Goal: Entertainment & Leisure: Browse casually

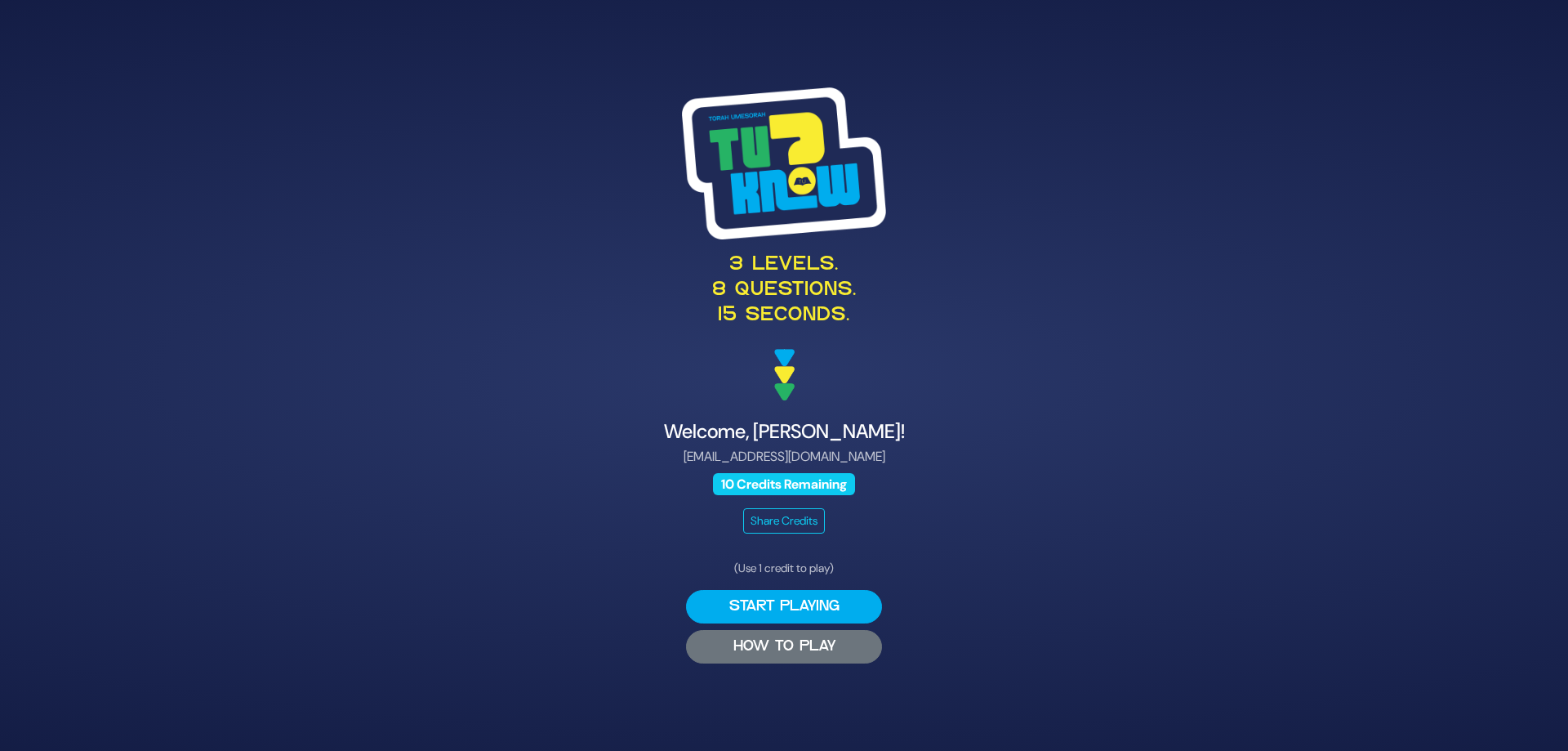
click at [823, 651] on button "HOW TO PLAY" at bounding box center [784, 647] width 196 height 34
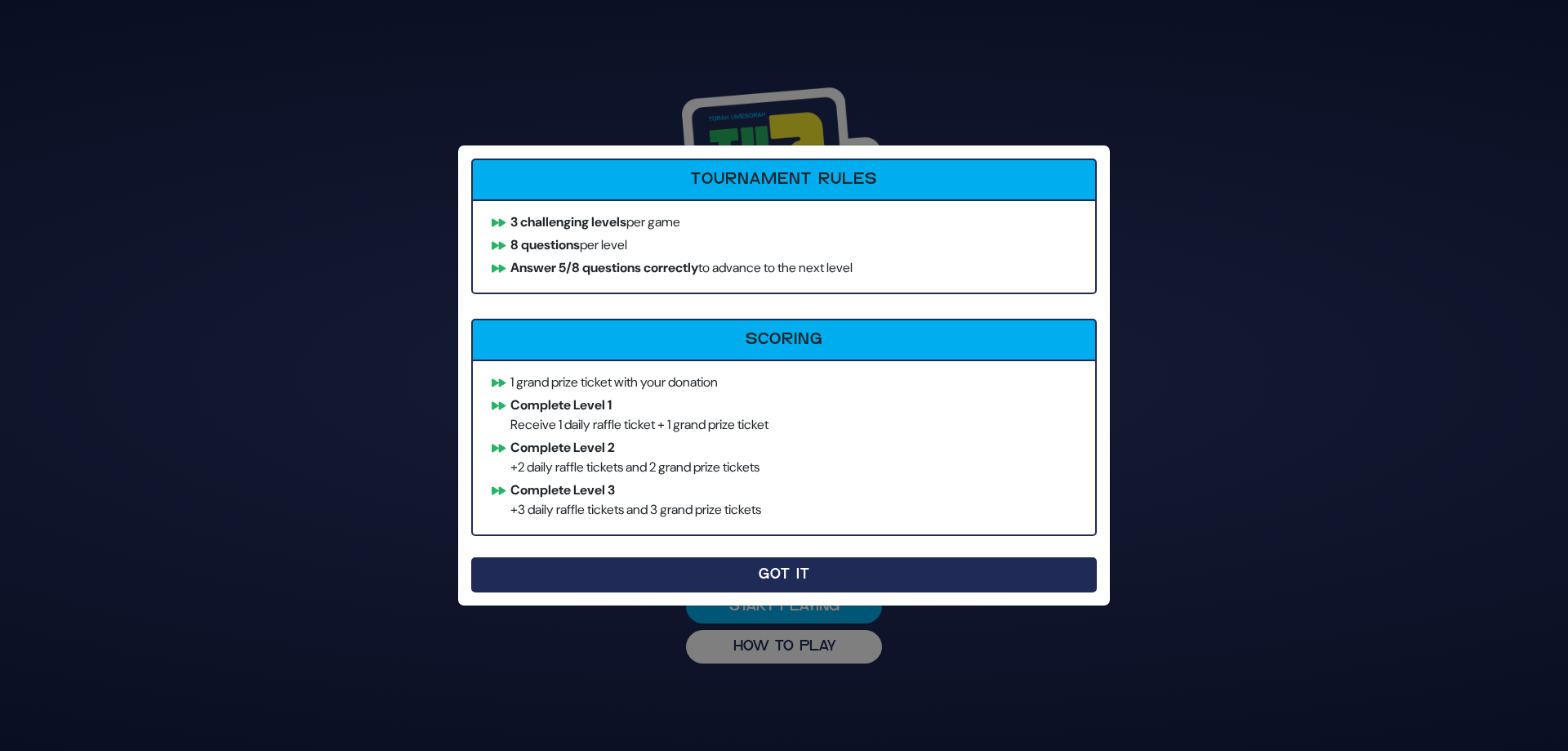
click at [737, 572] on button "Got It" at bounding box center [784, 574] width 625 height 35
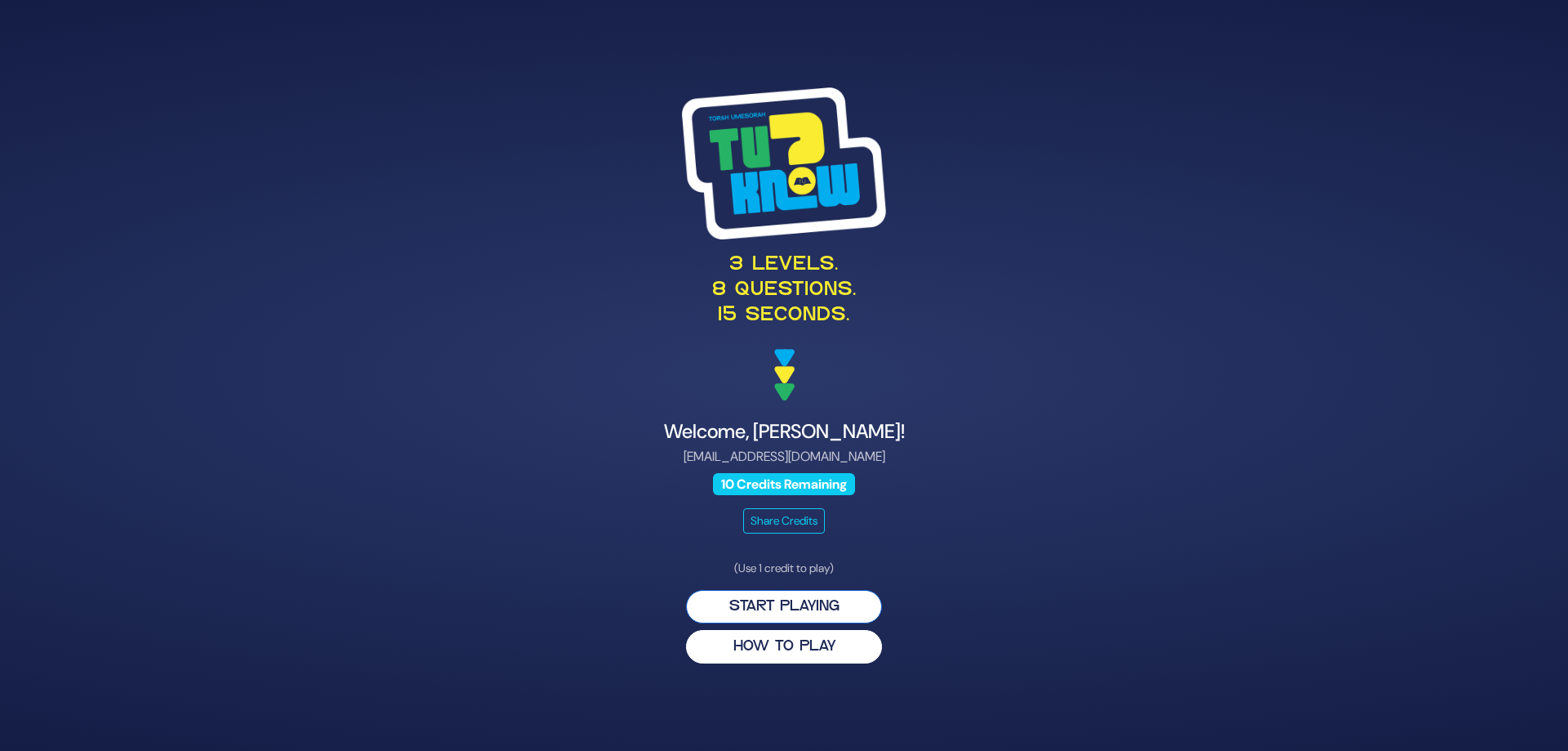
click at [806, 601] on button "Start Playing" at bounding box center [784, 607] width 196 height 34
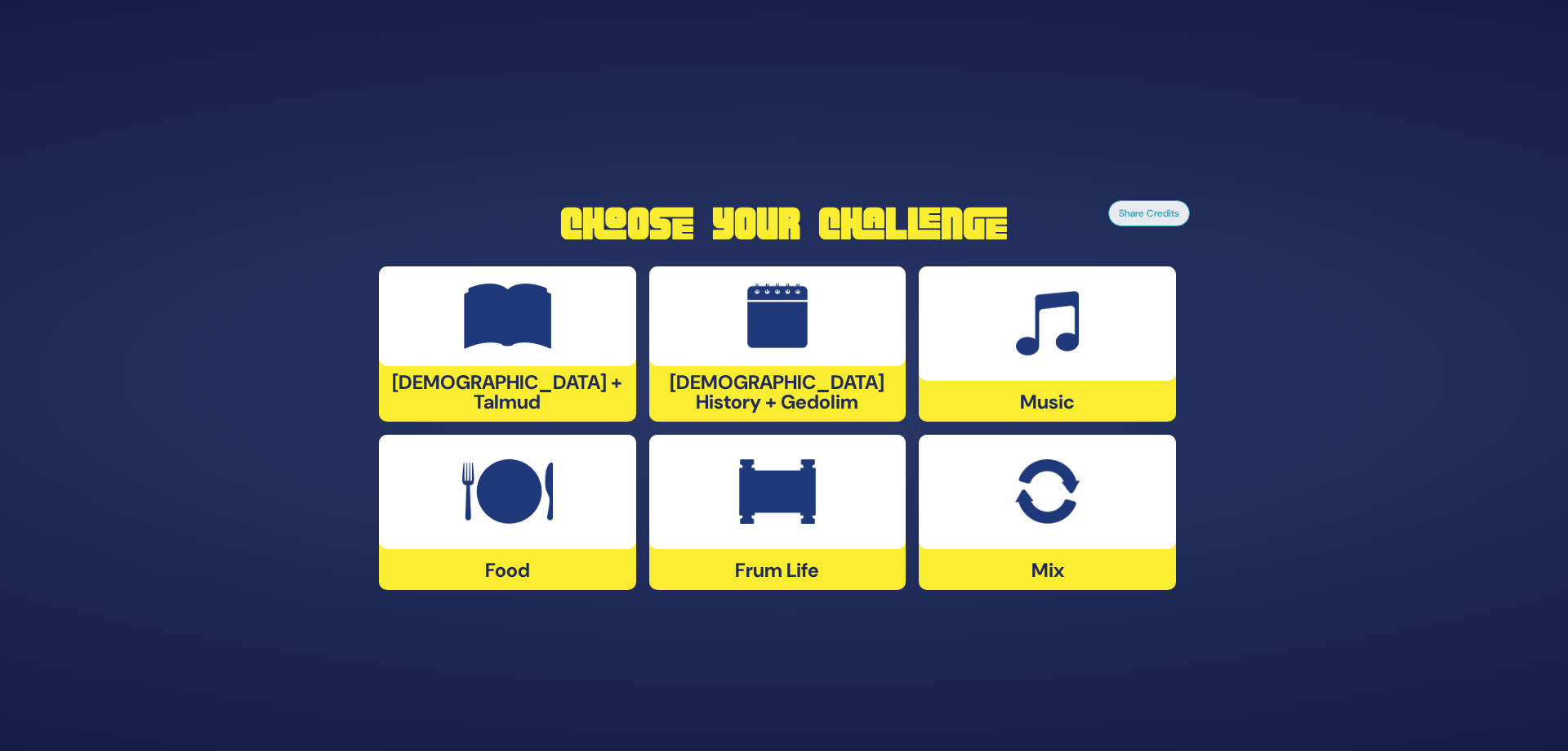
click at [1061, 486] on img at bounding box center [1047, 491] width 63 height 65
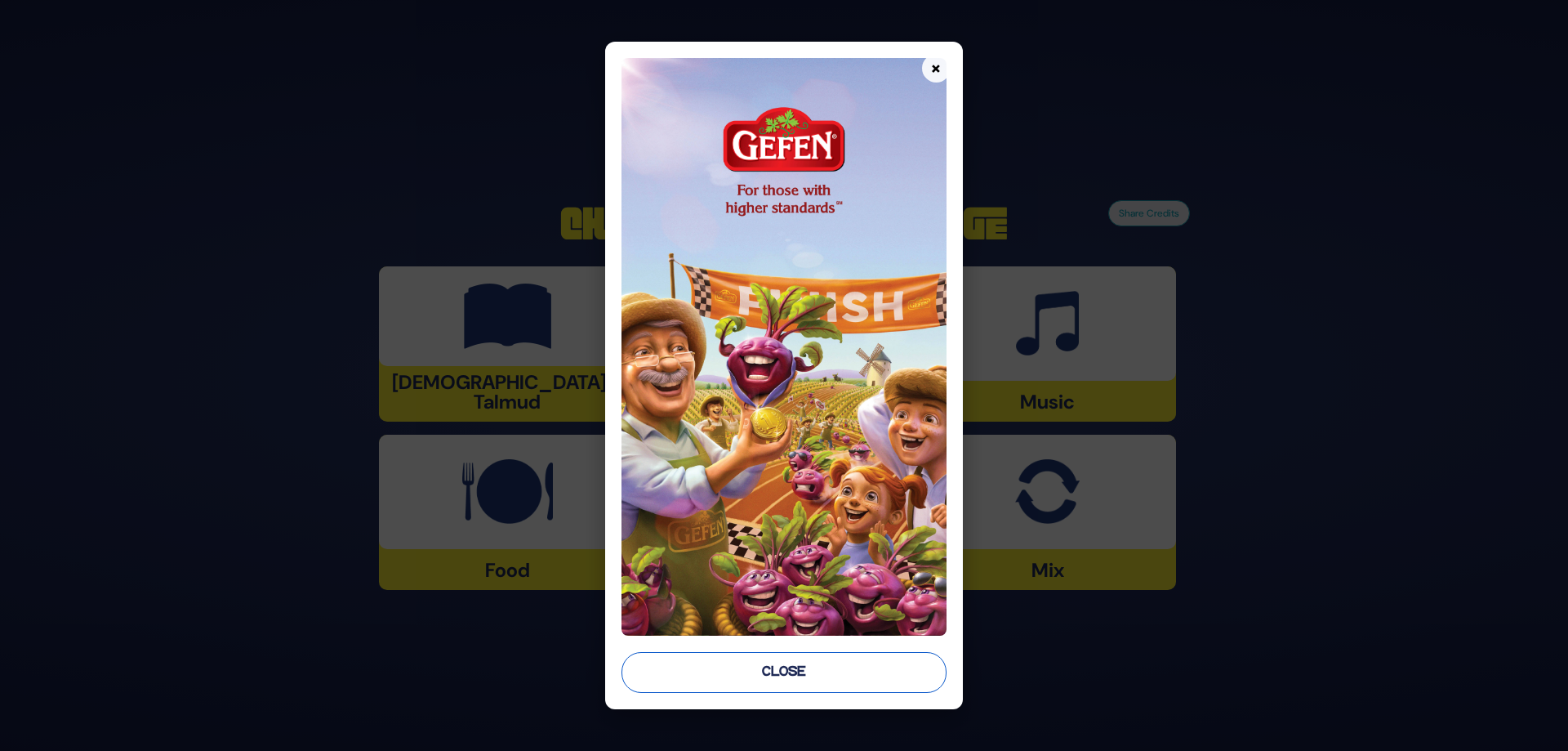
click at [834, 669] on button "Close" at bounding box center [784, 672] width 325 height 41
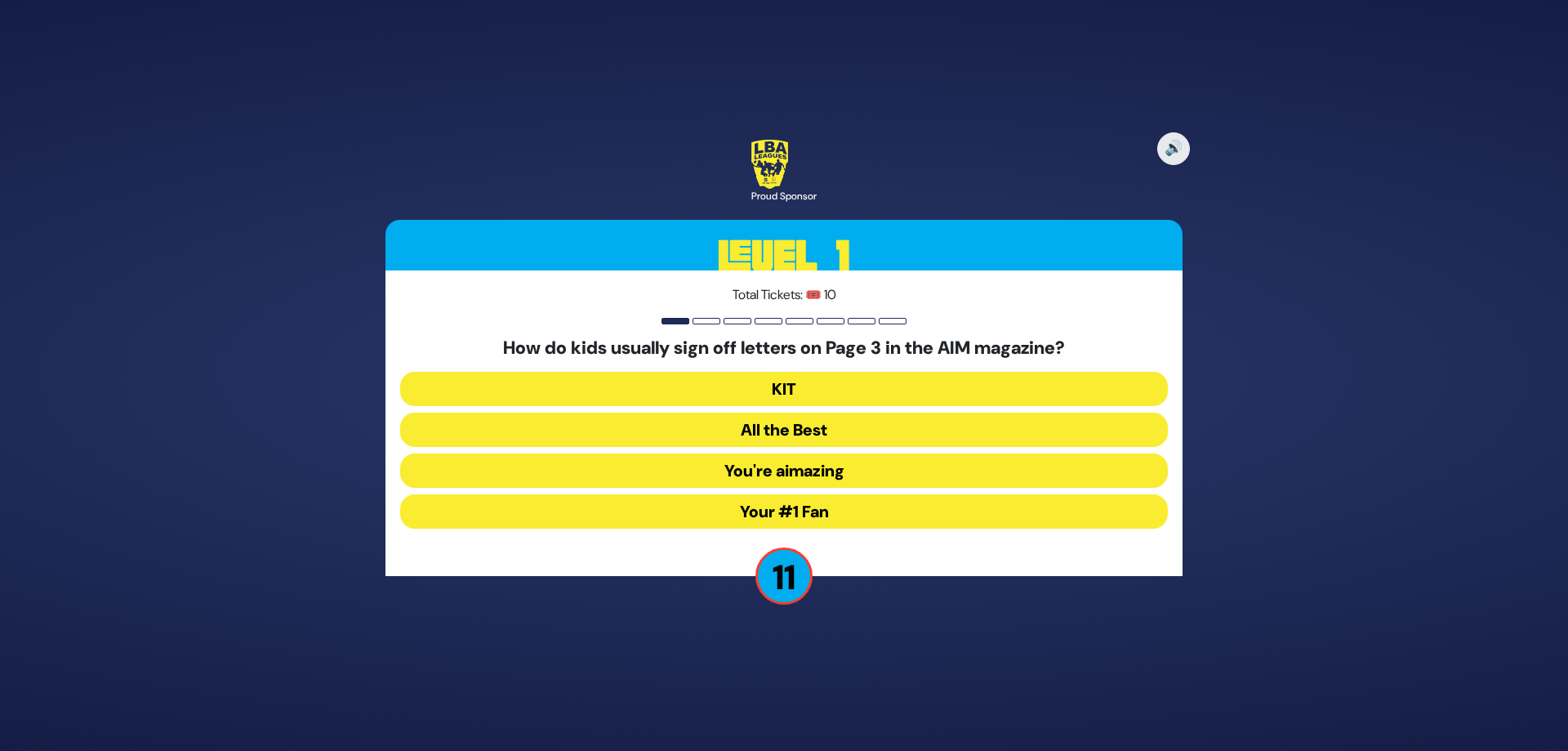
click at [852, 511] on button "Your #1 Fan" at bounding box center [784, 511] width 767 height 35
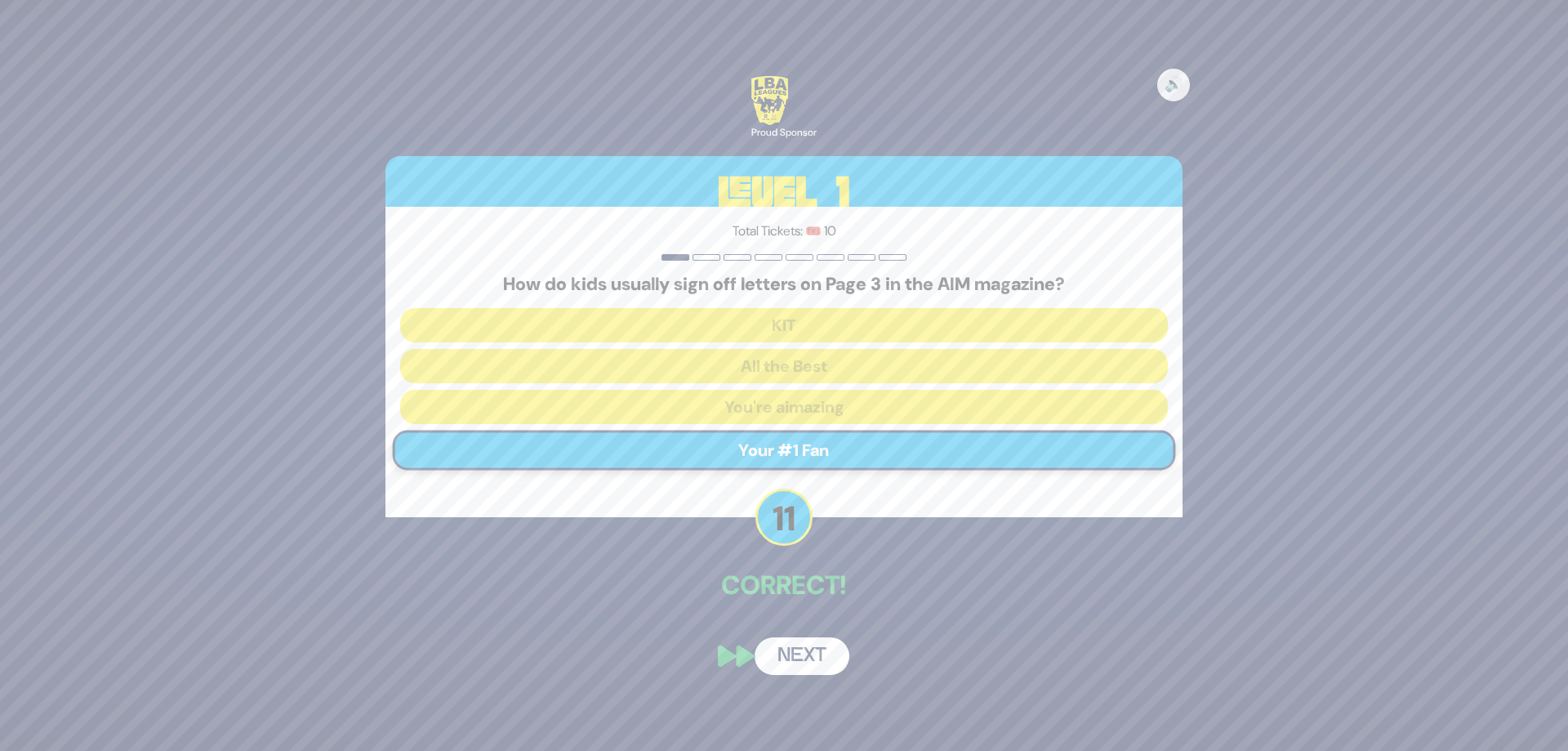
click at [824, 643] on button "Next" at bounding box center [802, 656] width 95 height 37
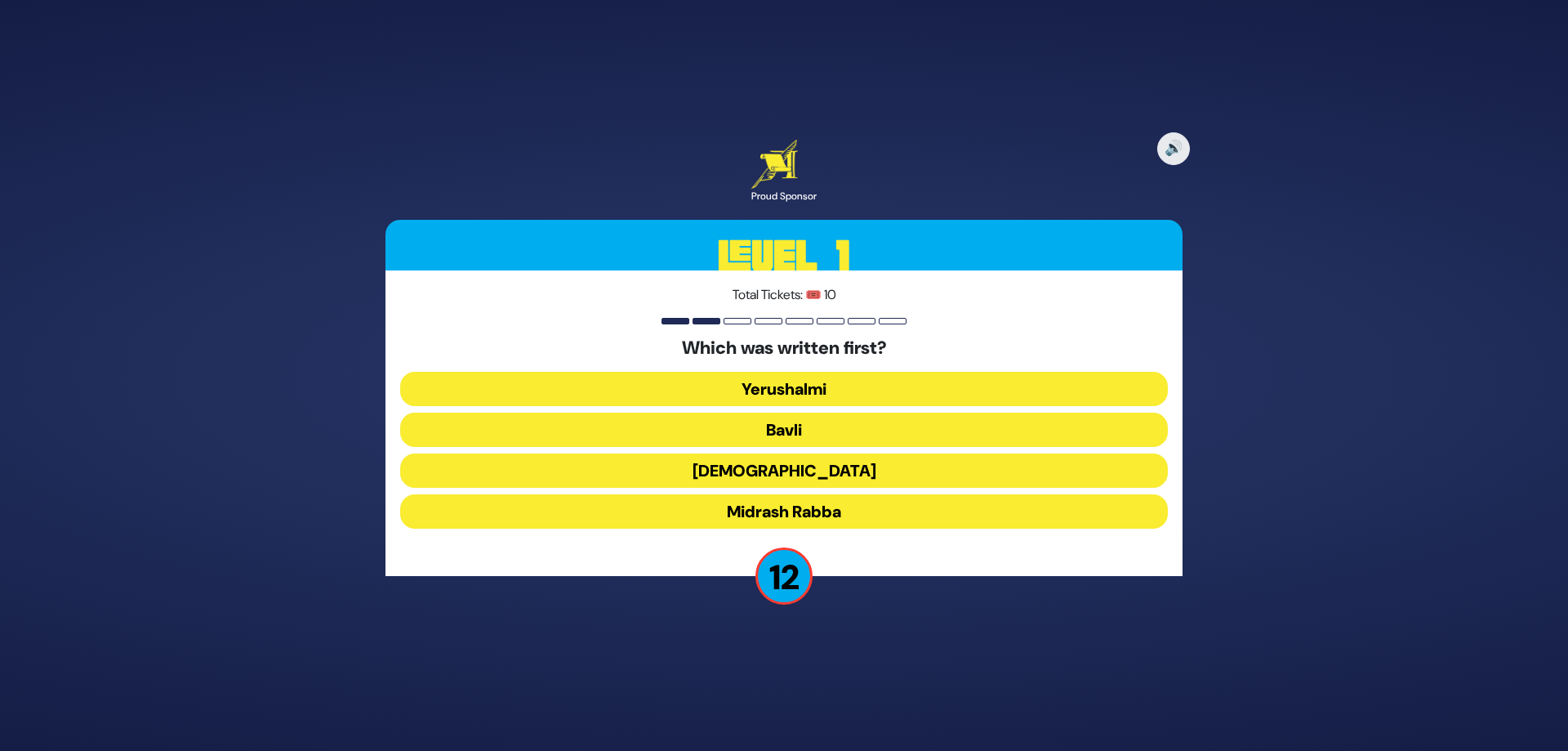
click at [846, 466] on button "Mishnah" at bounding box center [784, 471] width 767 height 35
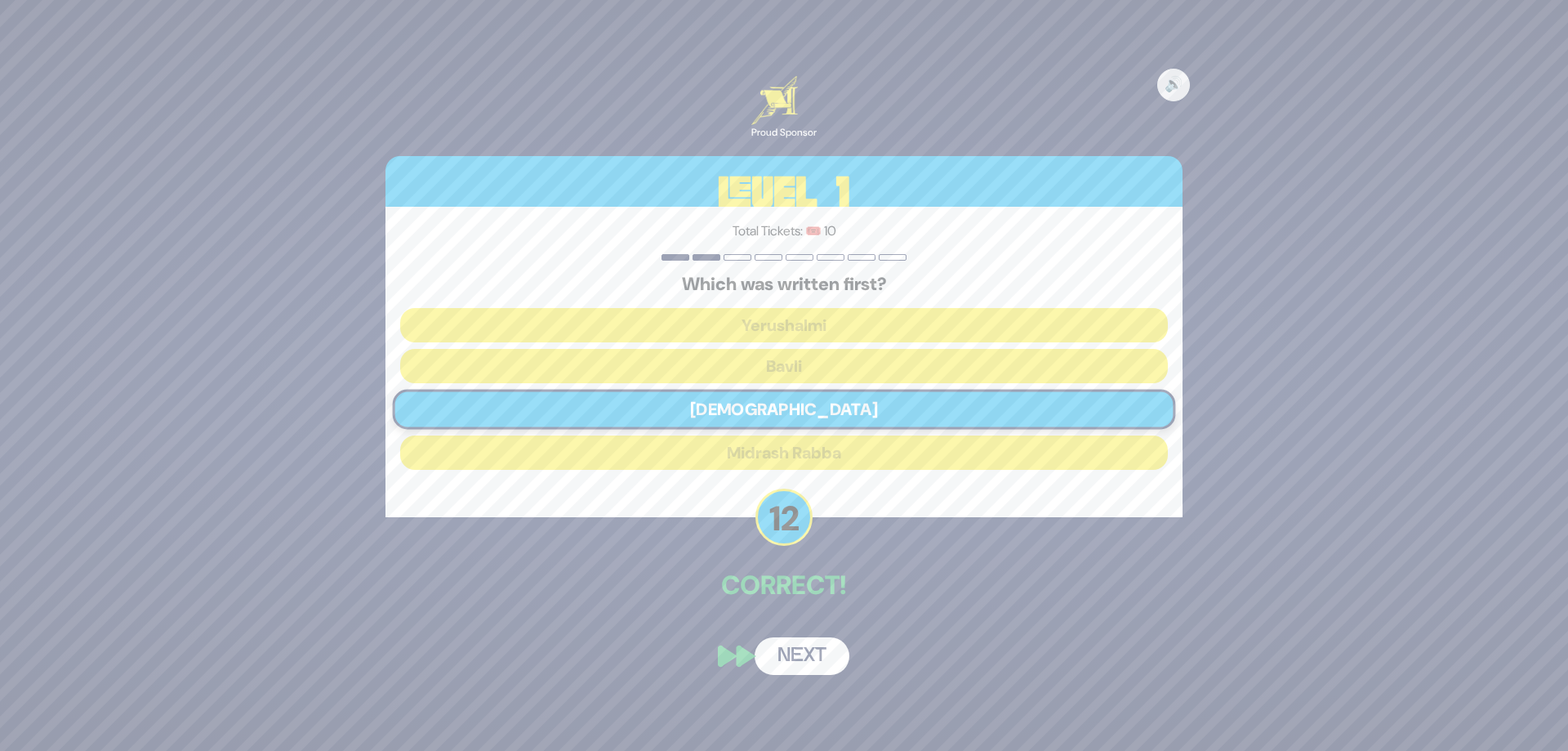
click at [803, 661] on button "Next" at bounding box center [802, 656] width 95 height 37
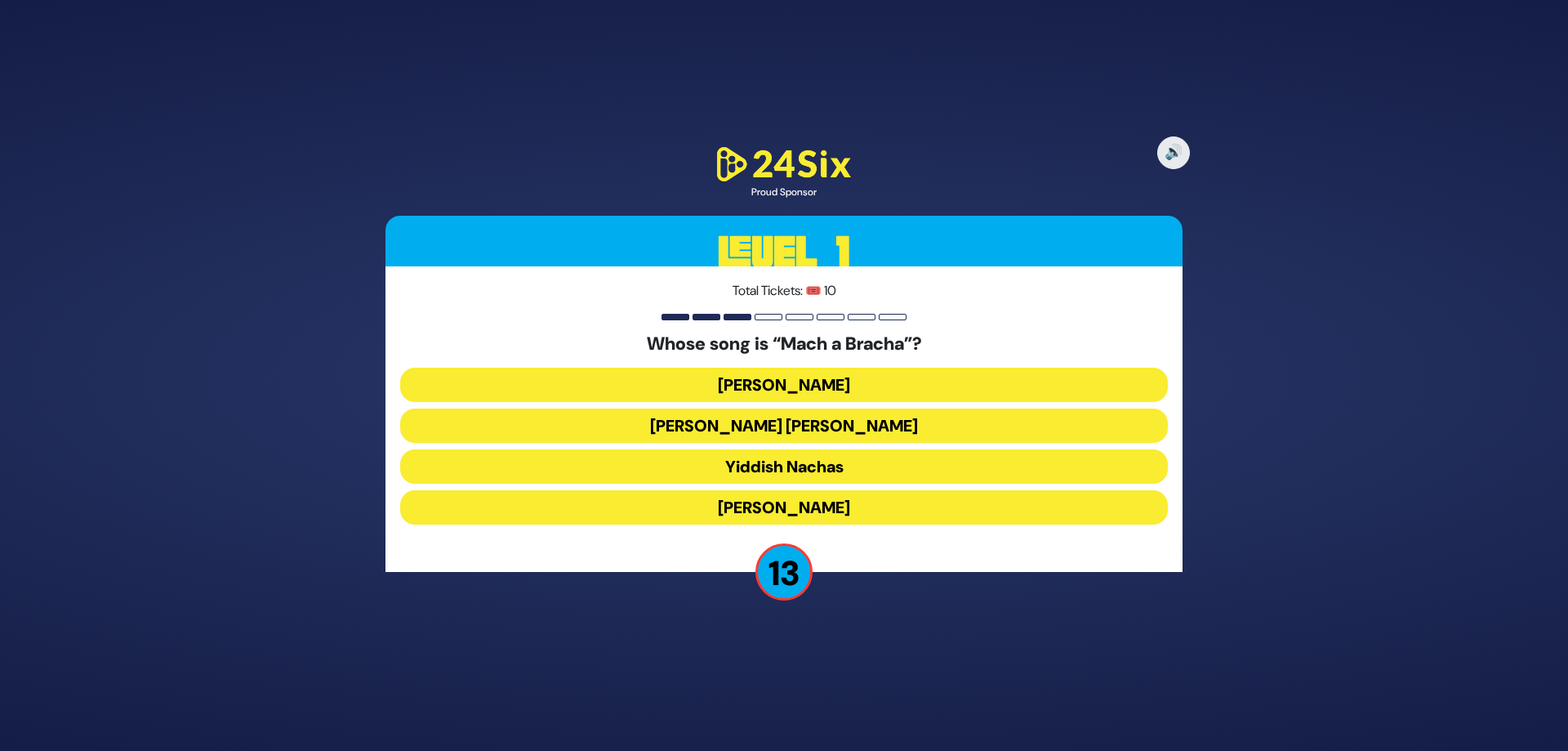
click at [817, 418] on button "Shmueli Ungar" at bounding box center [784, 426] width 767 height 35
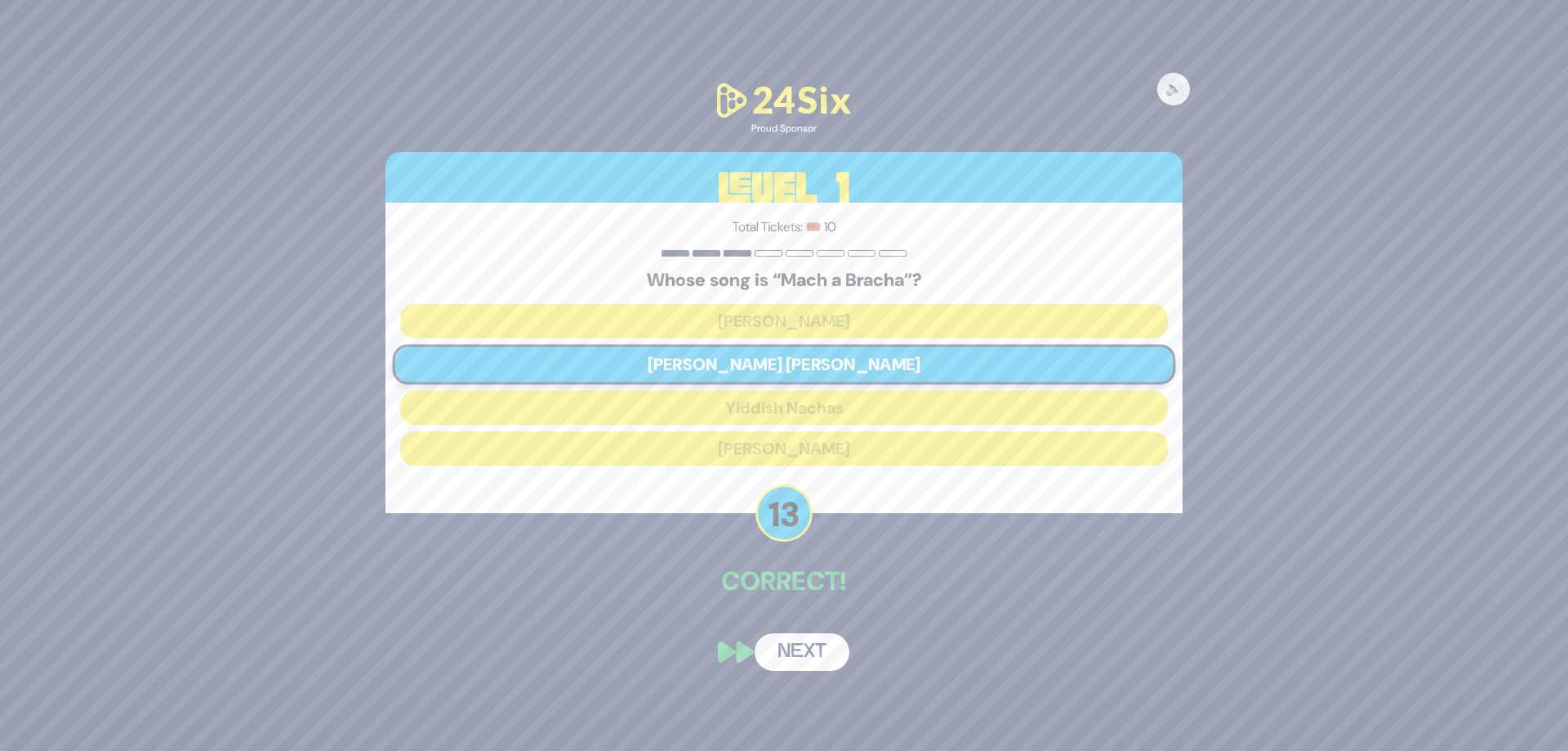
click at [797, 660] on button "Next" at bounding box center [802, 652] width 95 height 37
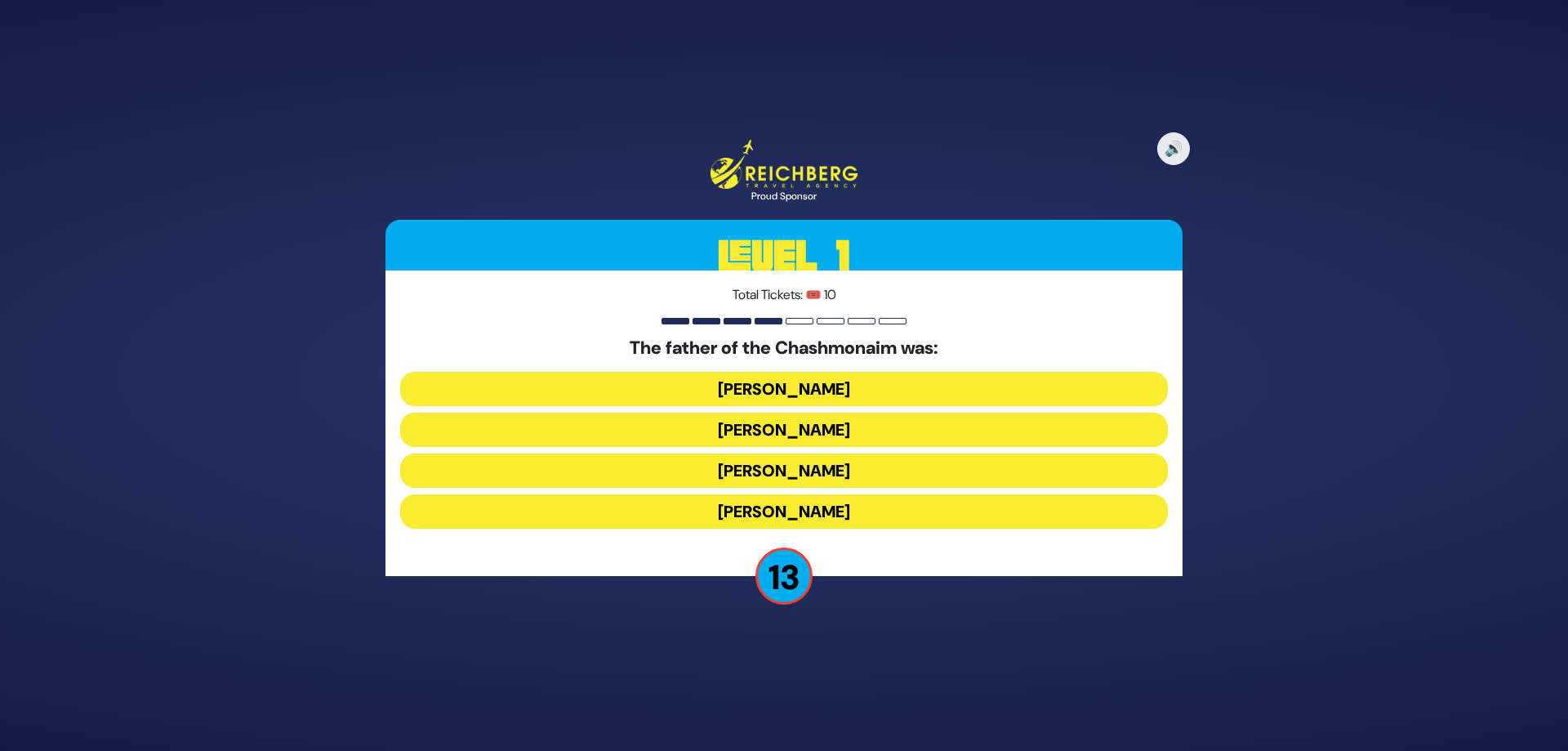
click at [875, 389] on button "Mattisyahu Kohein Gadol" at bounding box center [784, 389] width 767 height 35
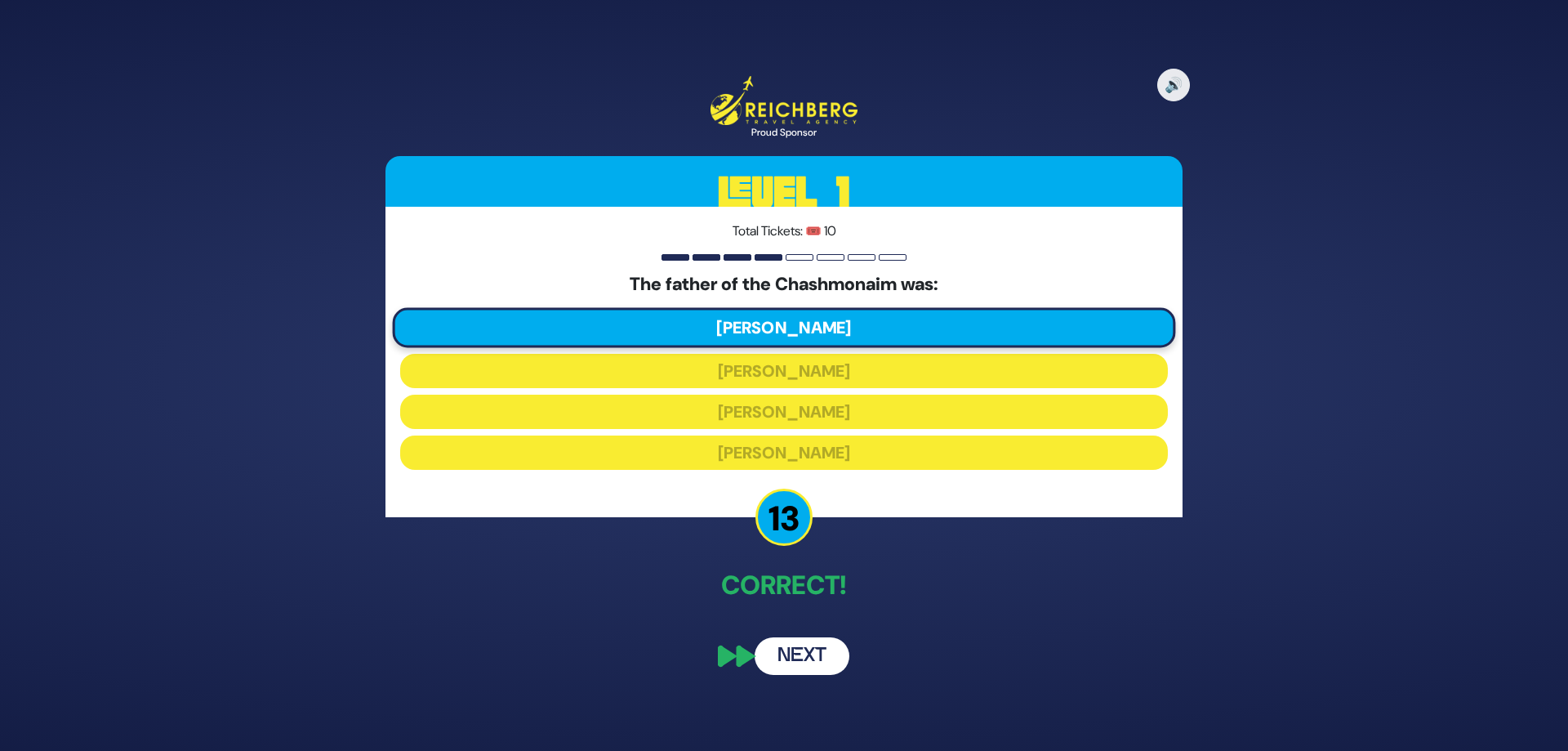
click at [801, 655] on button "Next" at bounding box center [802, 656] width 95 height 37
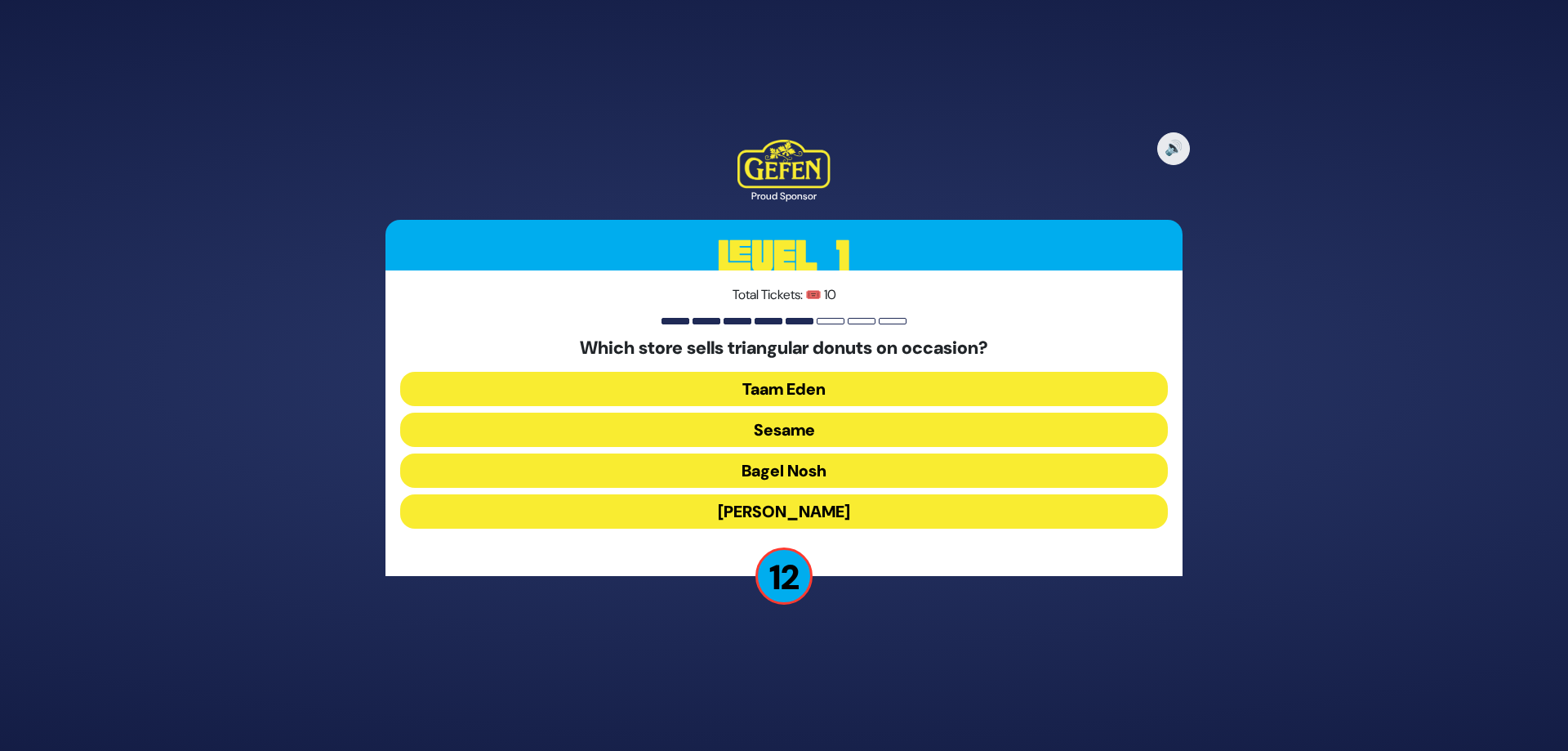
click at [916, 373] on button "Taam Eden" at bounding box center [784, 389] width 767 height 35
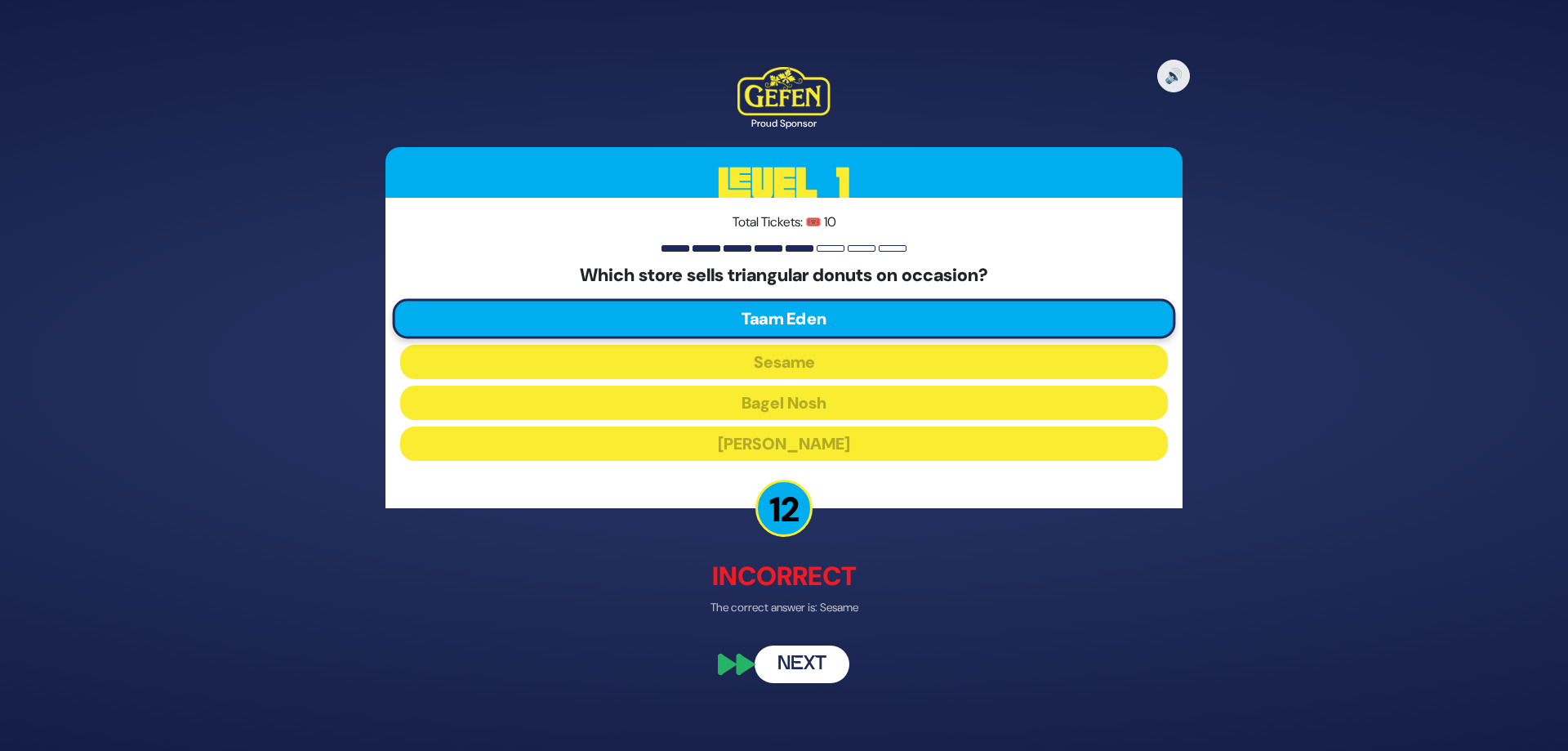
click at [776, 672] on button "Next" at bounding box center [802, 665] width 95 height 37
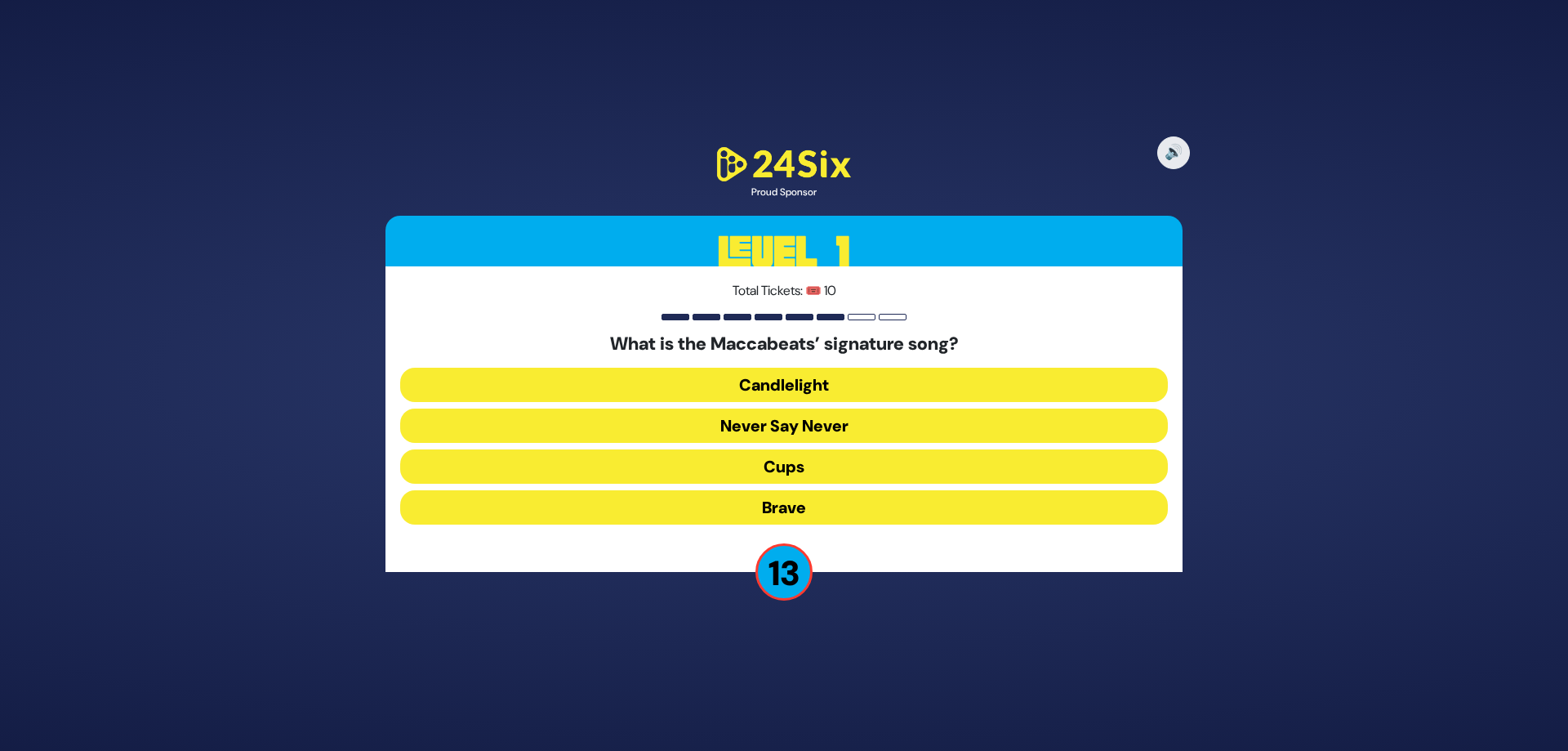
click at [900, 381] on button "Candlelight" at bounding box center [784, 384] width 767 height 35
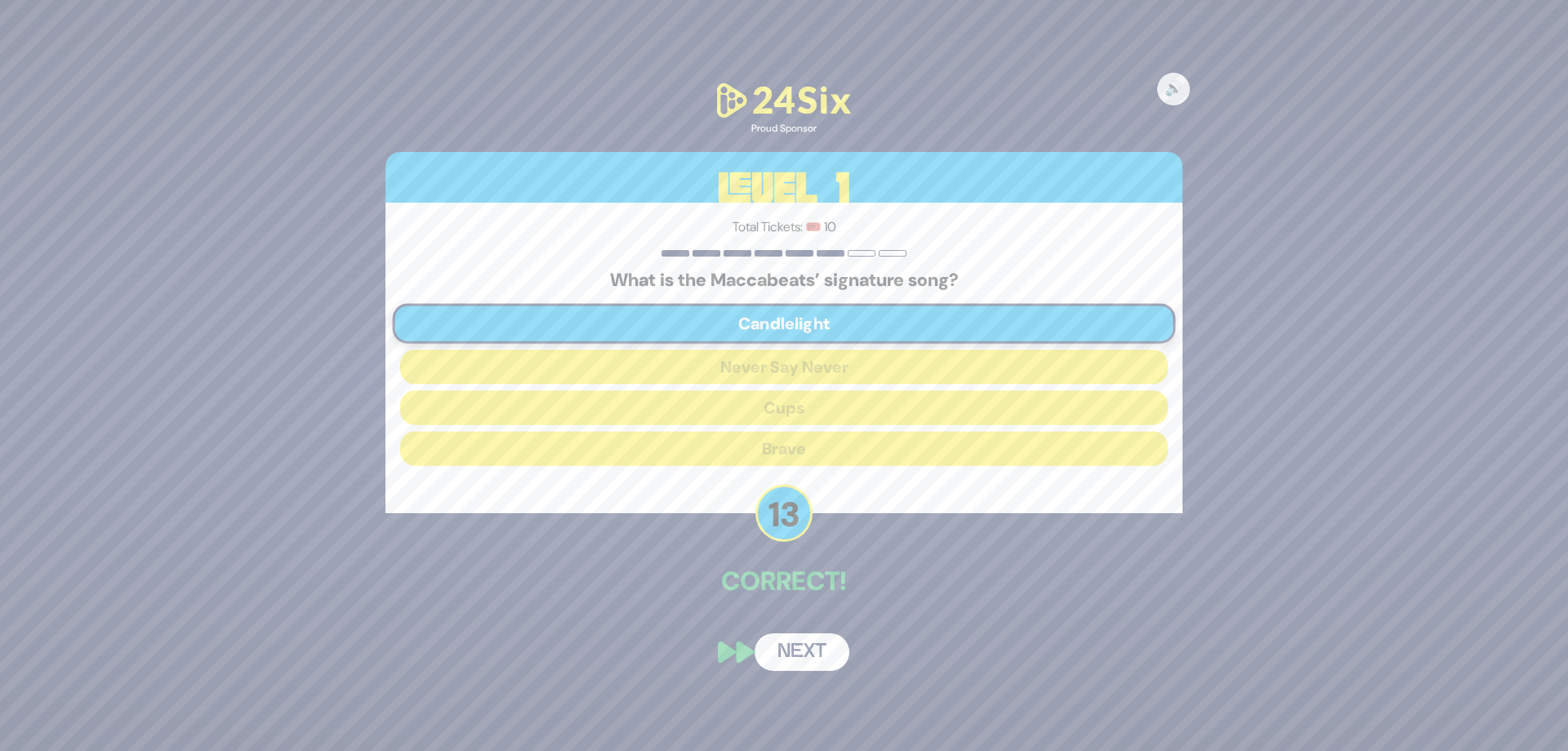
click at [805, 660] on button "Next" at bounding box center [802, 652] width 95 height 37
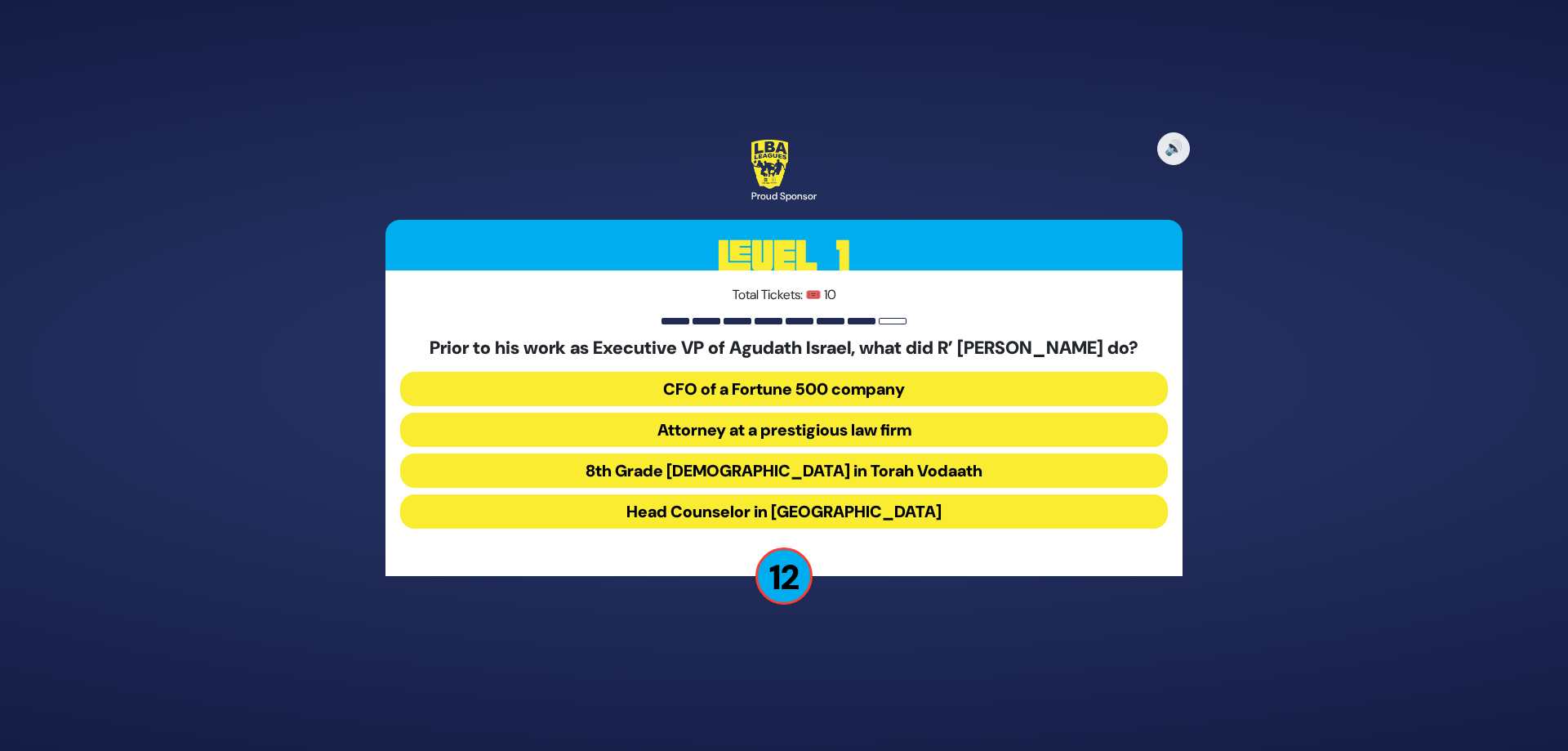
click at [938, 437] on button "Attorney at a prestigious law firm" at bounding box center [784, 429] width 767 height 35
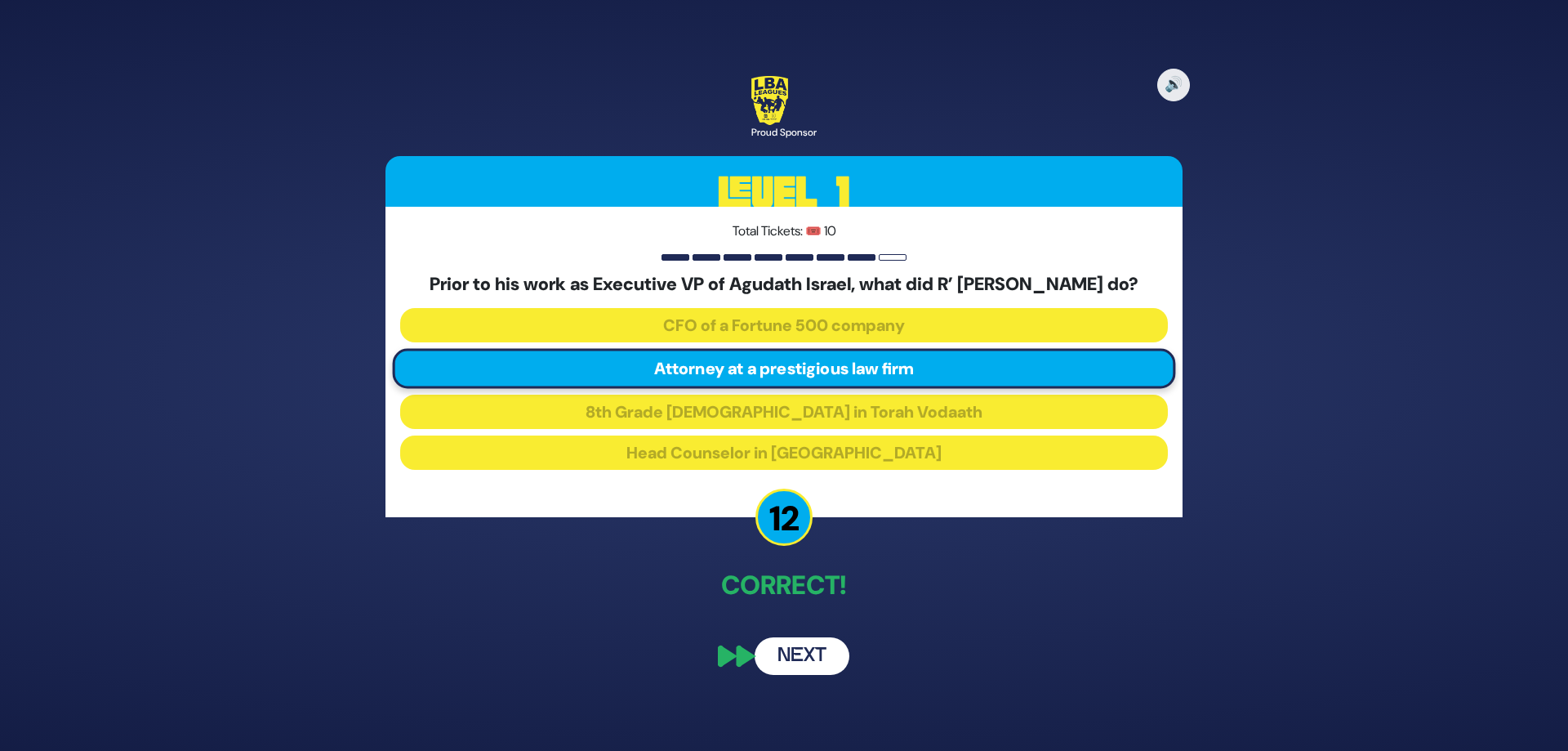
click at [811, 689] on div "🔊 Proud Sponsor Level 1 Total Tickets: 🎟️ 10 Prior to his work as Executive VP …" at bounding box center [784, 376] width 836 height 638
click at [811, 667] on button "Next" at bounding box center [802, 656] width 95 height 37
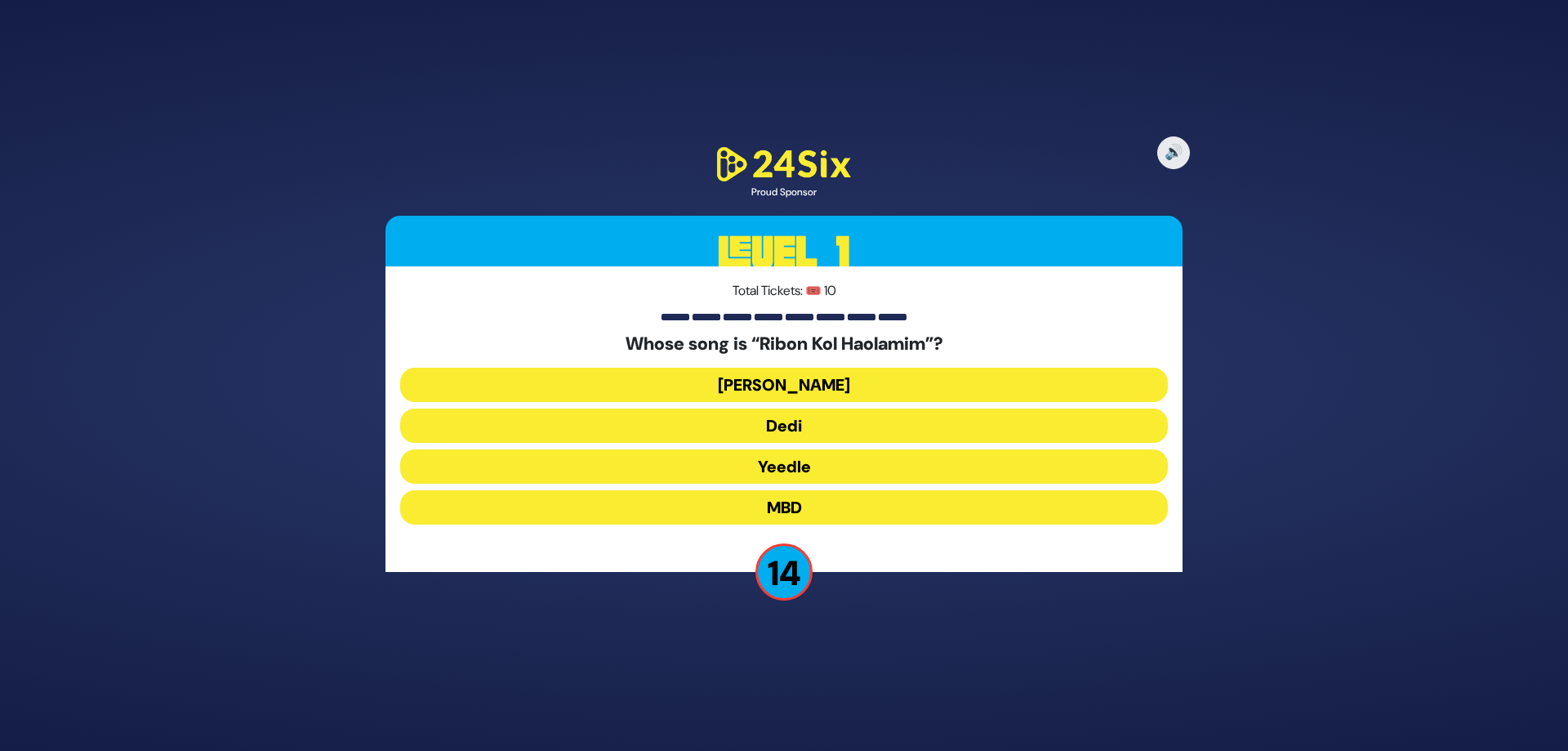
click at [918, 372] on button "Beri Weber" at bounding box center [784, 384] width 767 height 35
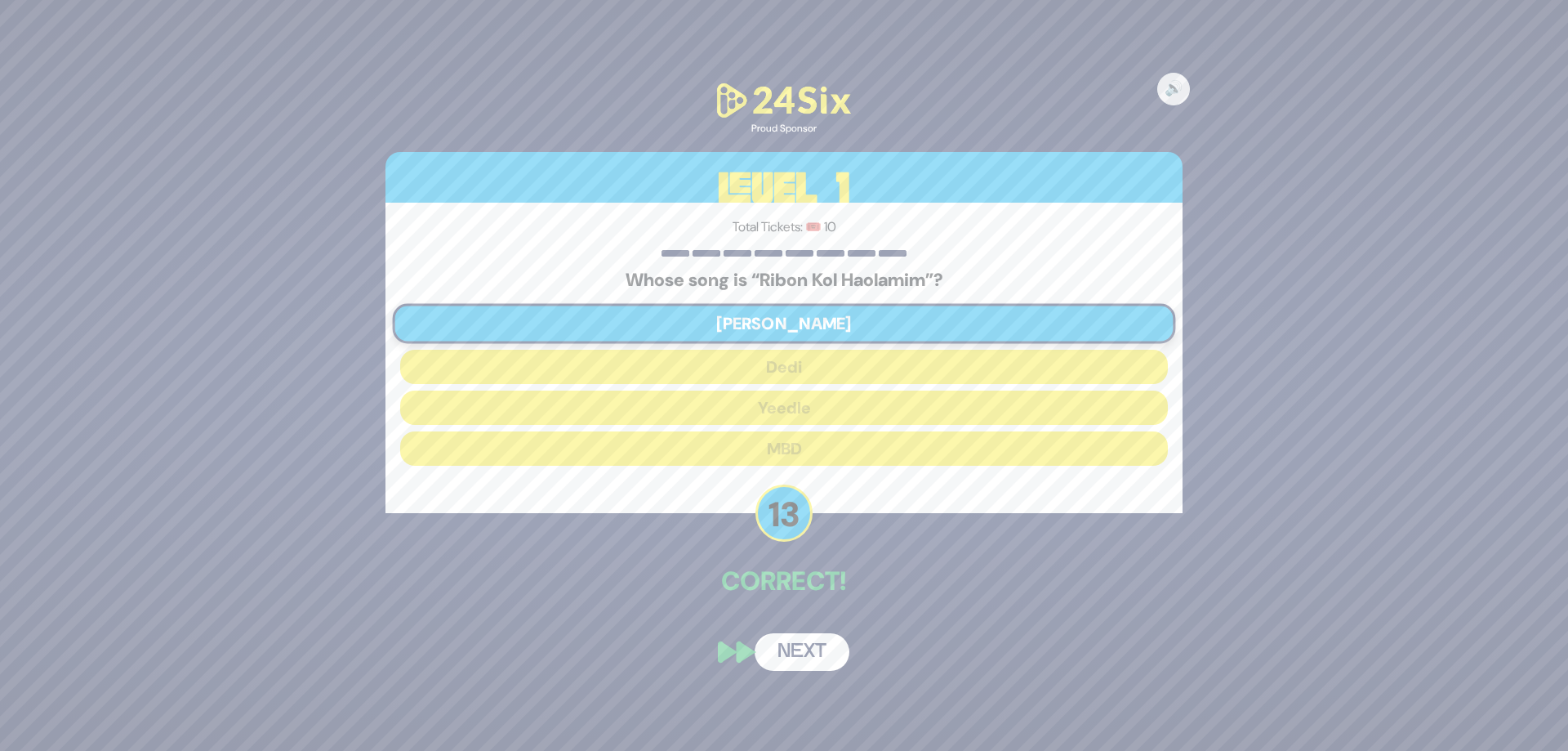
click at [812, 647] on button "Next" at bounding box center [802, 652] width 95 height 37
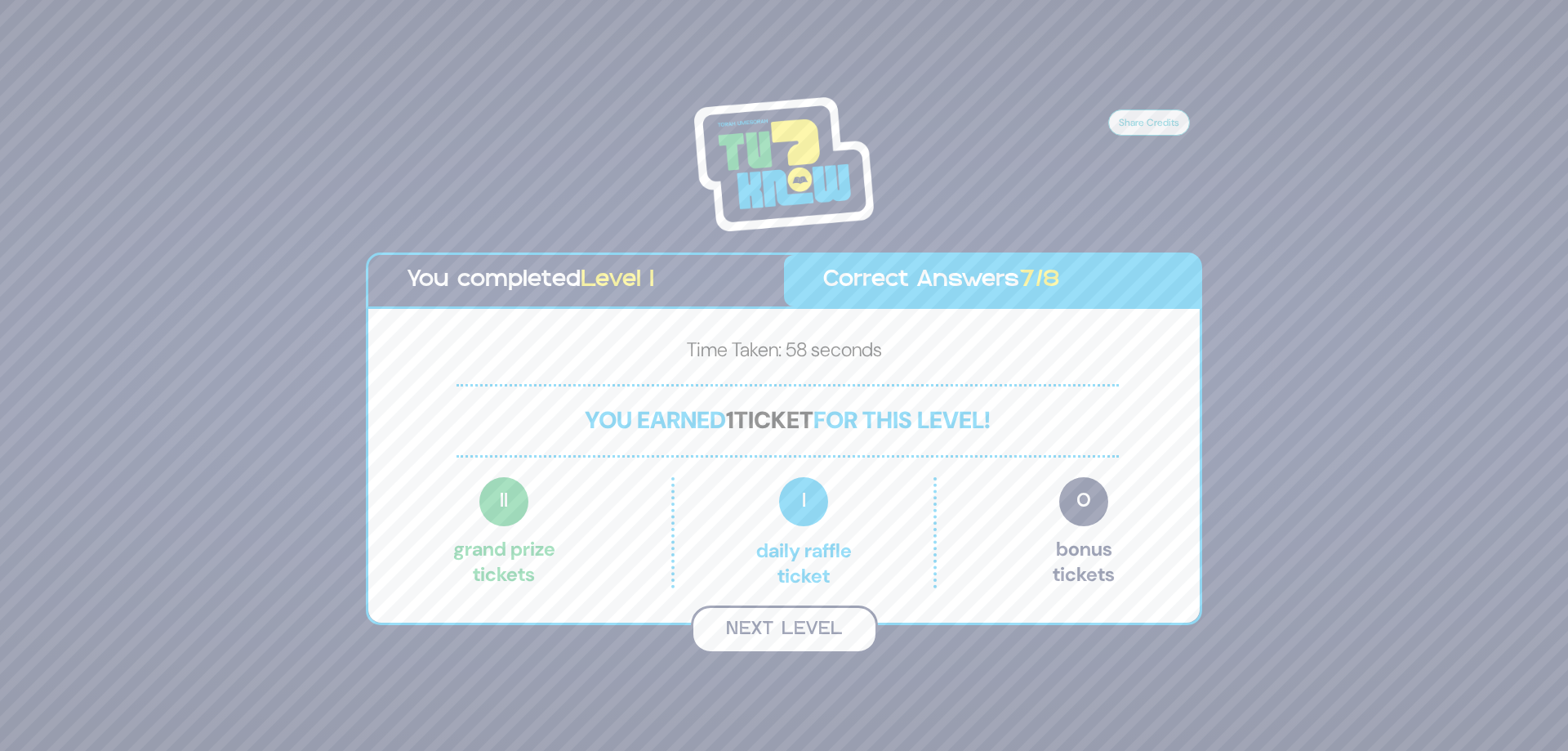
click at [849, 636] on button "Next Level" at bounding box center [784, 629] width 187 height 48
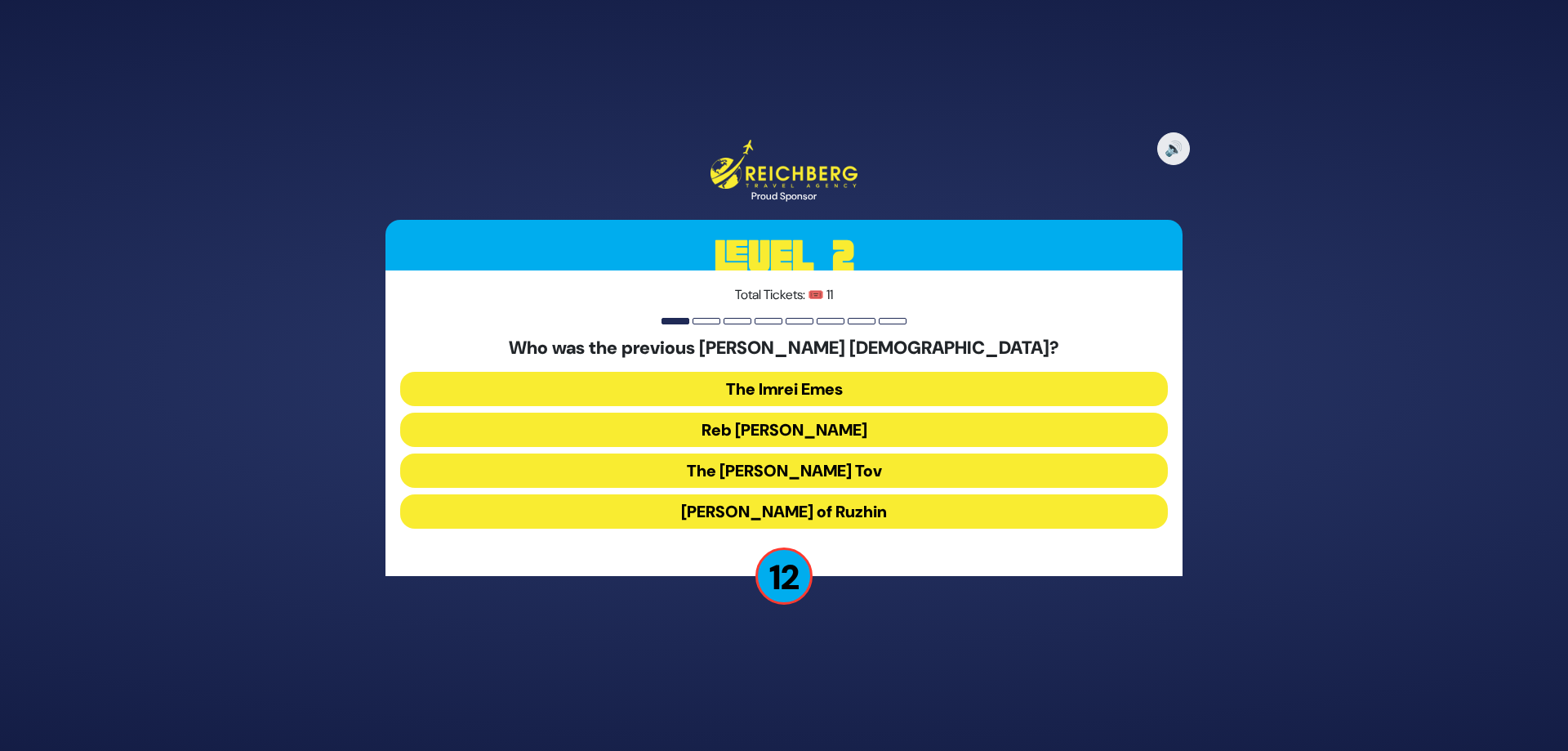
click at [881, 431] on button "Reb Ahron Rokeach" at bounding box center [784, 429] width 767 height 35
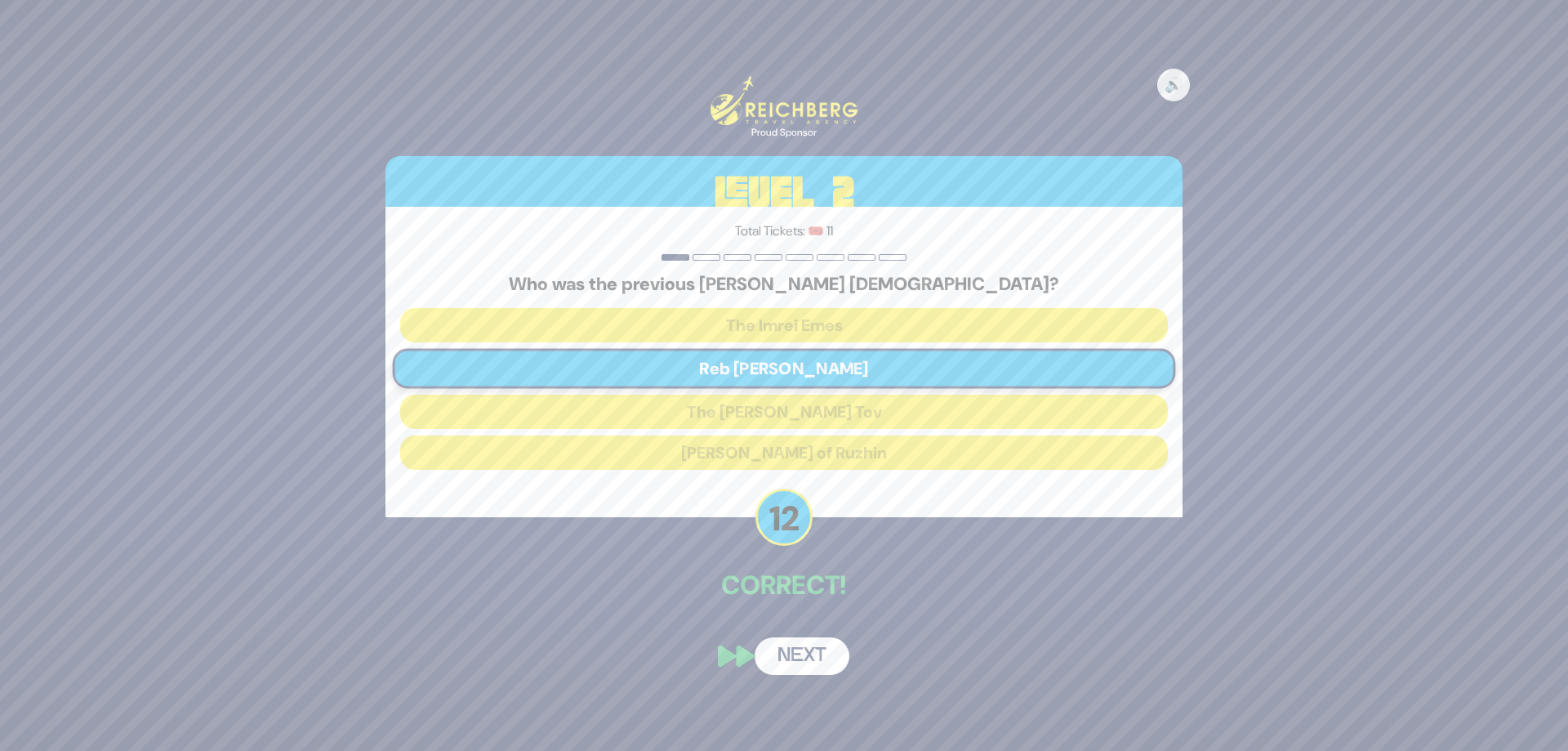
click at [830, 660] on button "Next" at bounding box center [802, 656] width 95 height 37
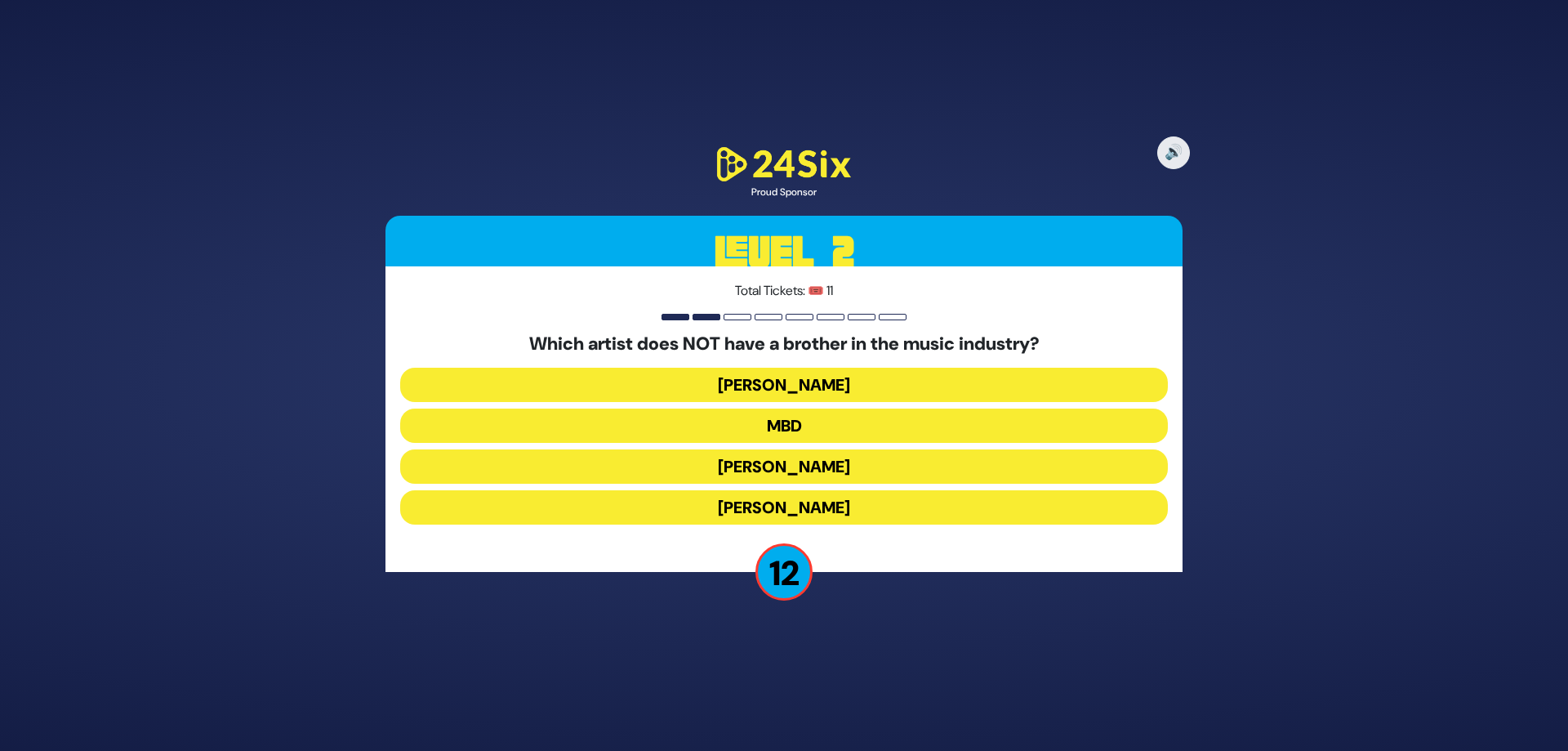
click at [915, 510] on button "Avraham Fried" at bounding box center [784, 507] width 767 height 35
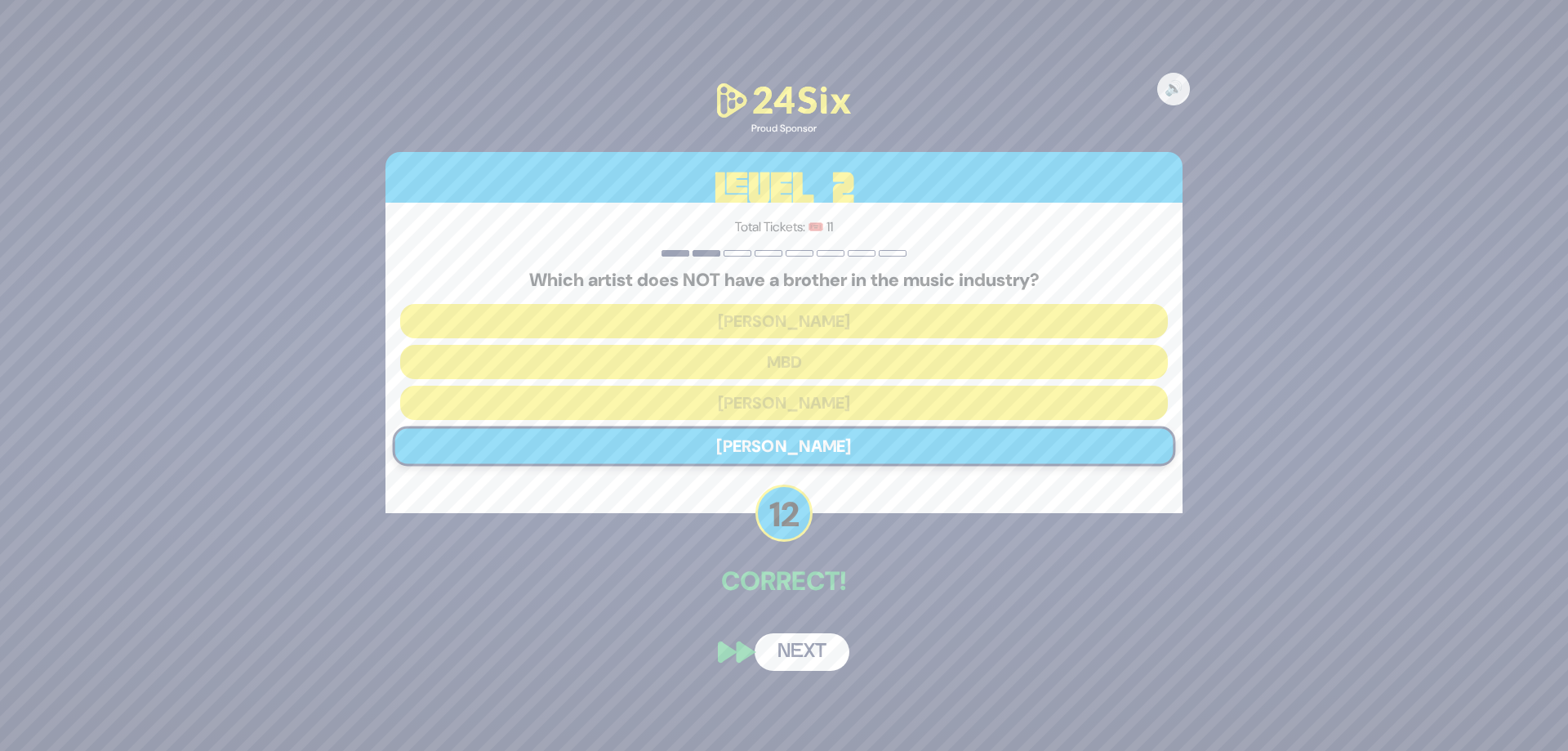
click at [829, 659] on button "Next" at bounding box center [802, 652] width 95 height 37
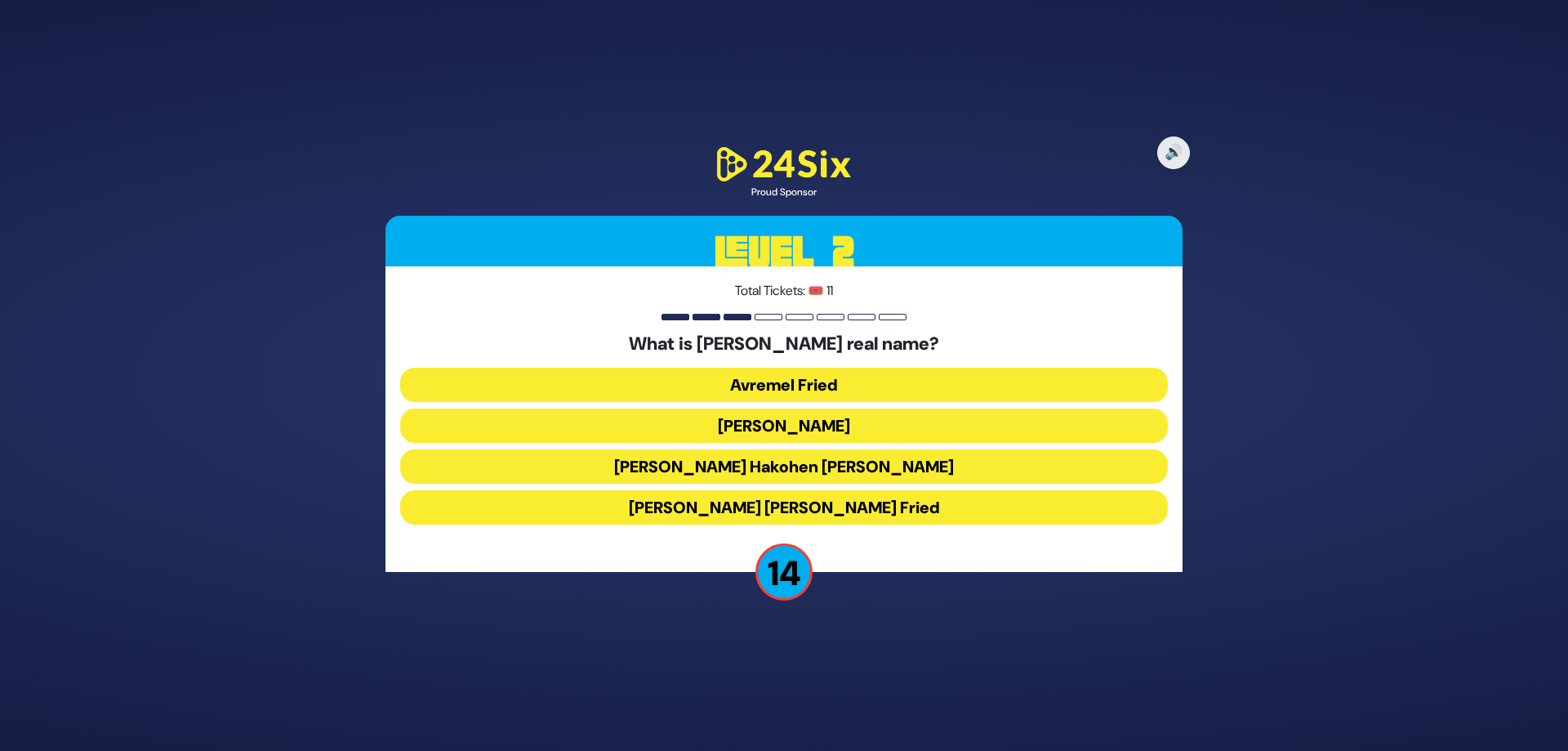
click at [919, 429] on button "Avraham Friedman" at bounding box center [784, 426] width 767 height 35
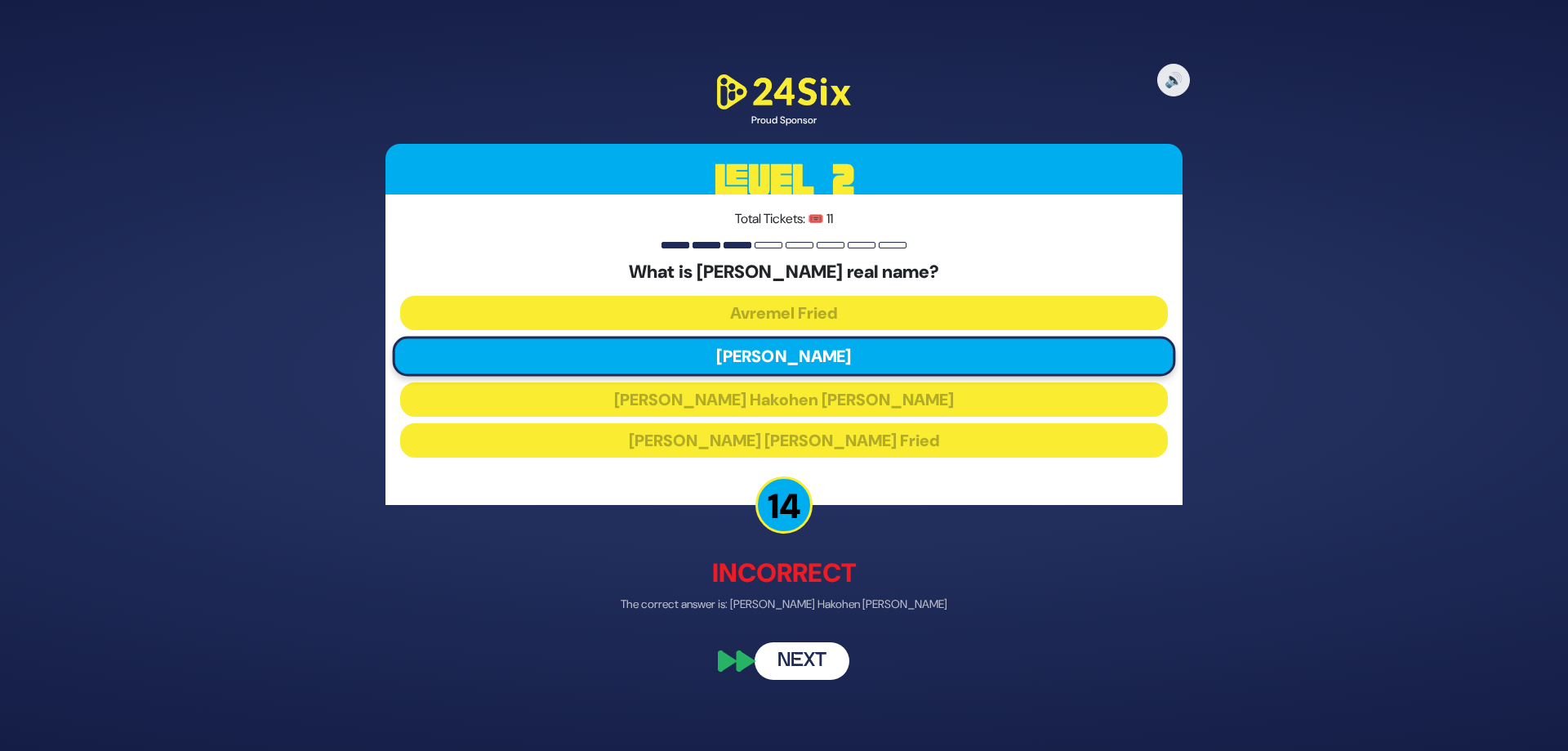
click at [829, 662] on button "Next" at bounding box center [802, 661] width 95 height 37
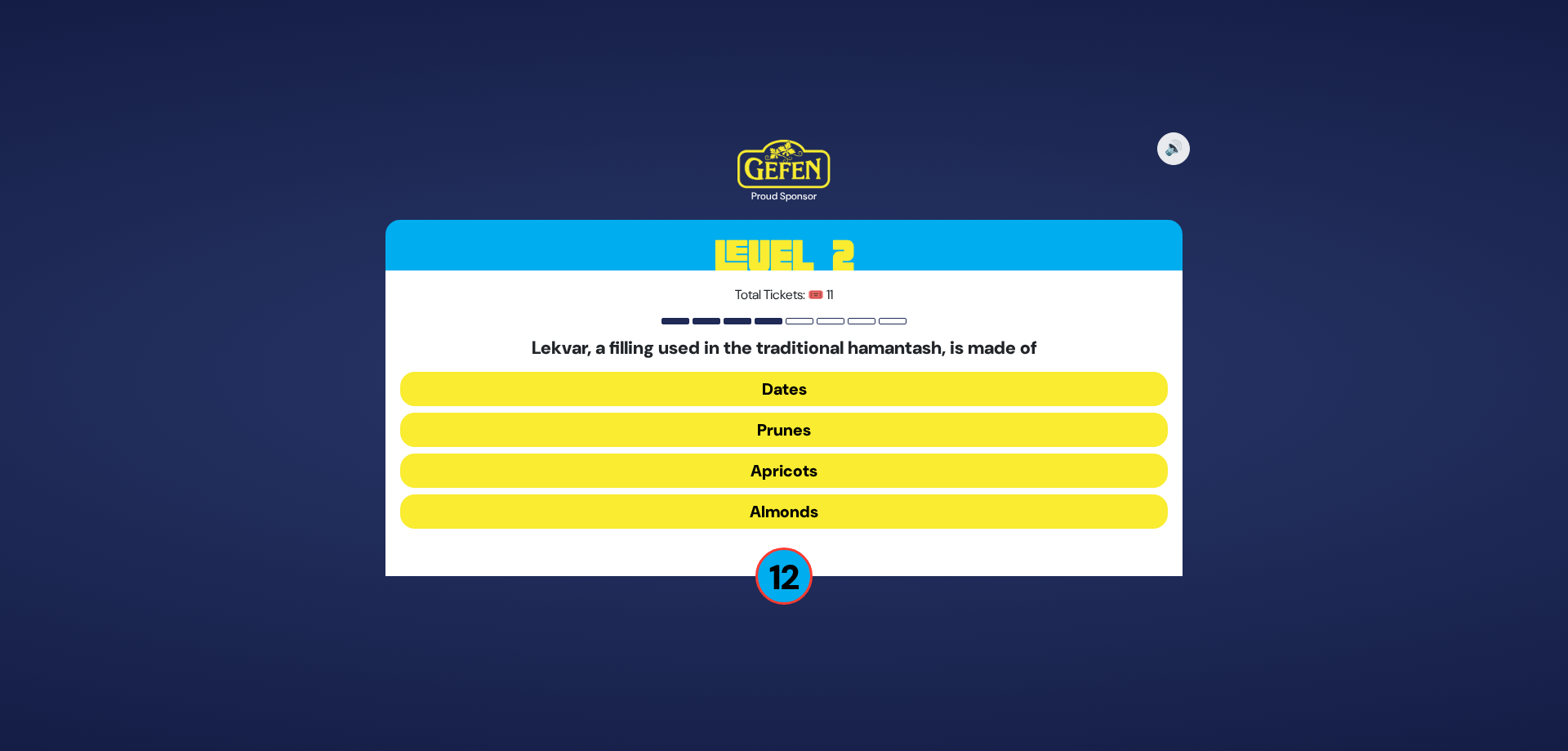
click at [901, 432] on button "Prunes" at bounding box center [784, 429] width 767 height 35
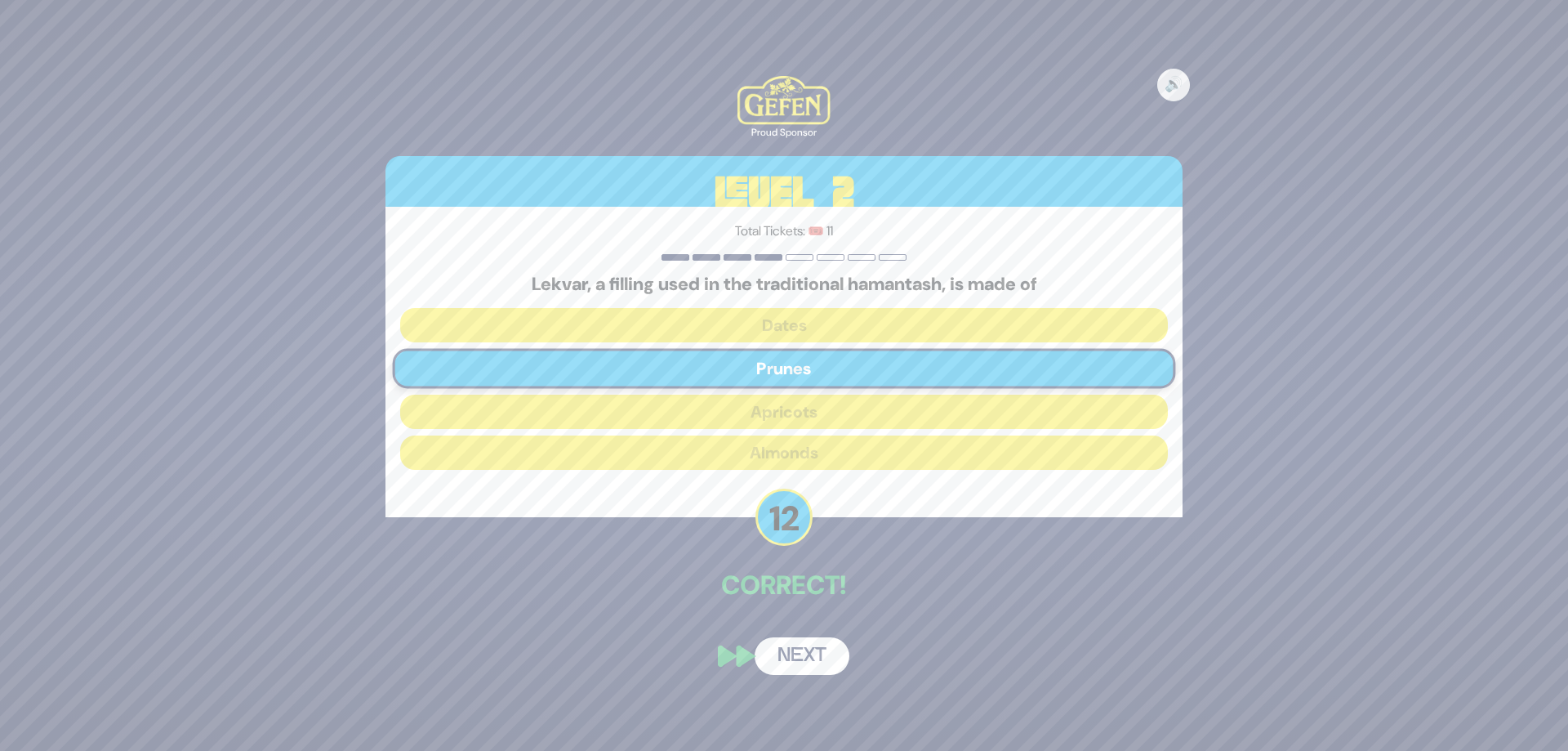
click at [806, 660] on button "Next" at bounding box center [802, 656] width 95 height 37
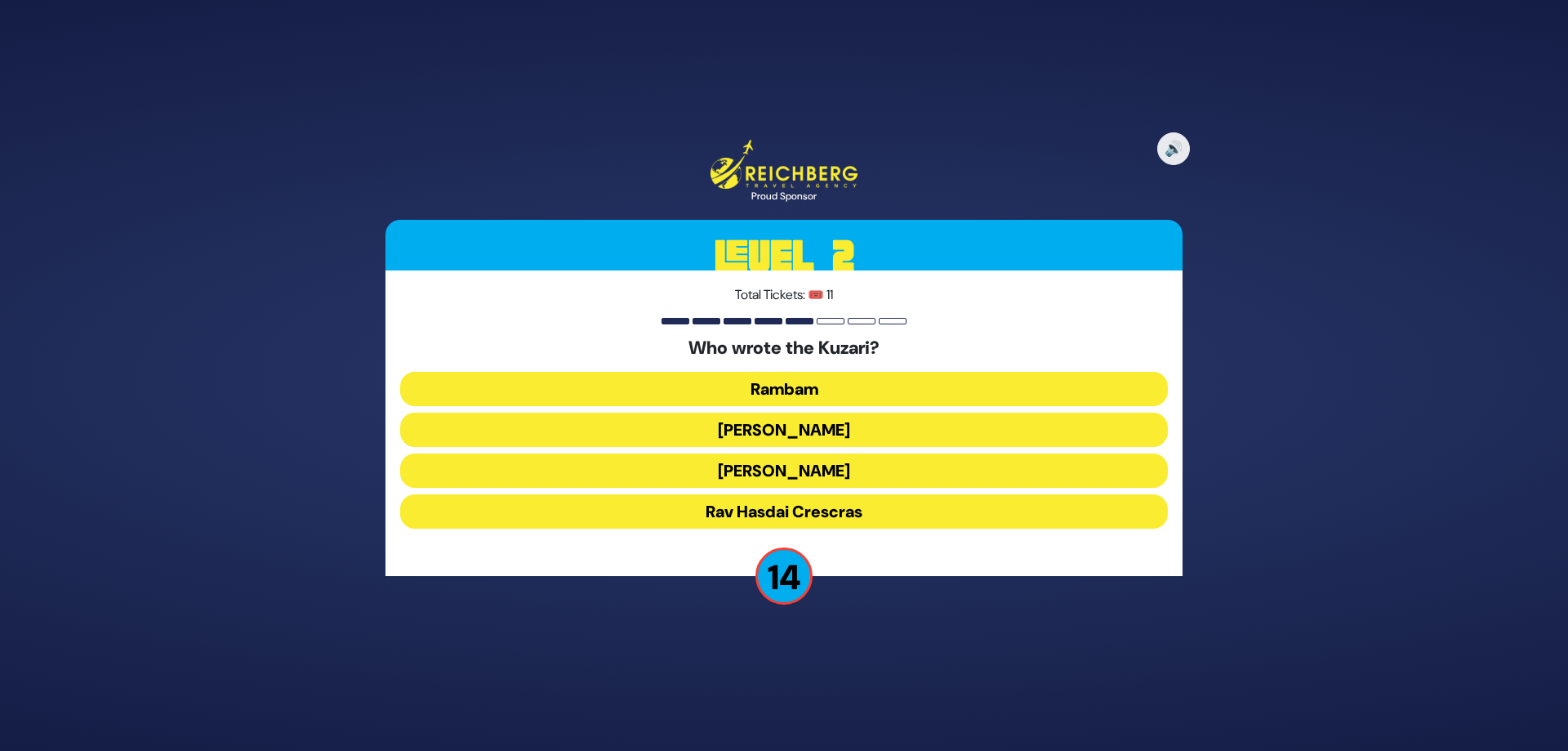
click at [925, 464] on button "Rav Yehudah HaLevi" at bounding box center [784, 471] width 767 height 35
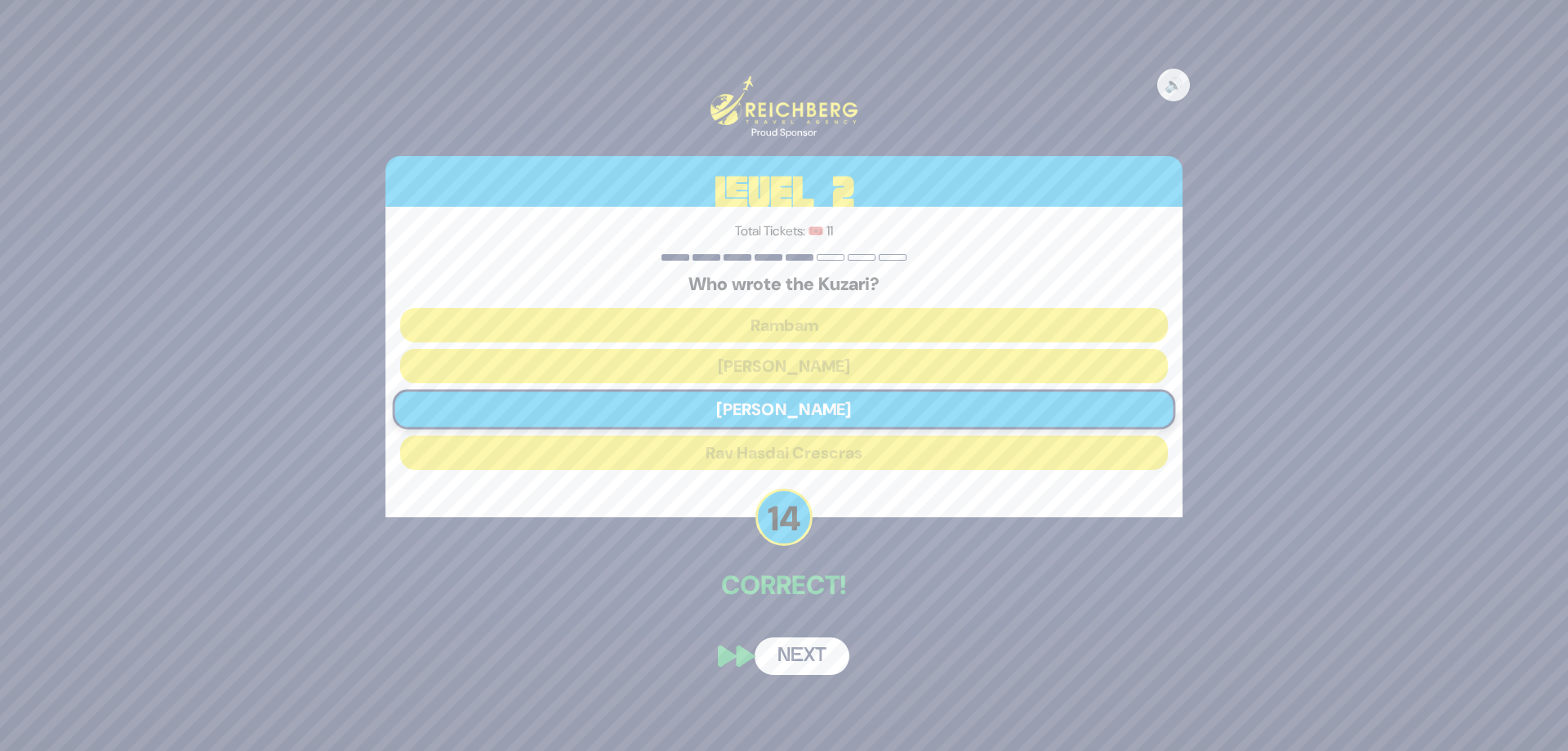
click at [800, 665] on button "Next" at bounding box center [802, 656] width 95 height 37
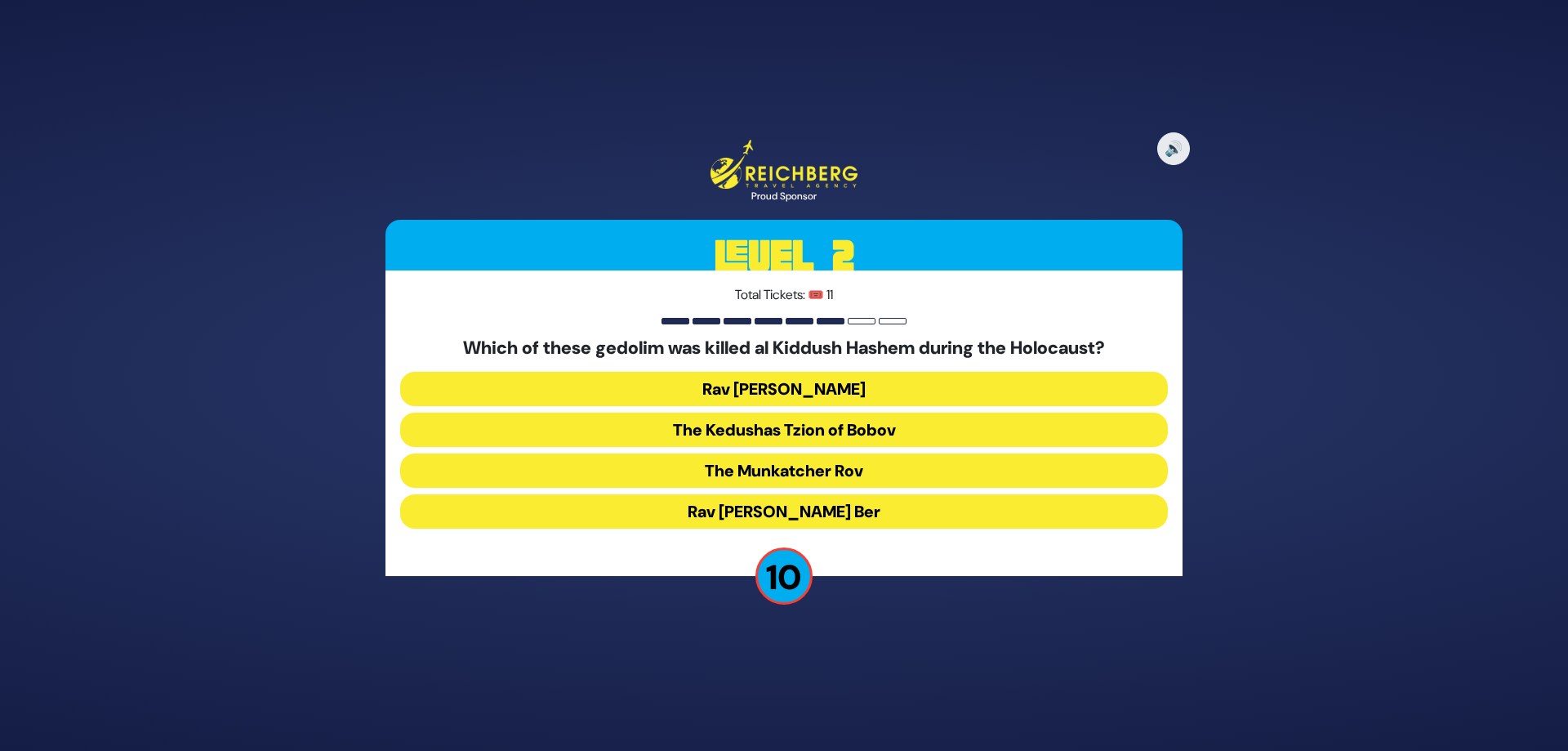
click at [848, 433] on button "The Kedushas Tzion of Bobov" at bounding box center [784, 429] width 767 height 35
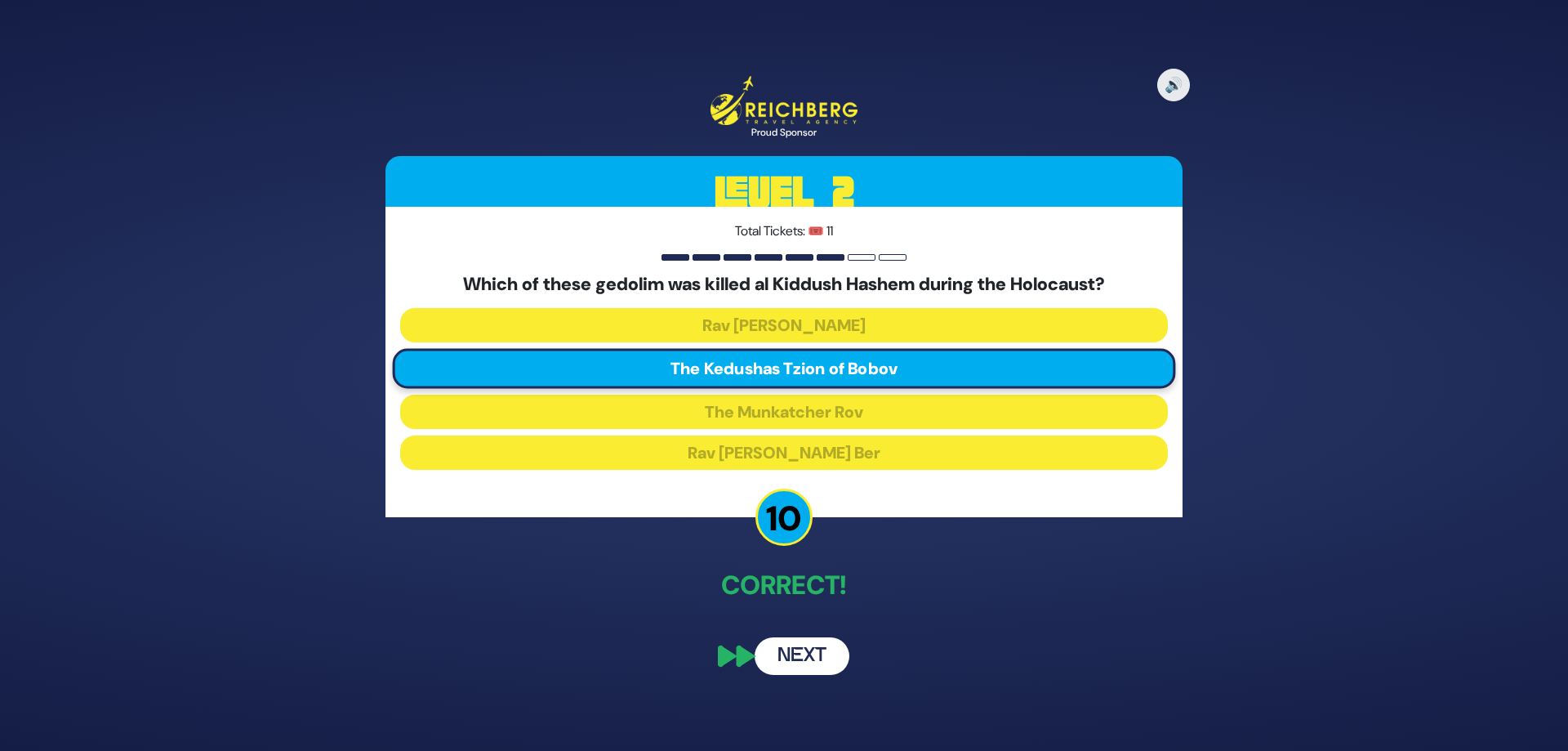
click at [824, 665] on button "Next" at bounding box center [802, 656] width 95 height 37
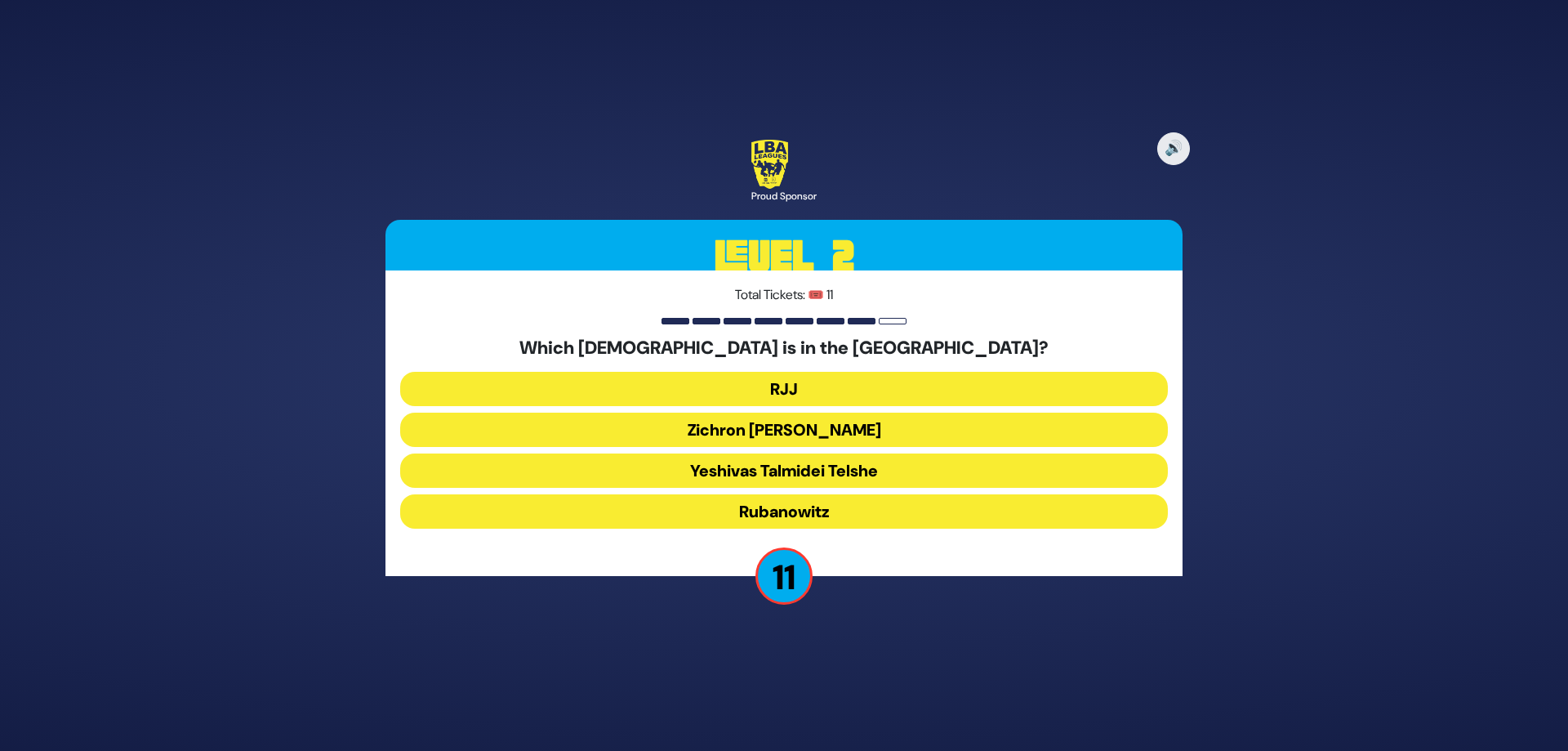
click at [835, 472] on button "Yeshivas Talmidei Telshe" at bounding box center [784, 471] width 767 height 35
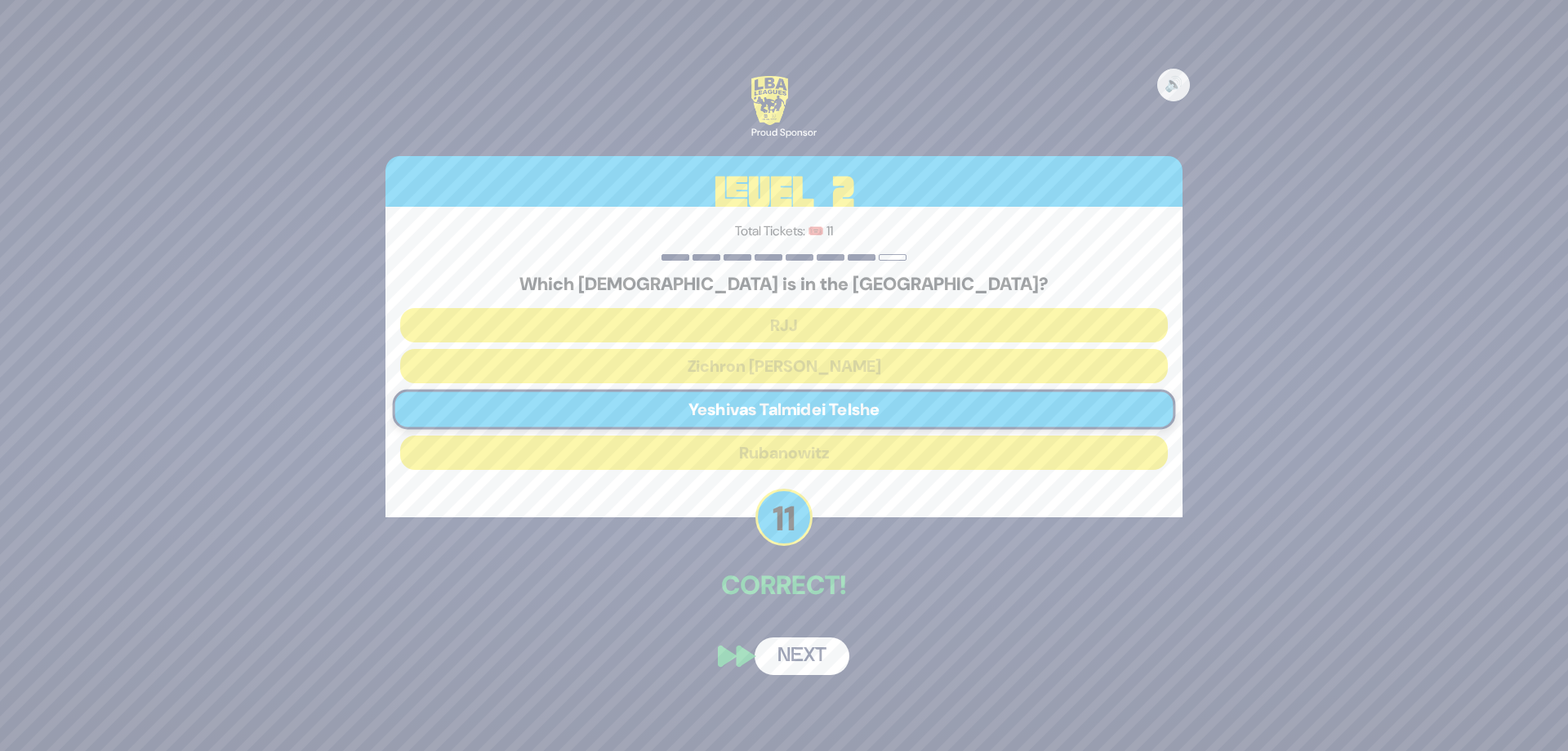
click at [828, 647] on button "Next" at bounding box center [802, 656] width 95 height 37
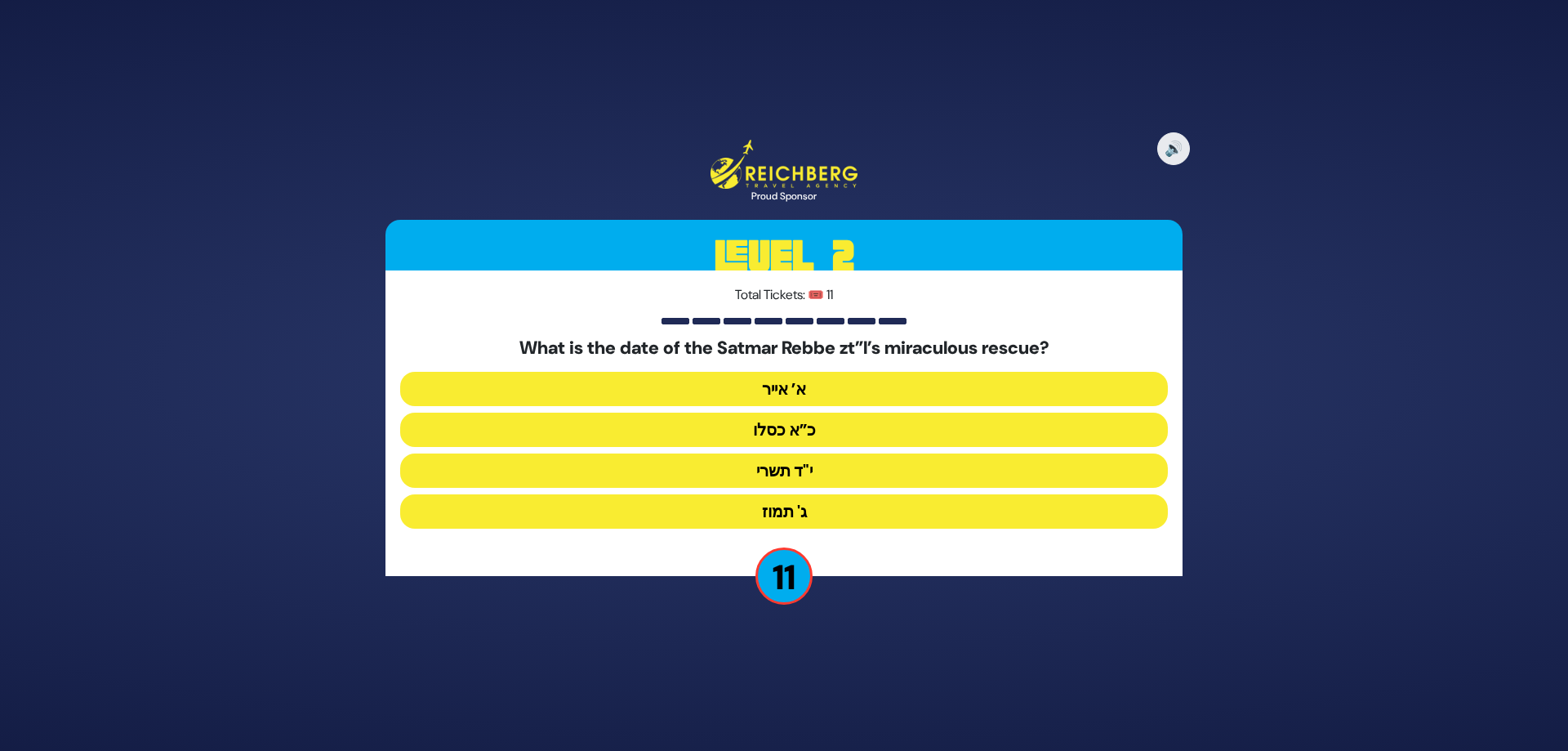
click at [864, 429] on button "כ”א כסלו" at bounding box center [784, 429] width 767 height 35
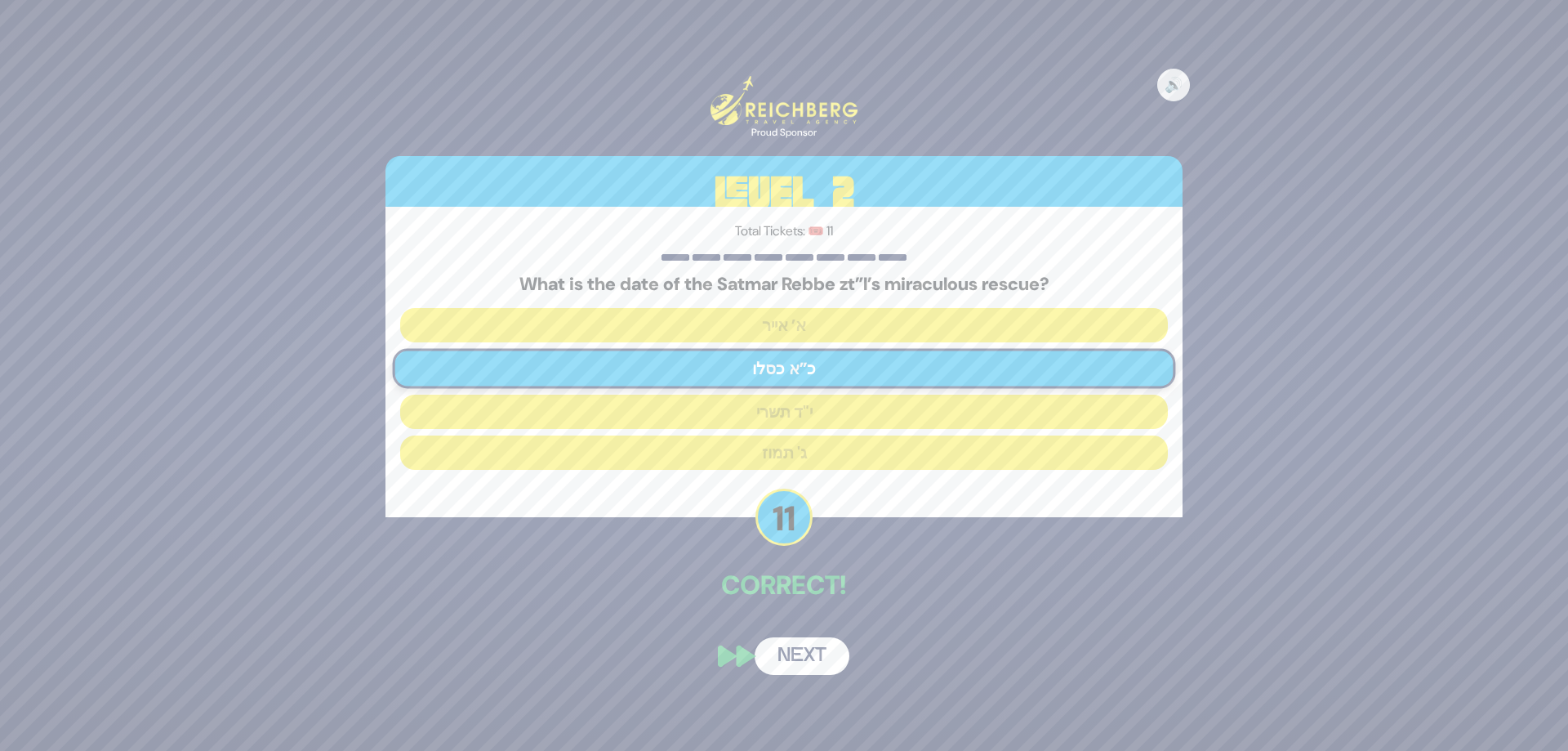
click at [833, 614] on div "🔊 Proud Sponsor Level 2 Total Tickets: 🎟️ 11 What is the date of the Satmar Reb…" at bounding box center [784, 376] width 836 height 638
click at [832, 654] on button "Next" at bounding box center [802, 656] width 95 height 37
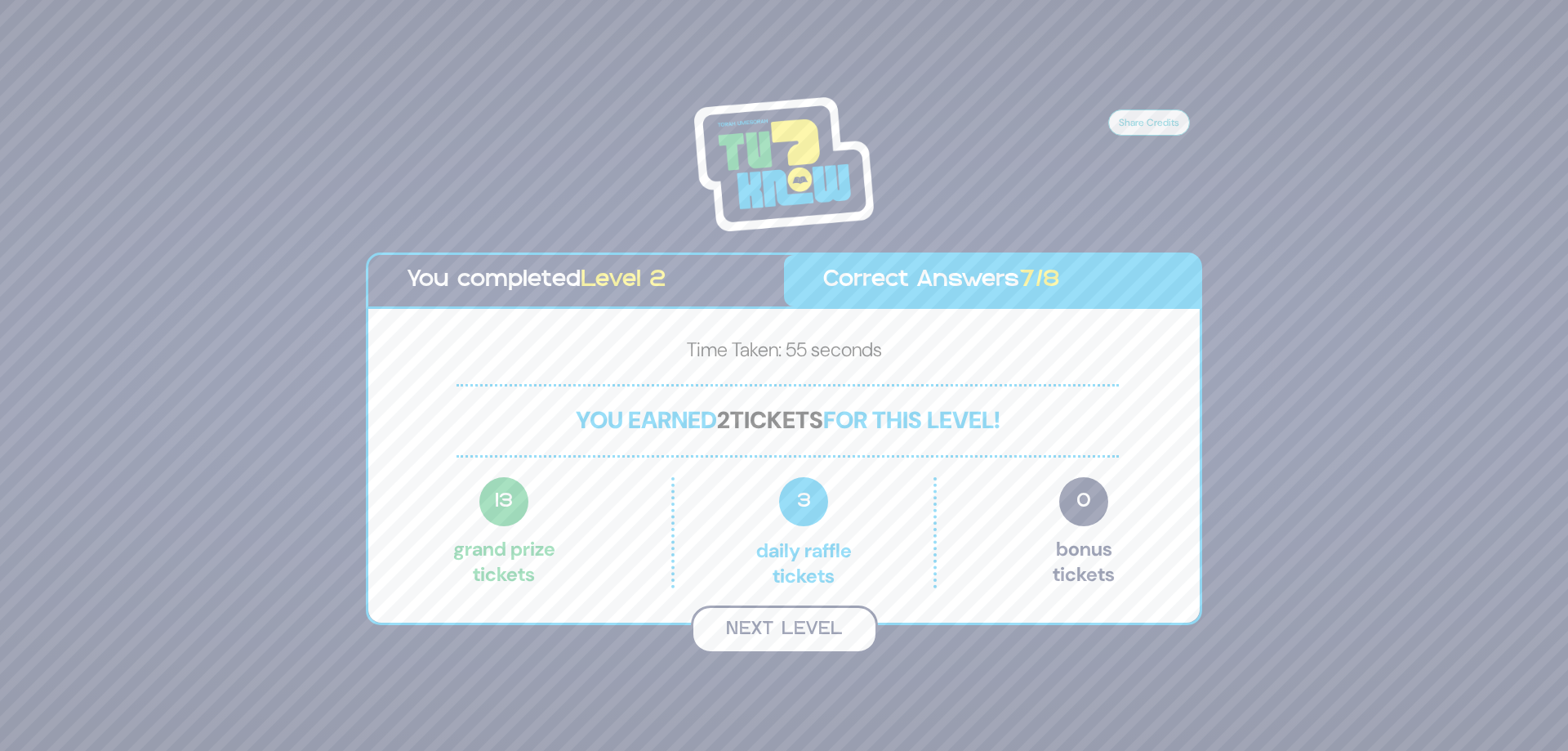
click at [779, 638] on button "Next Level" at bounding box center [784, 629] width 187 height 48
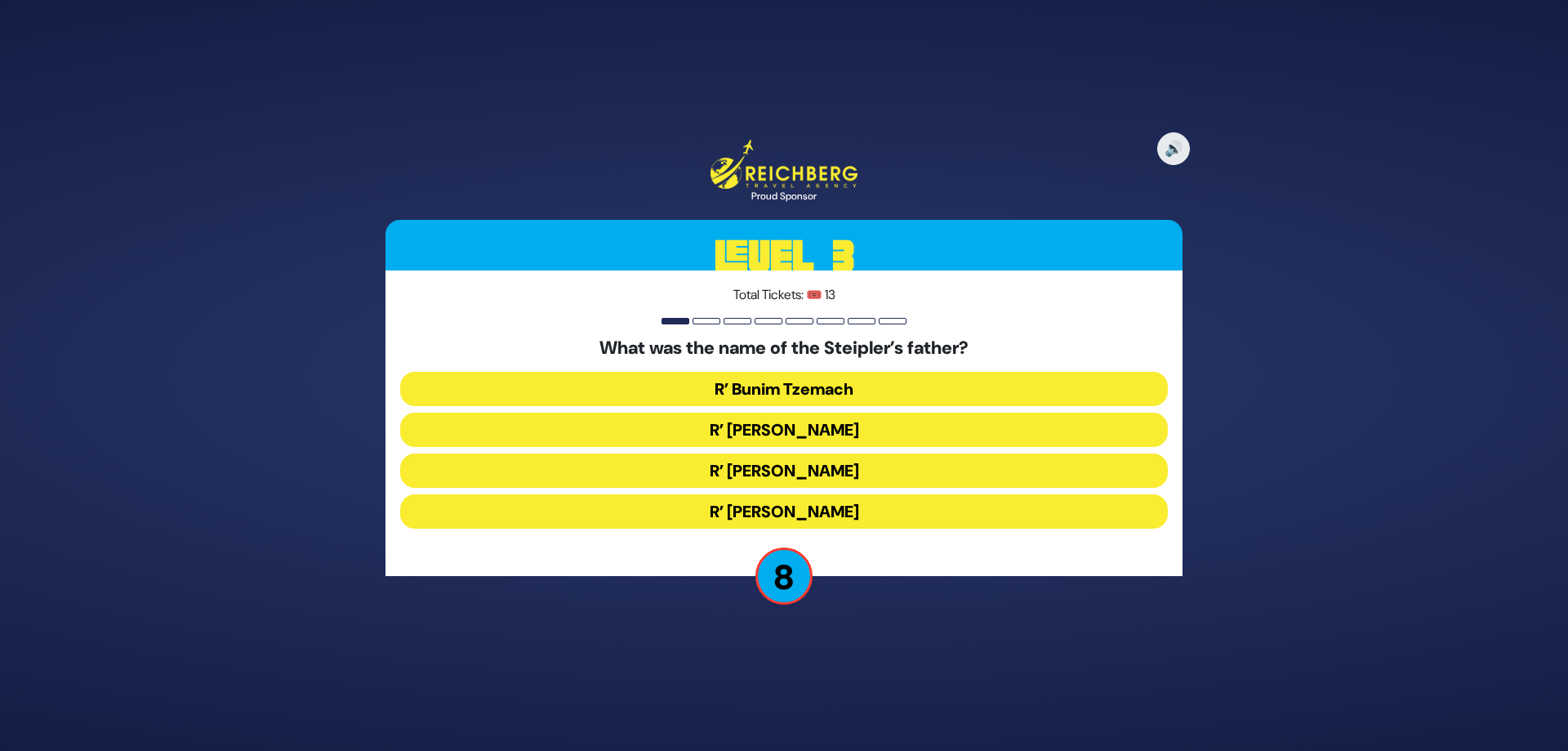
click at [850, 430] on button "R’ Boruch Peretz" at bounding box center [784, 429] width 767 height 35
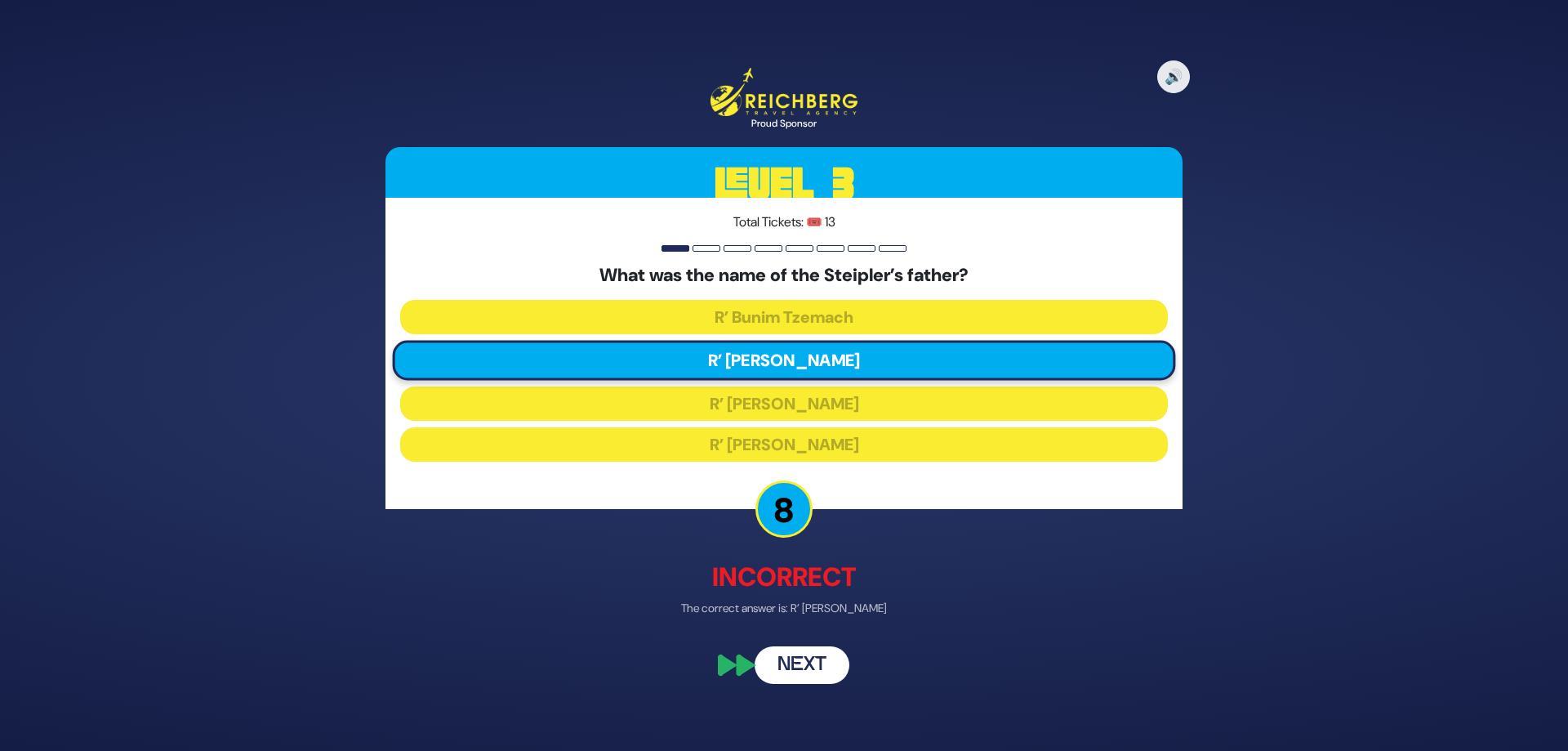
click at [806, 661] on button "Next" at bounding box center [802, 664] width 95 height 37
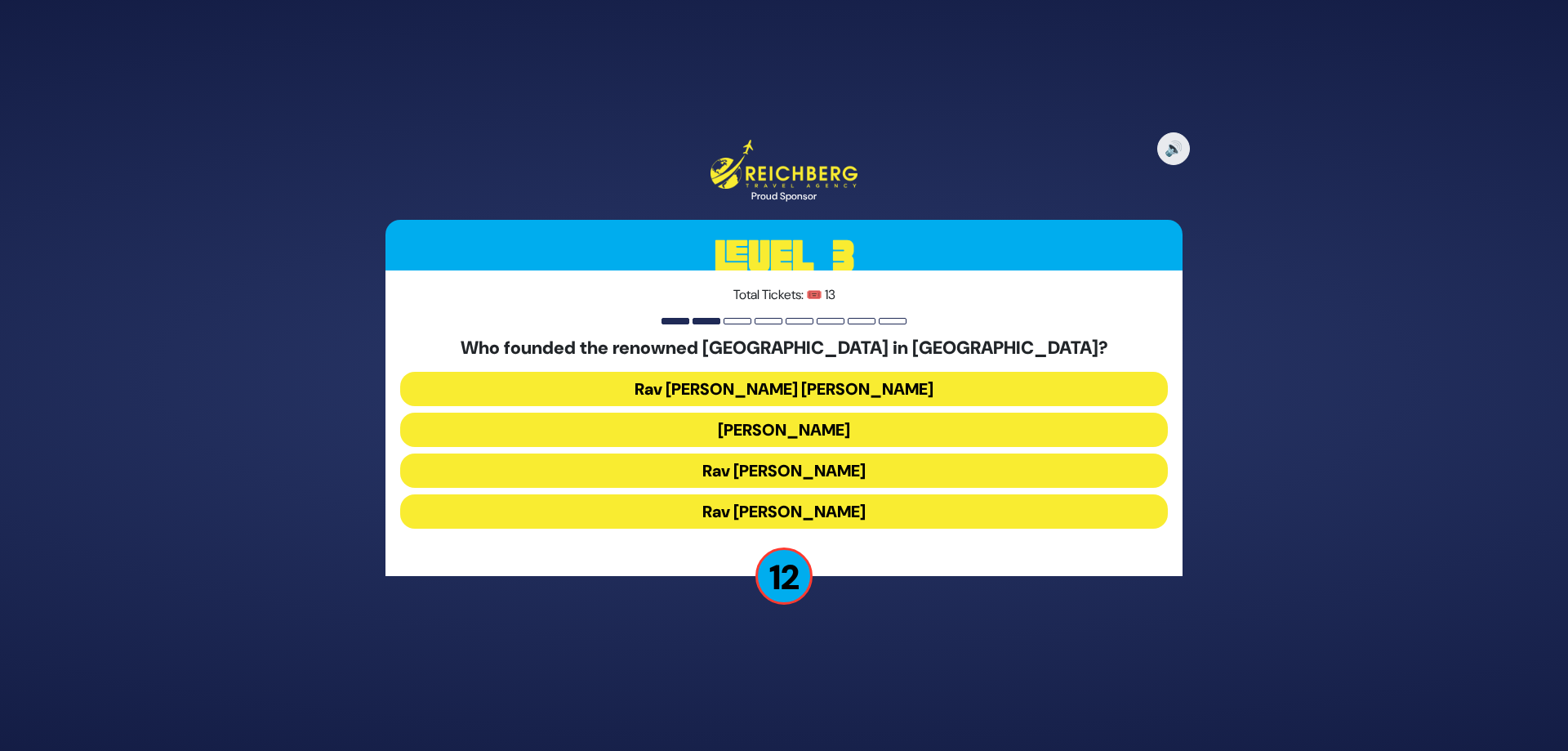
click at [869, 514] on button "Rav Ezriel Hildesheimer" at bounding box center [784, 511] width 767 height 35
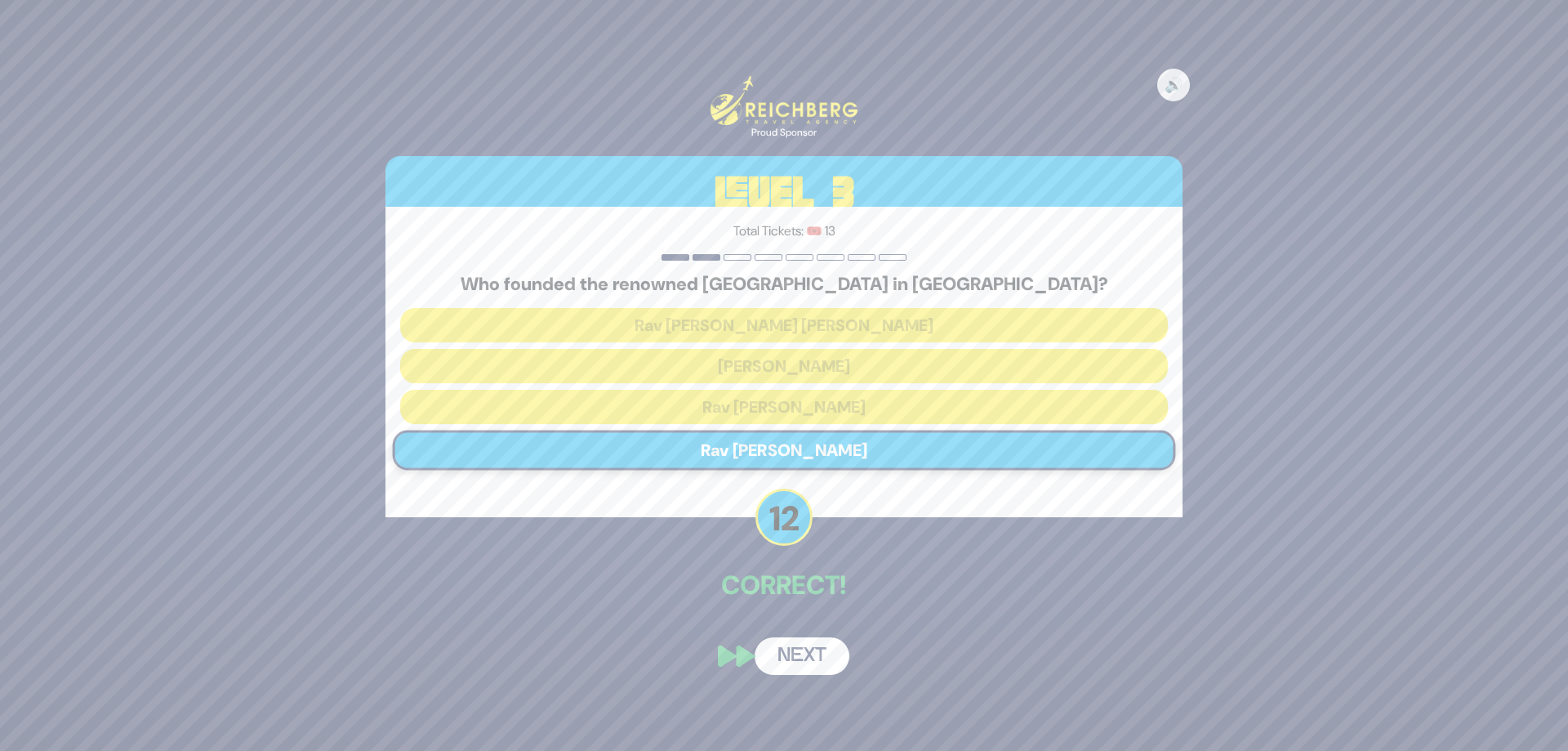
click at [825, 665] on button "Next" at bounding box center [802, 656] width 95 height 37
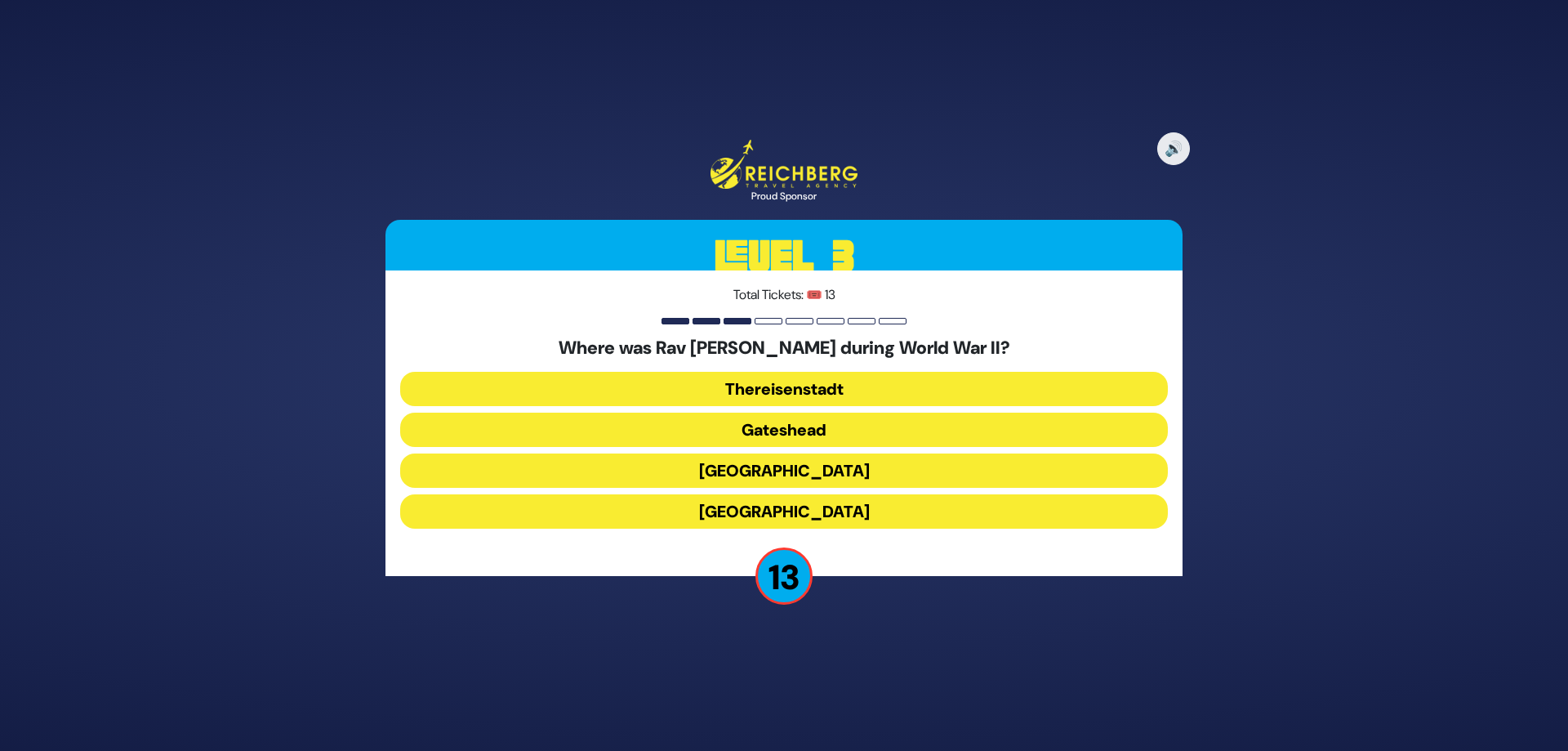
click at [858, 434] on button "Gateshead" at bounding box center [784, 429] width 767 height 35
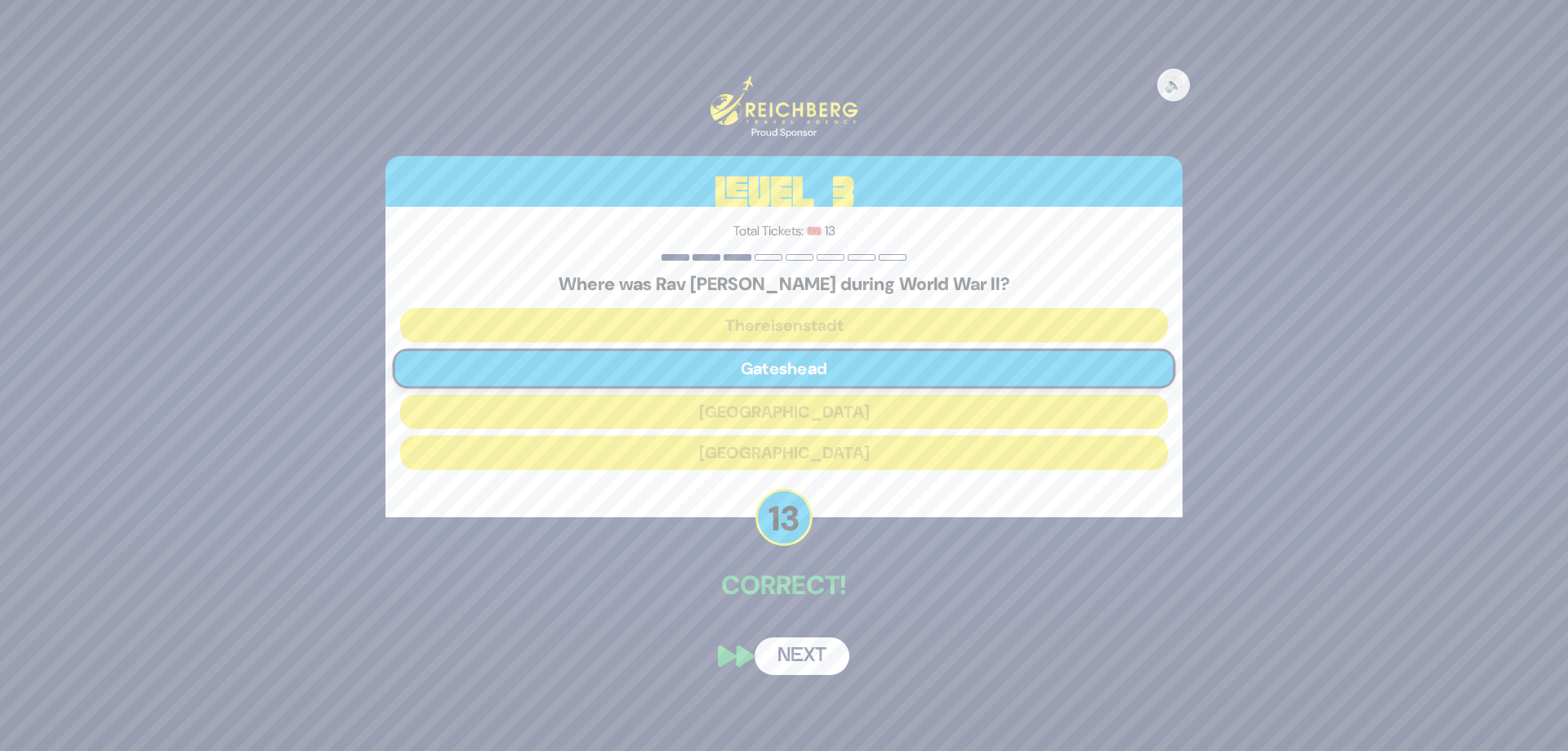
click at [839, 673] on div "🔊 Proud Sponsor Level 3 Total Tickets: 🎟️ 13 Where was Rav Eliyahu Dessler duri…" at bounding box center [784, 376] width 836 height 638
click at [837, 665] on button "Next" at bounding box center [802, 656] width 95 height 37
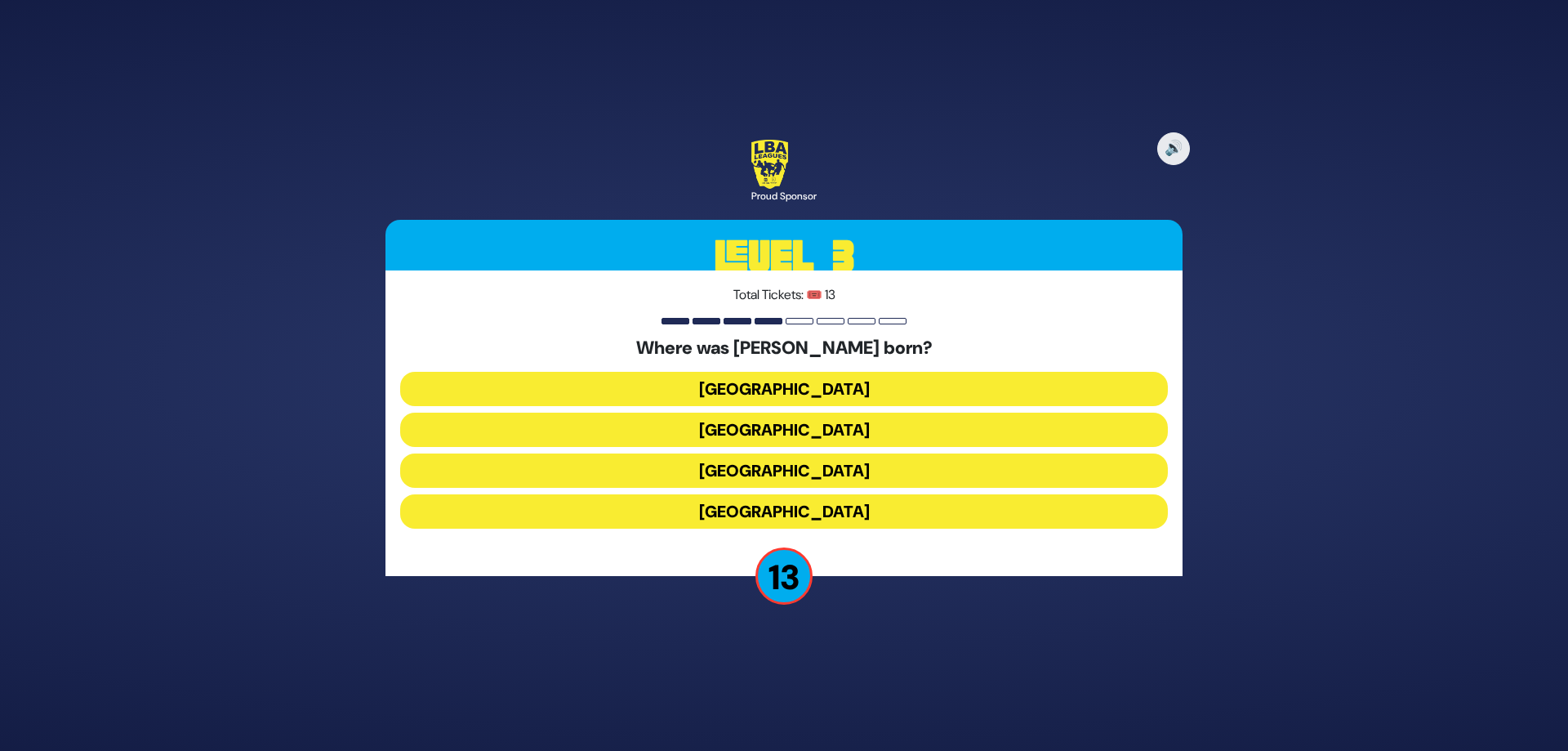
click at [866, 483] on button "Vienna" at bounding box center [784, 471] width 767 height 35
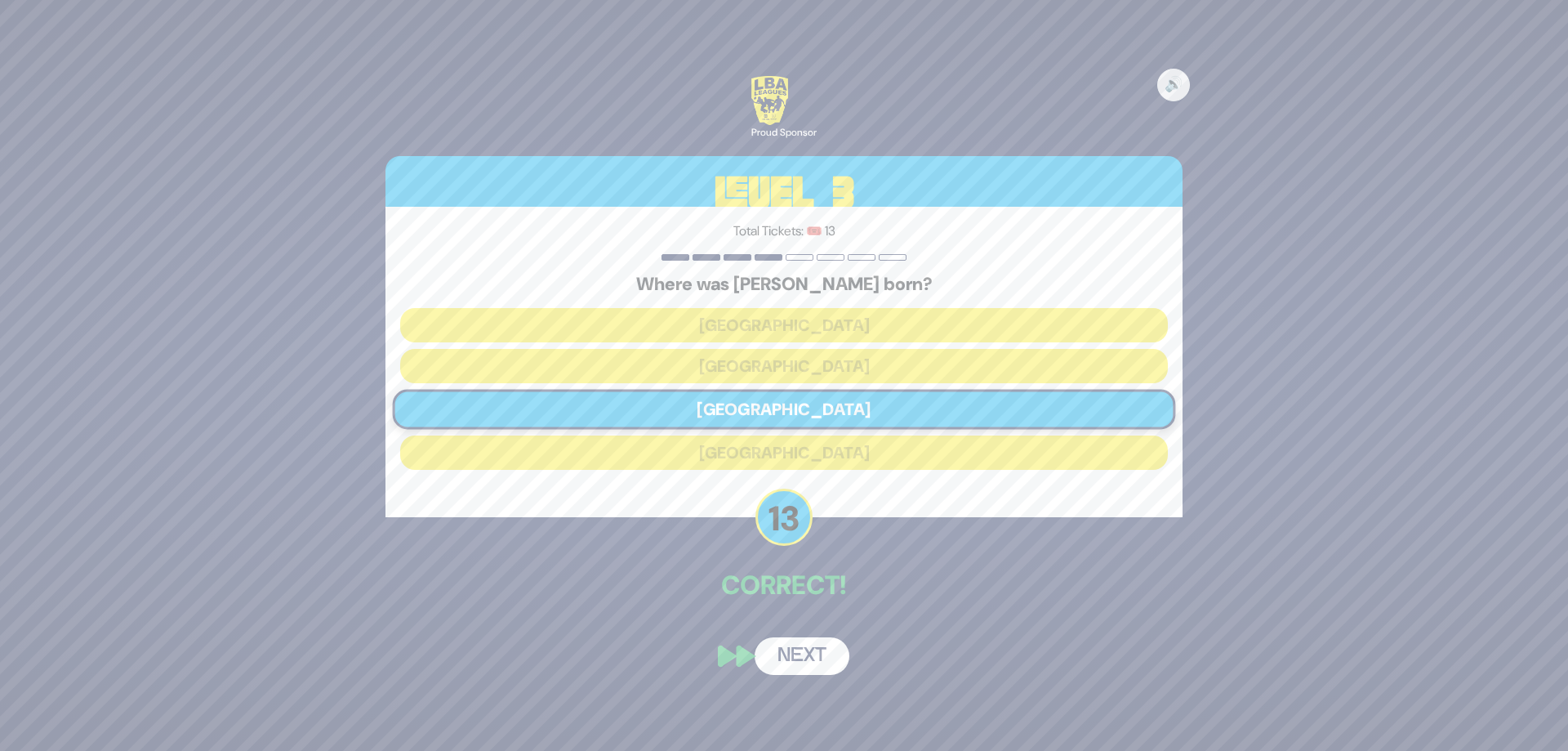
click at [815, 664] on button "Next" at bounding box center [802, 656] width 95 height 37
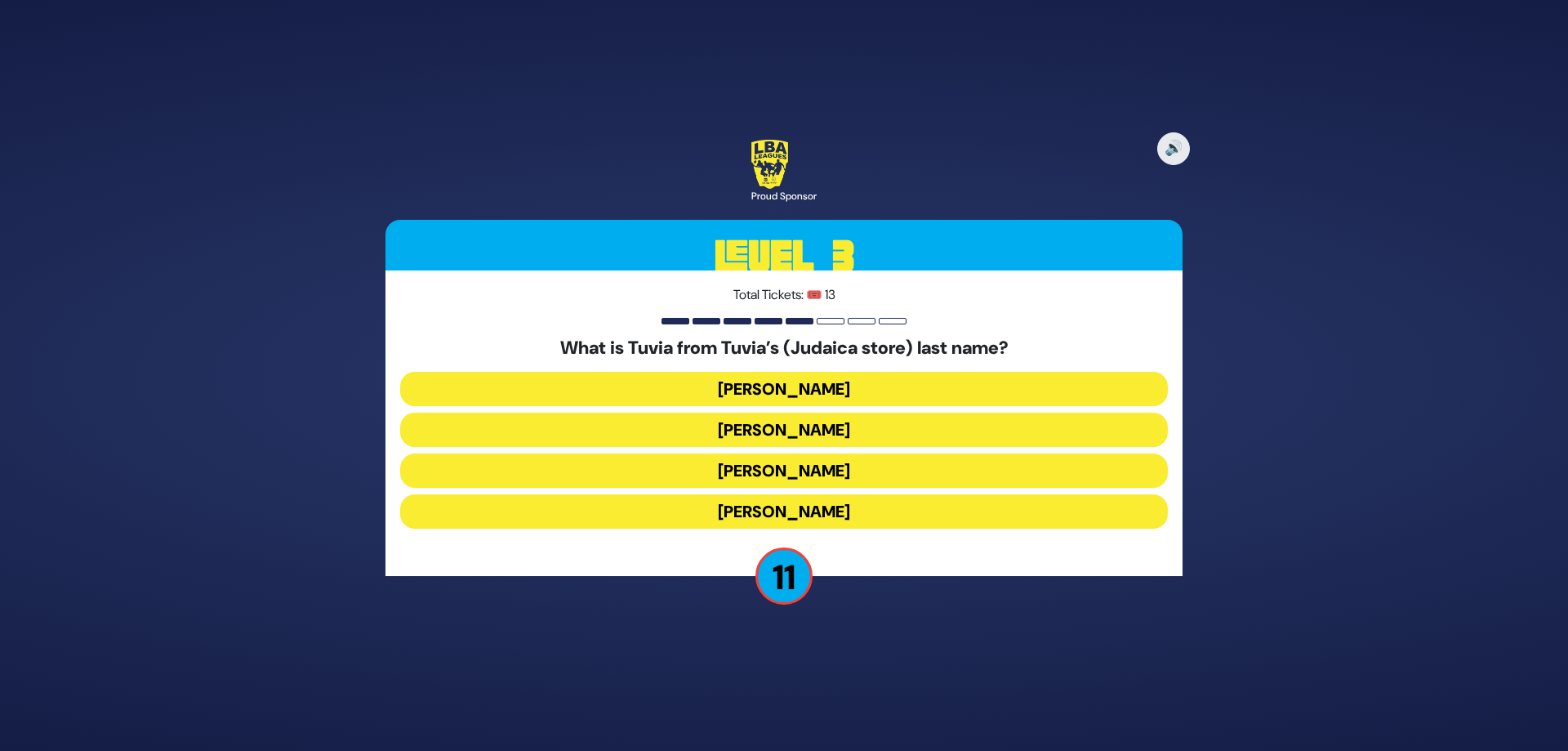
click at [908, 383] on button "Friedman" at bounding box center [784, 389] width 767 height 35
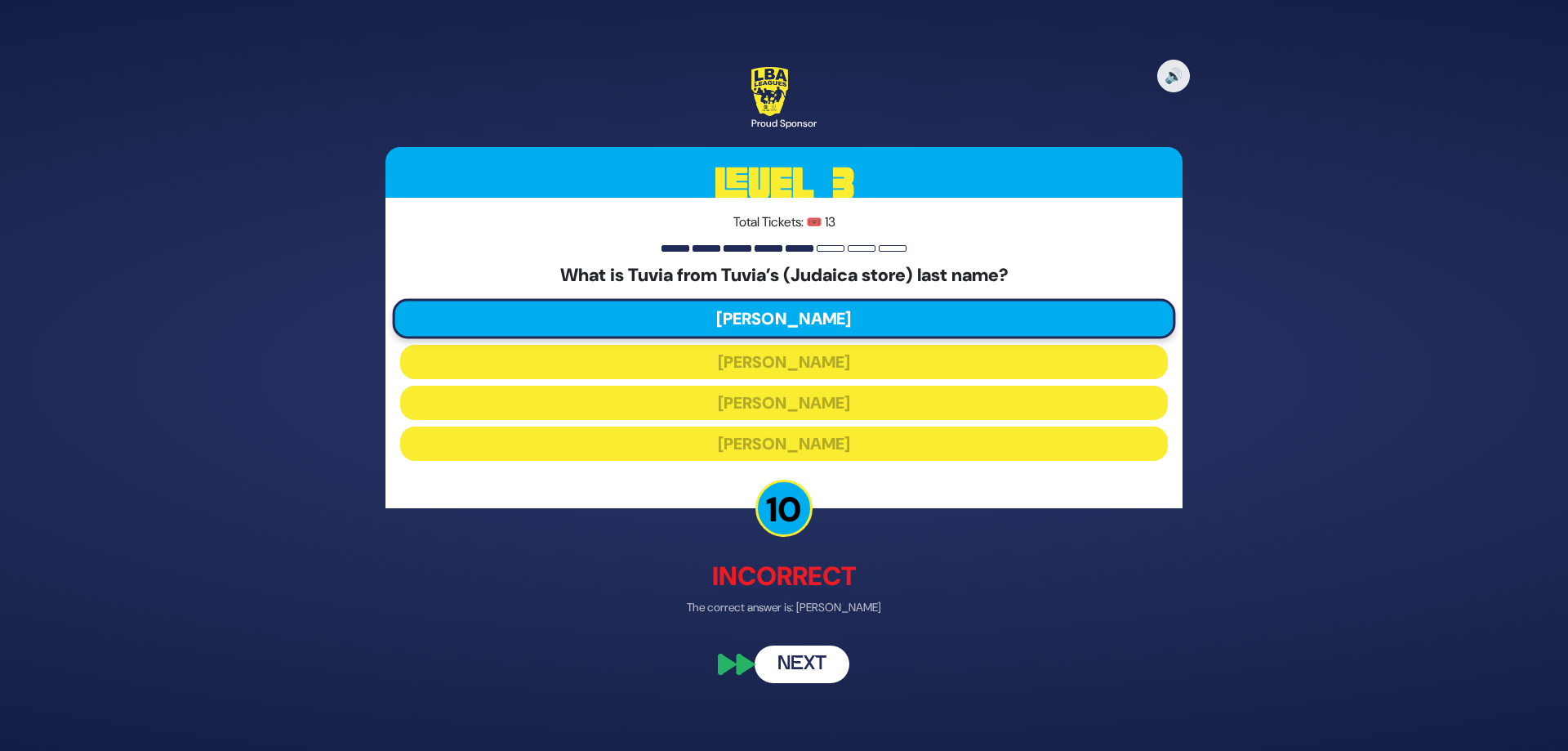
click at [786, 659] on button "Next" at bounding box center [802, 665] width 95 height 37
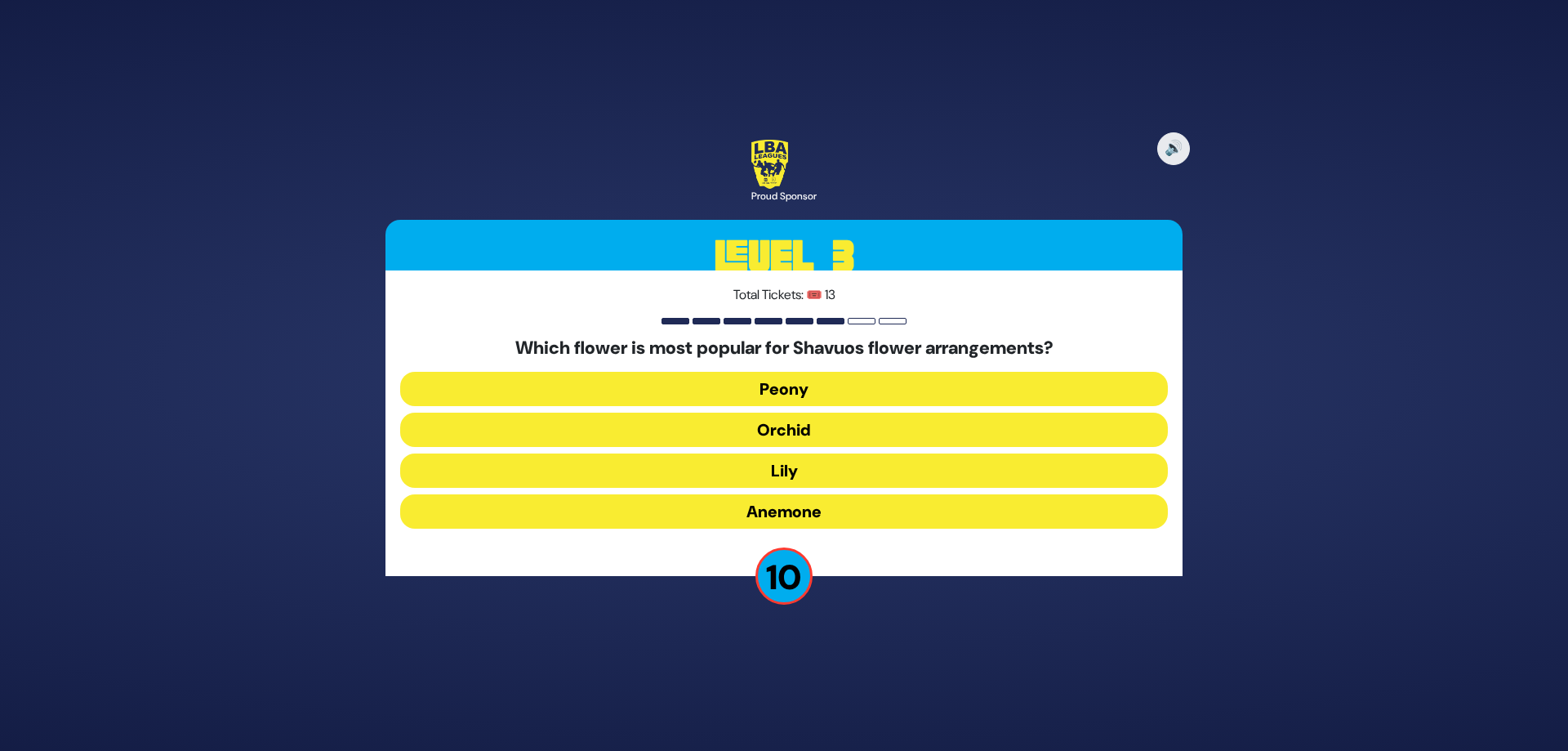
click at [899, 432] on button "Orchid" at bounding box center [784, 429] width 767 height 35
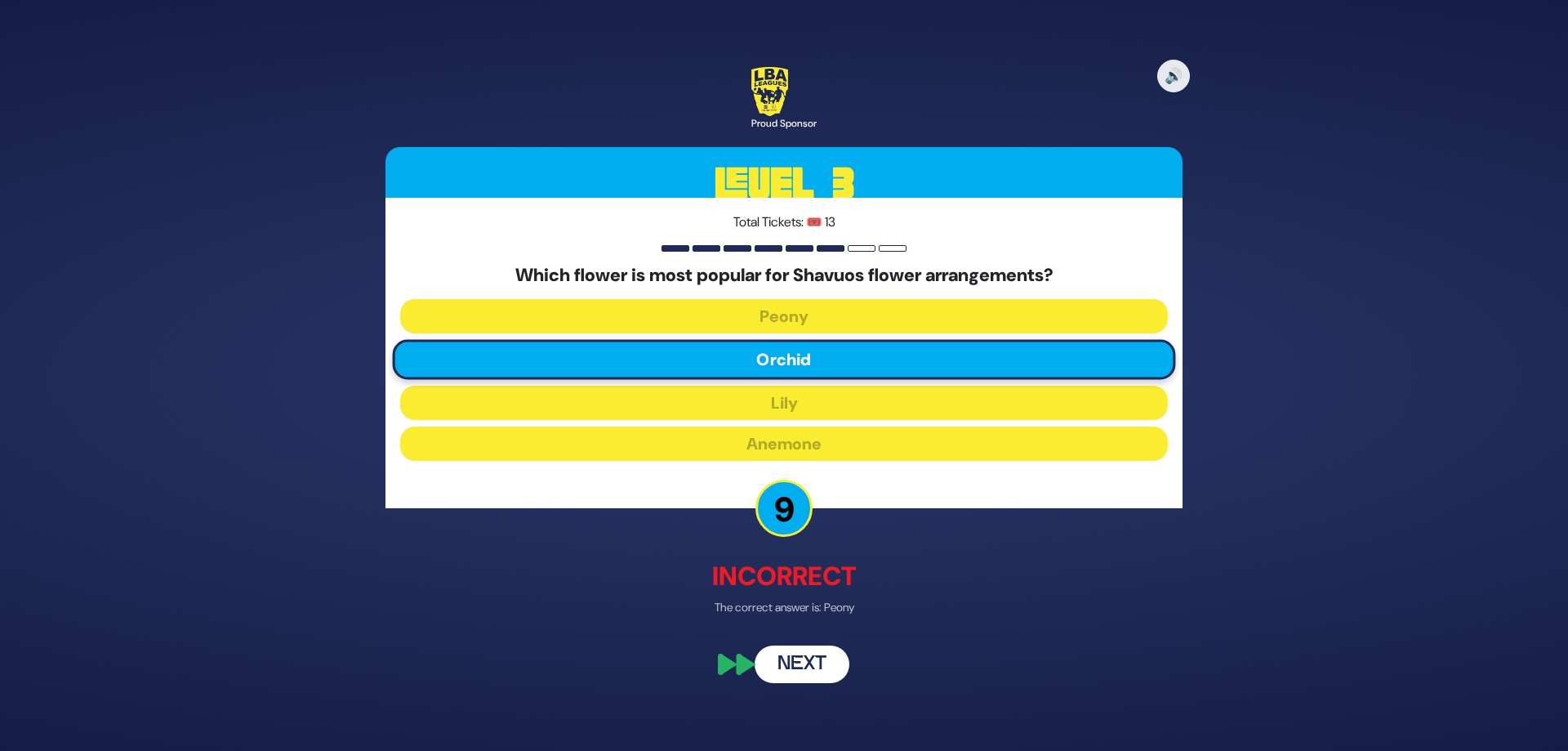
click at [797, 670] on button "Next" at bounding box center [802, 665] width 95 height 37
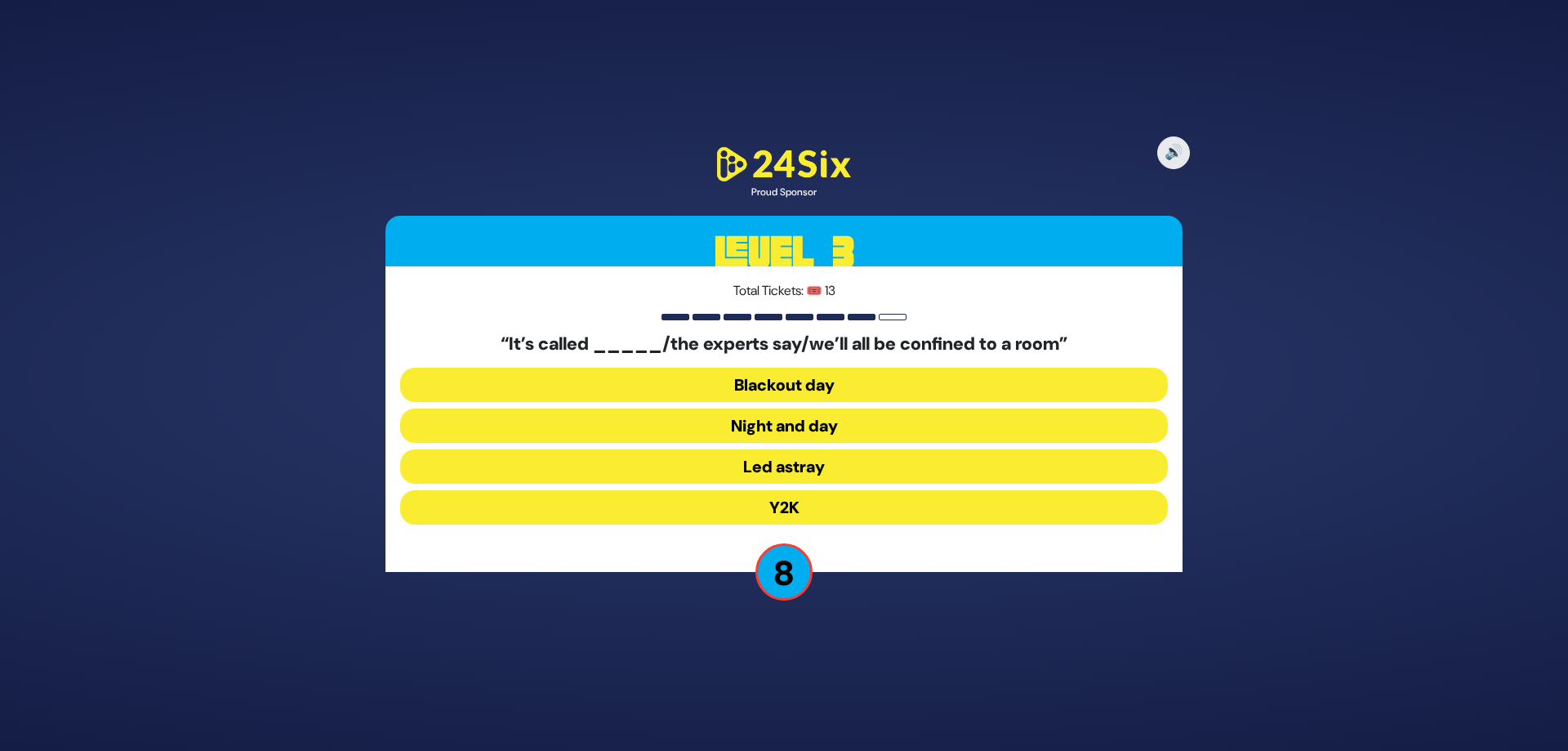
click at [947, 380] on button "Blackout day" at bounding box center [784, 384] width 767 height 35
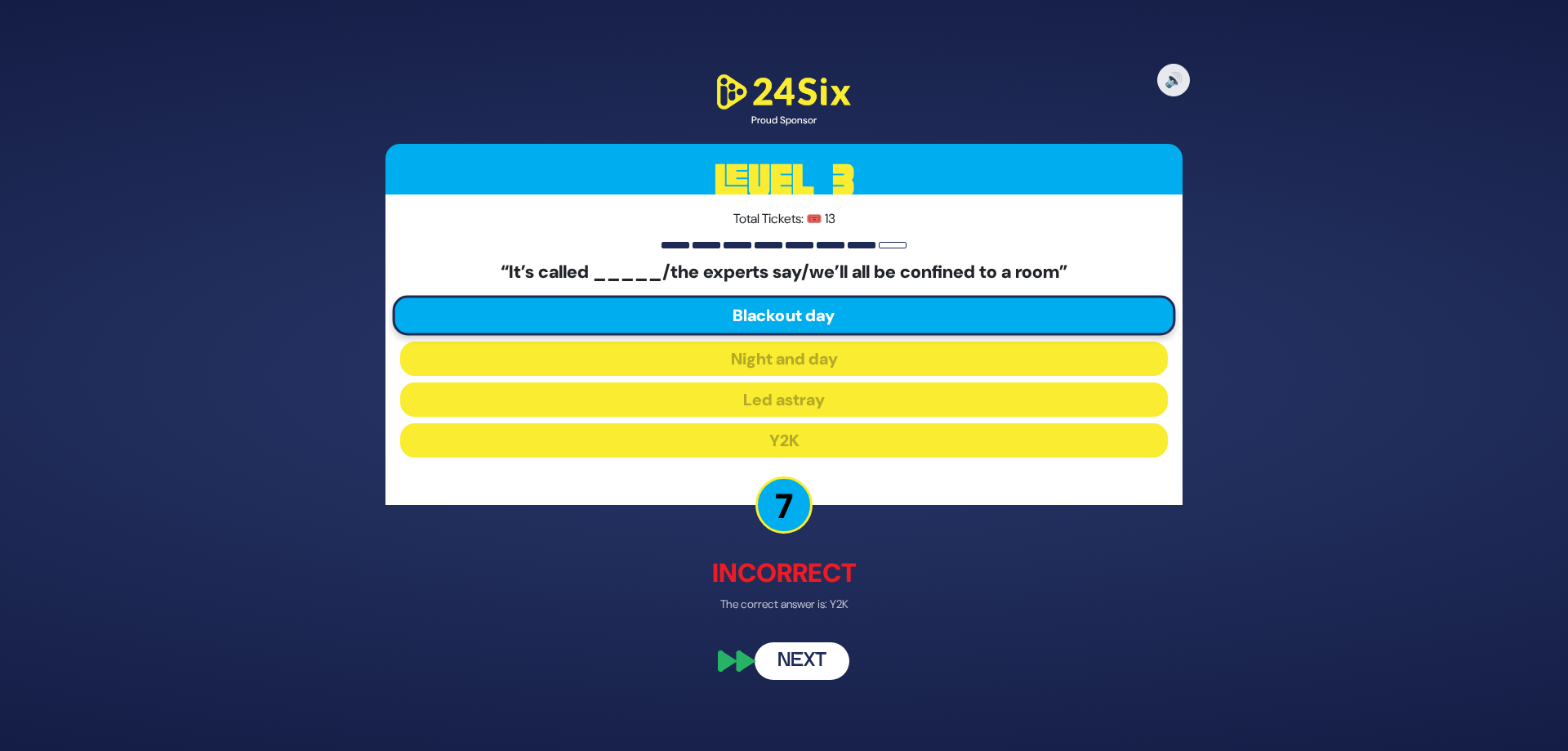
click at [806, 668] on button "Next" at bounding box center [802, 661] width 95 height 37
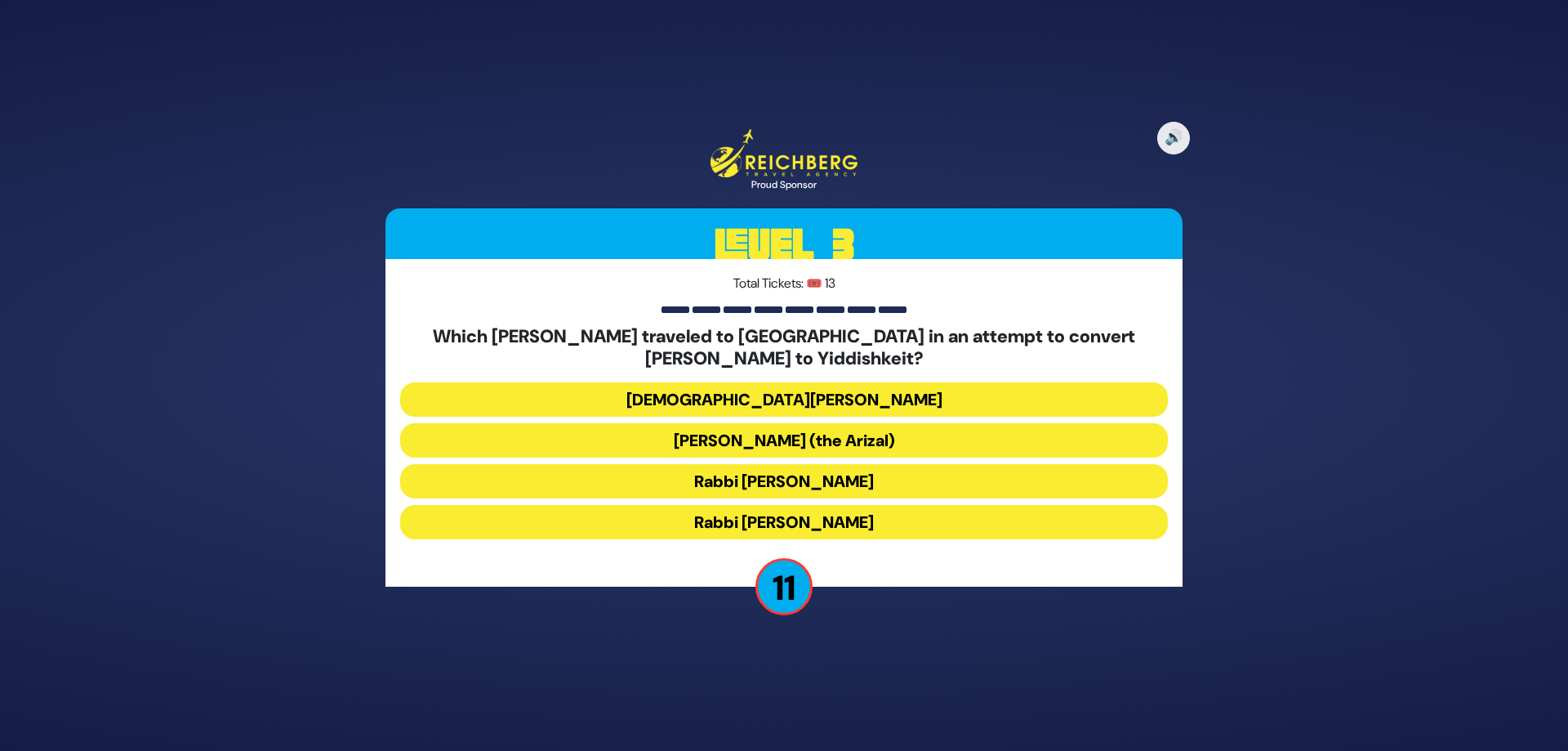
click at [917, 484] on button "Rabbi Moshe Cordovero" at bounding box center [784, 481] width 767 height 35
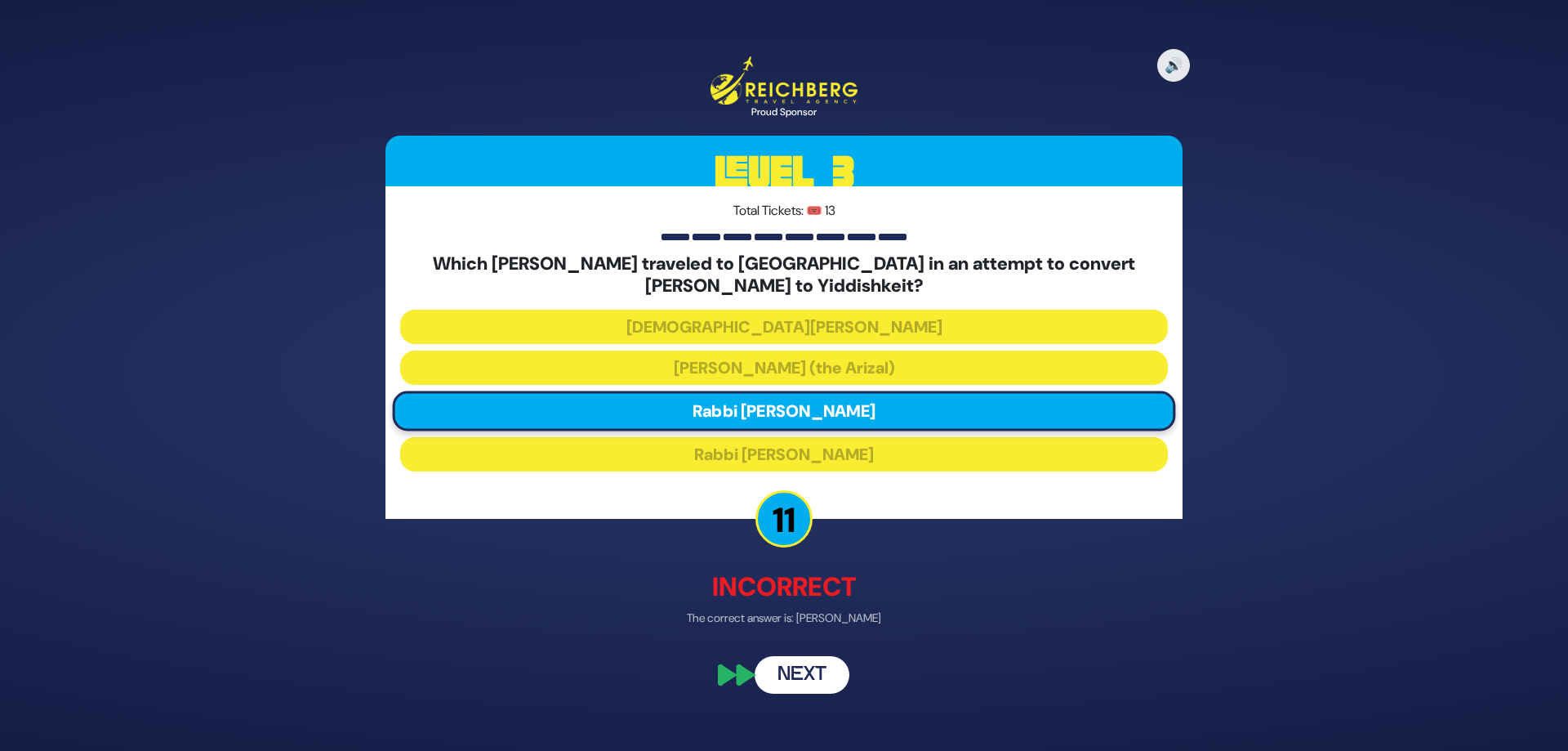
click at [840, 674] on button "Next" at bounding box center [802, 676] width 95 height 37
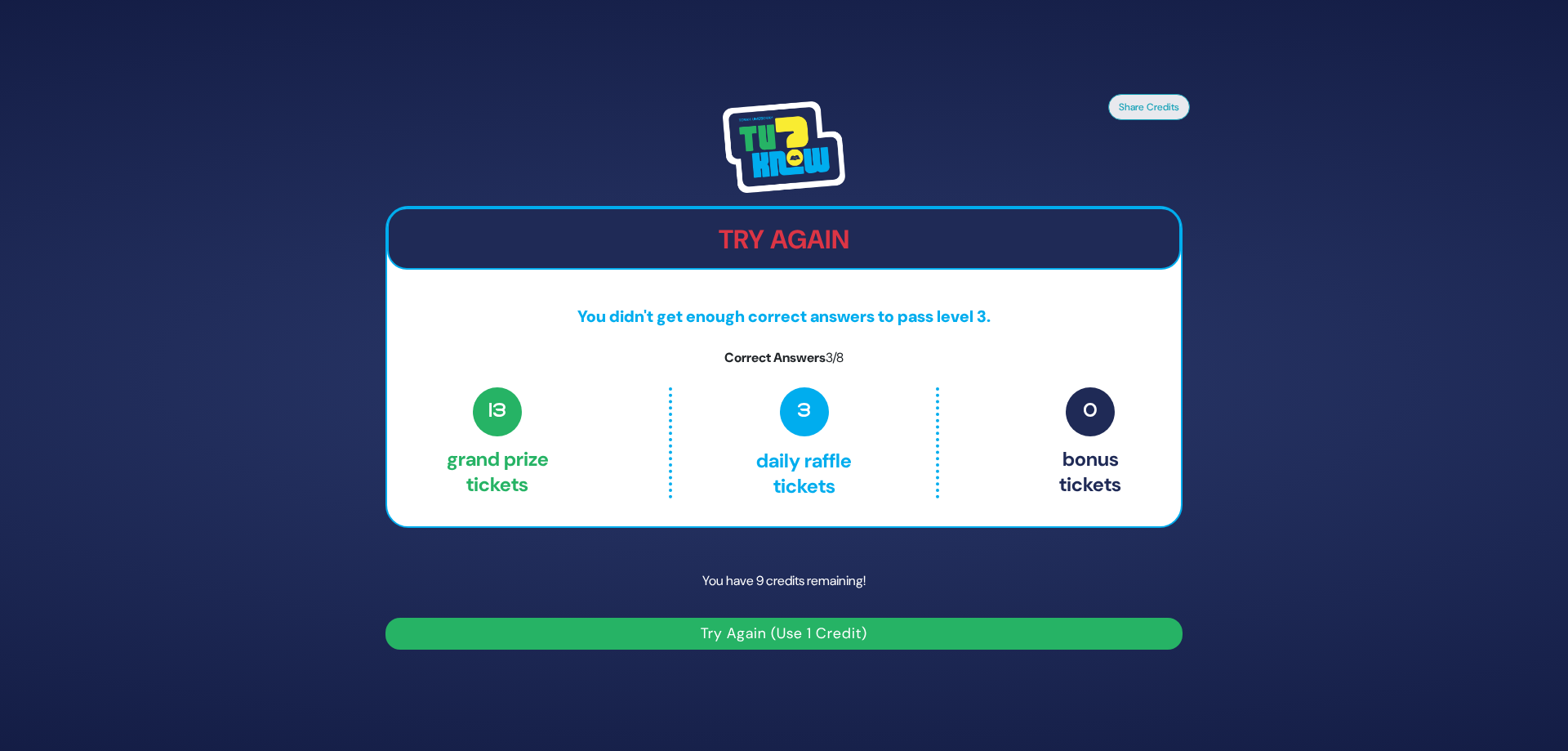
click at [917, 627] on button "Try Again (Use 1 Credit)" at bounding box center [784, 634] width 797 height 32
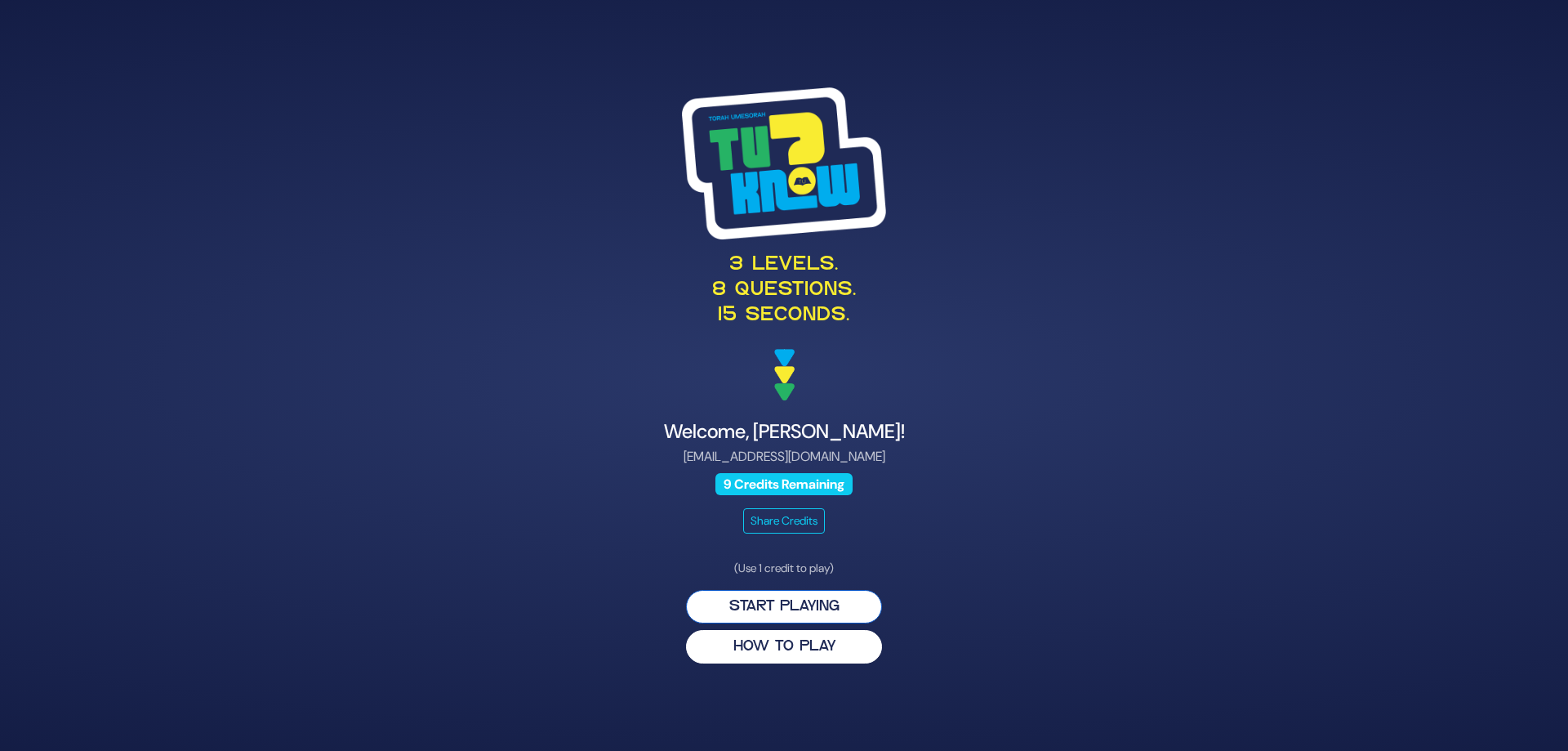
click at [842, 617] on button "Start Playing" at bounding box center [784, 607] width 196 height 34
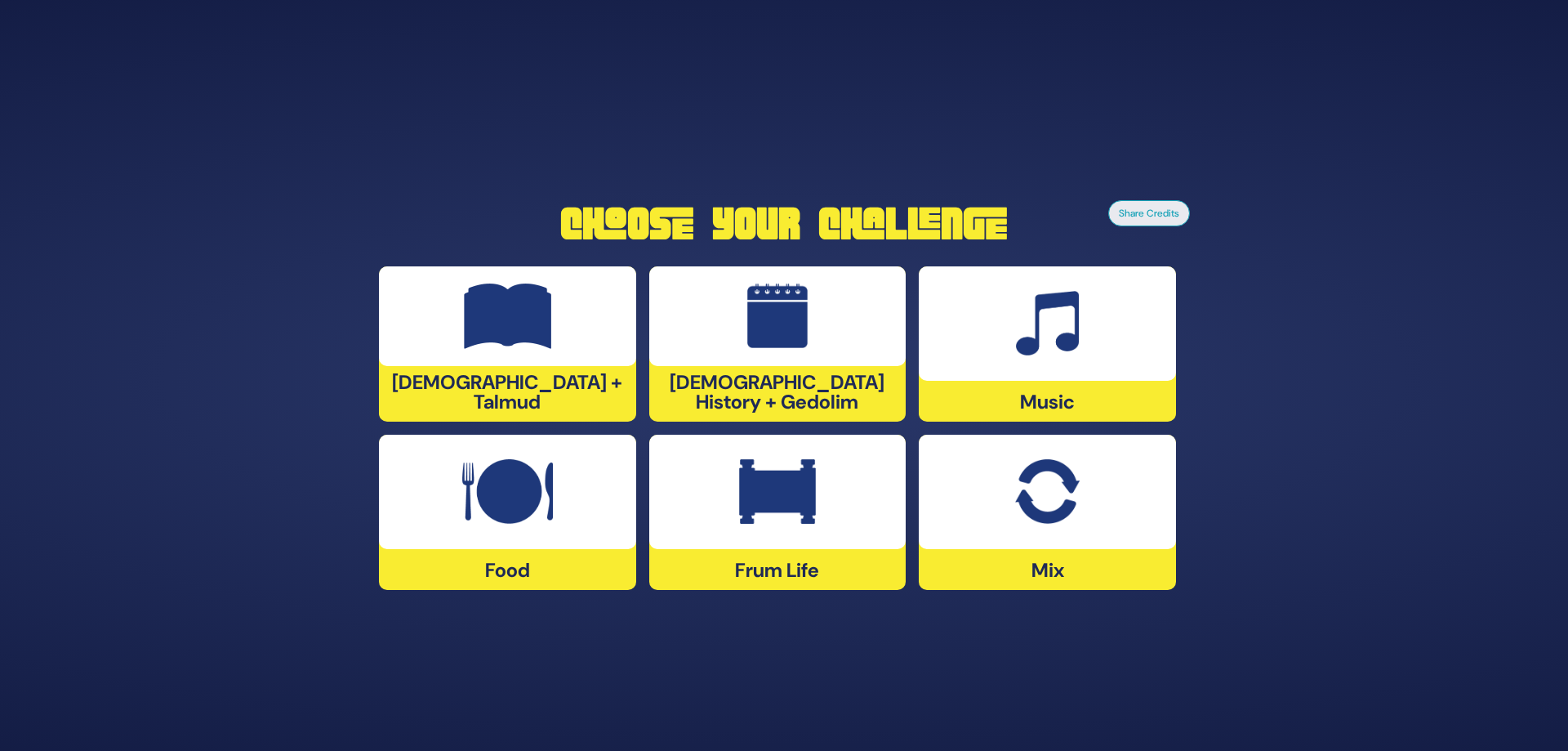
click at [994, 486] on div at bounding box center [1048, 491] width 257 height 114
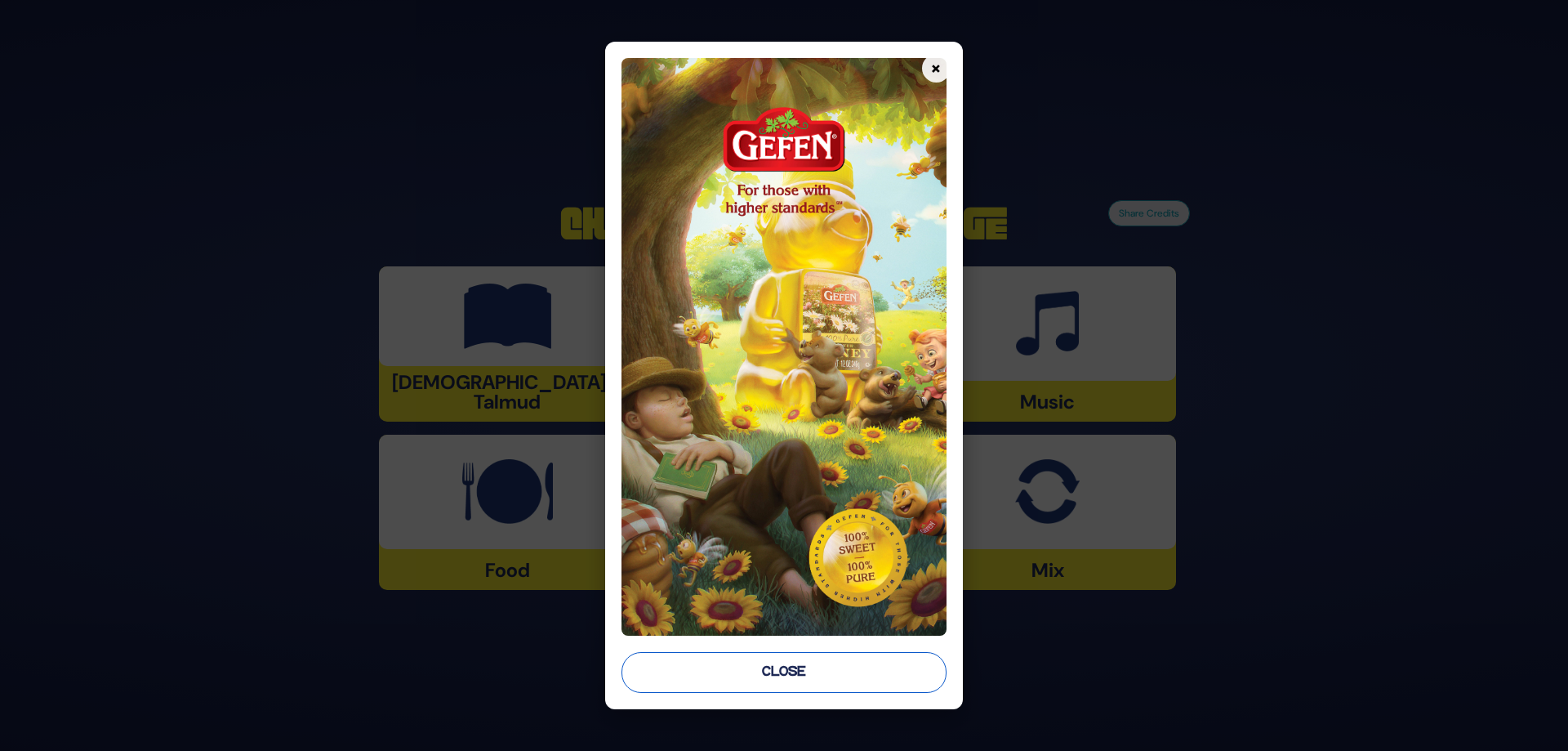
click at [823, 676] on button "Close" at bounding box center [784, 672] width 325 height 41
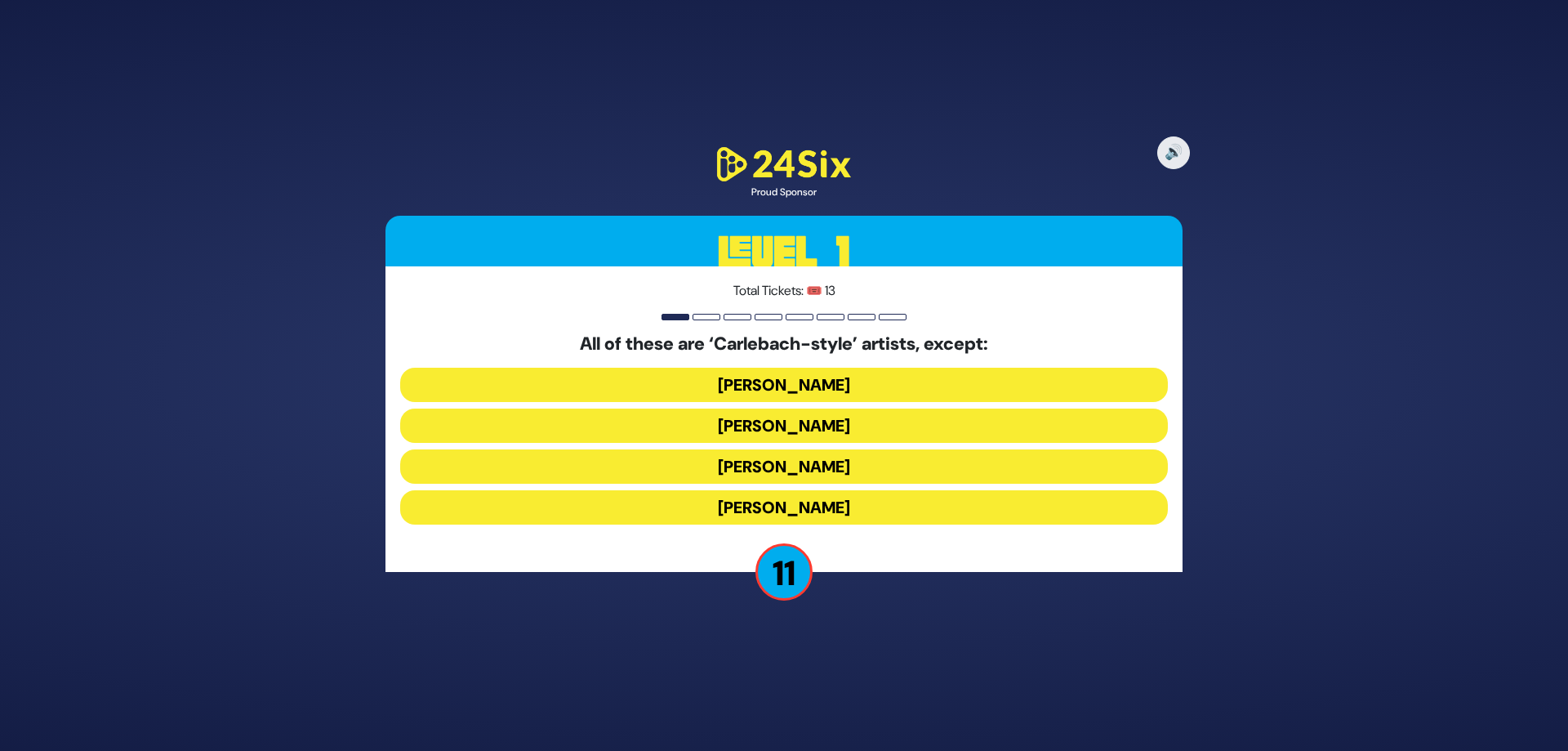
click at [914, 507] on button "Yiddy Bialostotzky" at bounding box center [784, 507] width 767 height 35
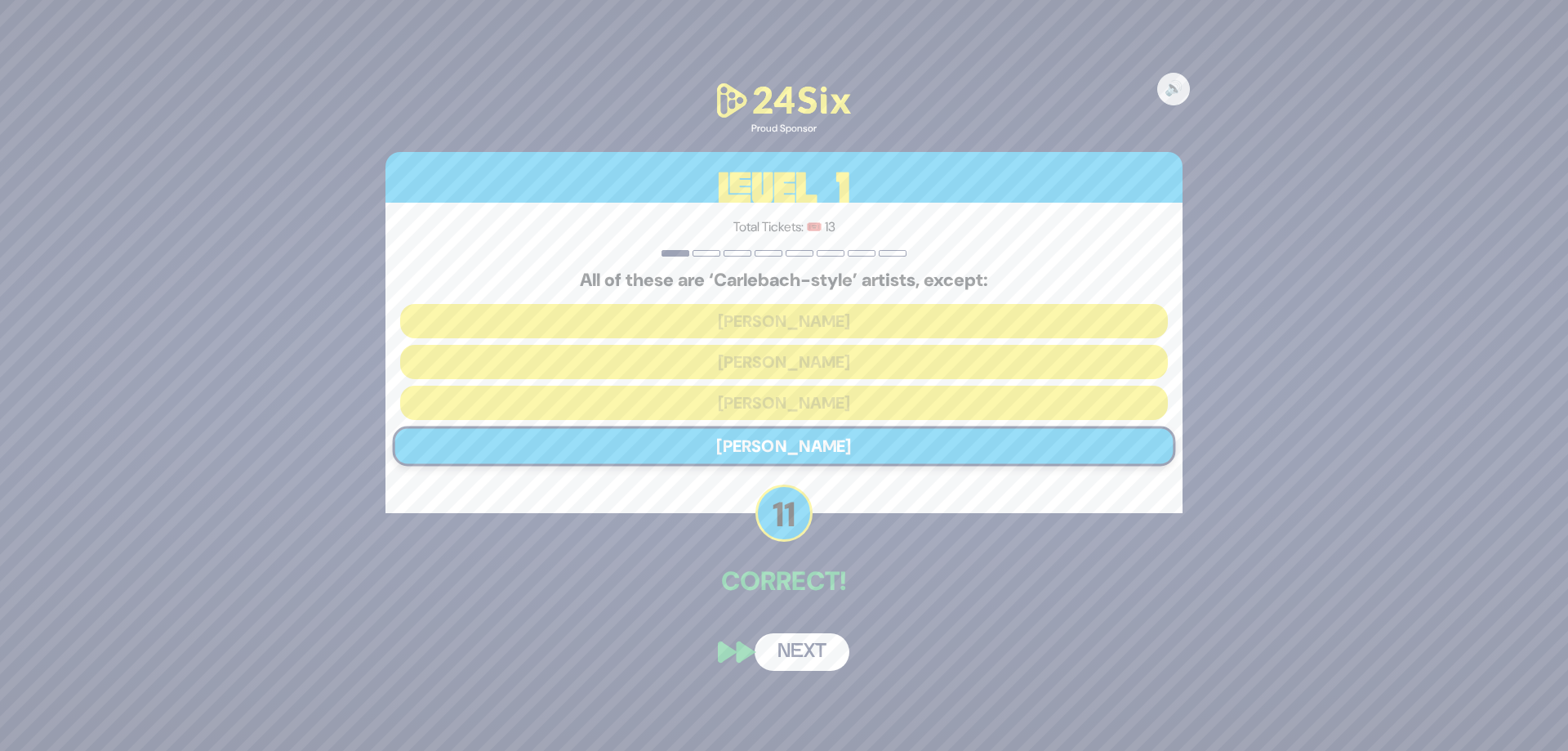
click at [828, 662] on button "Next" at bounding box center [802, 652] width 95 height 37
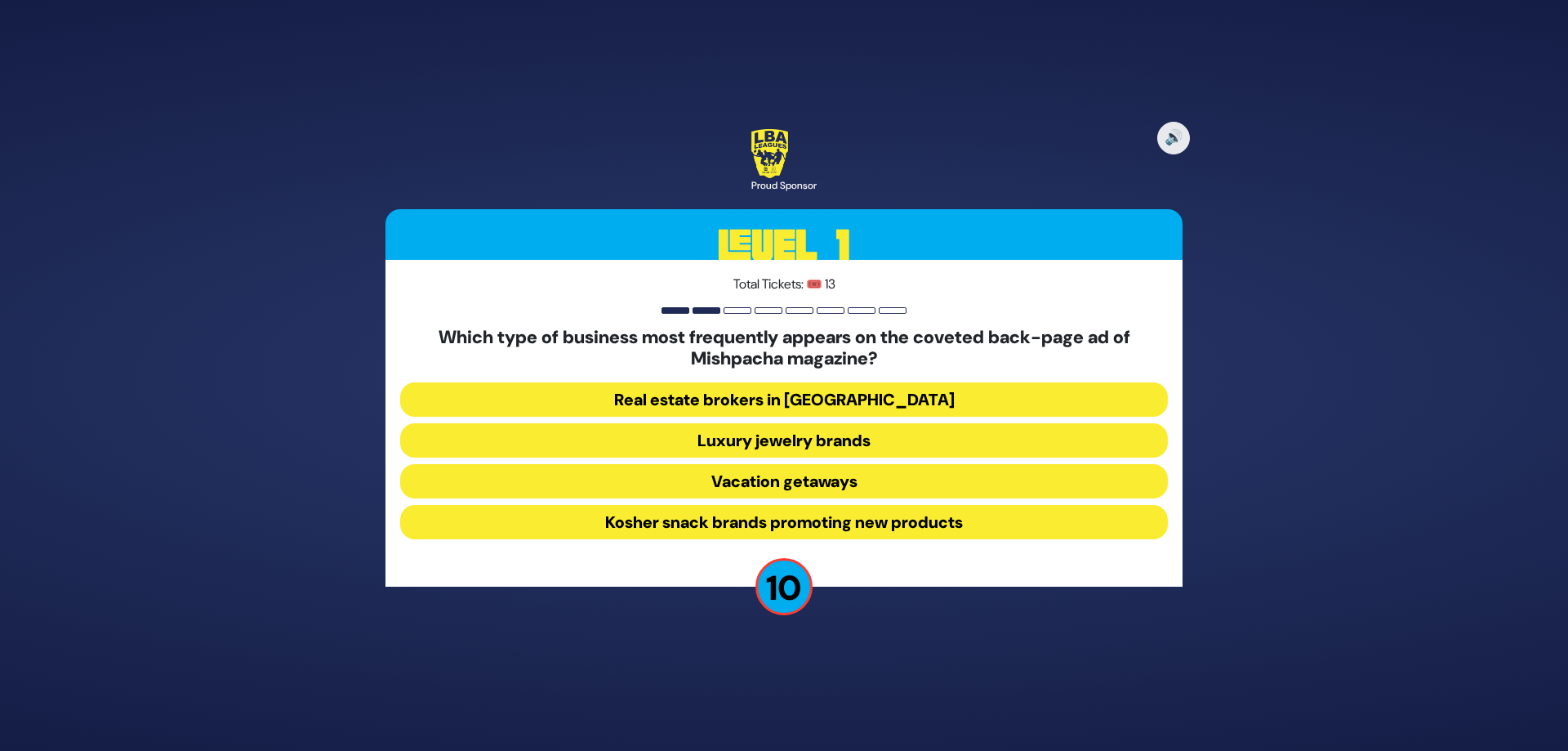
click at [840, 442] on button "Luxury jewelry brands" at bounding box center [784, 440] width 767 height 35
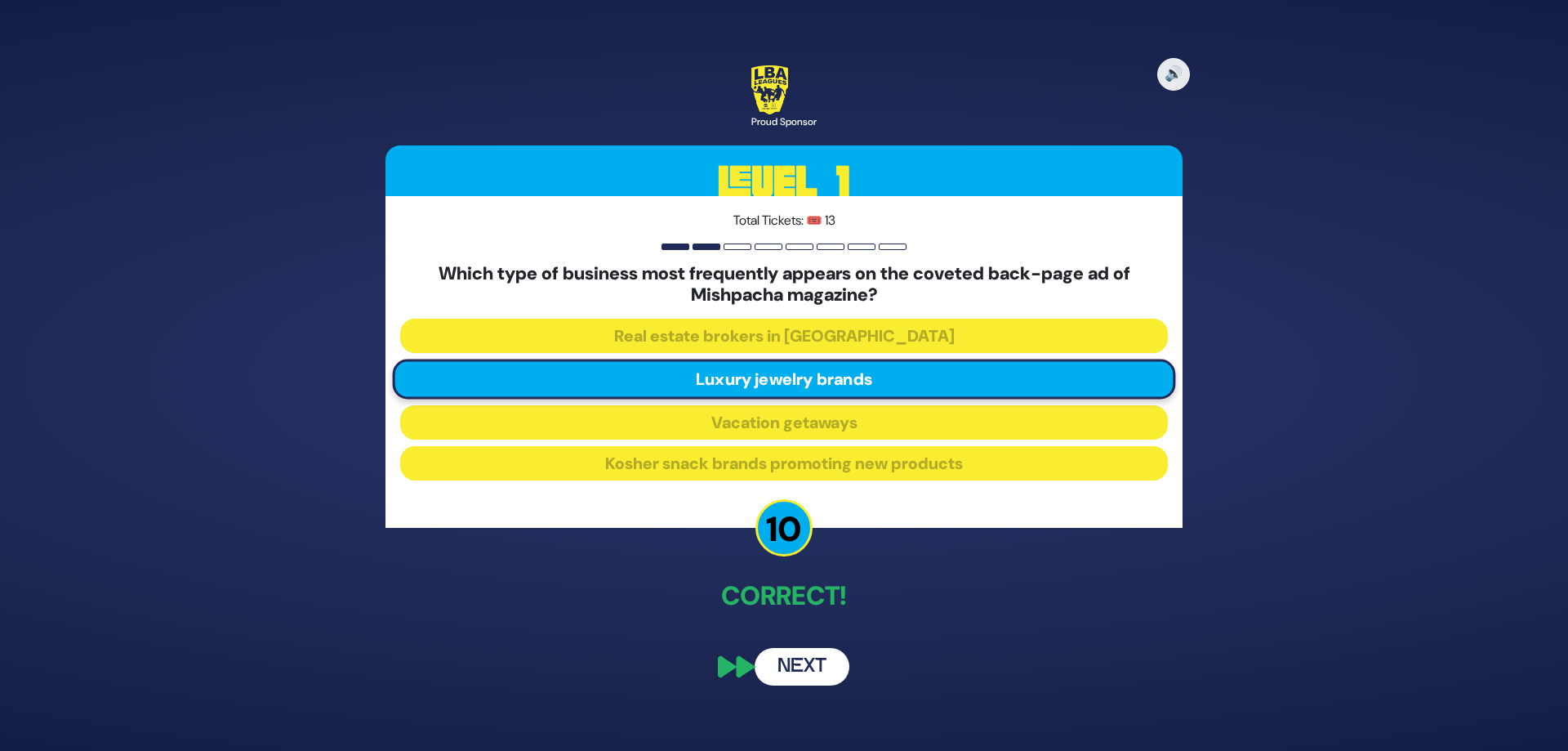
drag, startPoint x: 859, startPoint y: 667, endPoint x: 850, endPoint y: 669, distance: 9.2
click at [851, 669] on div "🔊 Proud Sponsor Level 1 Total Tickets: 🎟️ 13 Which type of business most freque…" at bounding box center [784, 376] width 836 height 660
click at [1186, 71] on button "🔊" at bounding box center [1173, 75] width 35 height 35
click at [830, 677] on button "Next" at bounding box center [802, 666] width 95 height 37
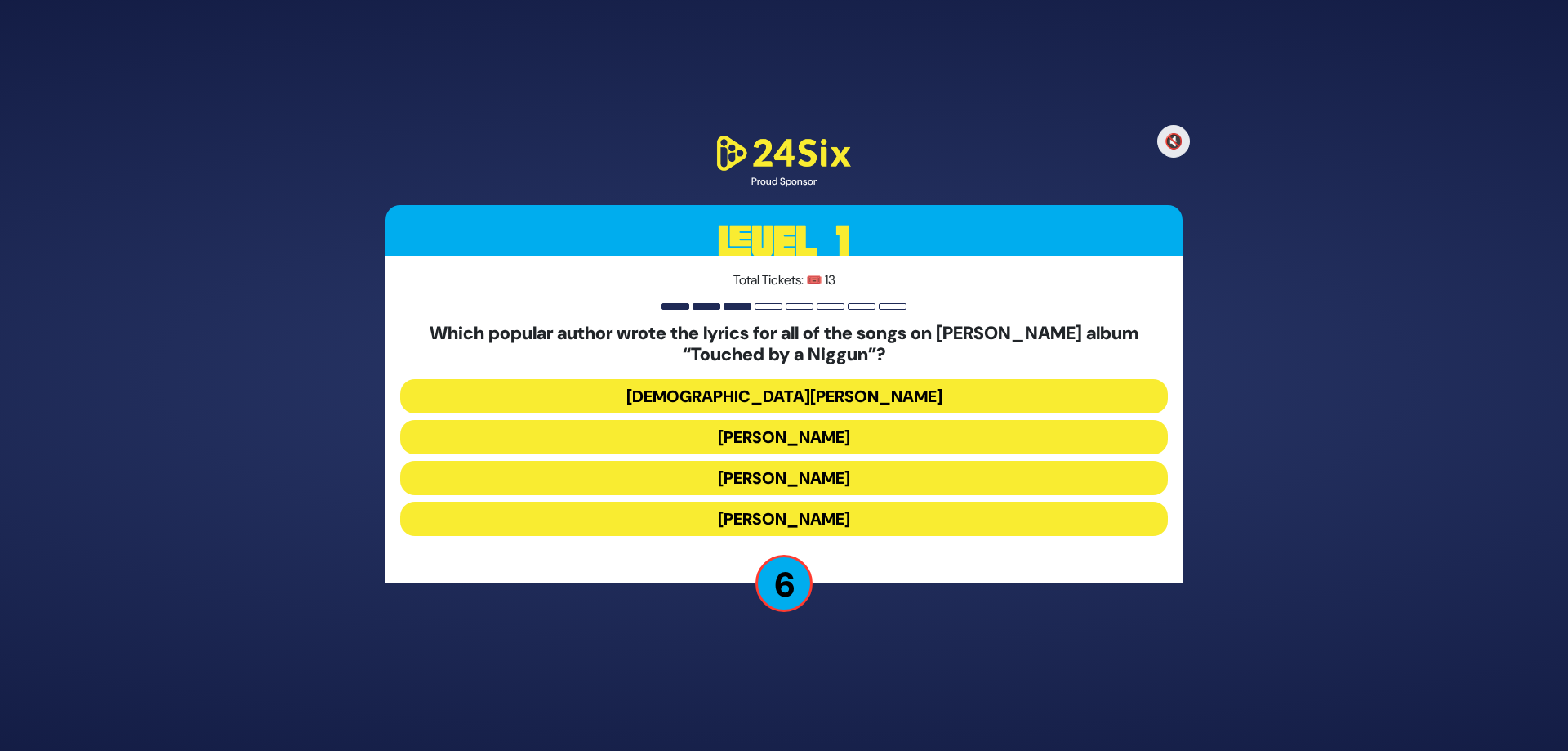
click at [902, 477] on button "Yisroel Besser" at bounding box center [784, 478] width 767 height 35
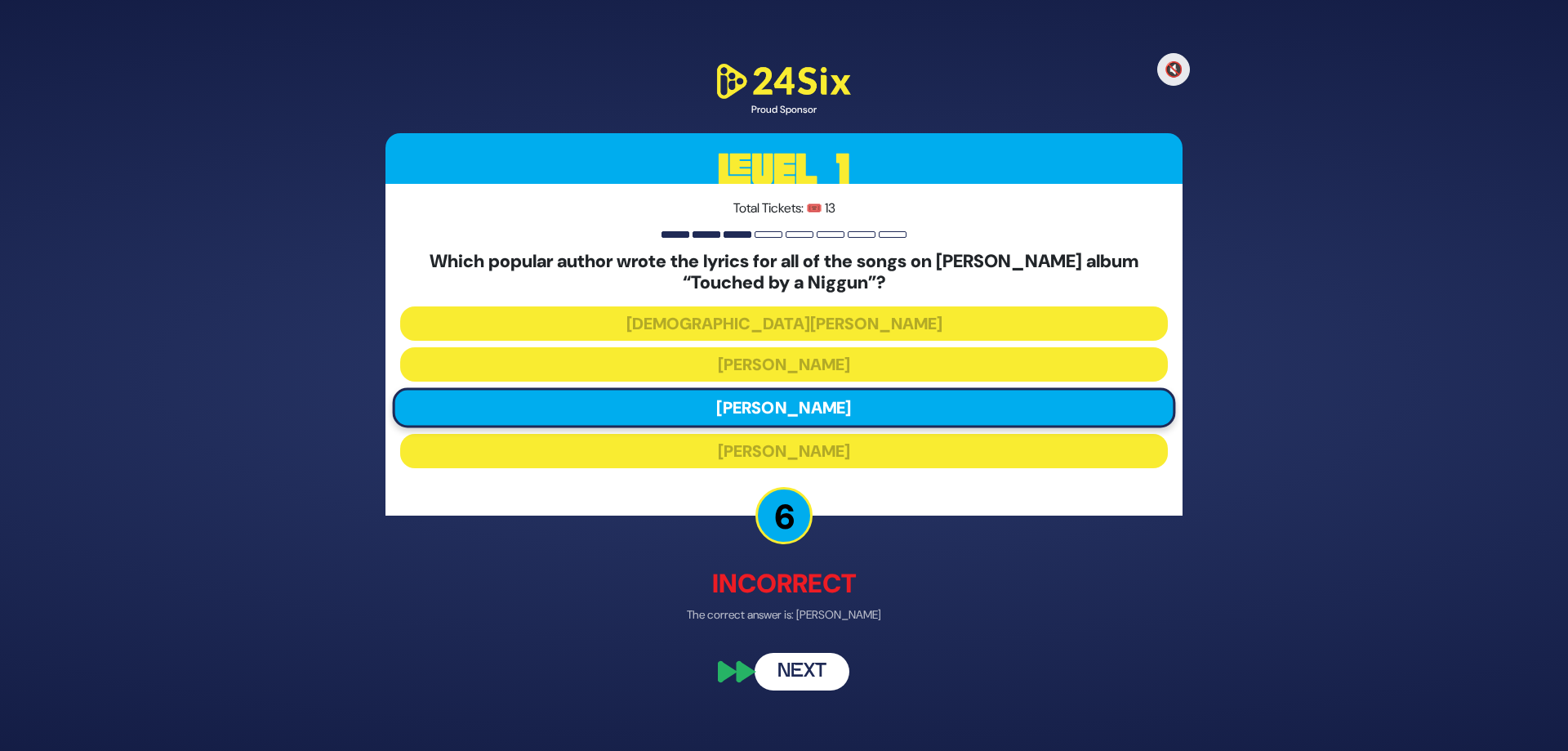
click at [828, 677] on button "Next" at bounding box center [802, 671] width 95 height 37
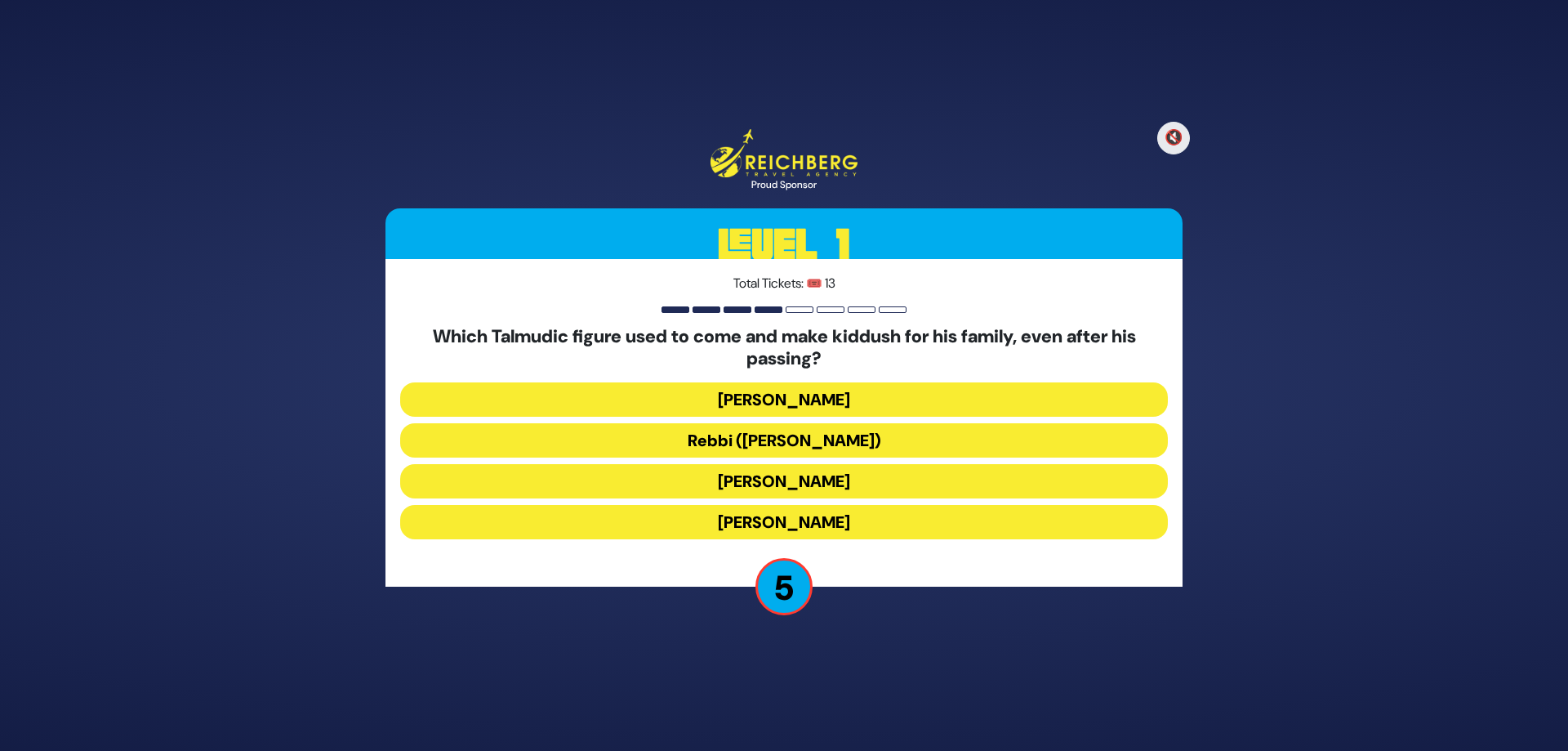
click at [844, 407] on button "Rabbi Shimon bar Yochai" at bounding box center [784, 400] width 767 height 35
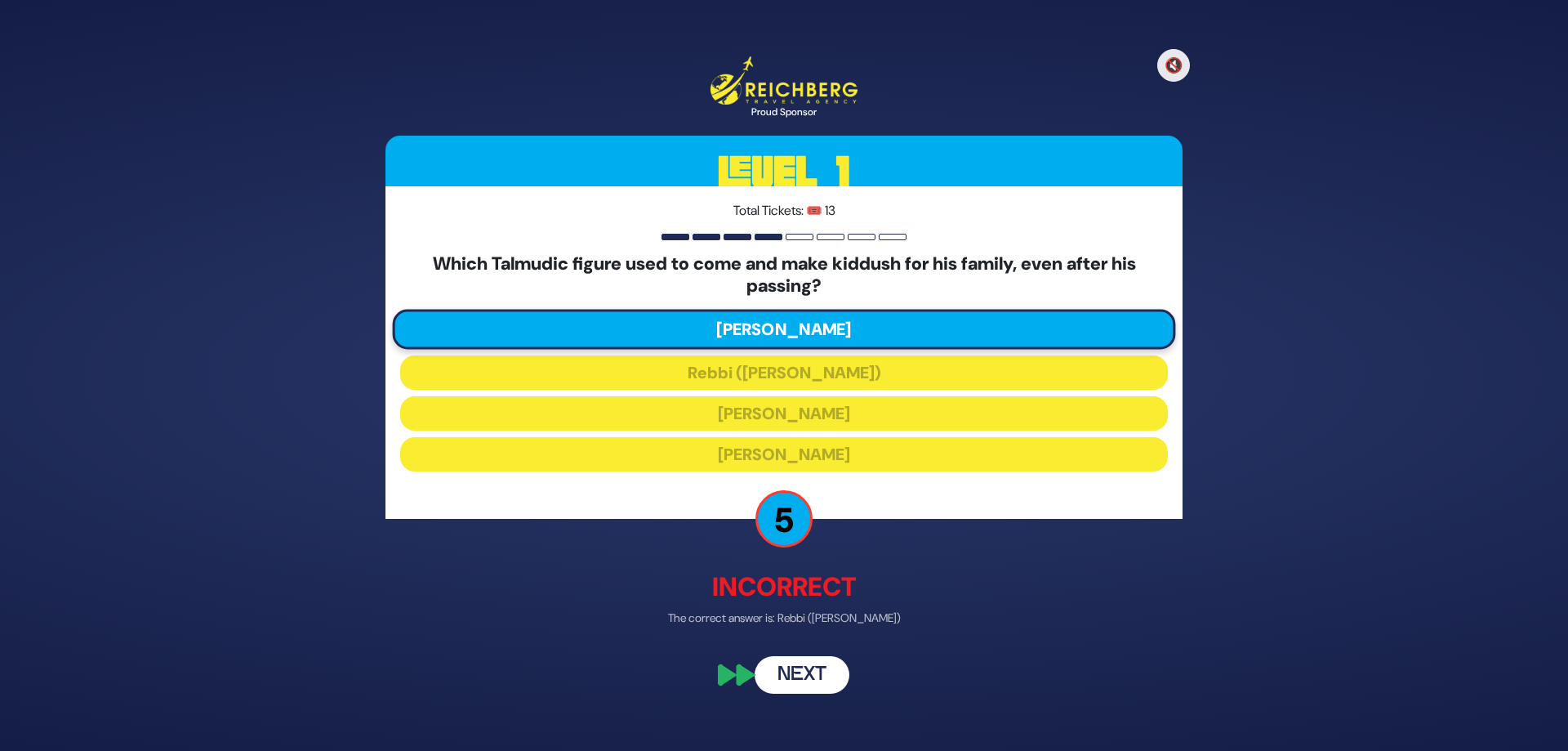
click at [812, 663] on button "Next" at bounding box center [802, 676] width 95 height 37
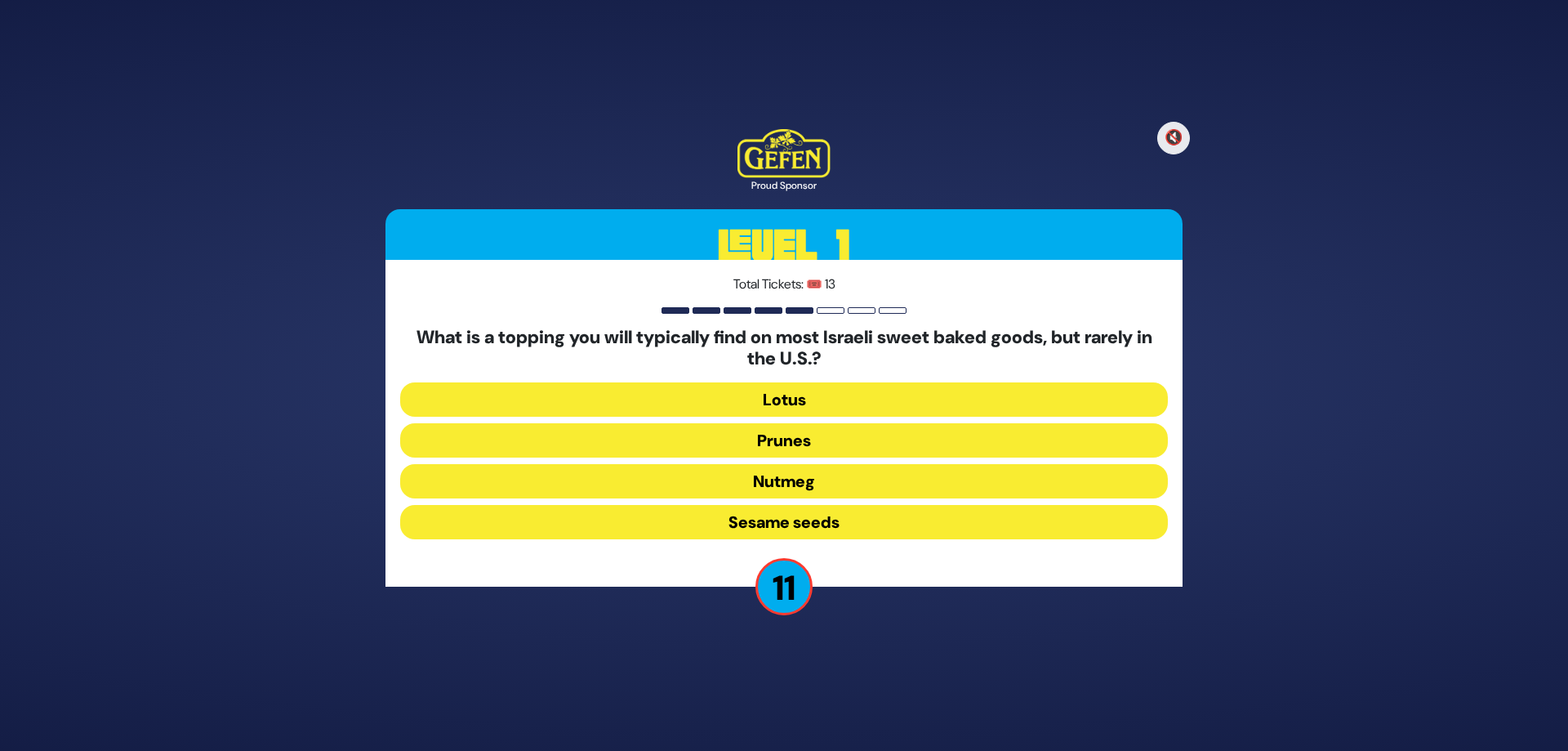
click at [920, 531] on button "Sesame seeds" at bounding box center [784, 522] width 767 height 35
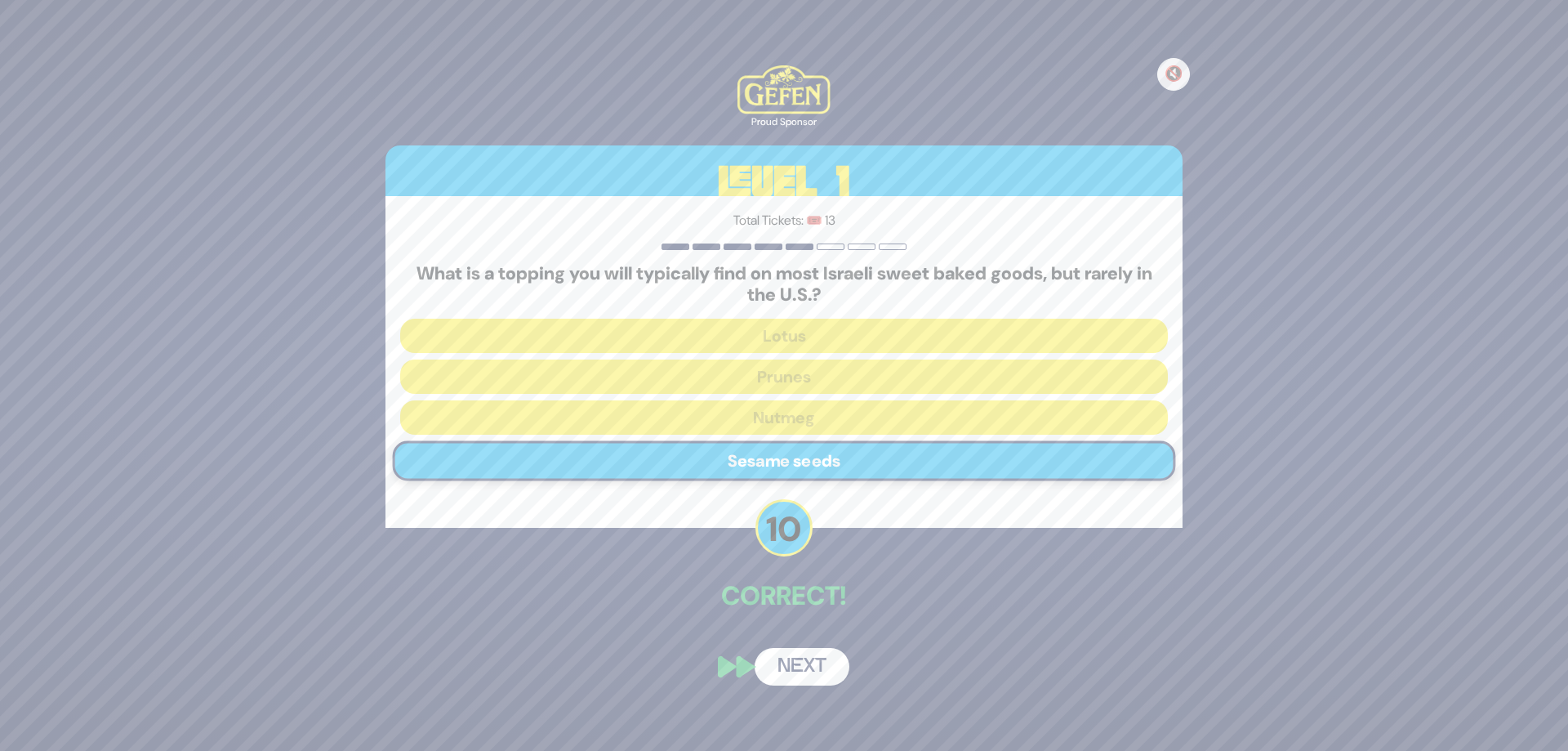
click at [820, 665] on button "Next" at bounding box center [802, 666] width 95 height 37
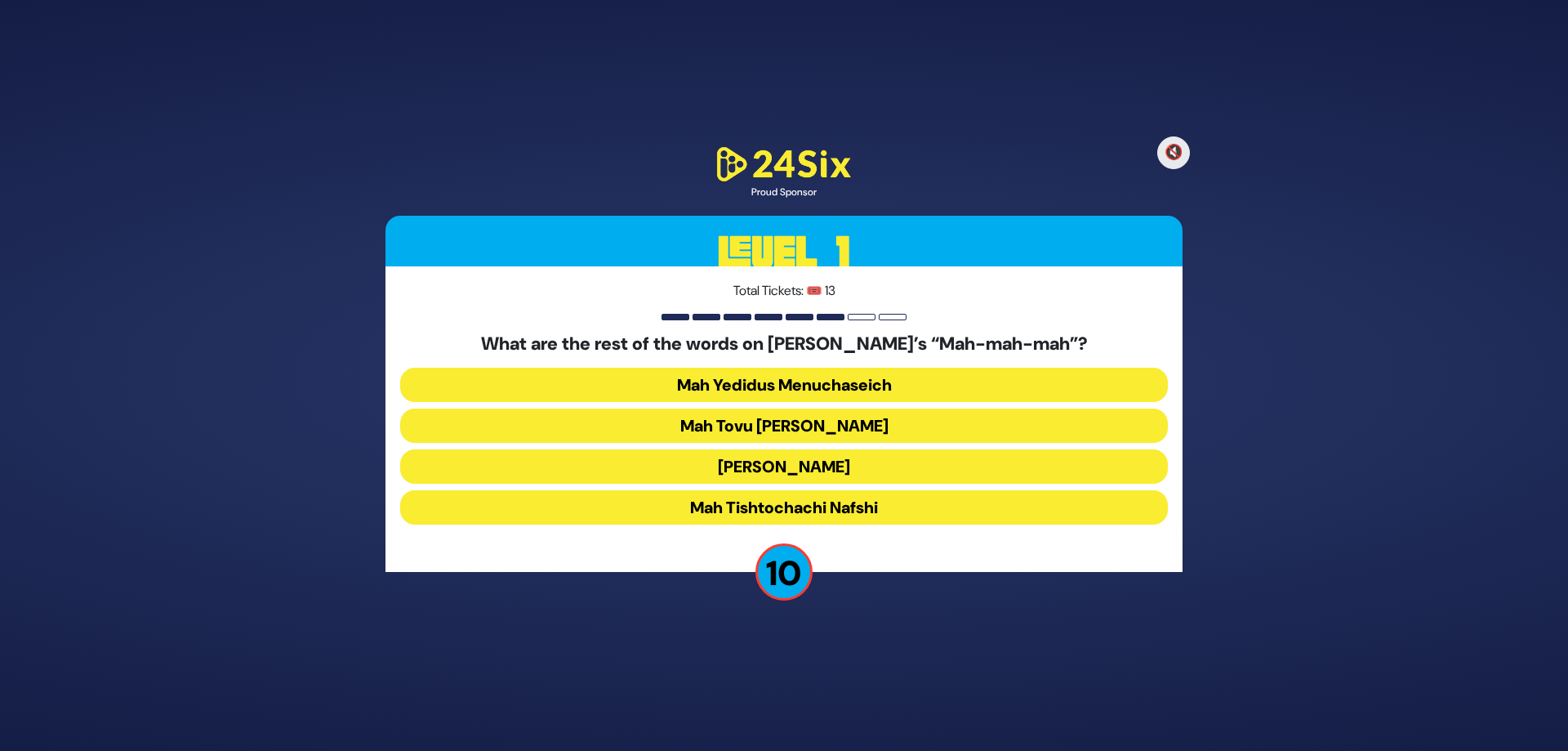
click at [931, 417] on button "Mah Tovu Ohalecha Yaakov" at bounding box center [784, 426] width 767 height 35
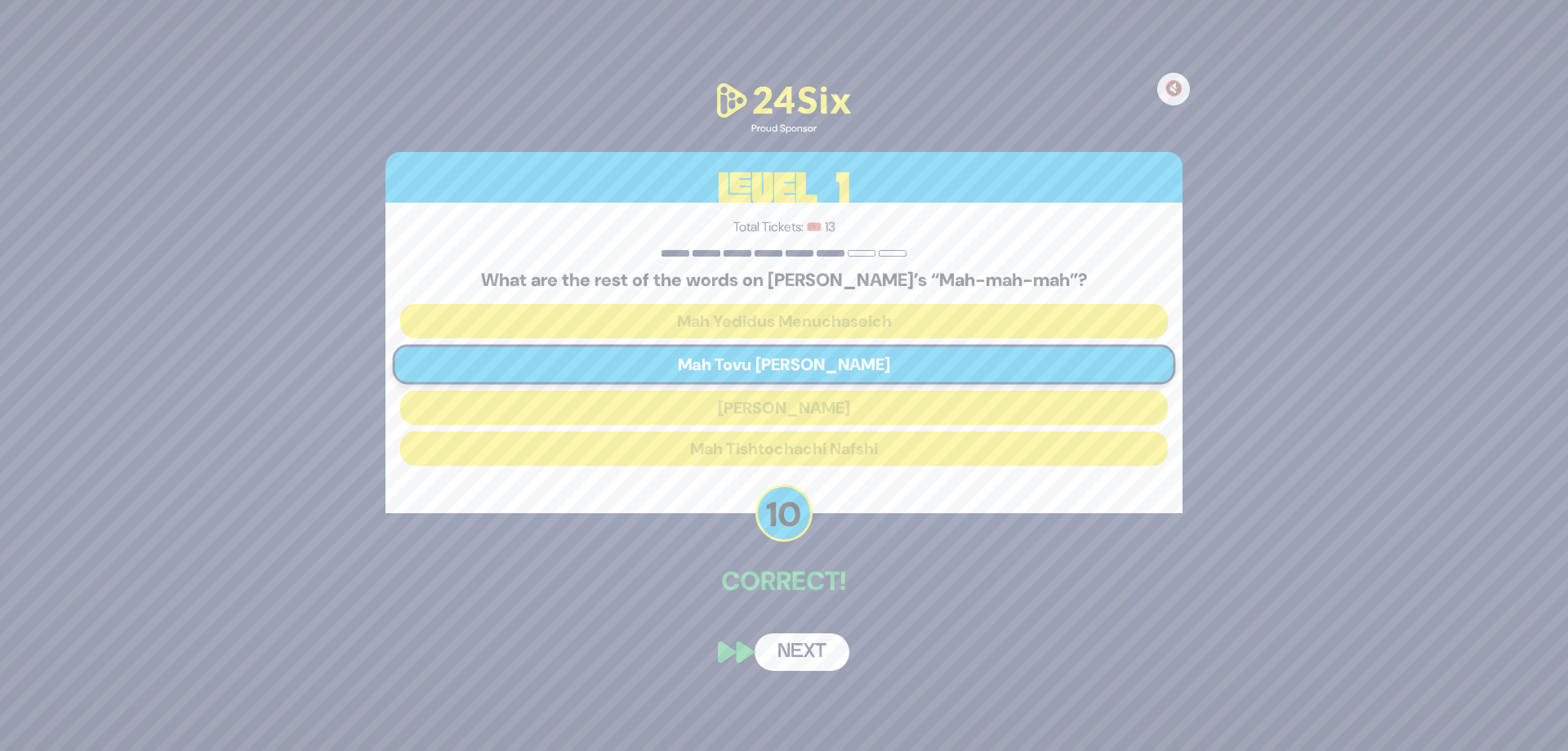
click at [828, 650] on button "Next" at bounding box center [802, 652] width 95 height 37
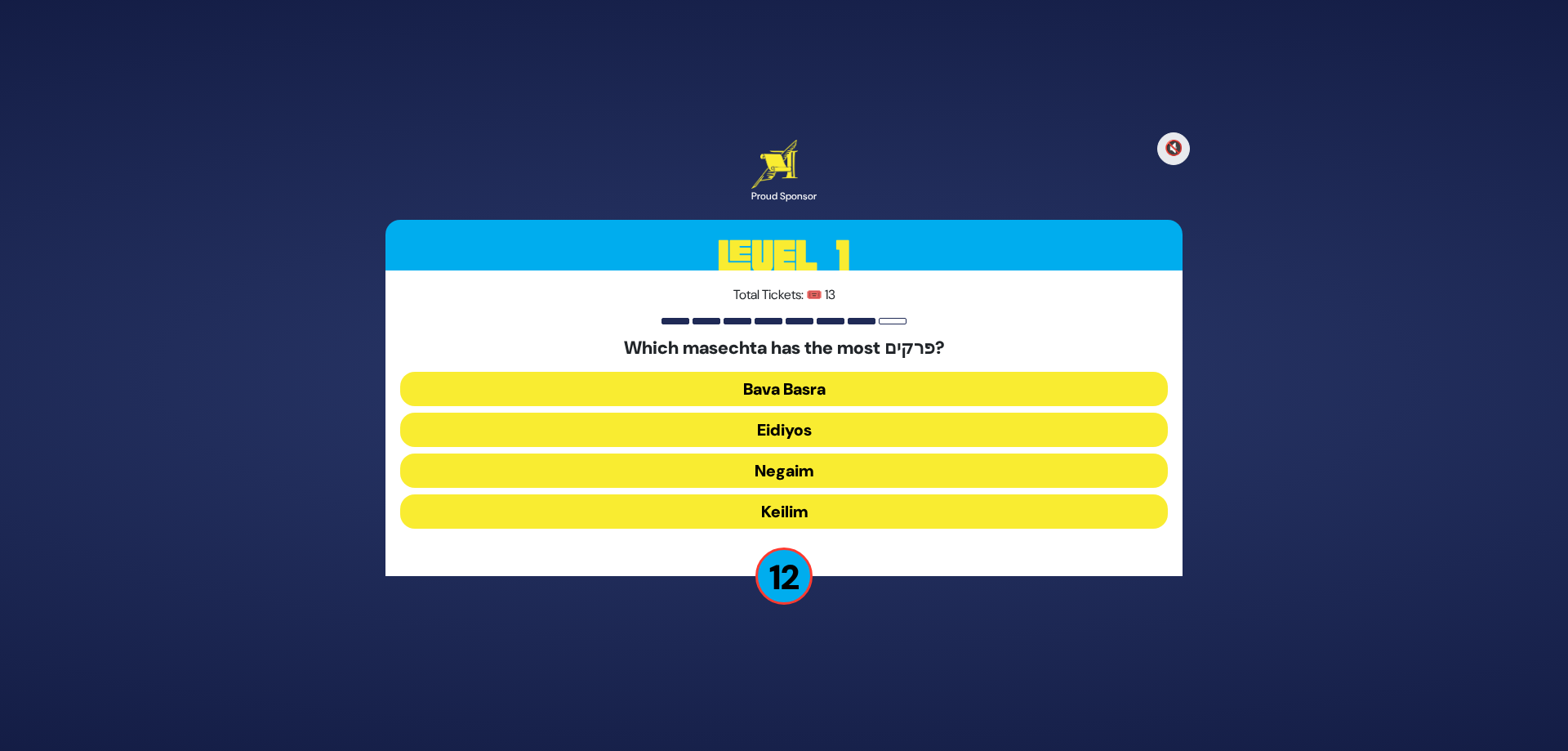
click at [969, 382] on button "Bava Basra" at bounding box center [784, 389] width 767 height 35
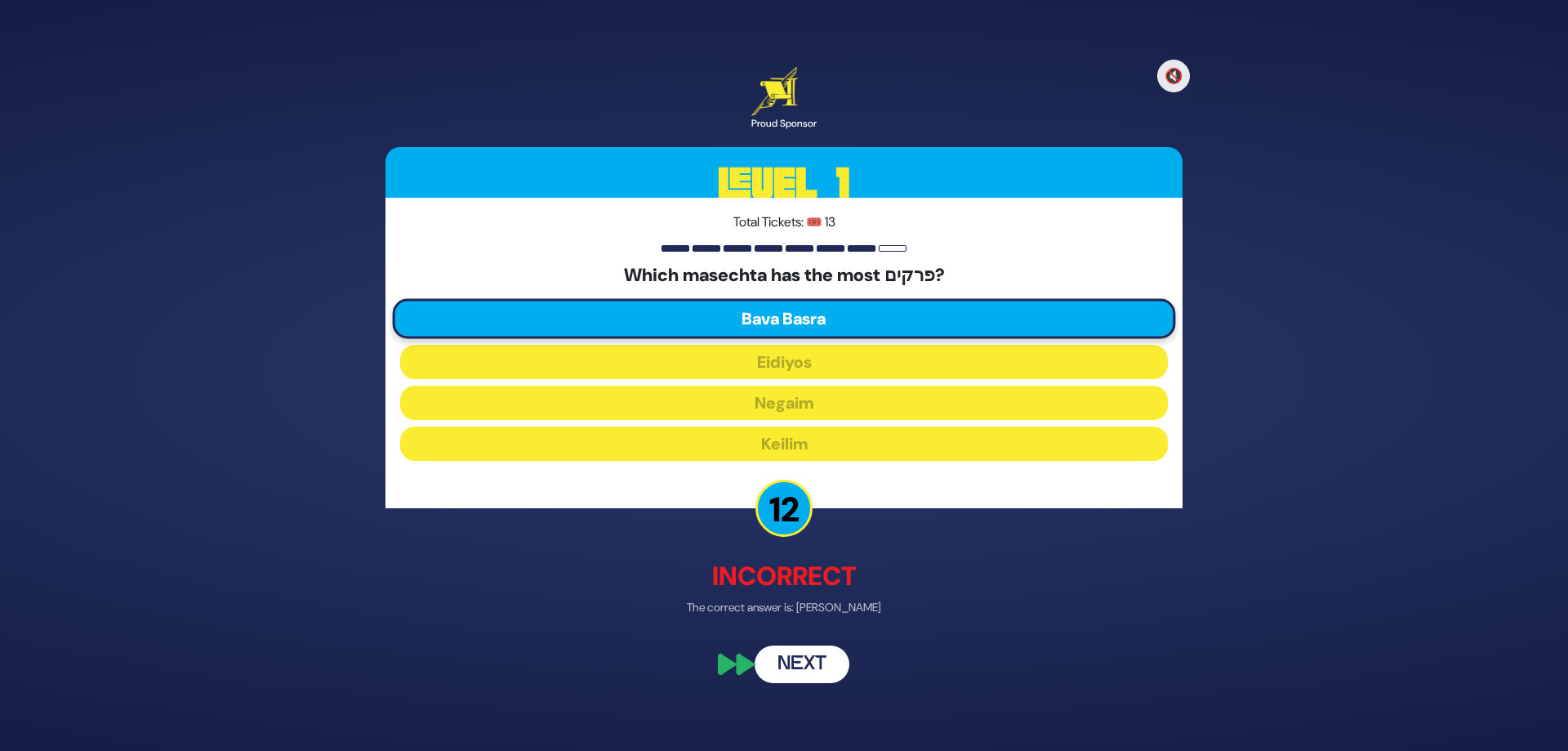
click at [803, 659] on button "Next" at bounding box center [802, 665] width 95 height 37
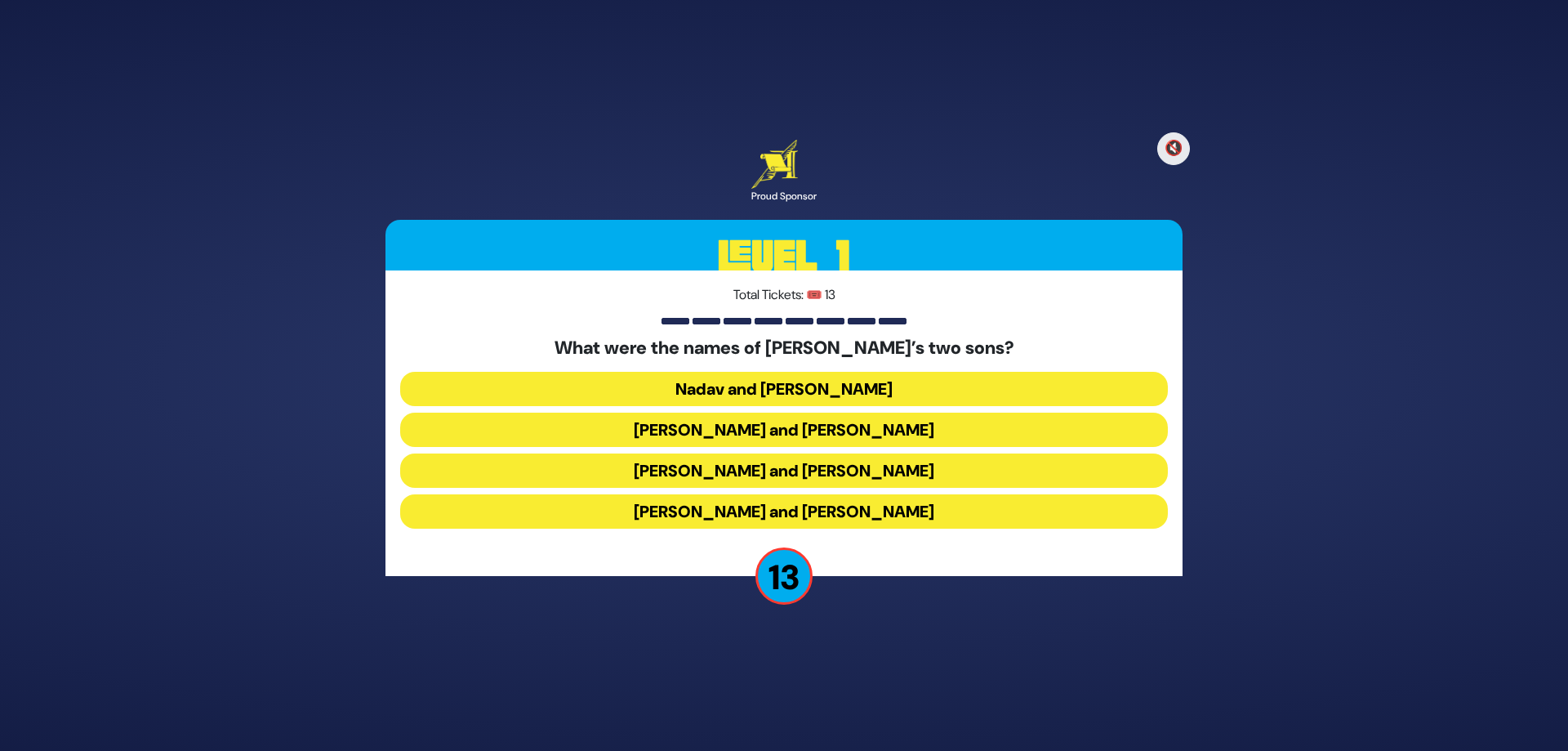
click at [895, 523] on button "Gershom and Eliezer" at bounding box center [784, 511] width 767 height 35
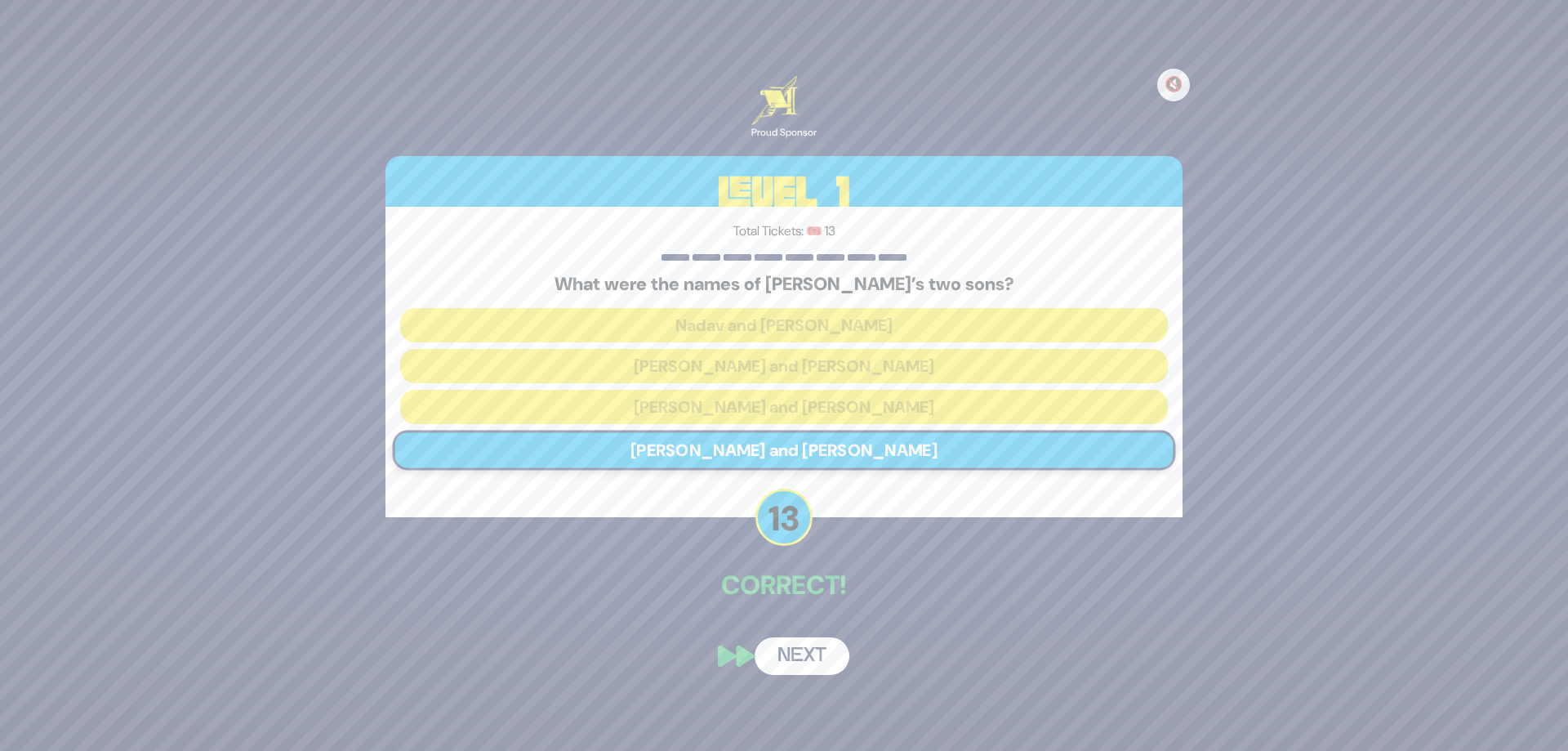
click at [828, 643] on button "Next" at bounding box center [802, 656] width 95 height 37
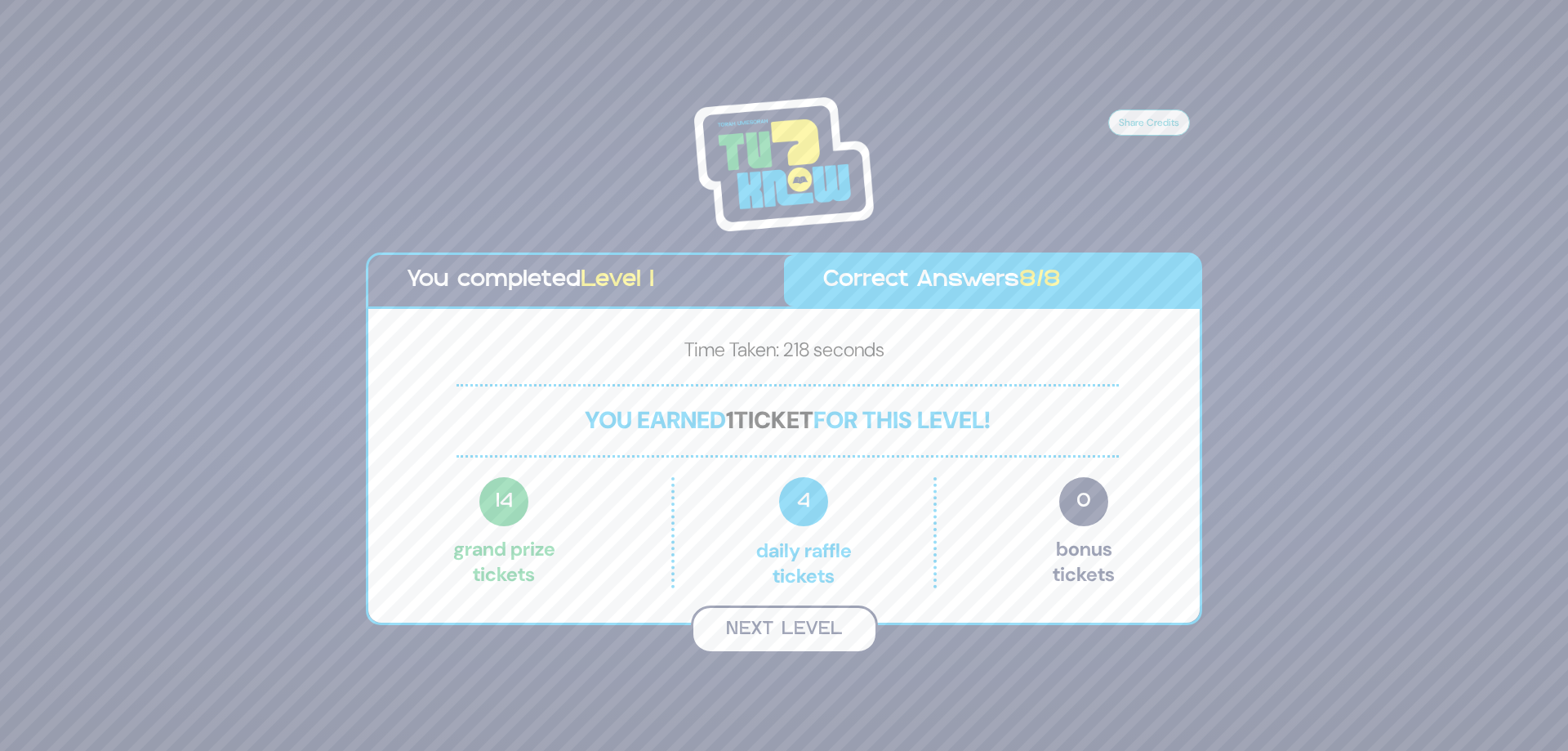
click at [816, 648] on button "Next Level" at bounding box center [784, 629] width 187 height 48
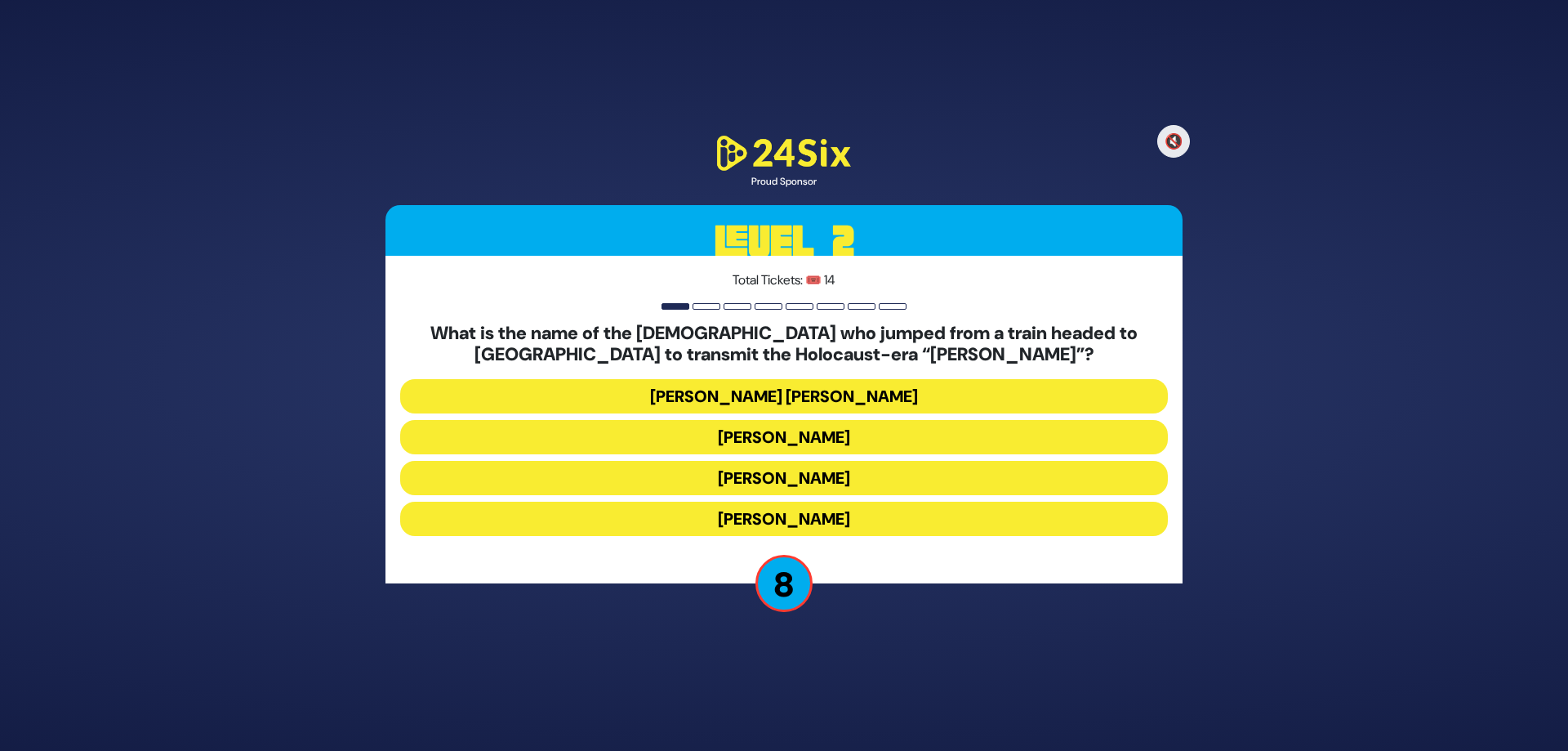
click at [966, 393] on button "Avraham Dovid Grossberg" at bounding box center [784, 396] width 767 height 35
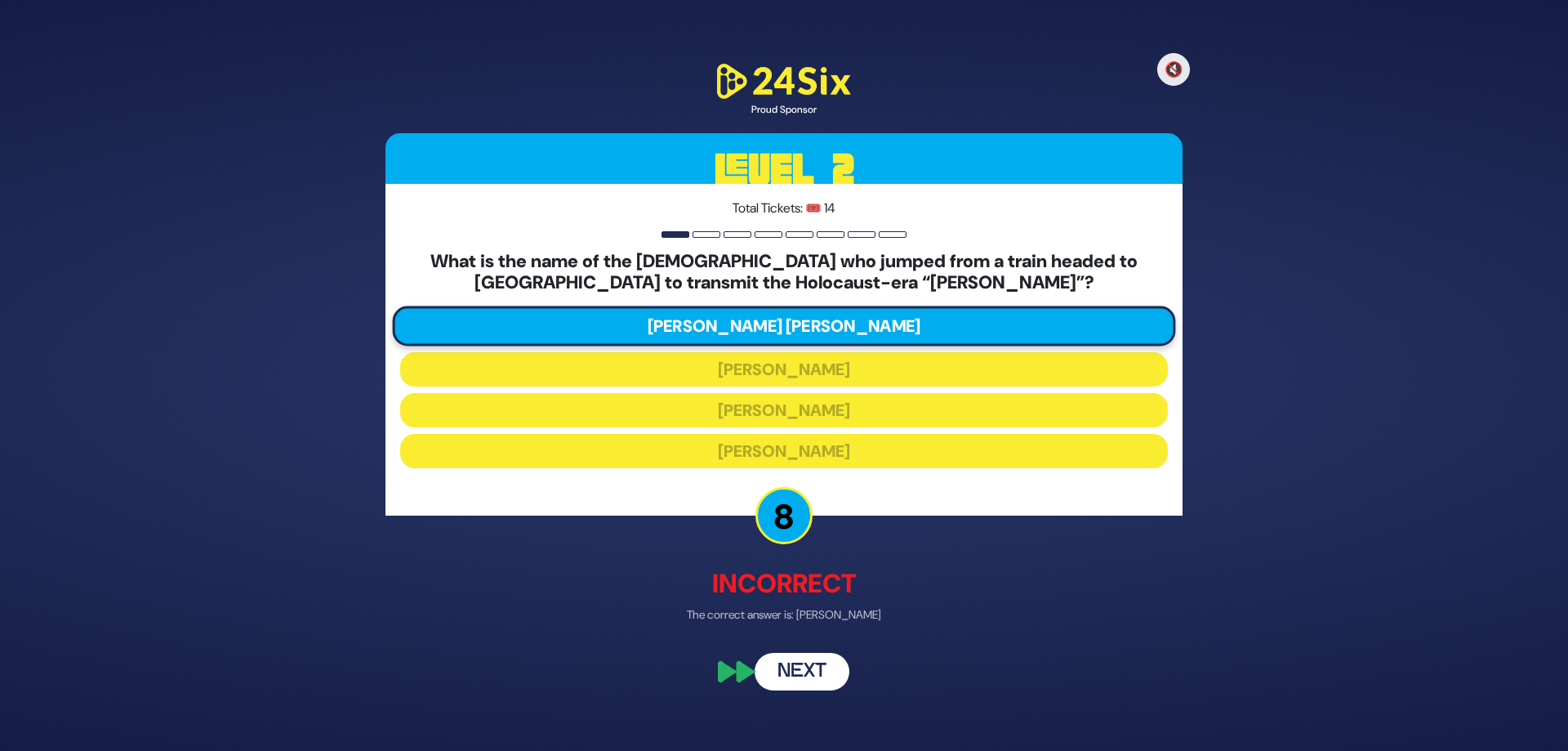
click at [810, 665] on button "Next" at bounding box center [802, 671] width 95 height 37
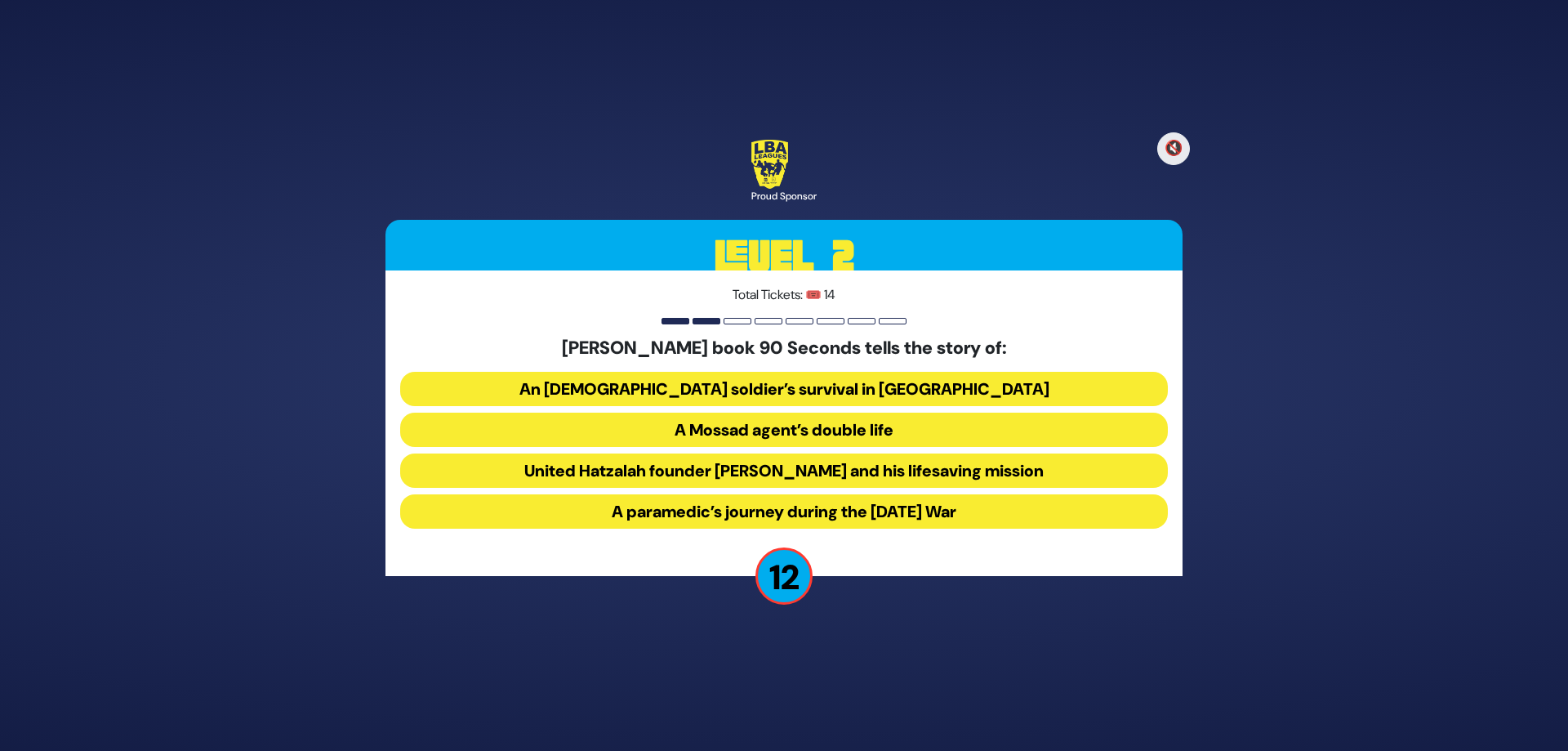
click at [966, 468] on button "United Hatzalah founder Eli Beer and his lifesaving mission" at bounding box center [784, 471] width 767 height 35
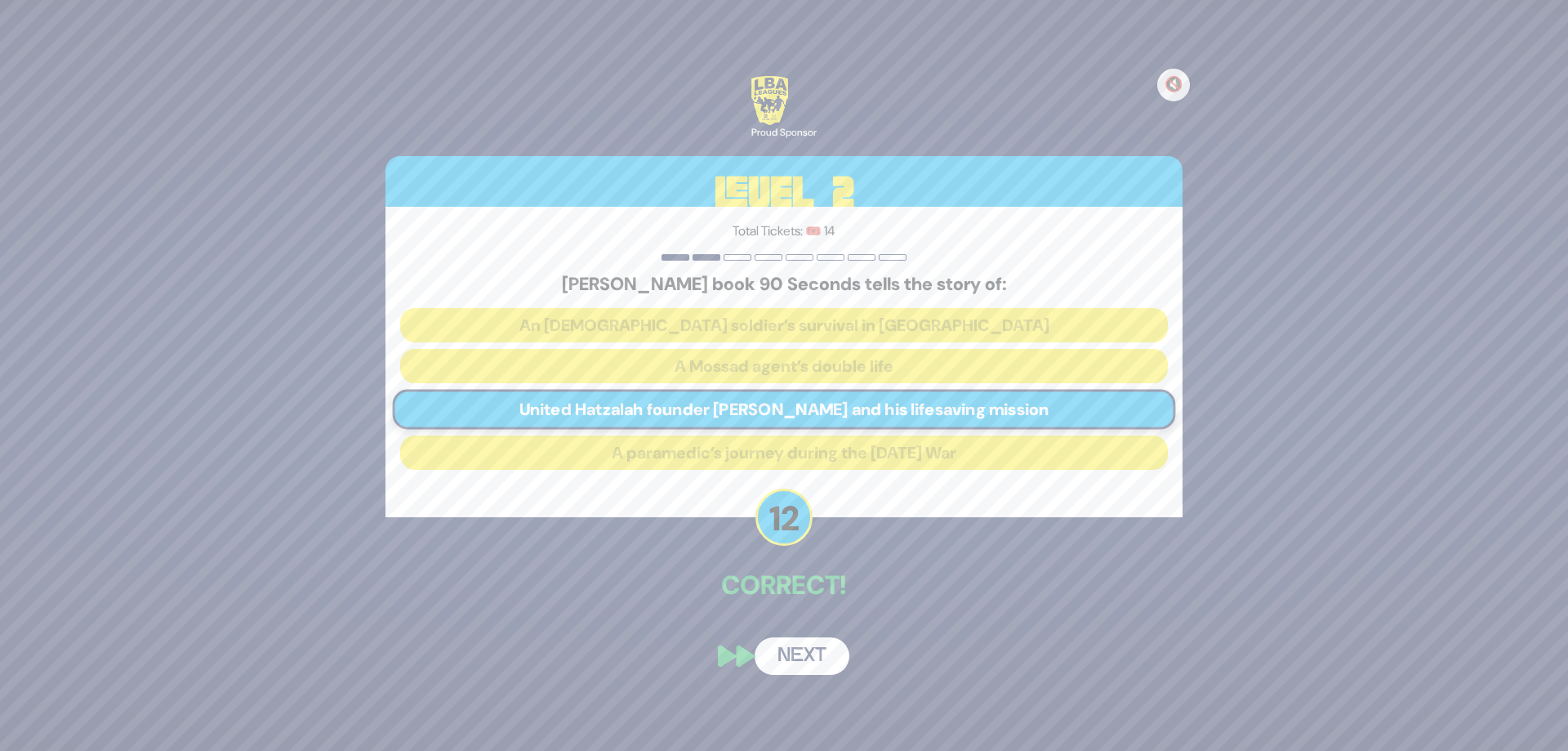
click at [836, 667] on button "Next" at bounding box center [802, 656] width 95 height 37
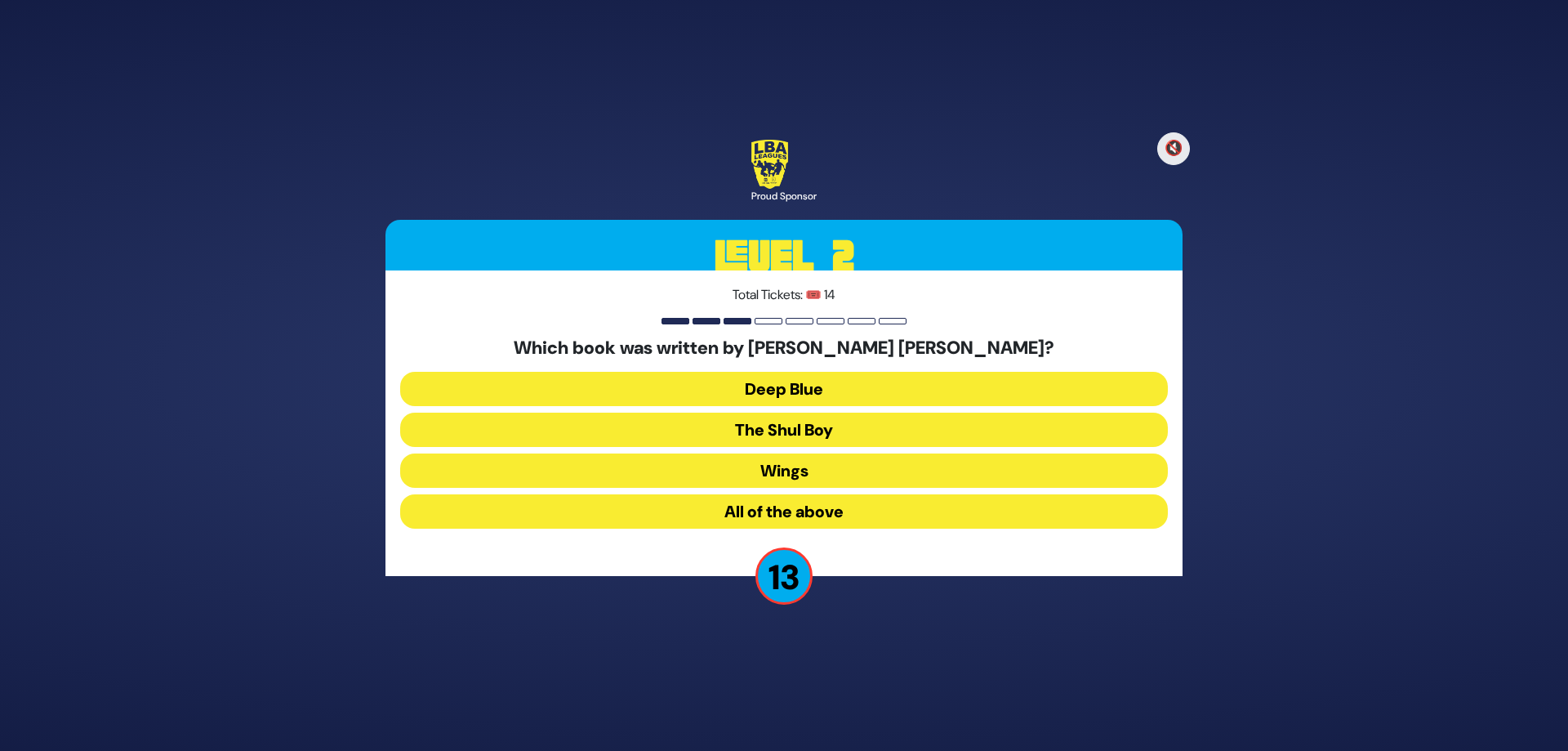
click at [924, 504] on button "All of the above" at bounding box center [784, 511] width 767 height 35
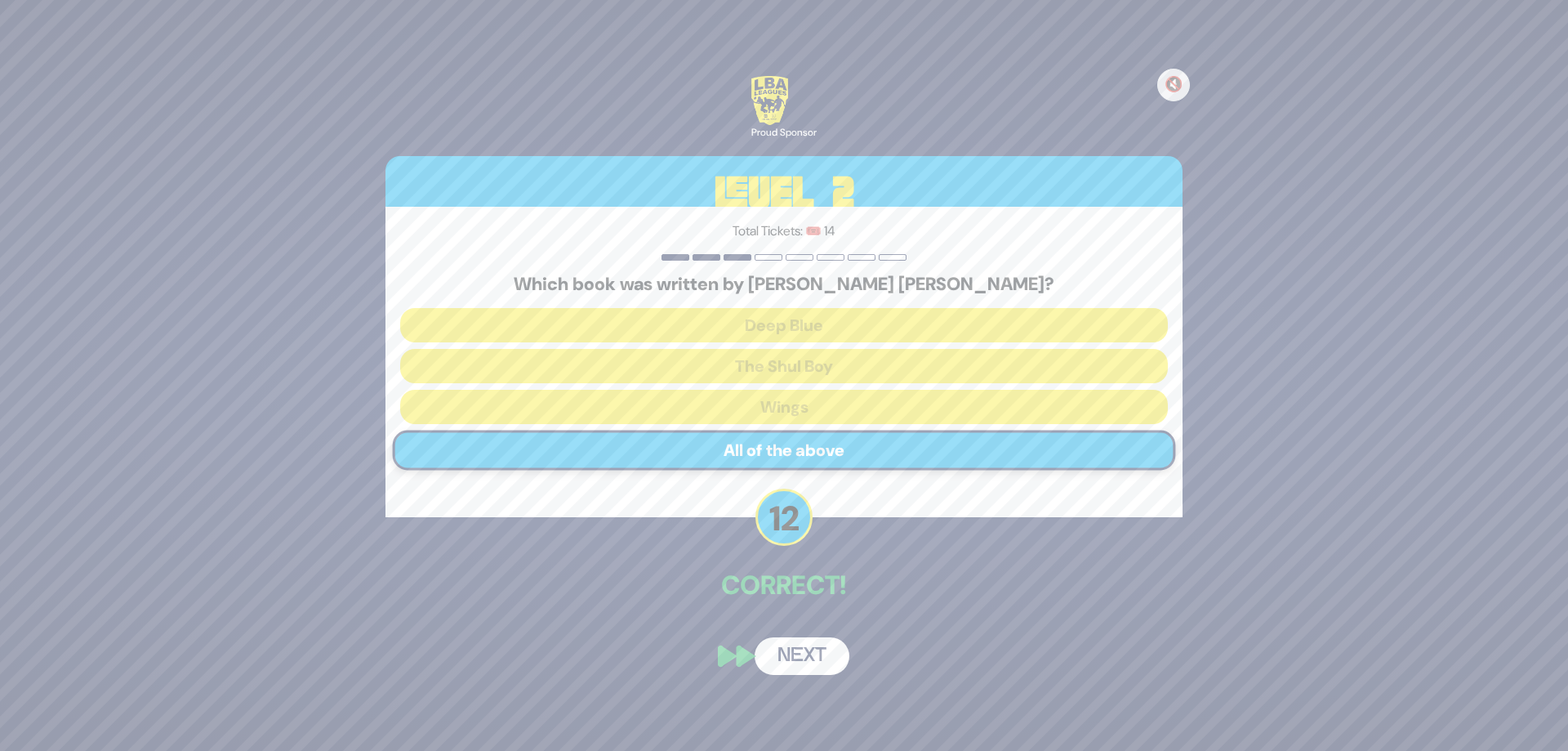
click at [817, 651] on button "Next" at bounding box center [802, 656] width 95 height 37
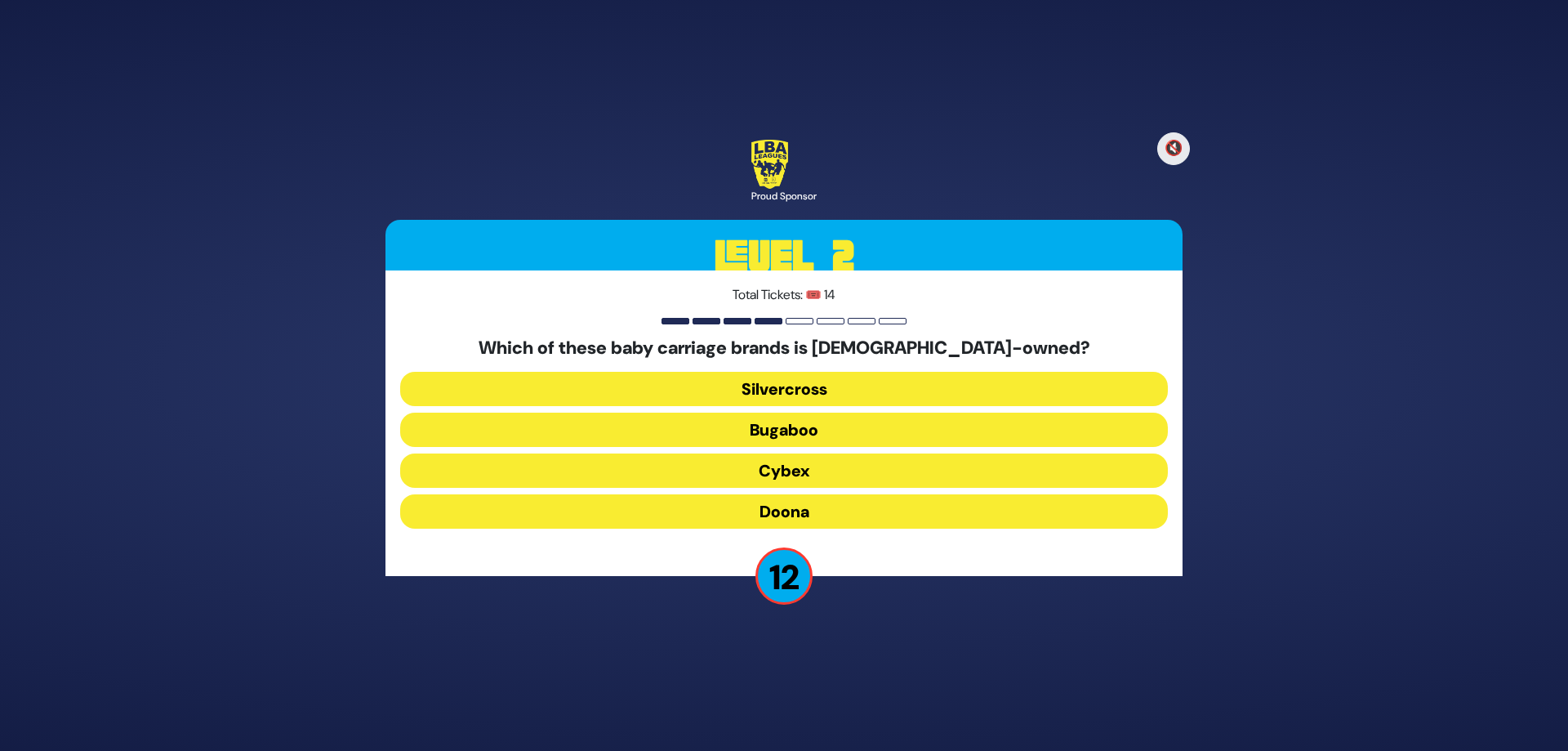
click at [966, 514] on button "Doona" at bounding box center [784, 511] width 767 height 35
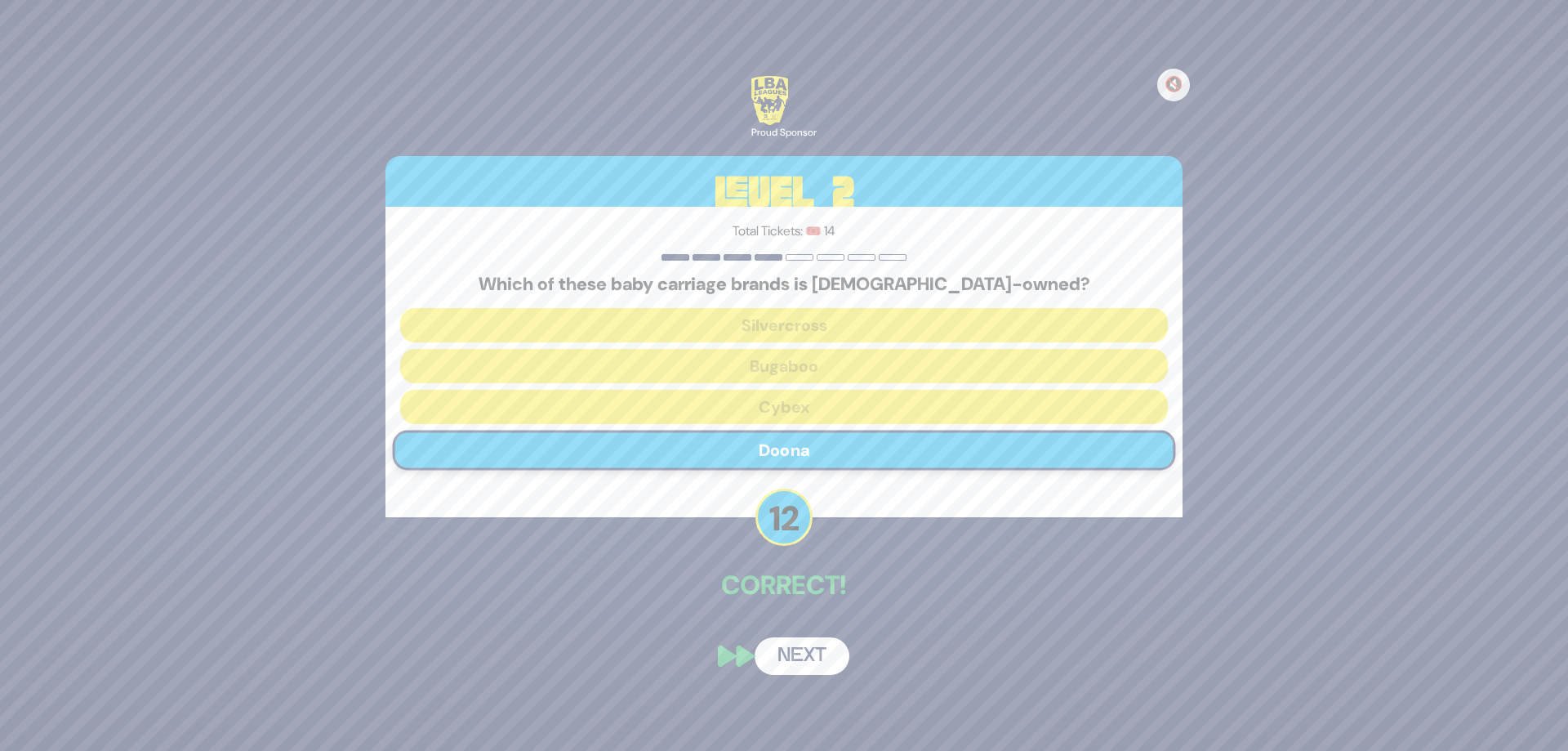
click at [825, 671] on button "Next" at bounding box center [802, 656] width 95 height 37
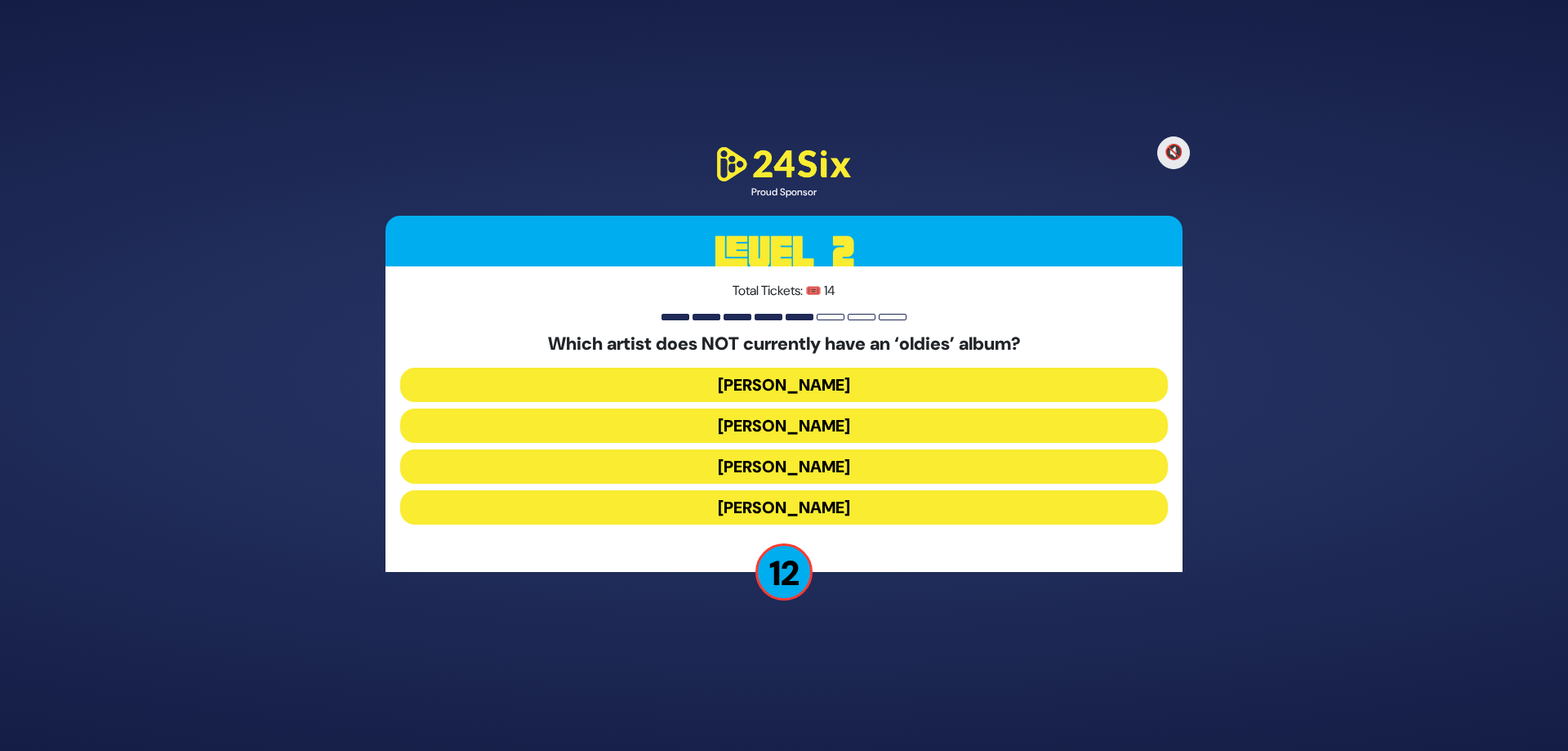
click at [959, 426] on button "Mordechai Shapiro" at bounding box center [784, 426] width 767 height 35
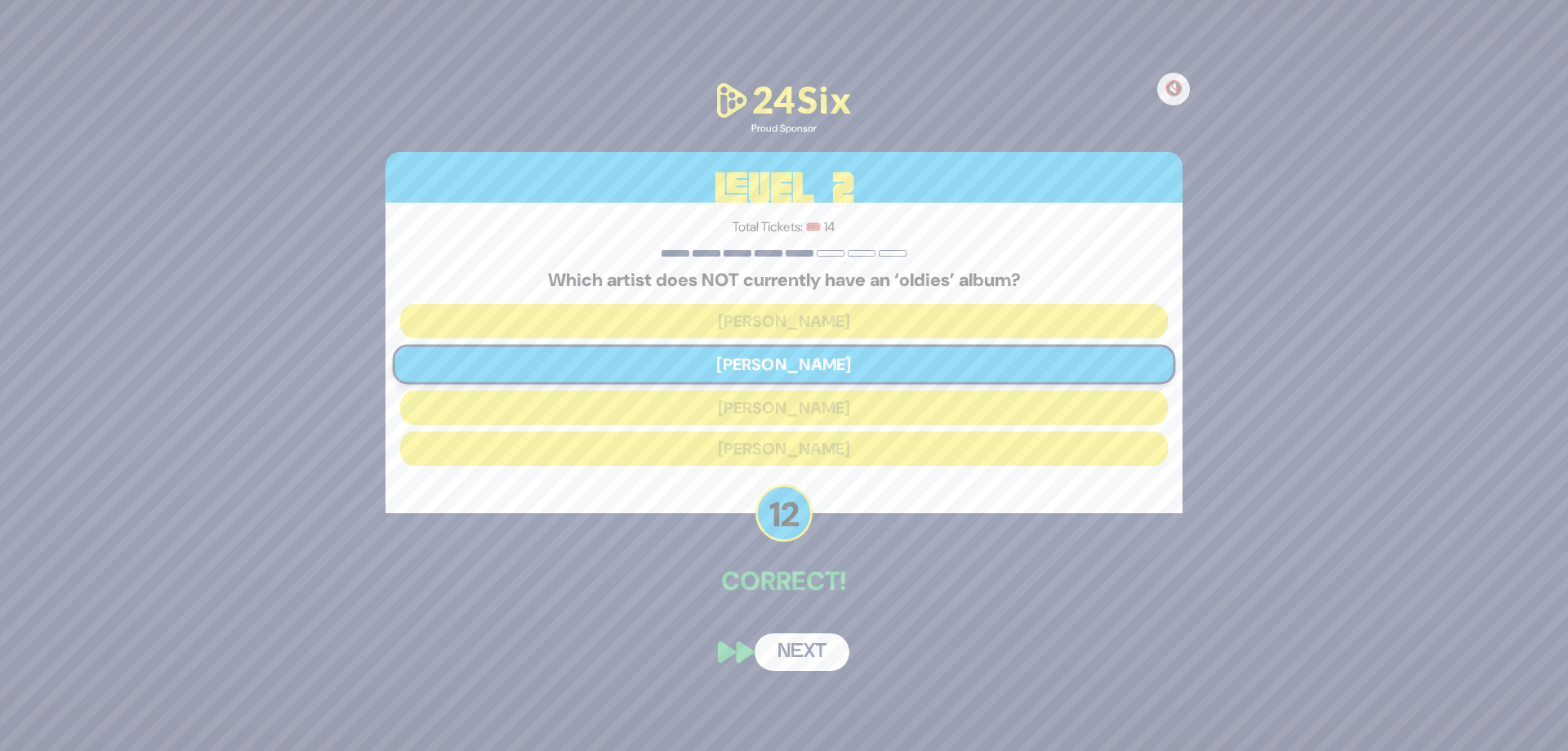
click at [802, 657] on button "Next" at bounding box center [802, 652] width 95 height 37
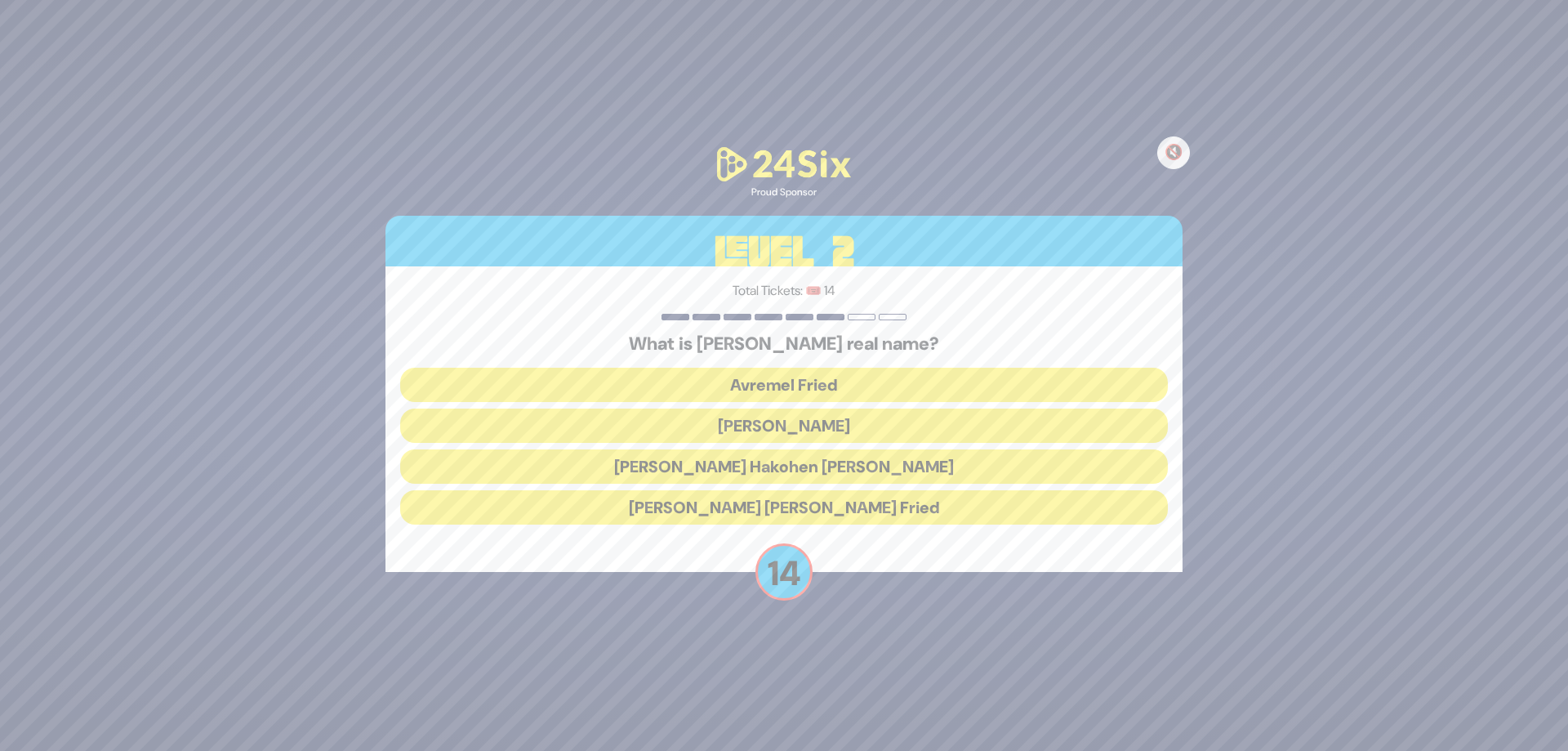
click at [938, 466] on button "Avraham Shabsi Hakohen Friedman" at bounding box center [784, 467] width 767 height 35
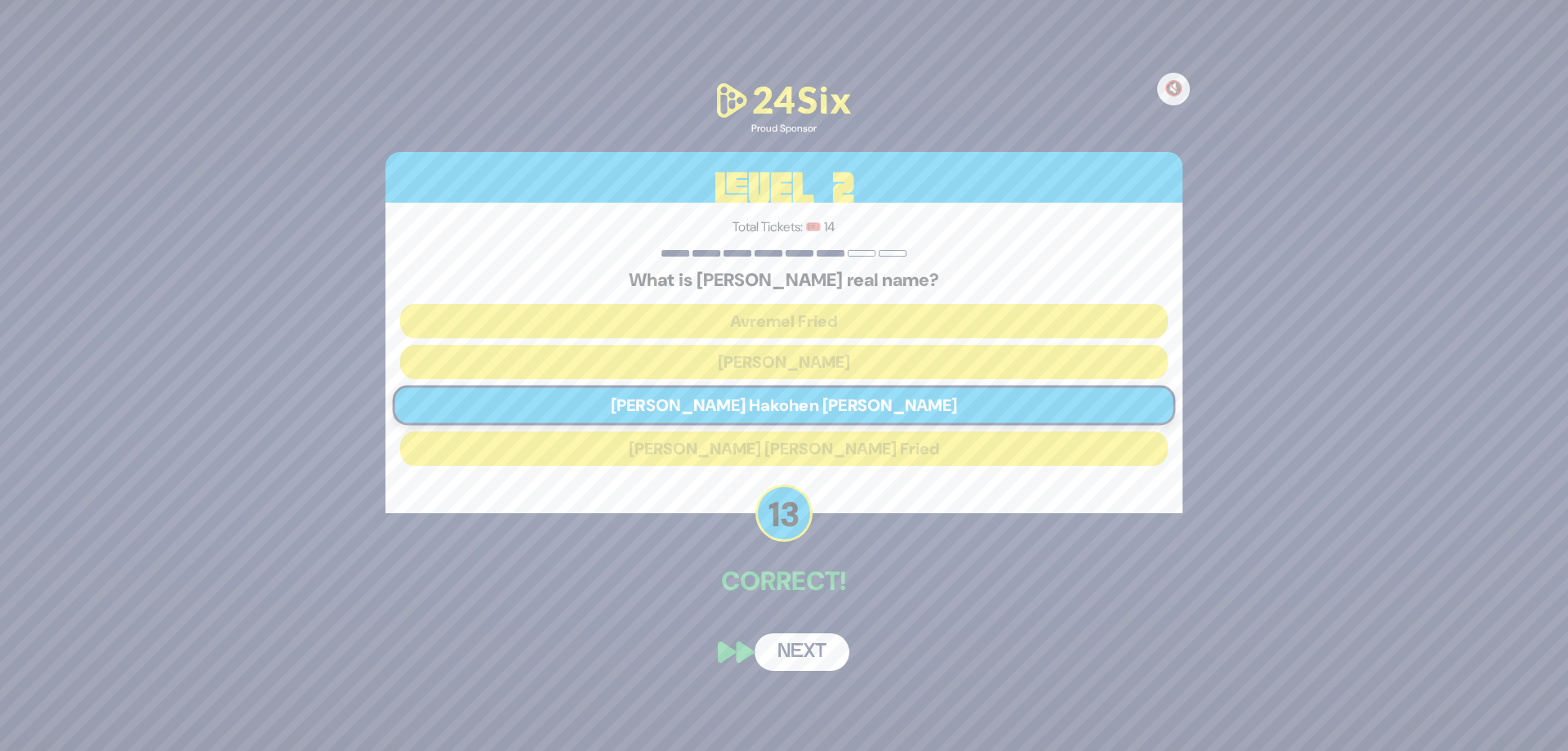
click at [819, 652] on button "Next" at bounding box center [802, 652] width 95 height 37
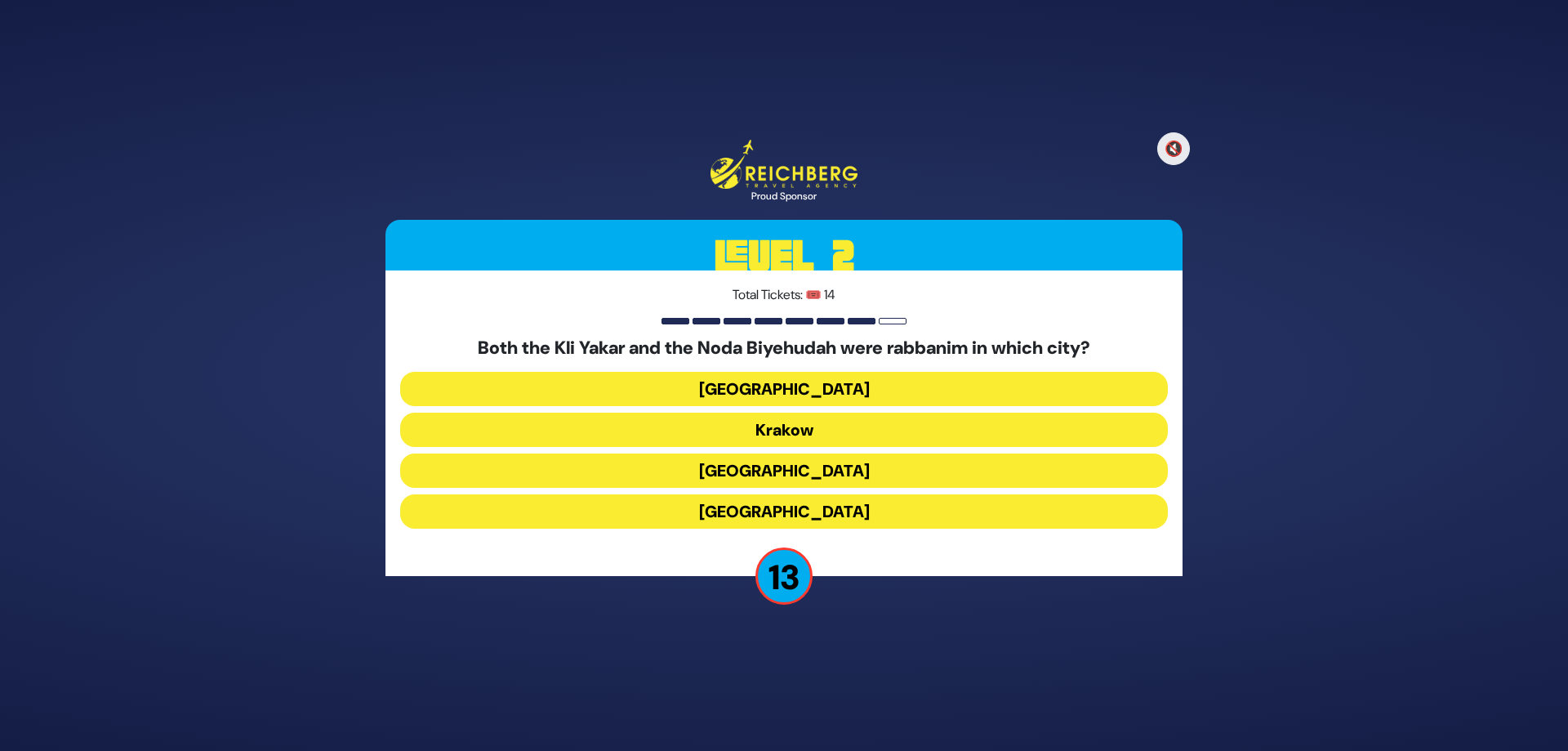
click at [909, 516] on button "Prague" at bounding box center [784, 511] width 767 height 35
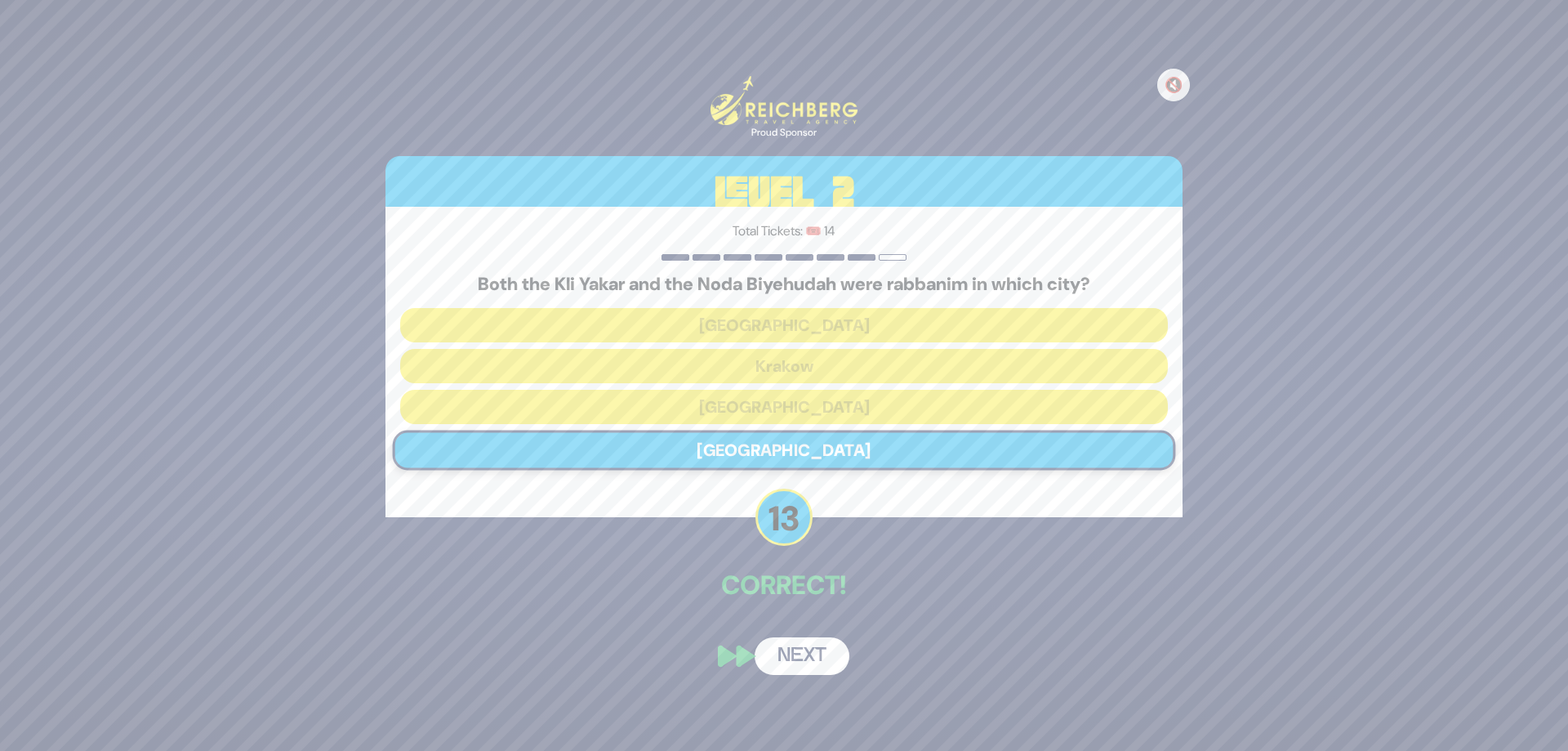
click at [806, 673] on button "Next" at bounding box center [802, 656] width 95 height 37
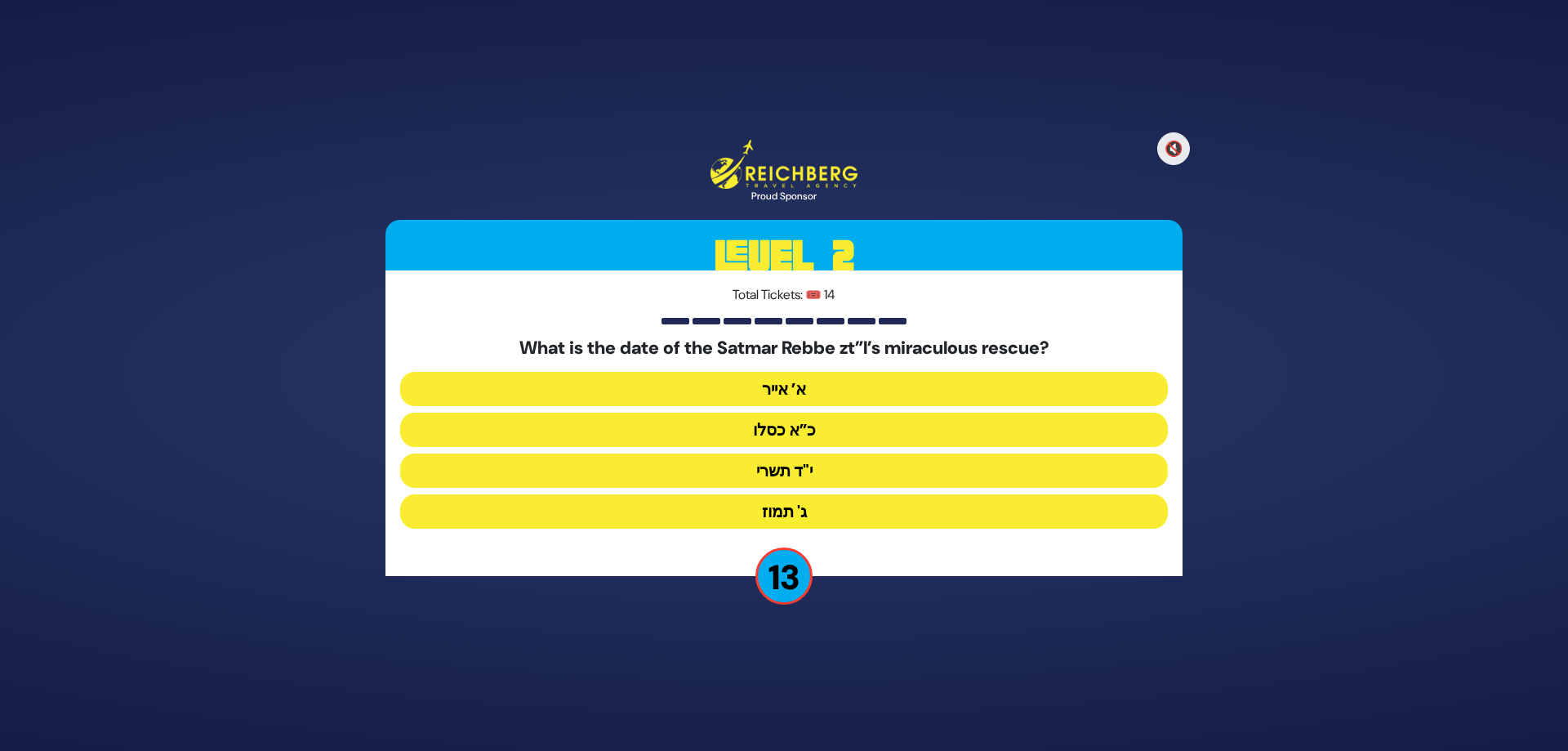
click at [923, 433] on button "כ”א כסלו" at bounding box center [784, 429] width 767 height 35
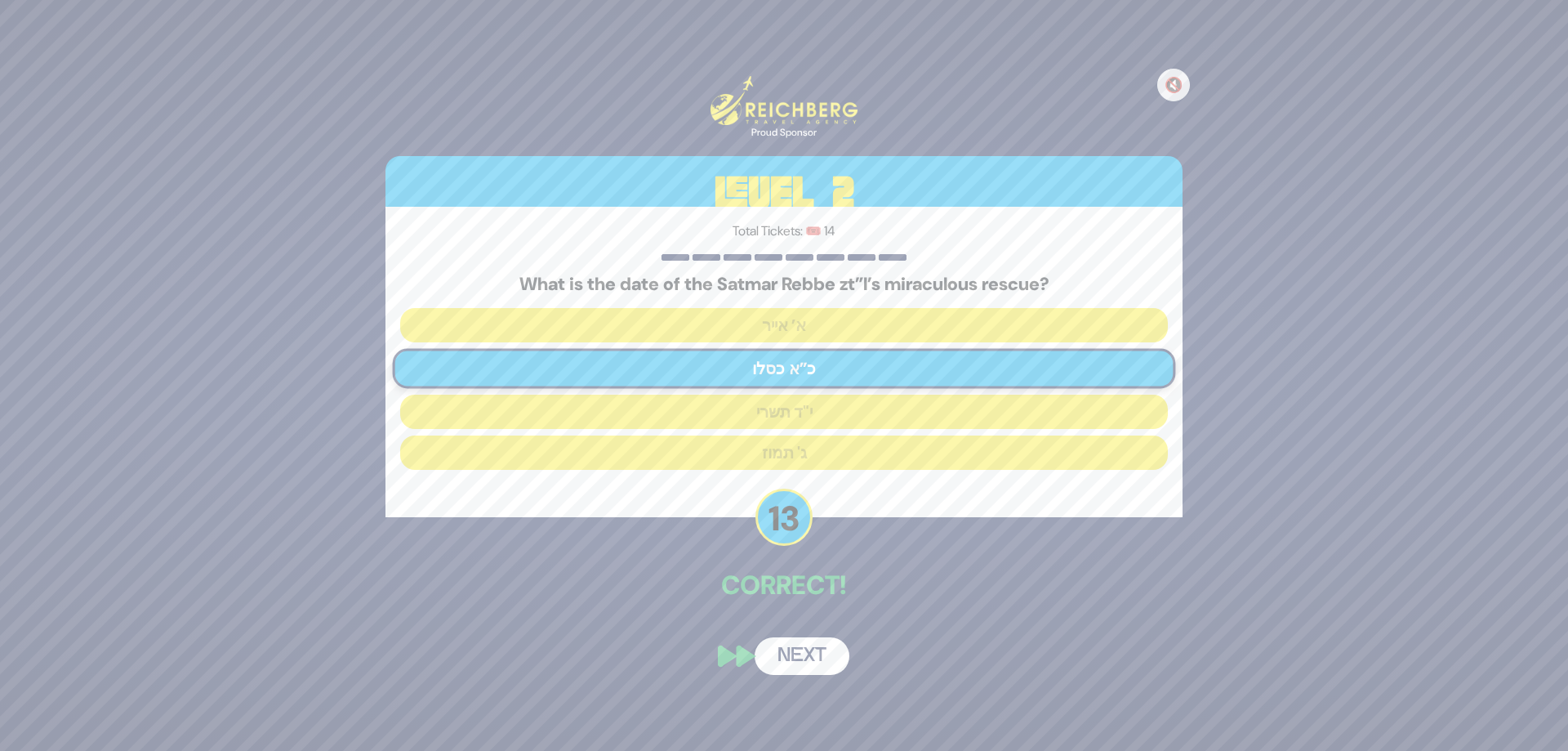
click at [800, 652] on button "Next" at bounding box center [802, 656] width 95 height 37
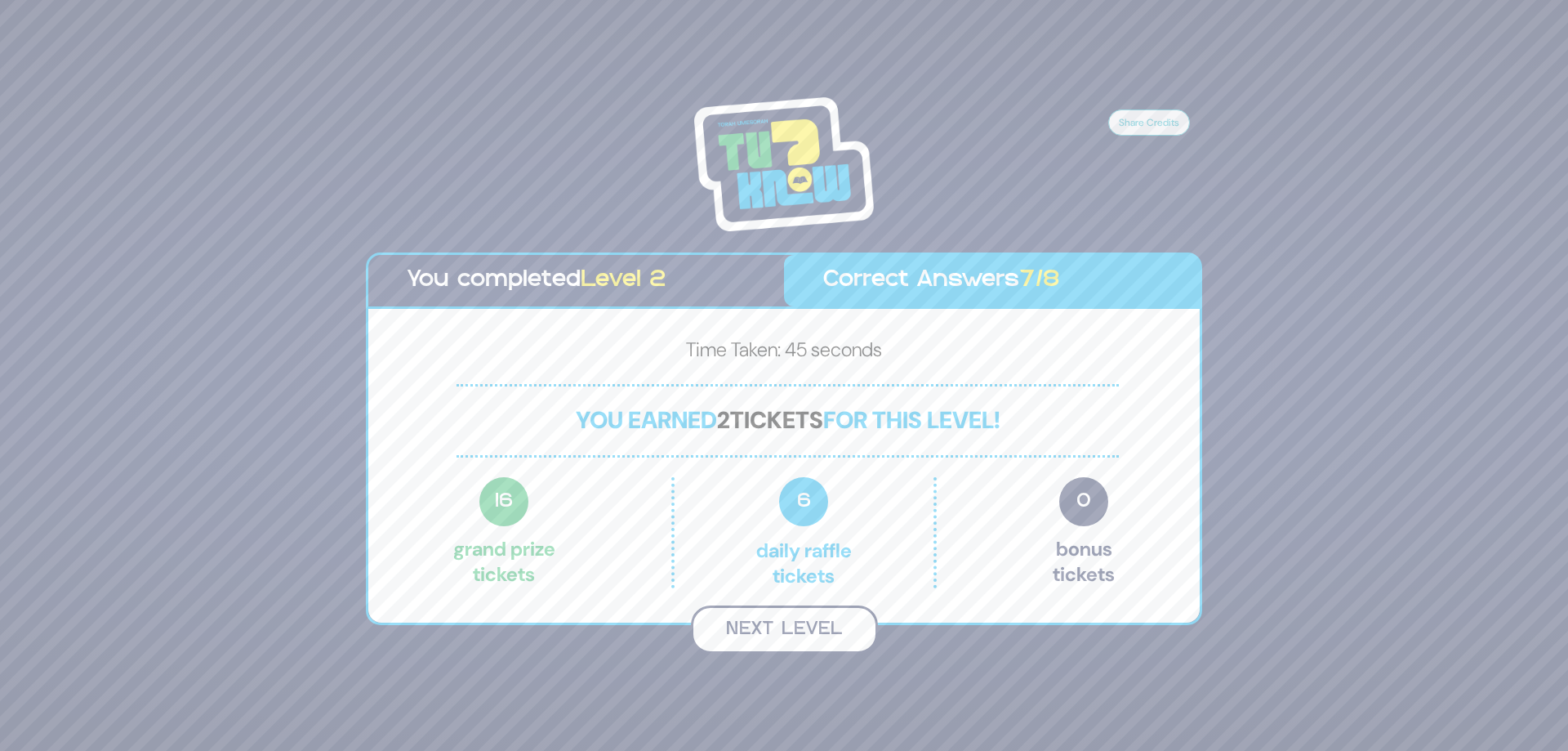
click at [808, 643] on button "Next Level" at bounding box center [784, 629] width 187 height 48
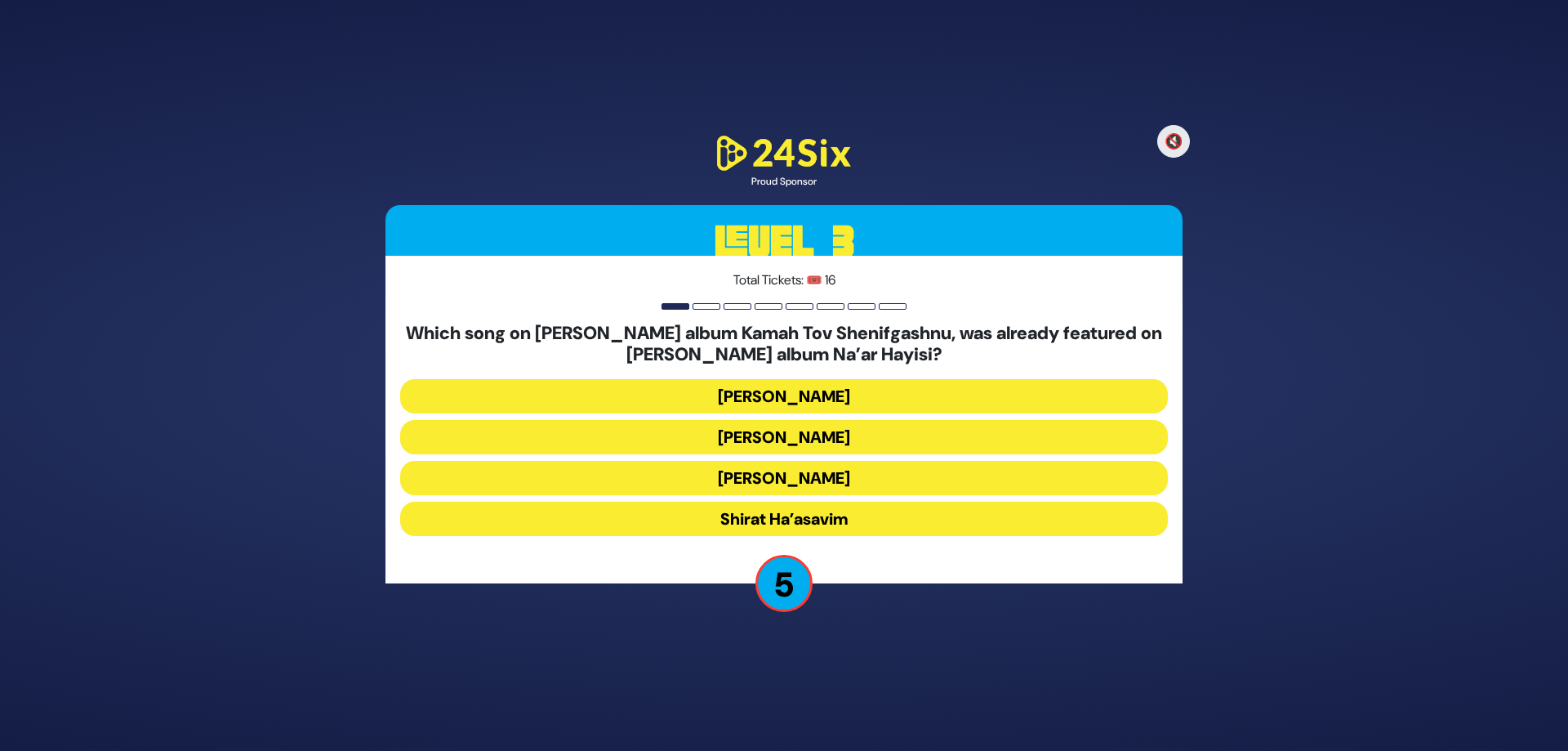
drag, startPoint x: 923, startPoint y: 479, endPoint x: 945, endPoint y: 479, distance: 22.0
click at [945, 479] on button "Al Kulanu" at bounding box center [784, 478] width 767 height 35
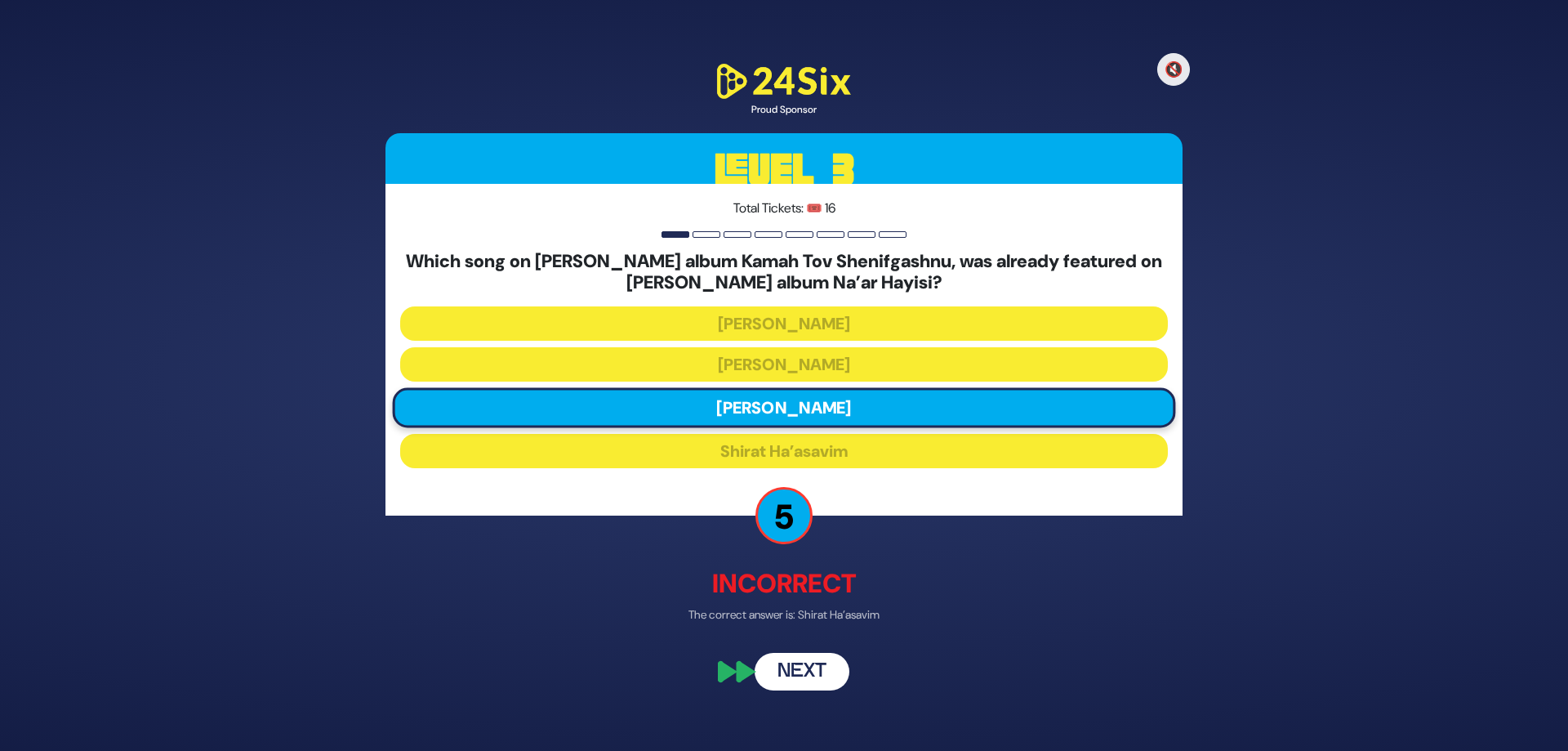
click at [812, 649] on div "🔇 Proud Sponsor Level 3 Total Tickets: 🎟️ 16 Which song on Avraham Fried’s albu…" at bounding box center [784, 375] width 836 height 669
click at [806, 683] on button "Next" at bounding box center [802, 671] width 95 height 37
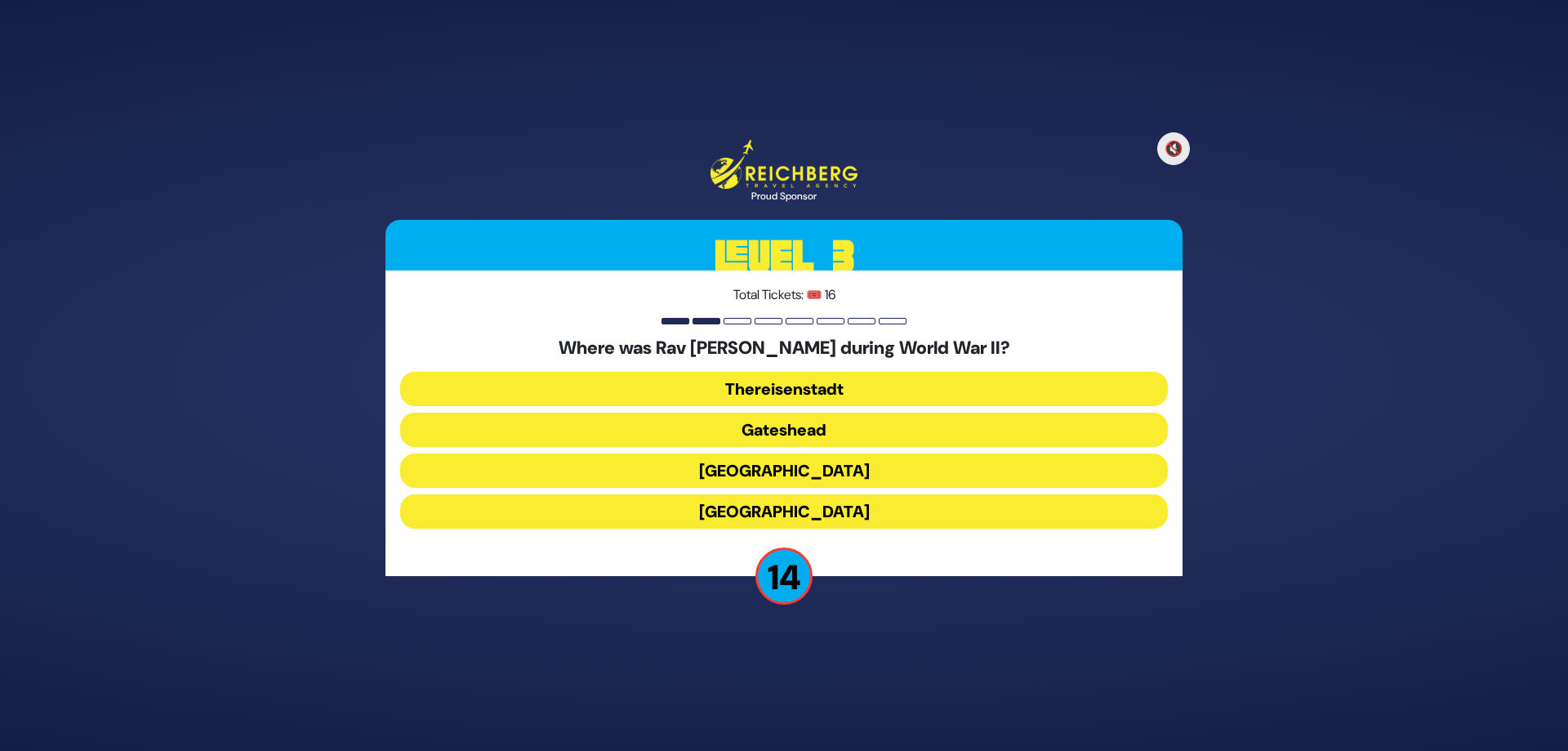
click at [853, 436] on button "Gateshead" at bounding box center [784, 429] width 767 height 35
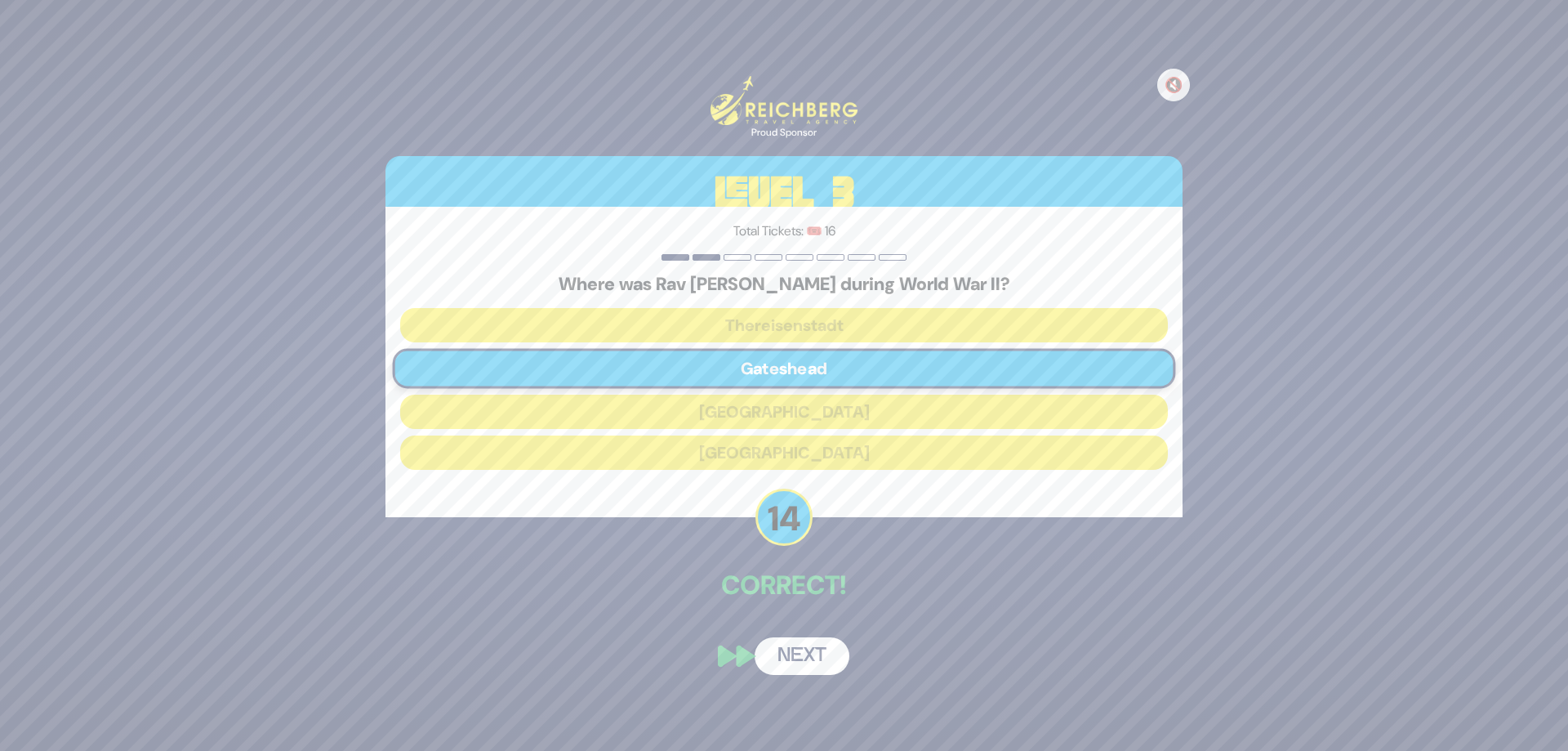
click at [806, 657] on button "Next" at bounding box center [802, 656] width 95 height 37
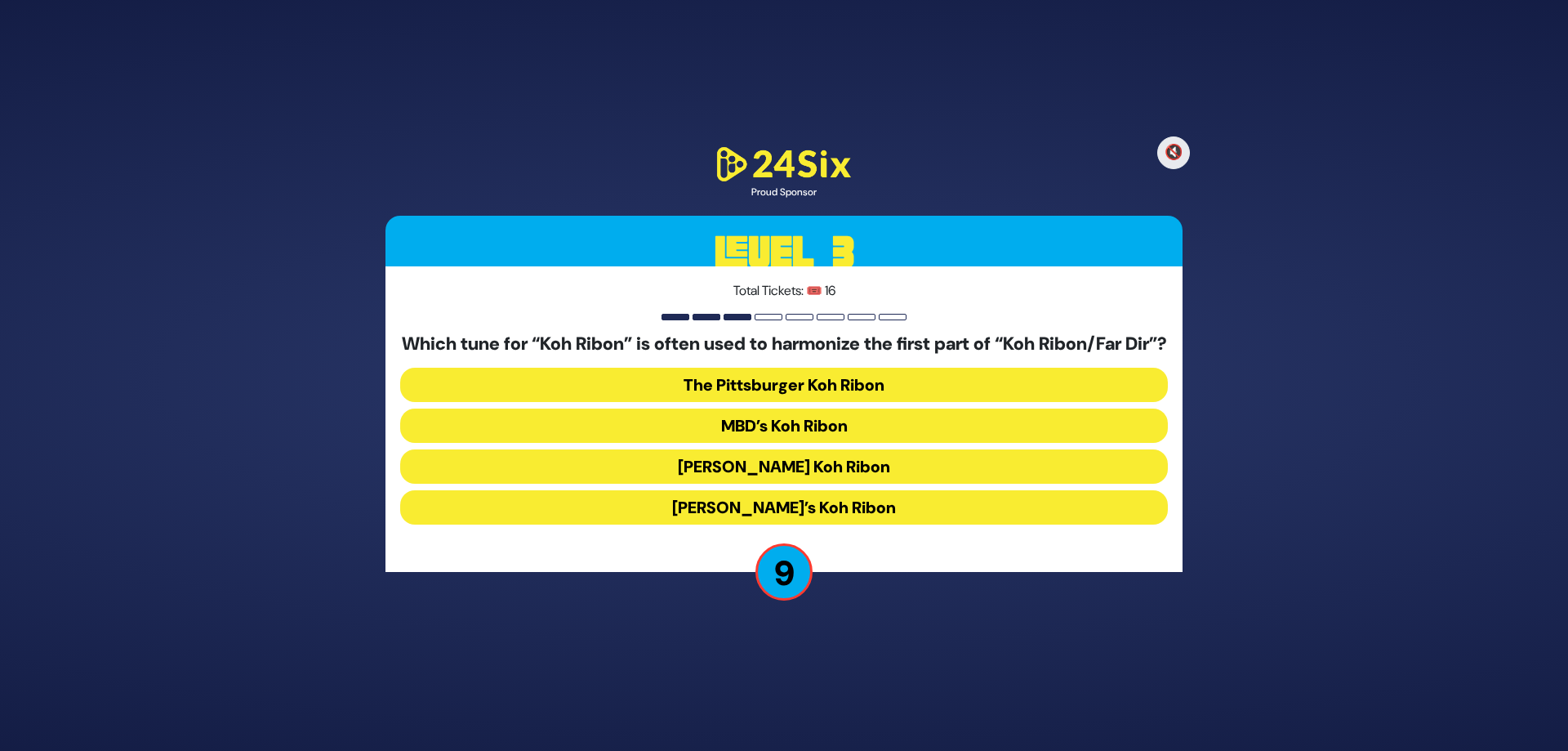
click at [922, 476] on button "Moshe Goldman’s Koh Ribon" at bounding box center [784, 467] width 767 height 35
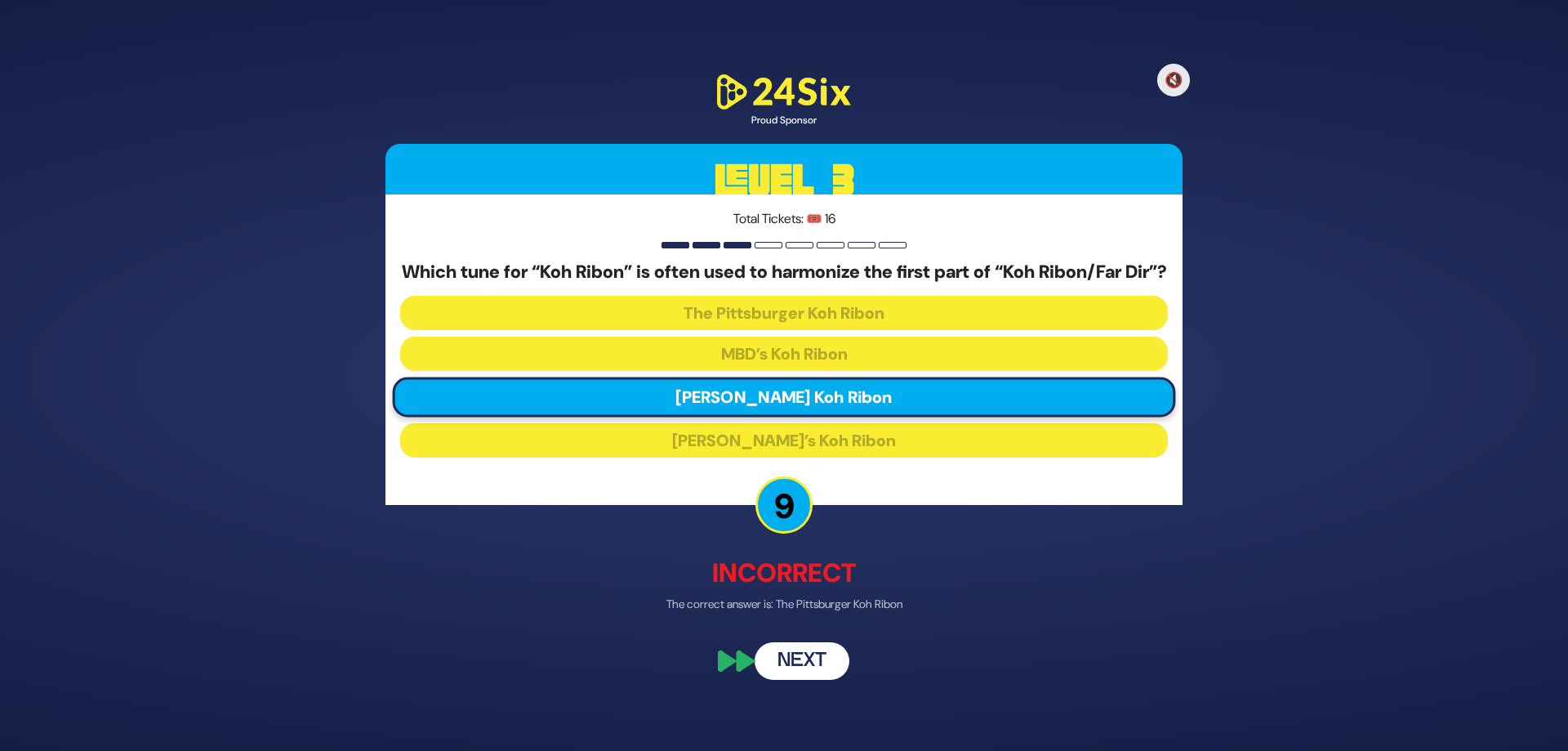
click at [831, 677] on button "Next" at bounding box center [802, 661] width 95 height 37
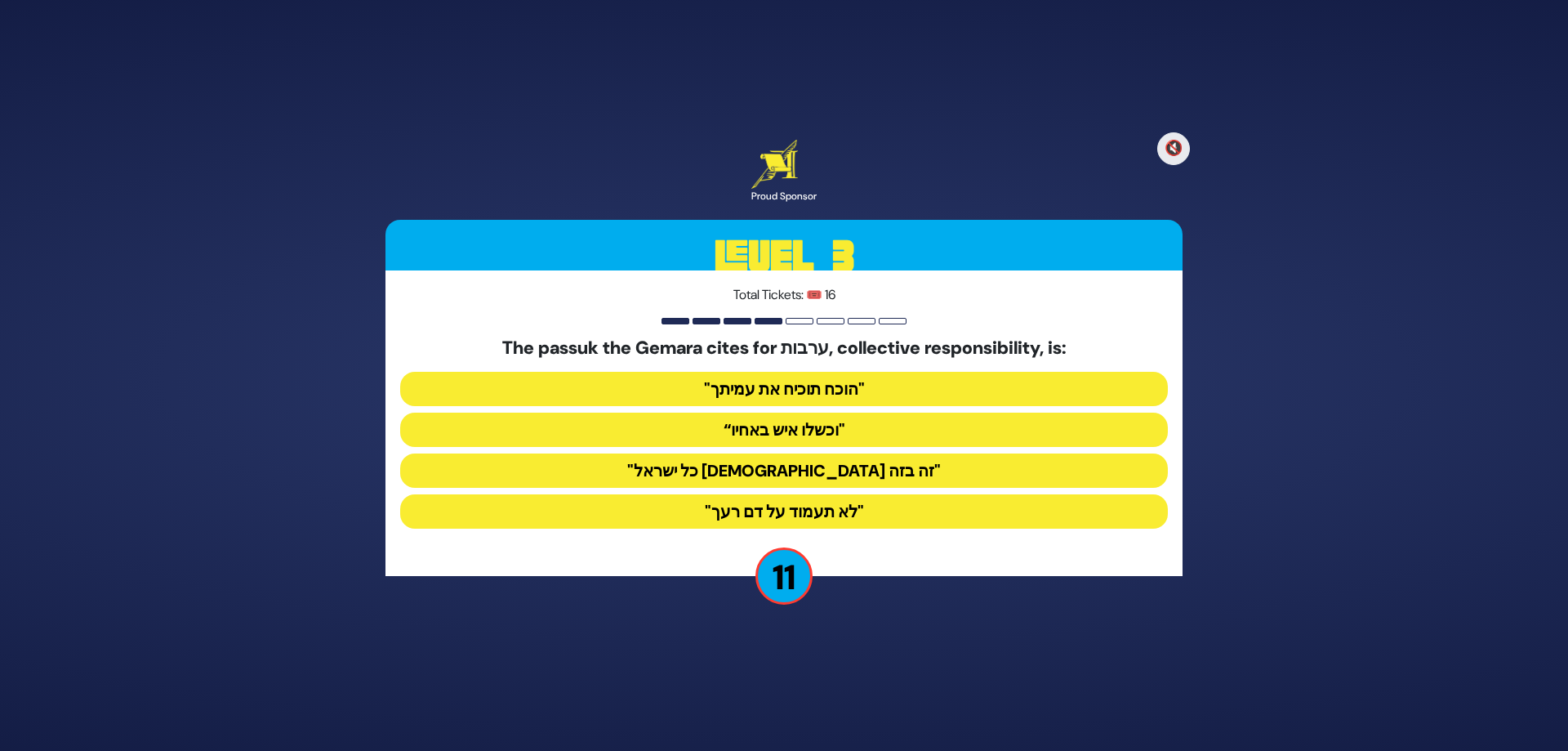
click at [903, 467] on button ""כל ישראל ערבים זה בזה"" at bounding box center [784, 471] width 767 height 35
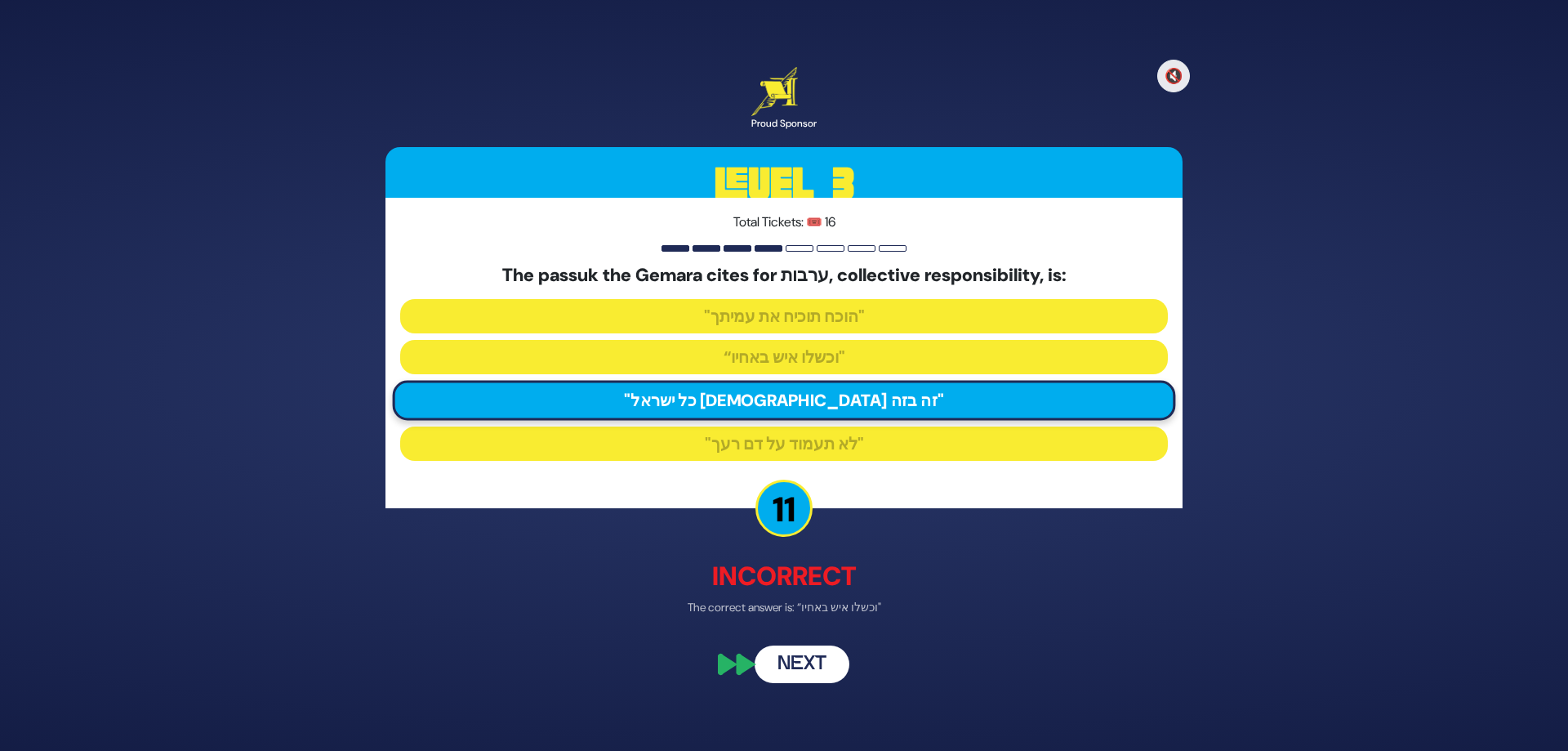
click at [824, 663] on button "Next" at bounding box center [802, 665] width 95 height 37
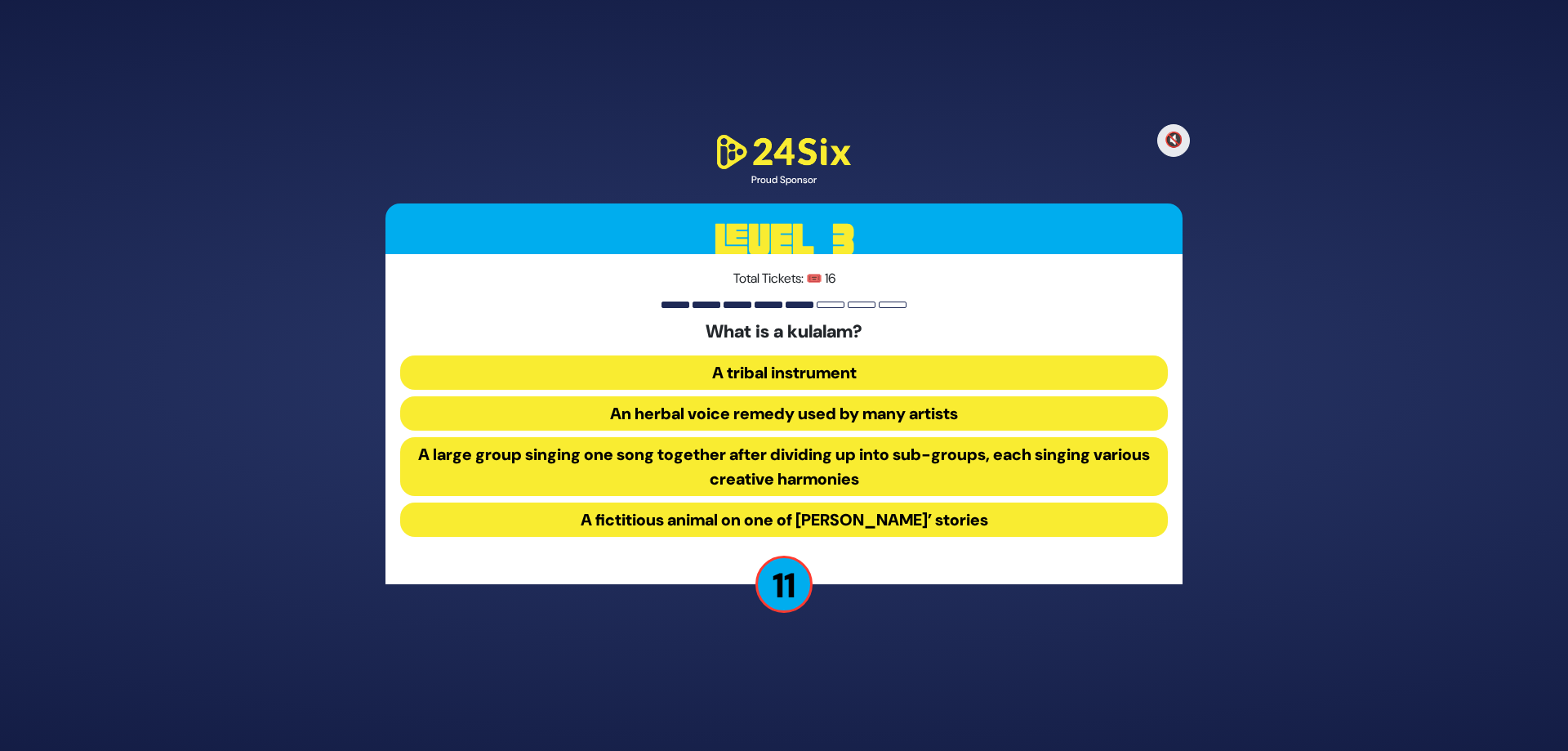
click at [976, 478] on button "A large group singing one song together after dividing up into sub-groups, each…" at bounding box center [784, 466] width 767 height 58
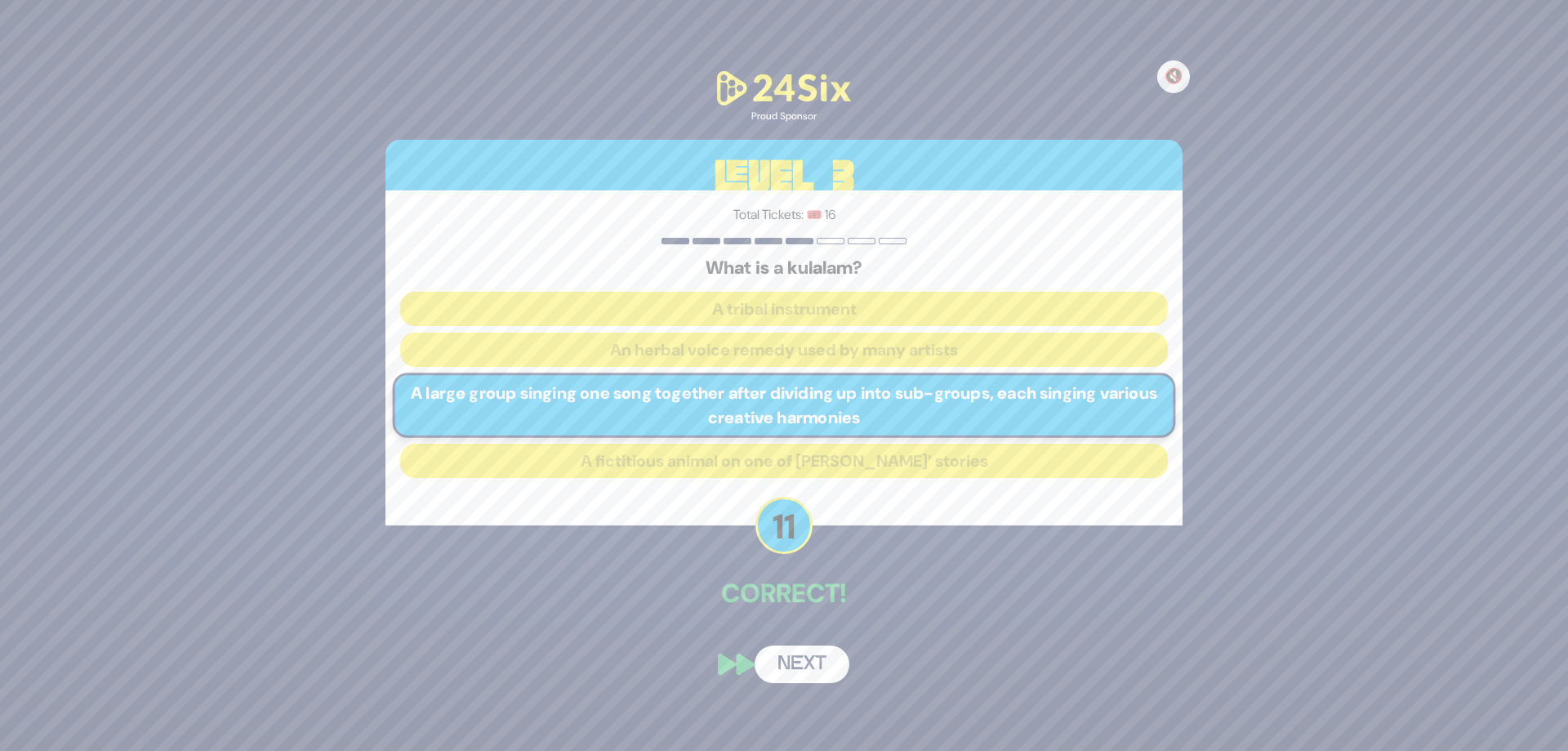
click at [827, 671] on button "Next" at bounding box center [802, 664] width 95 height 37
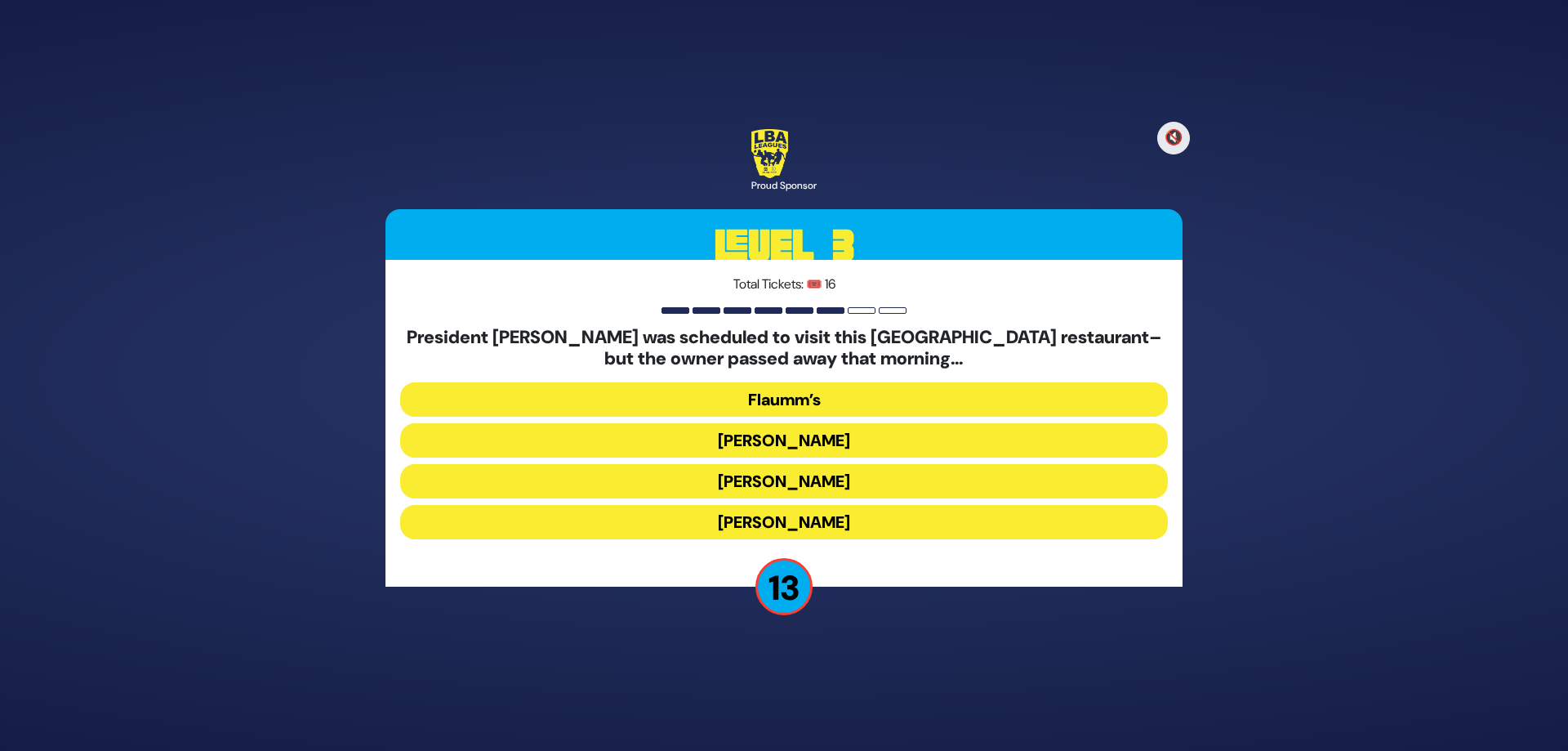
click at [926, 478] on button "Gottlieb’s" at bounding box center [784, 481] width 767 height 35
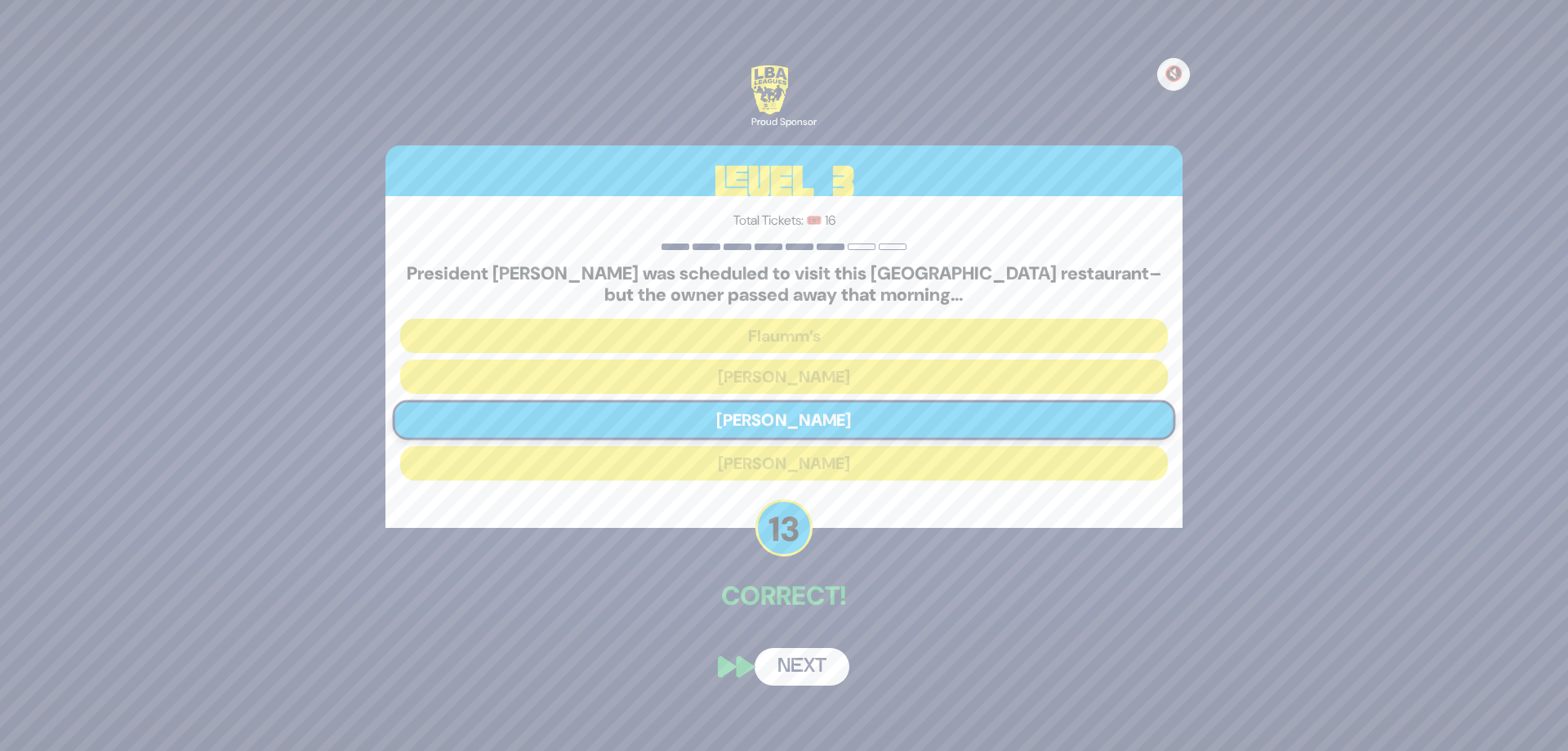
click at [793, 683] on button "Next" at bounding box center [802, 666] width 95 height 37
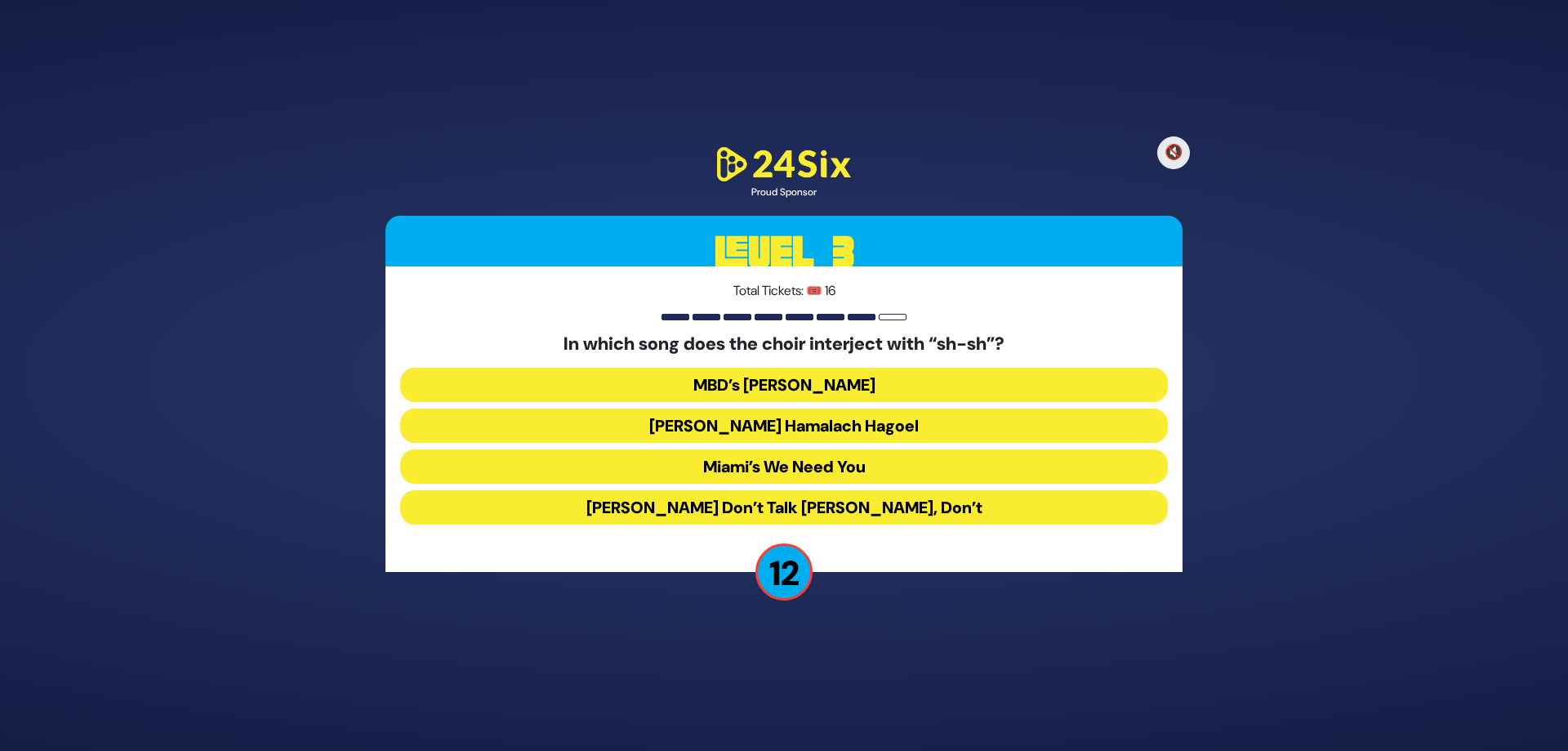
click at [907, 469] on button "Miami’s We Need You" at bounding box center [784, 467] width 767 height 35
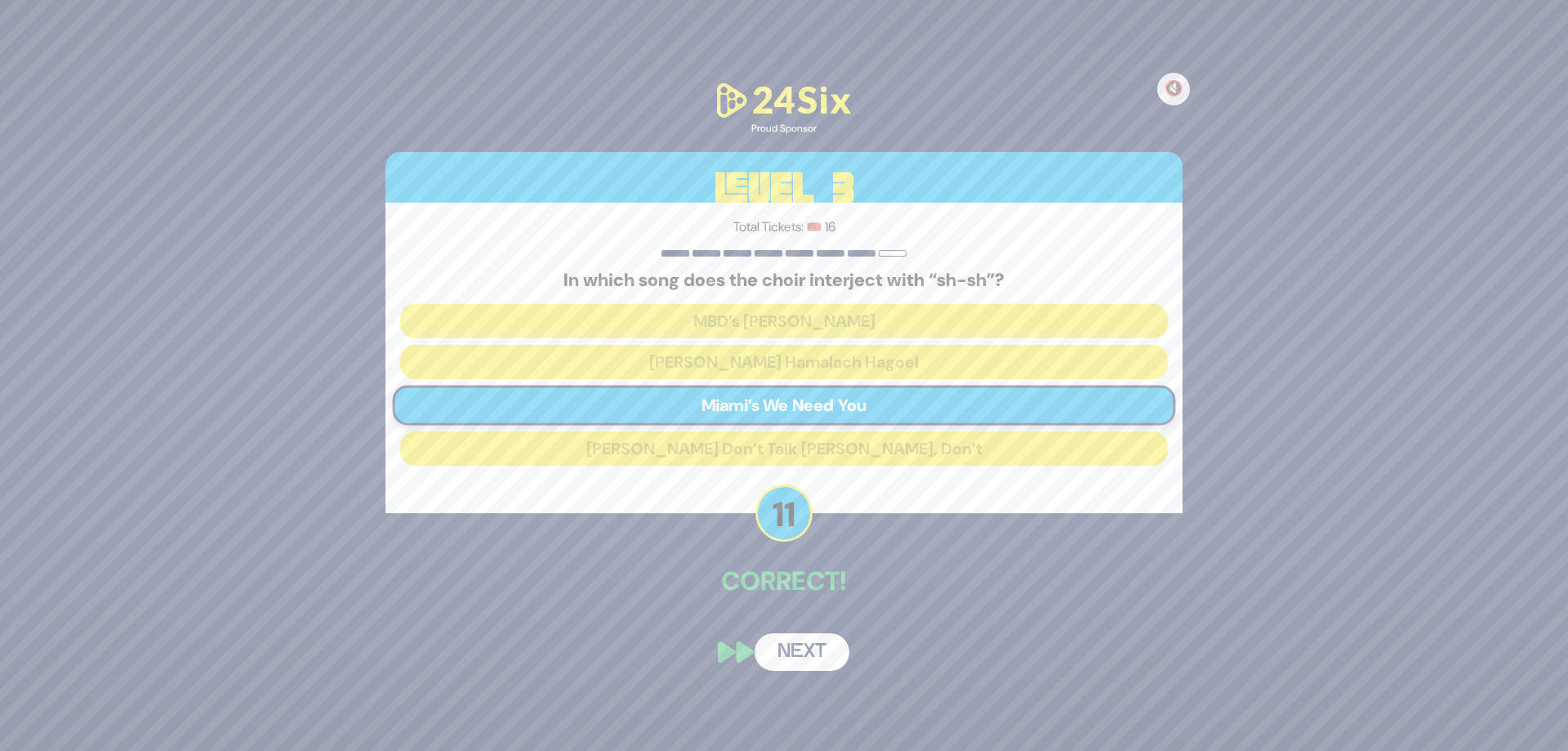
click at [825, 667] on button "Next" at bounding box center [802, 652] width 95 height 37
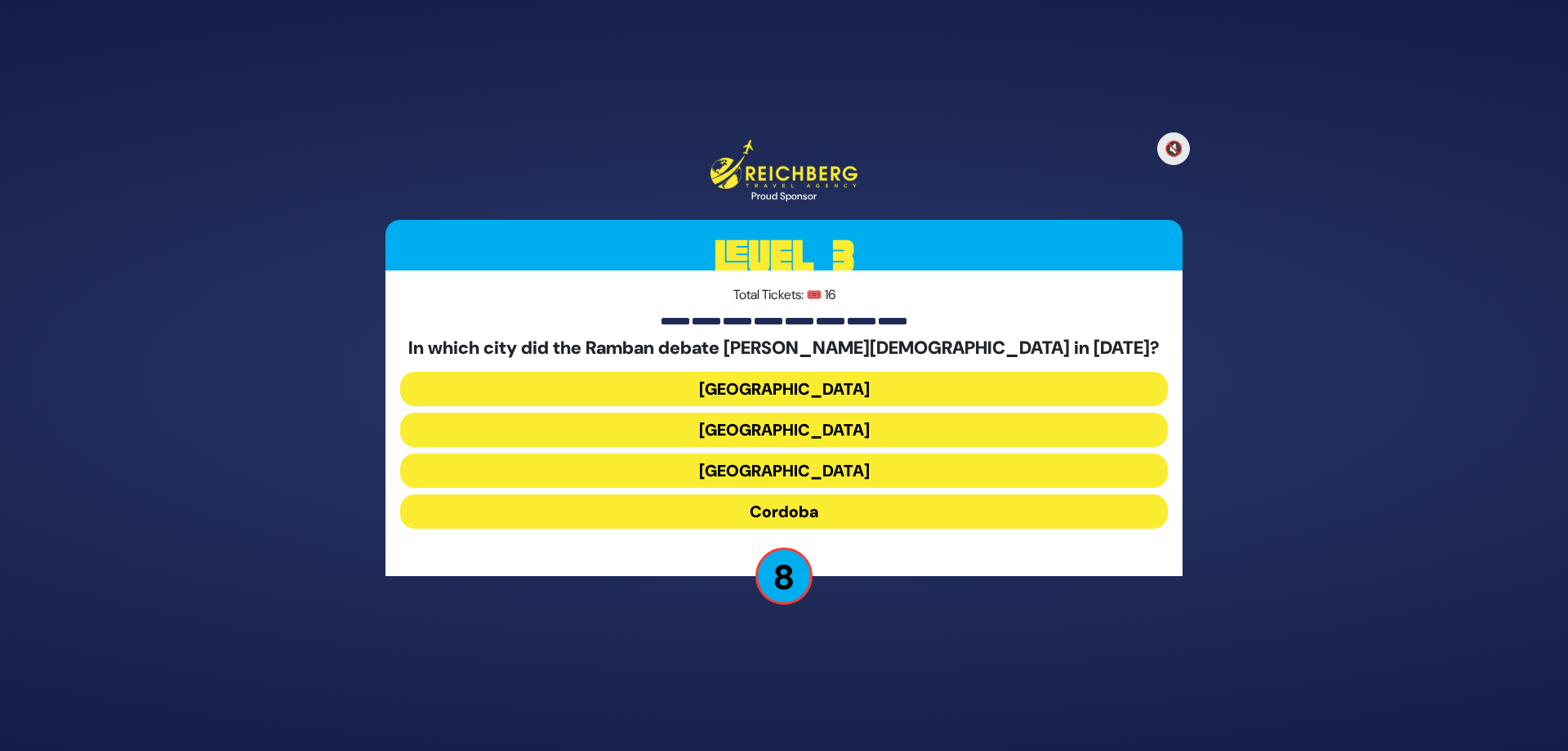
click at [913, 431] on button "Barcelona" at bounding box center [784, 429] width 767 height 35
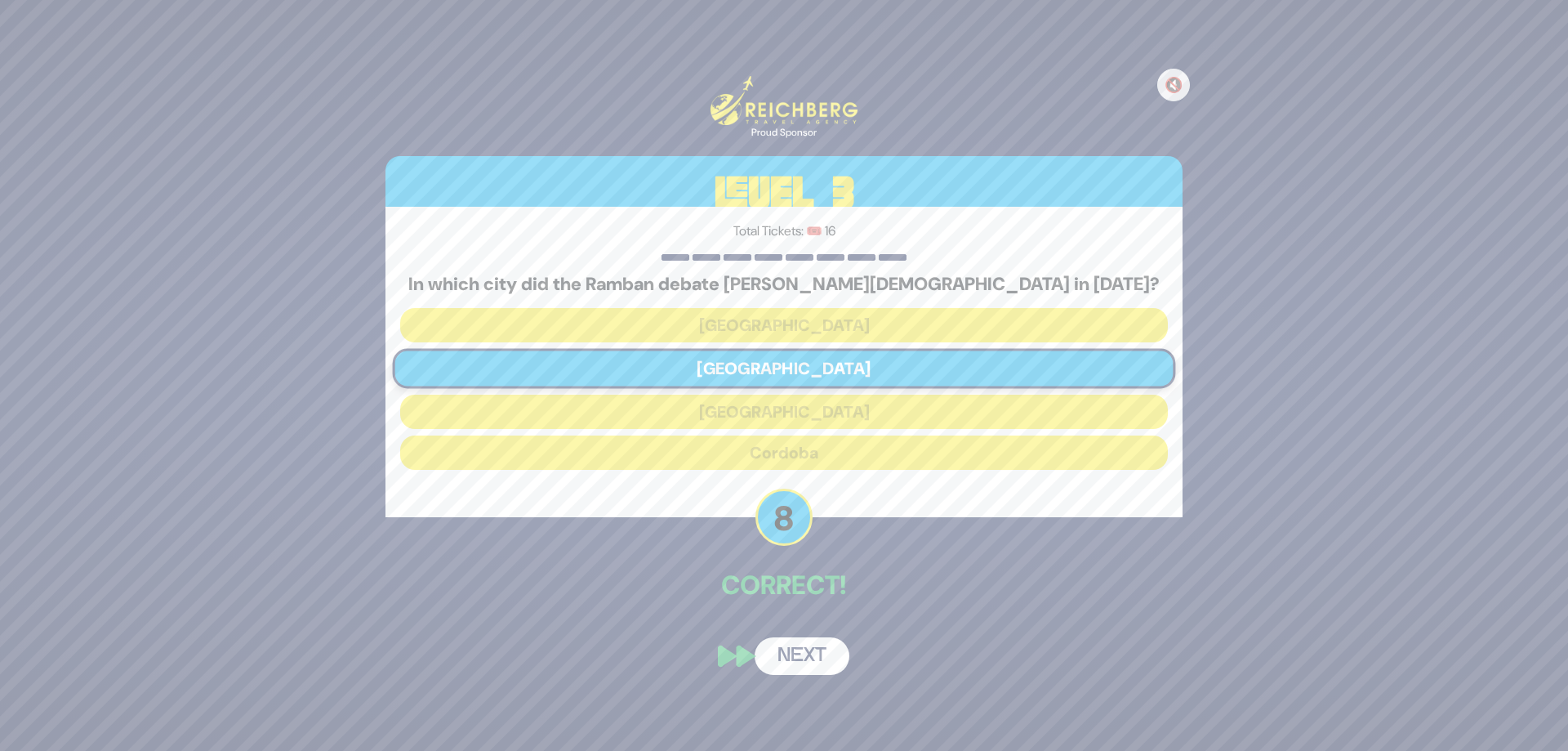
click at [816, 653] on button "Next" at bounding box center [802, 656] width 95 height 37
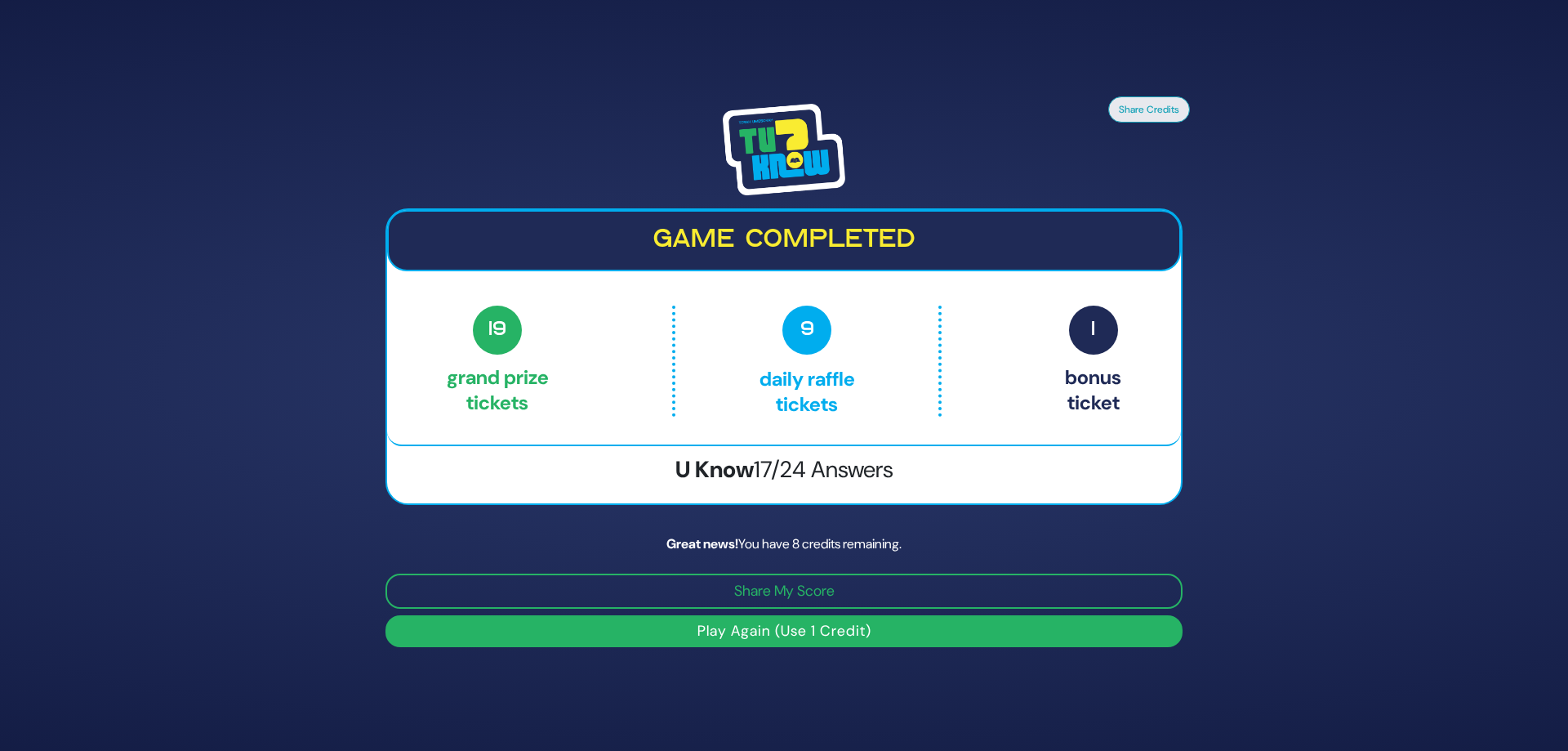
click at [1081, 326] on span "1" at bounding box center [1093, 330] width 49 height 49
click at [1095, 161] on div at bounding box center [784, 150] width 797 height 91
click at [830, 637] on button "Play Again (Use 1 Credit)" at bounding box center [784, 632] width 797 height 32
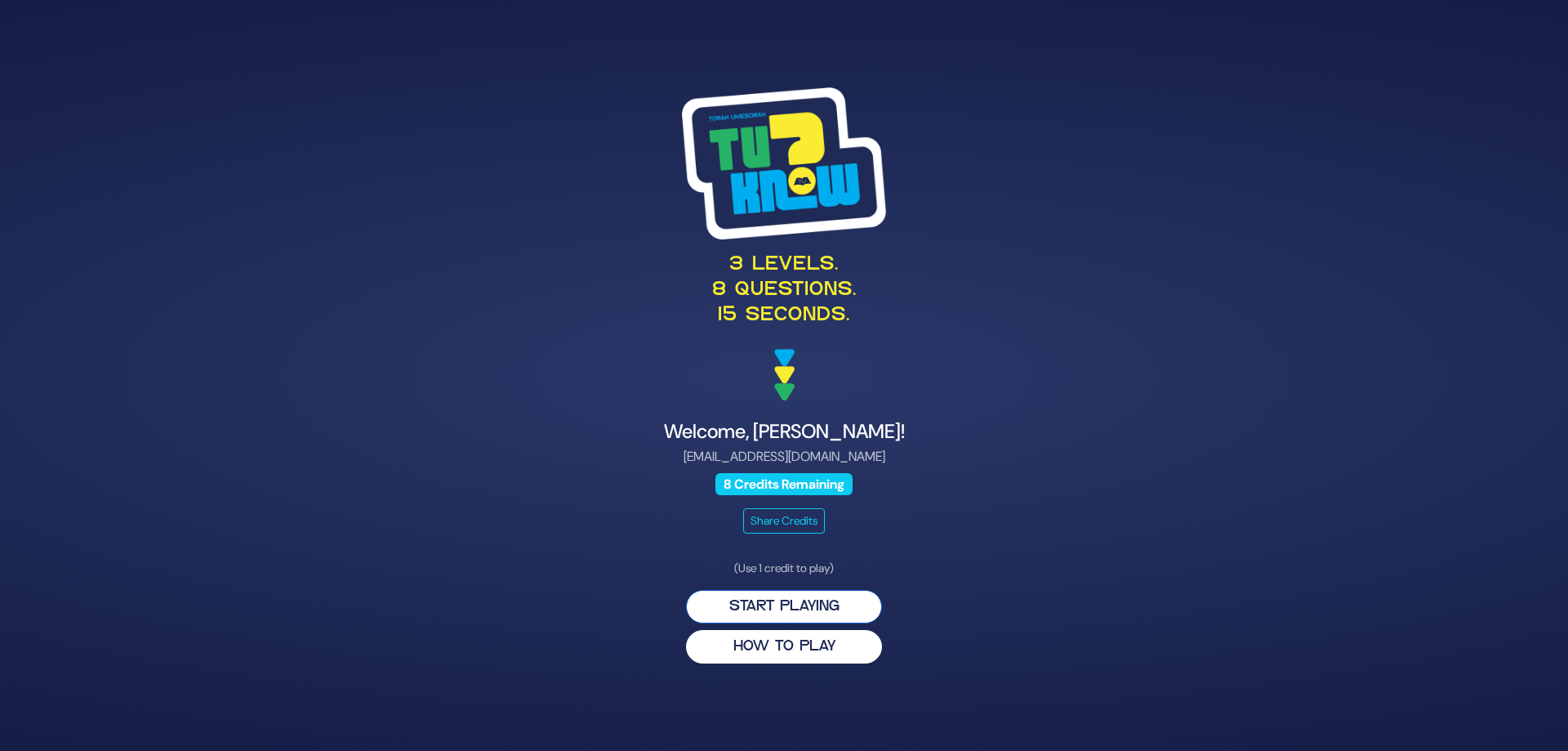
click at [787, 604] on button "Start Playing" at bounding box center [784, 607] width 196 height 34
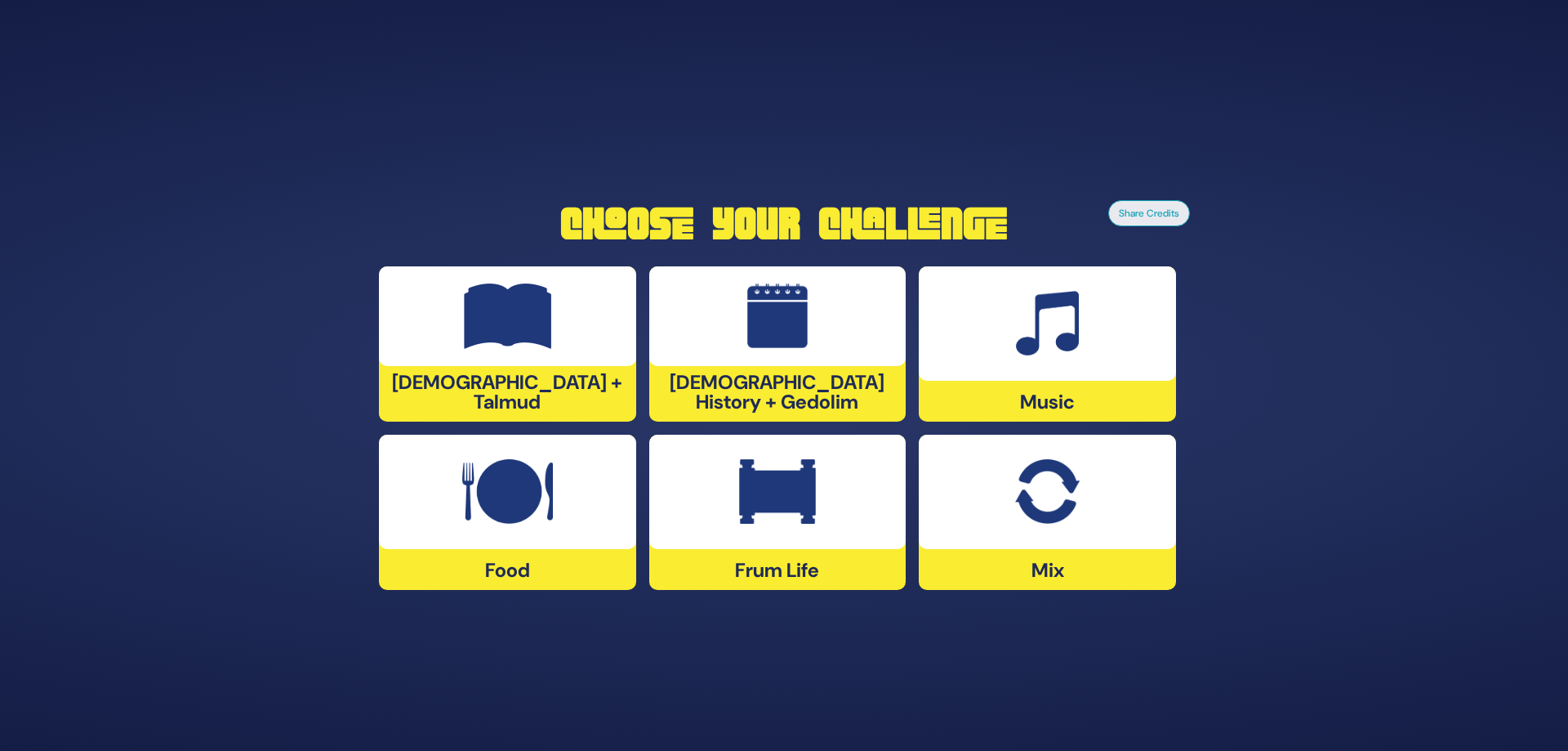
click at [1086, 552] on div "Mix" at bounding box center [1048, 511] width 257 height 155
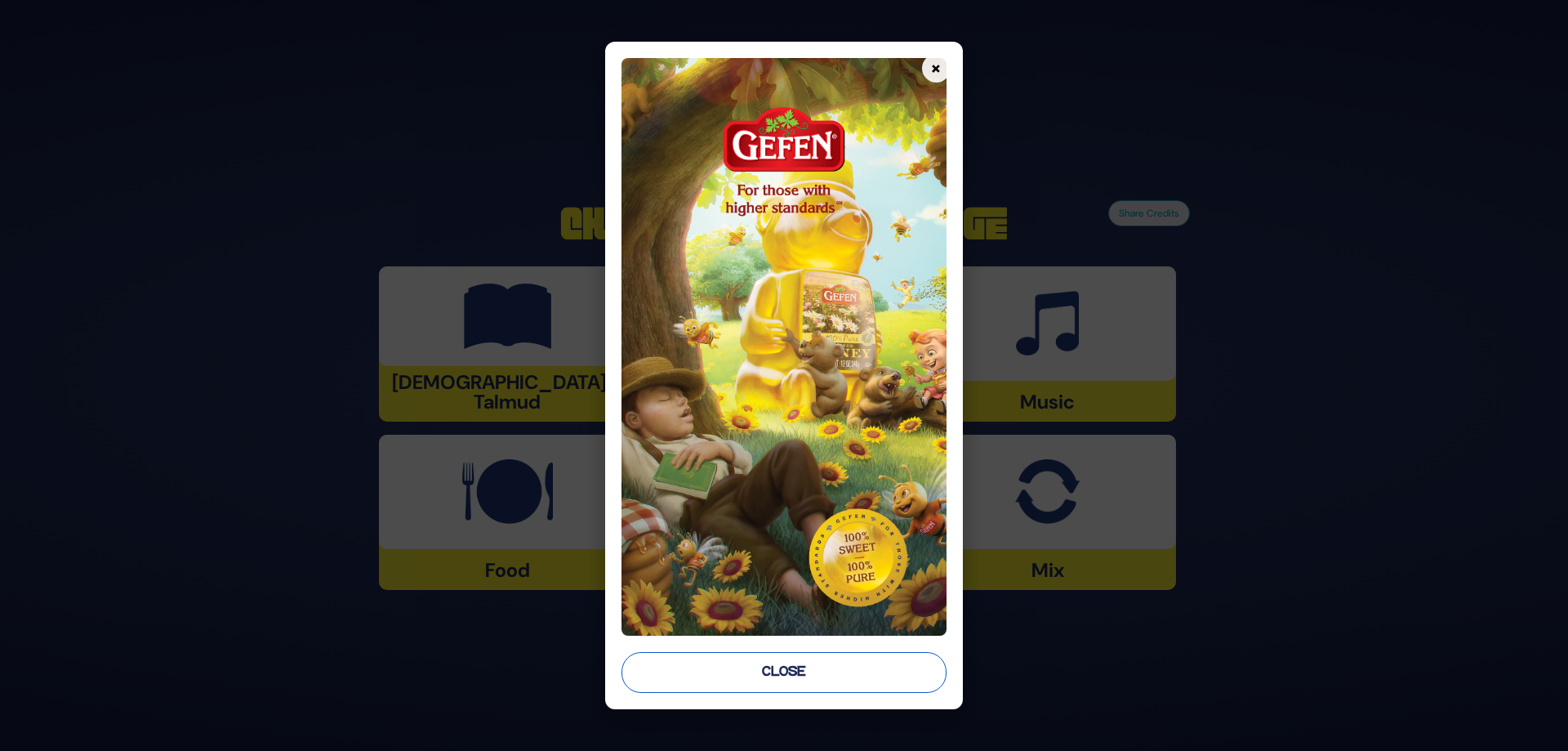
click at [801, 663] on button "Close" at bounding box center [784, 672] width 325 height 41
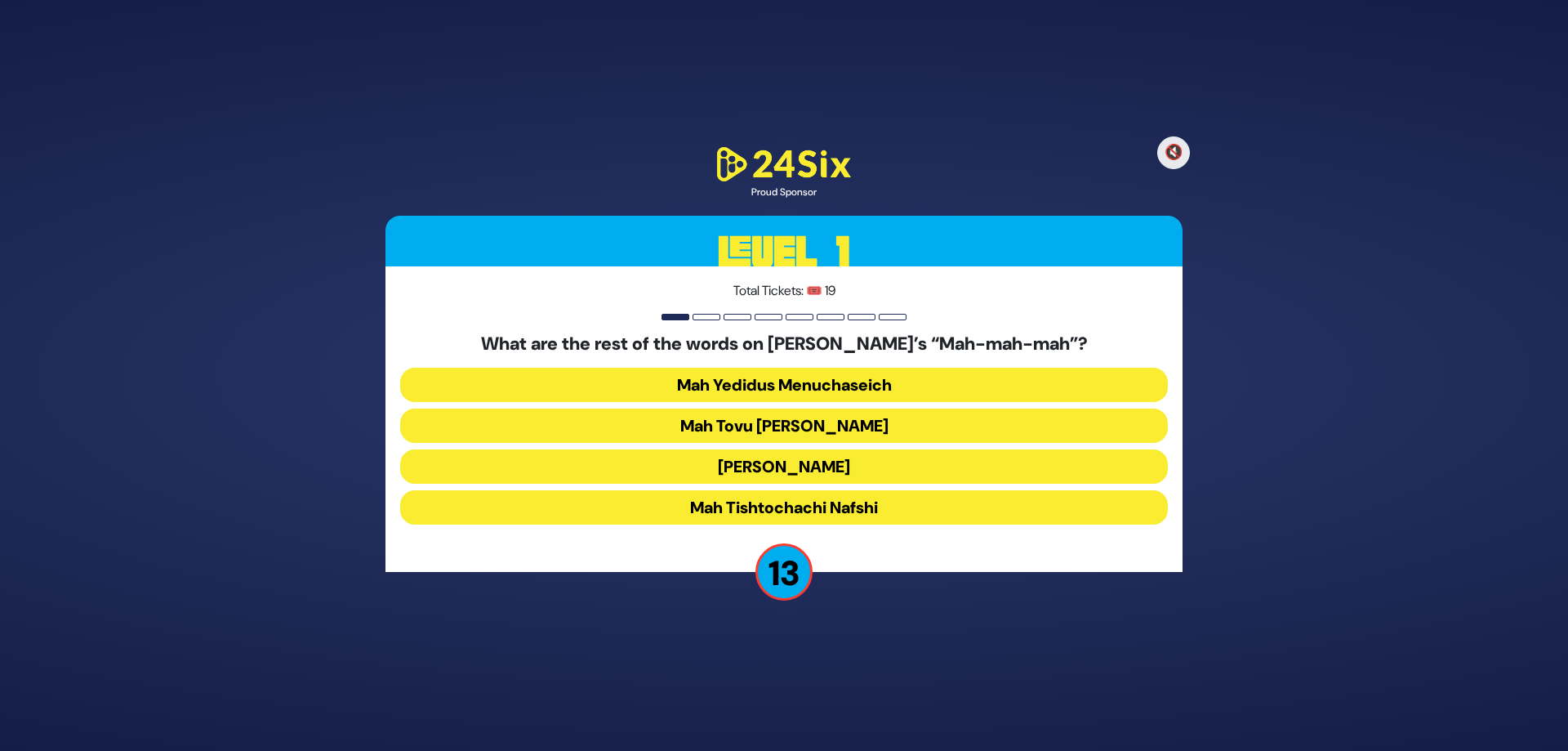
click at [860, 422] on button "Mah Tovu Ohalecha Yaakov" at bounding box center [784, 426] width 767 height 35
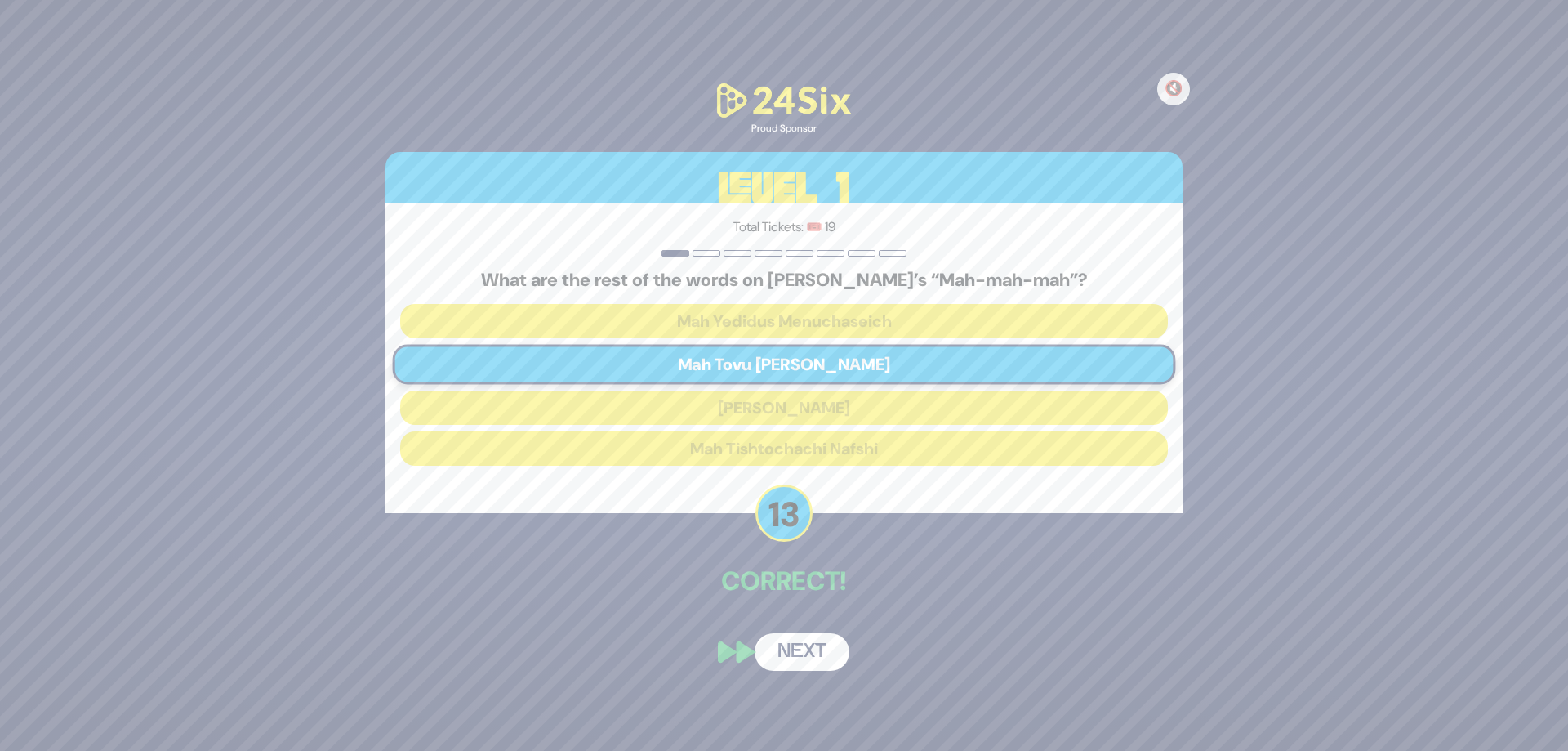
click at [801, 652] on button "Next" at bounding box center [802, 652] width 95 height 37
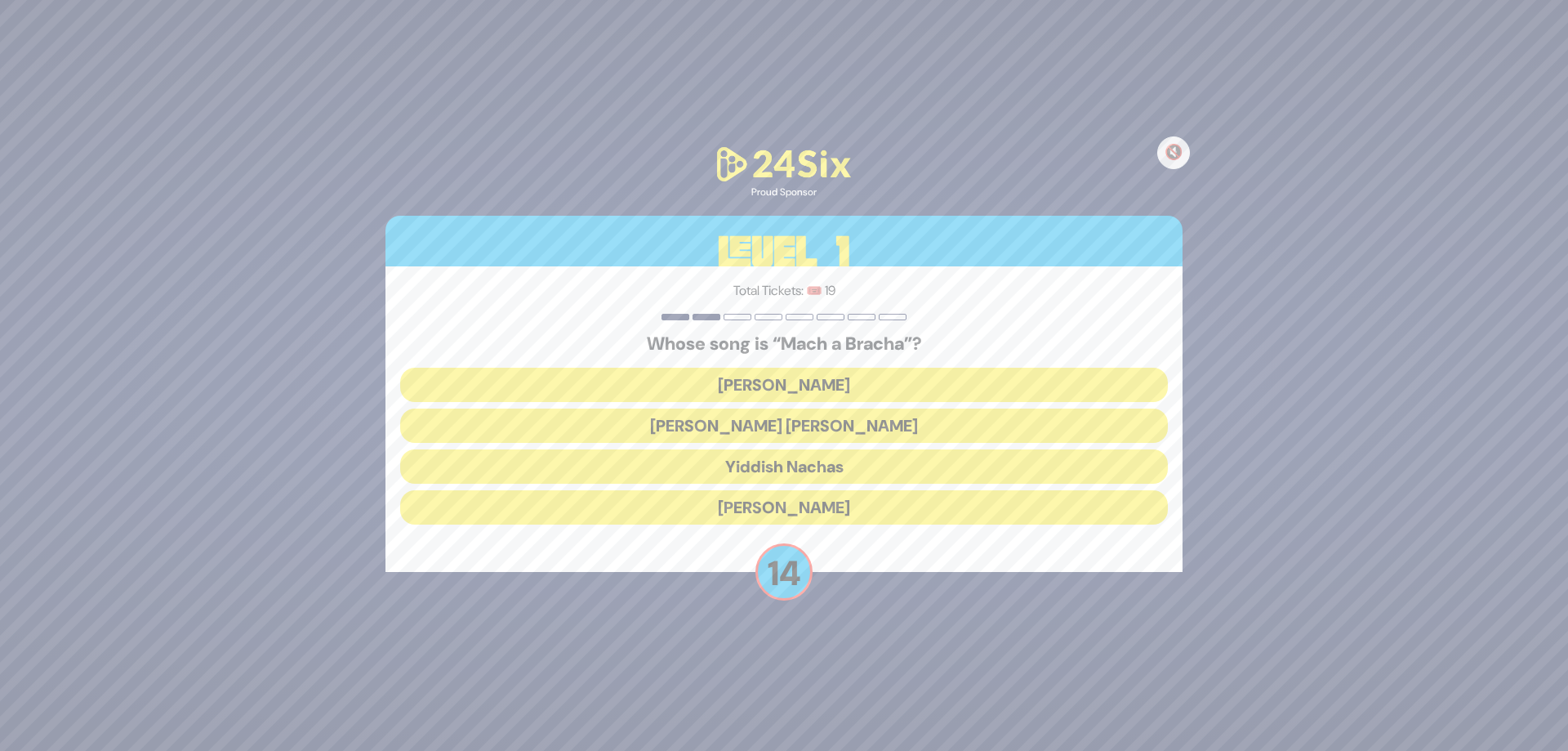
click at [821, 420] on button "Shmueli Ungar" at bounding box center [784, 426] width 767 height 35
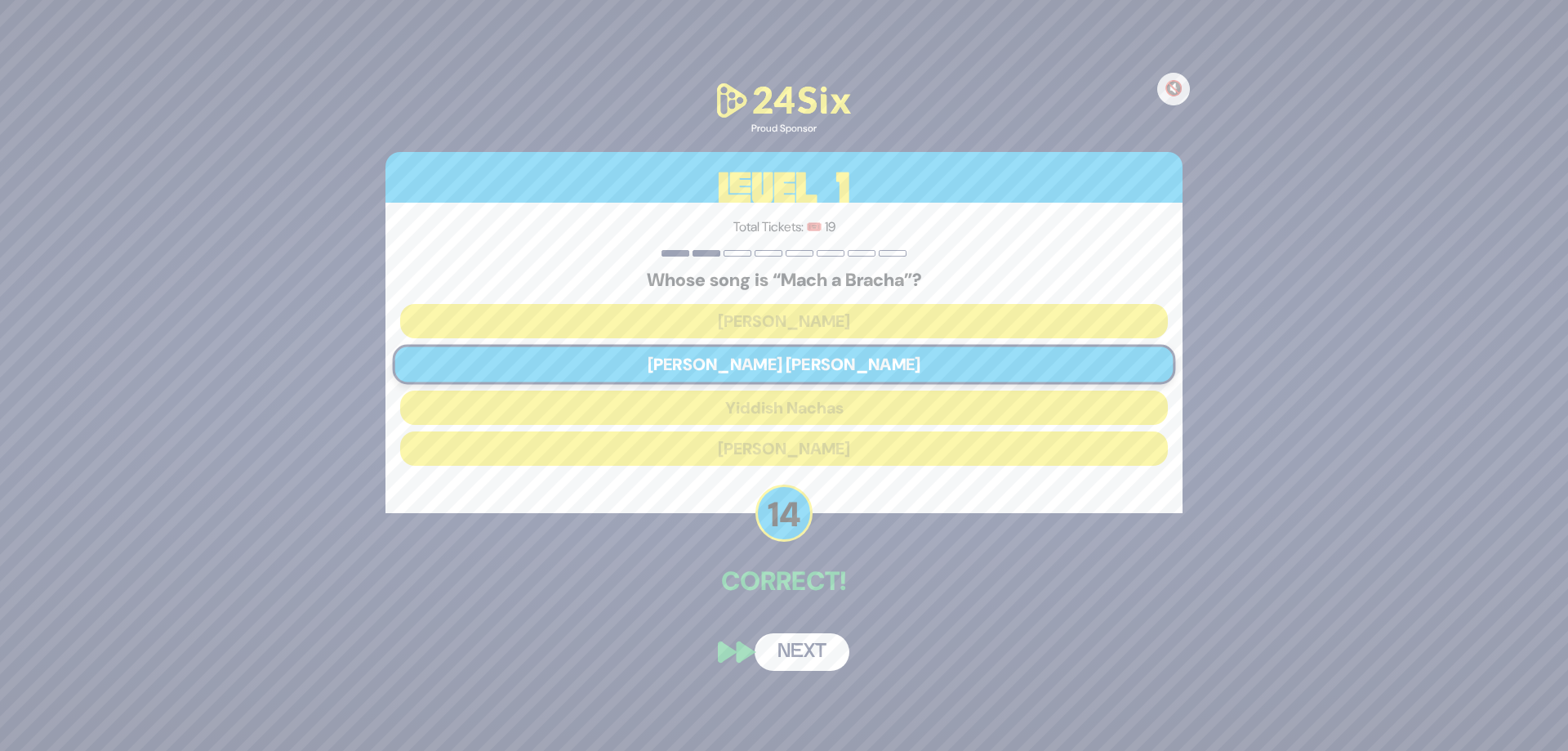
click at [778, 643] on button "Next" at bounding box center [802, 652] width 95 height 37
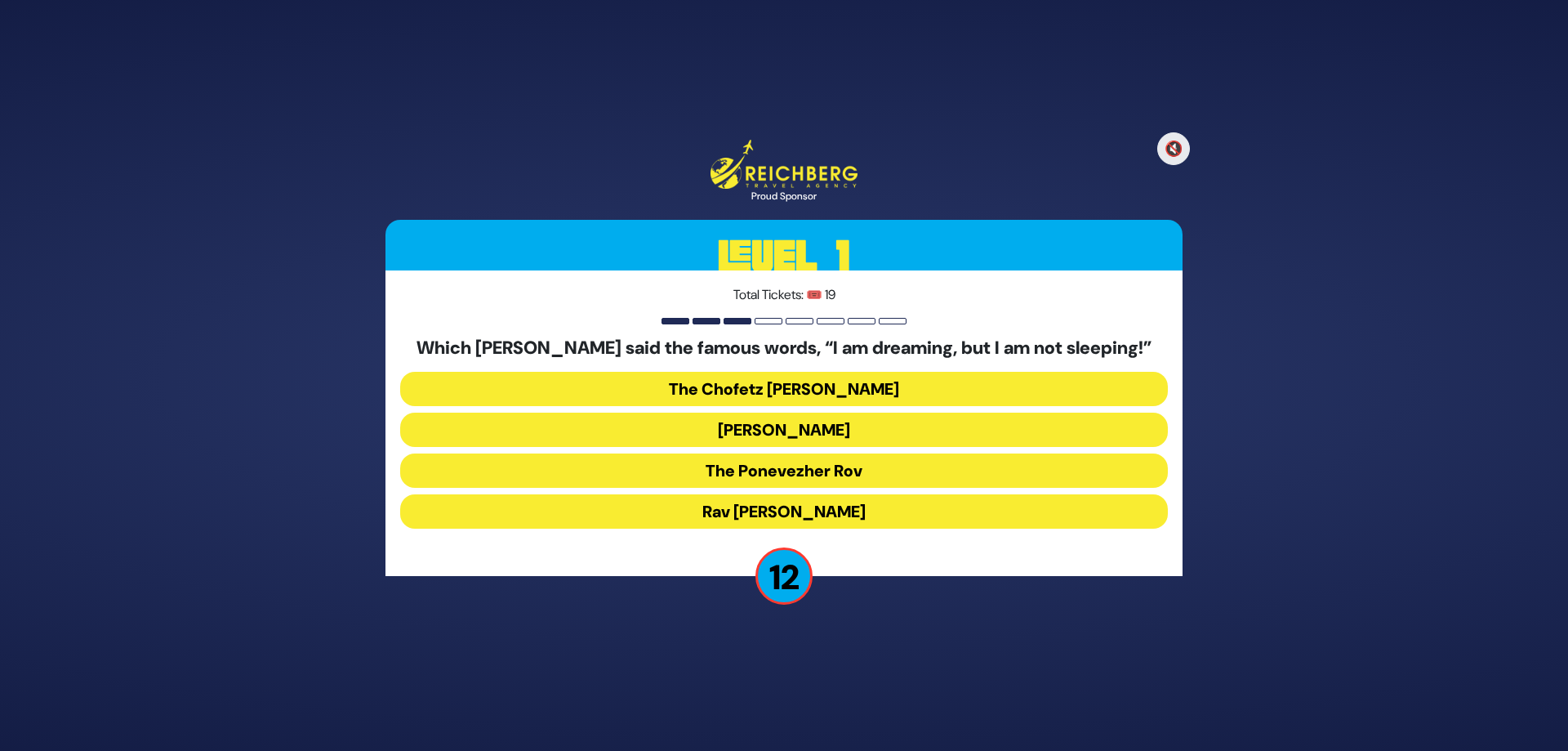
click at [795, 468] on button "The Ponevezher Rov" at bounding box center [784, 471] width 767 height 35
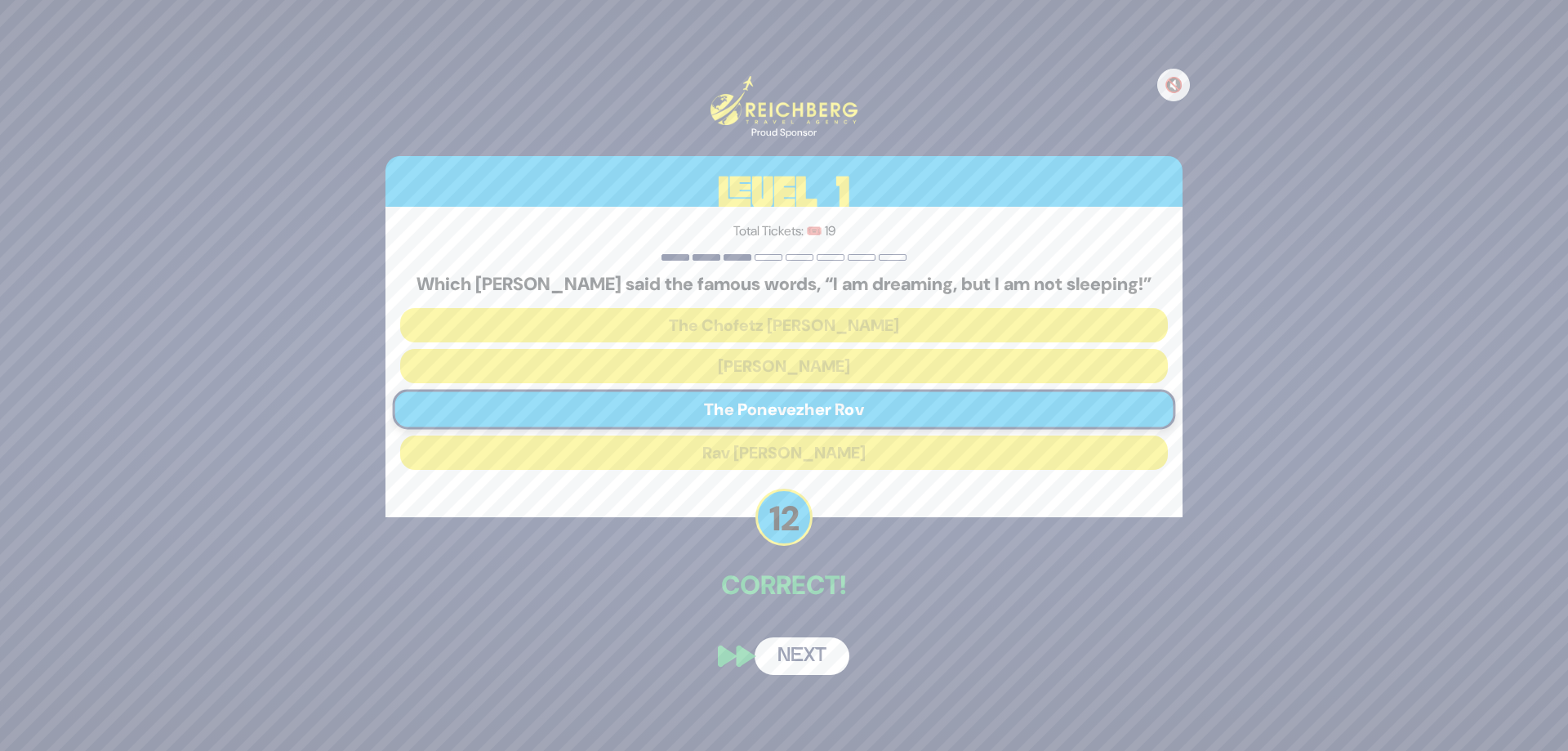
click at [825, 660] on button "Next" at bounding box center [802, 656] width 95 height 37
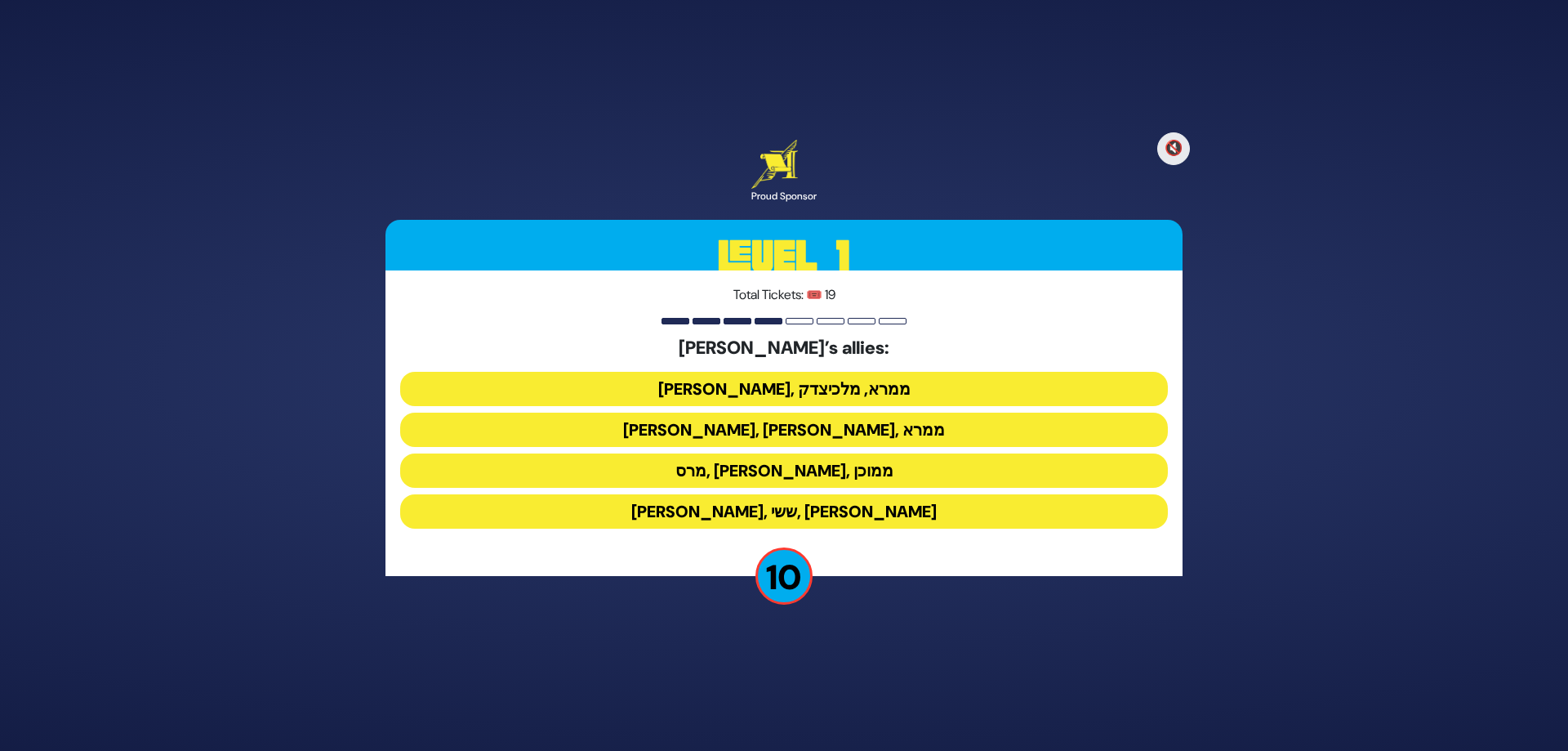
click at [872, 433] on button "ענר, אשכול, ממרא" at bounding box center [784, 429] width 767 height 35
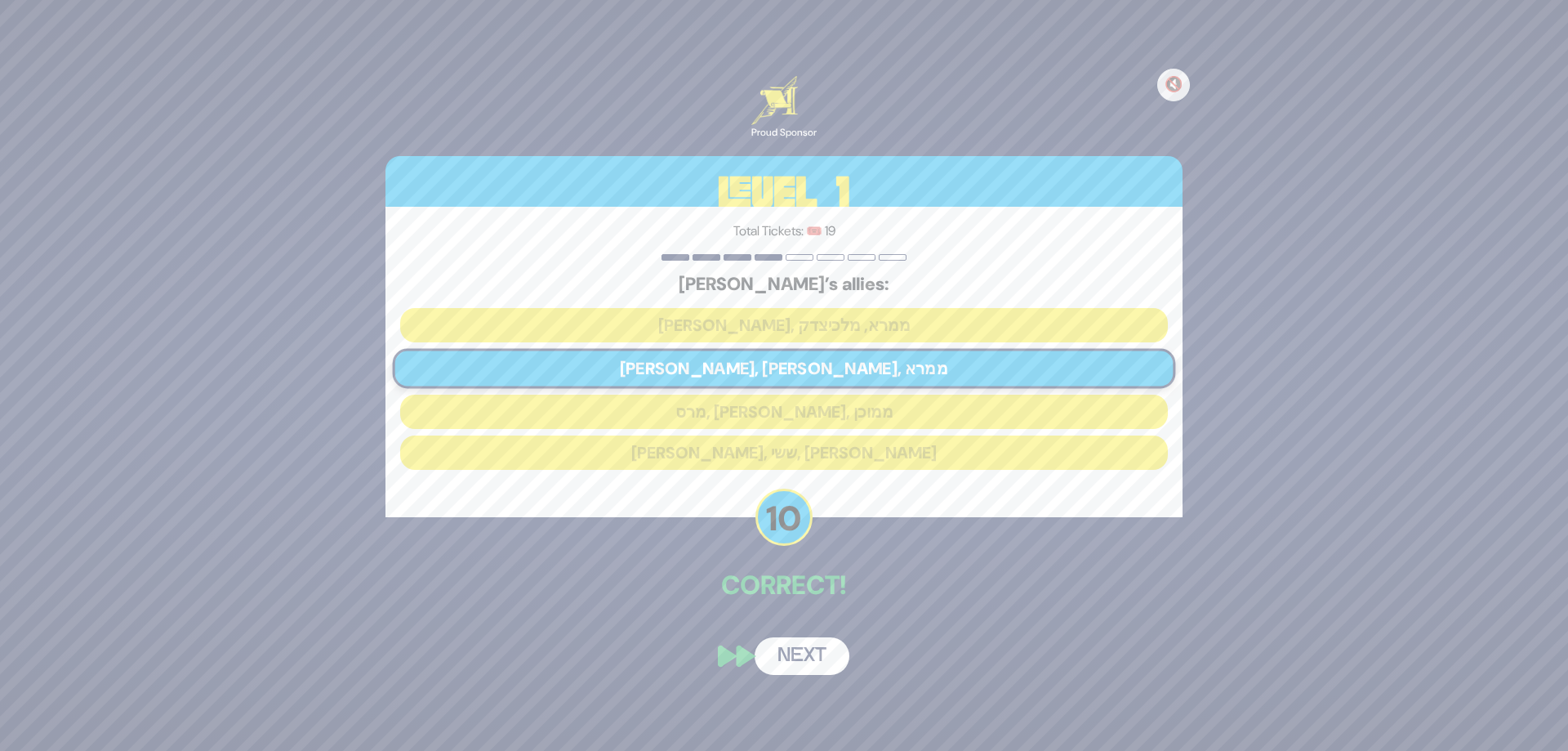
click at [790, 657] on button "Next" at bounding box center [802, 656] width 95 height 37
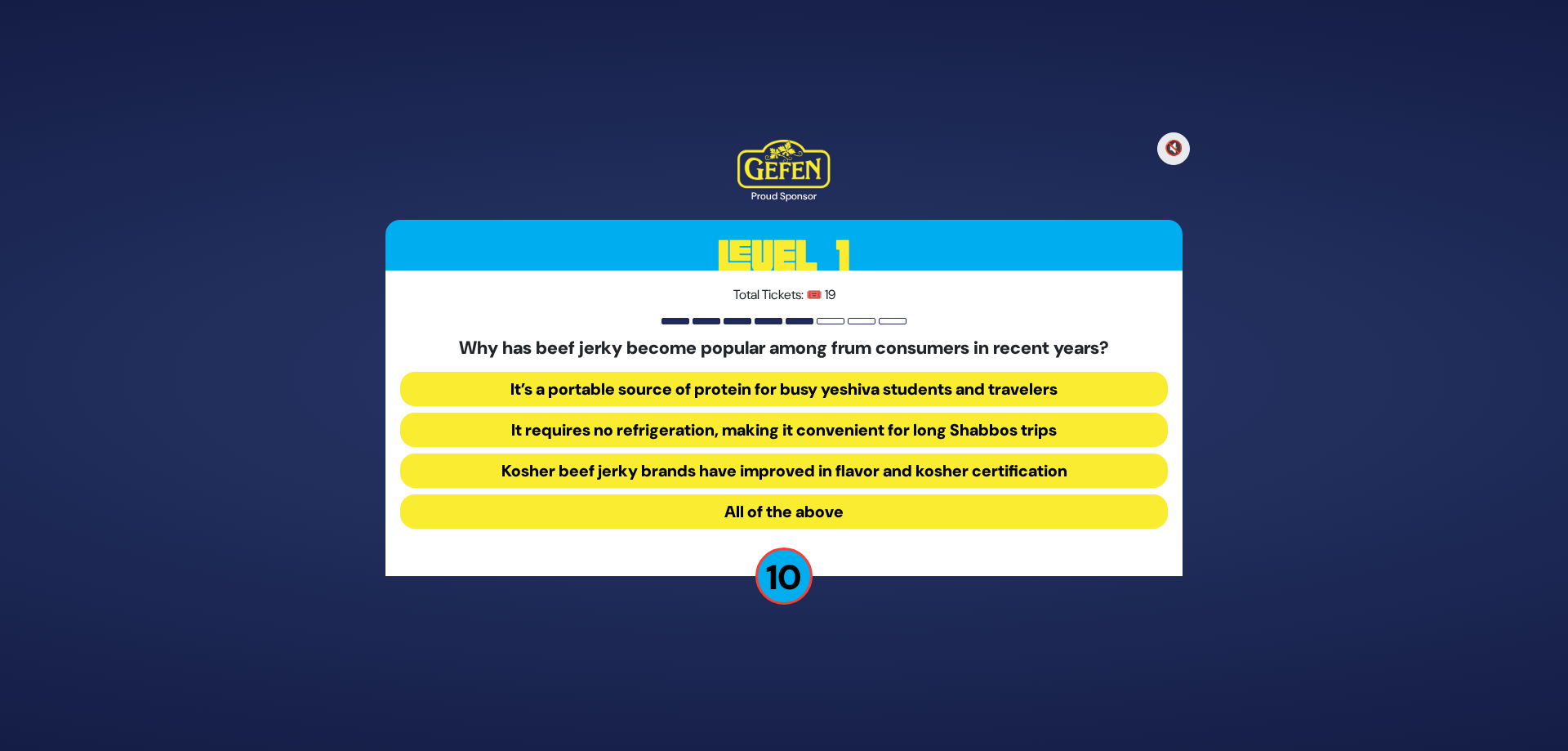
click at [839, 505] on button "All of the above" at bounding box center [784, 511] width 767 height 35
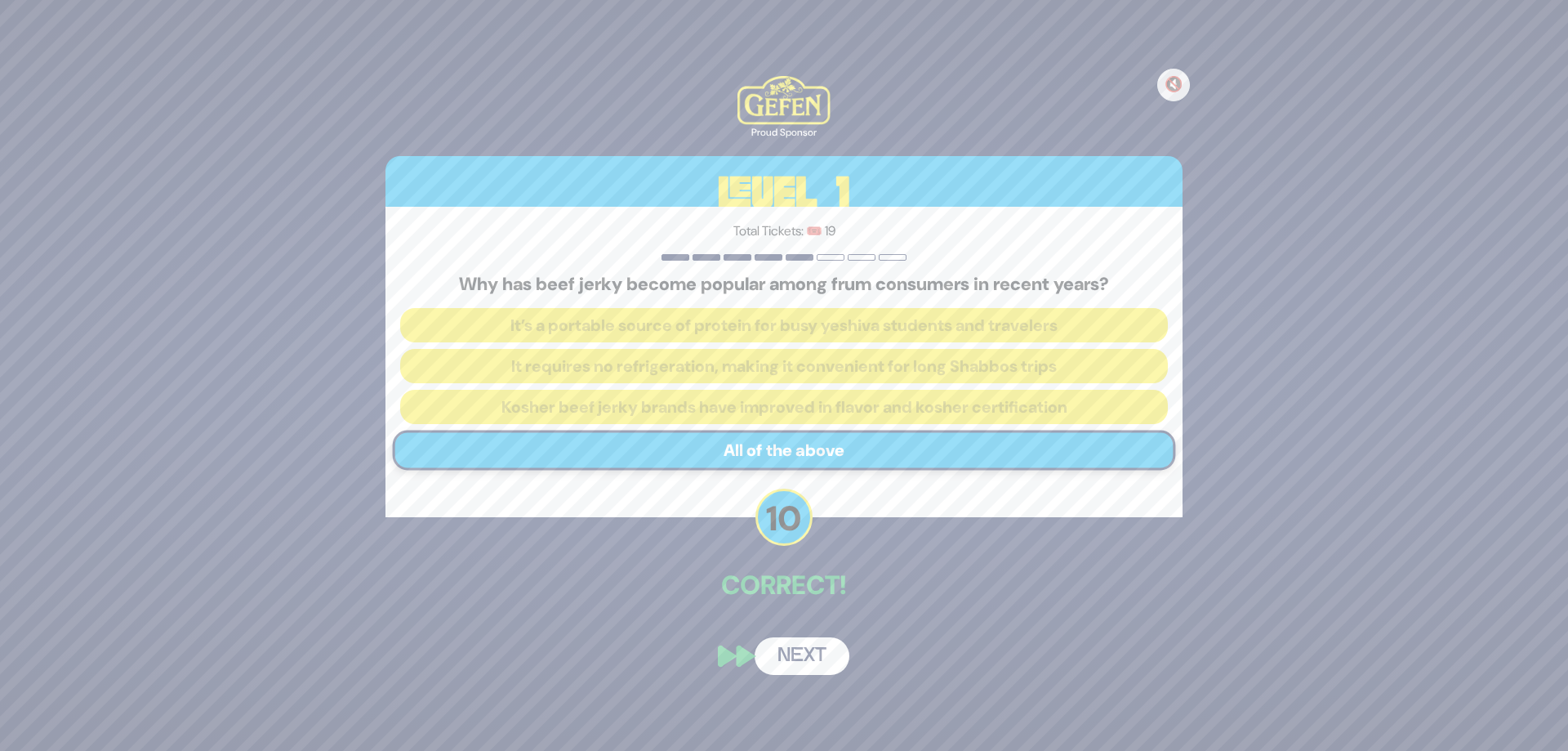
click at [767, 659] on button "Next" at bounding box center [802, 656] width 95 height 37
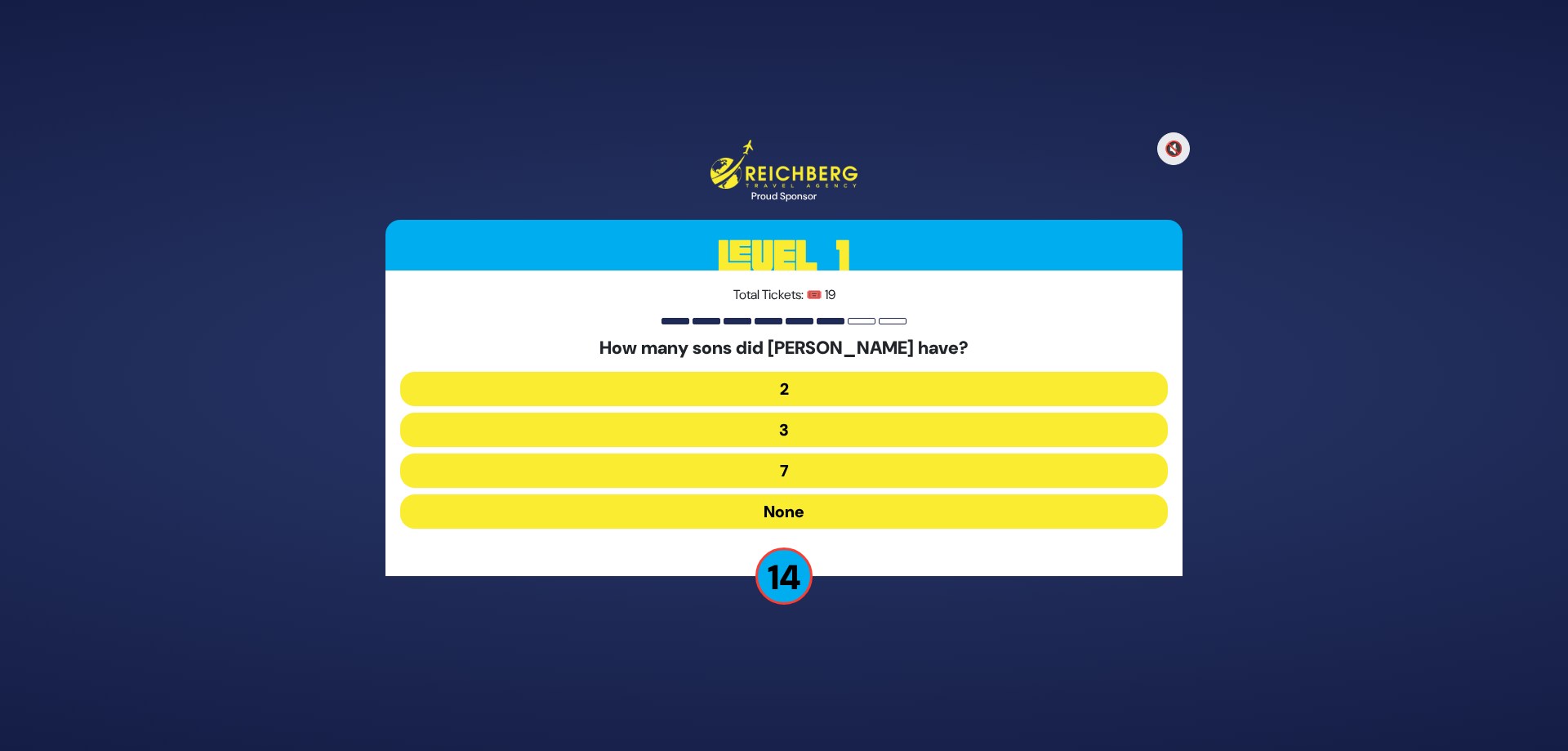
click at [826, 518] on button "None" at bounding box center [784, 511] width 767 height 35
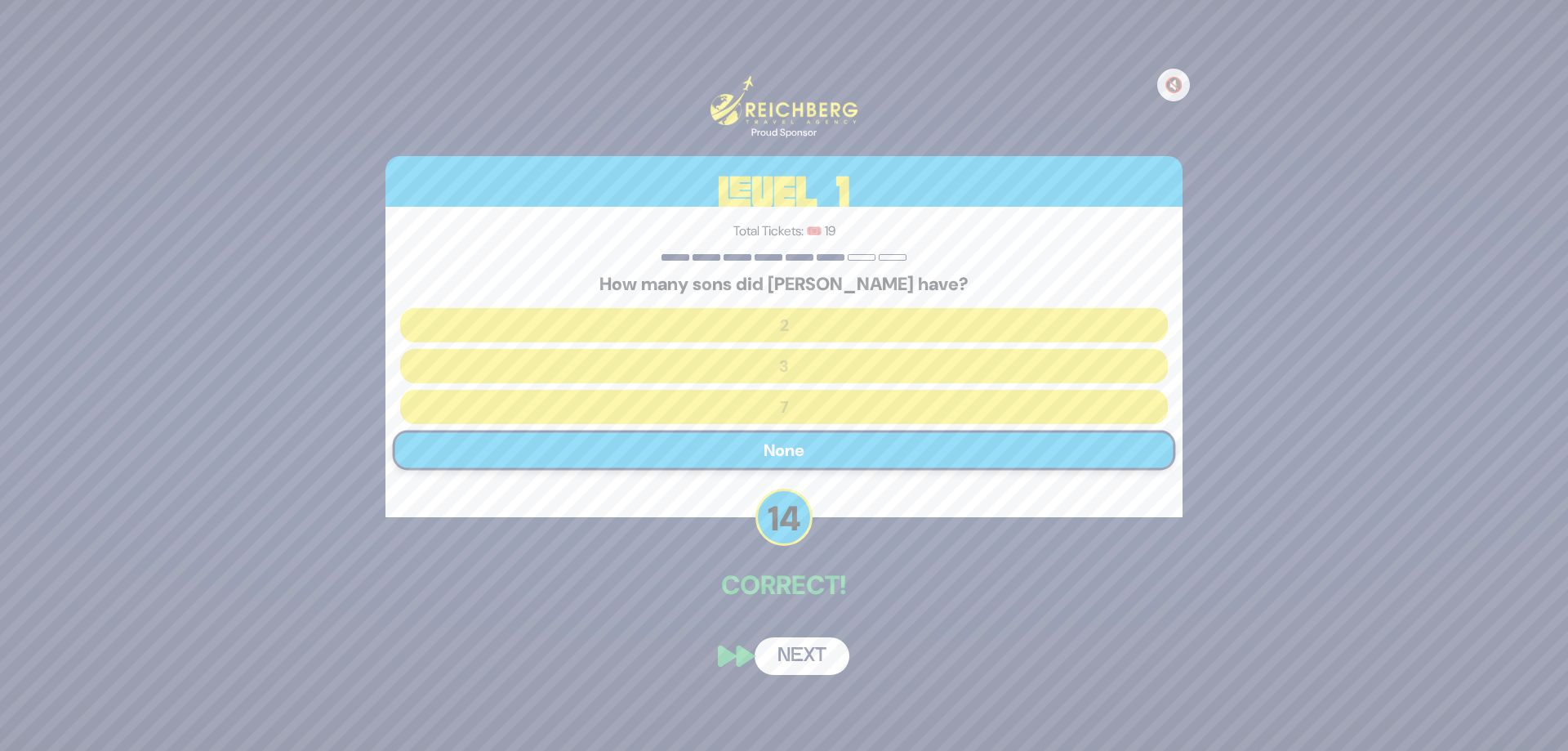
click at [798, 649] on button "Next" at bounding box center [802, 656] width 95 height 37
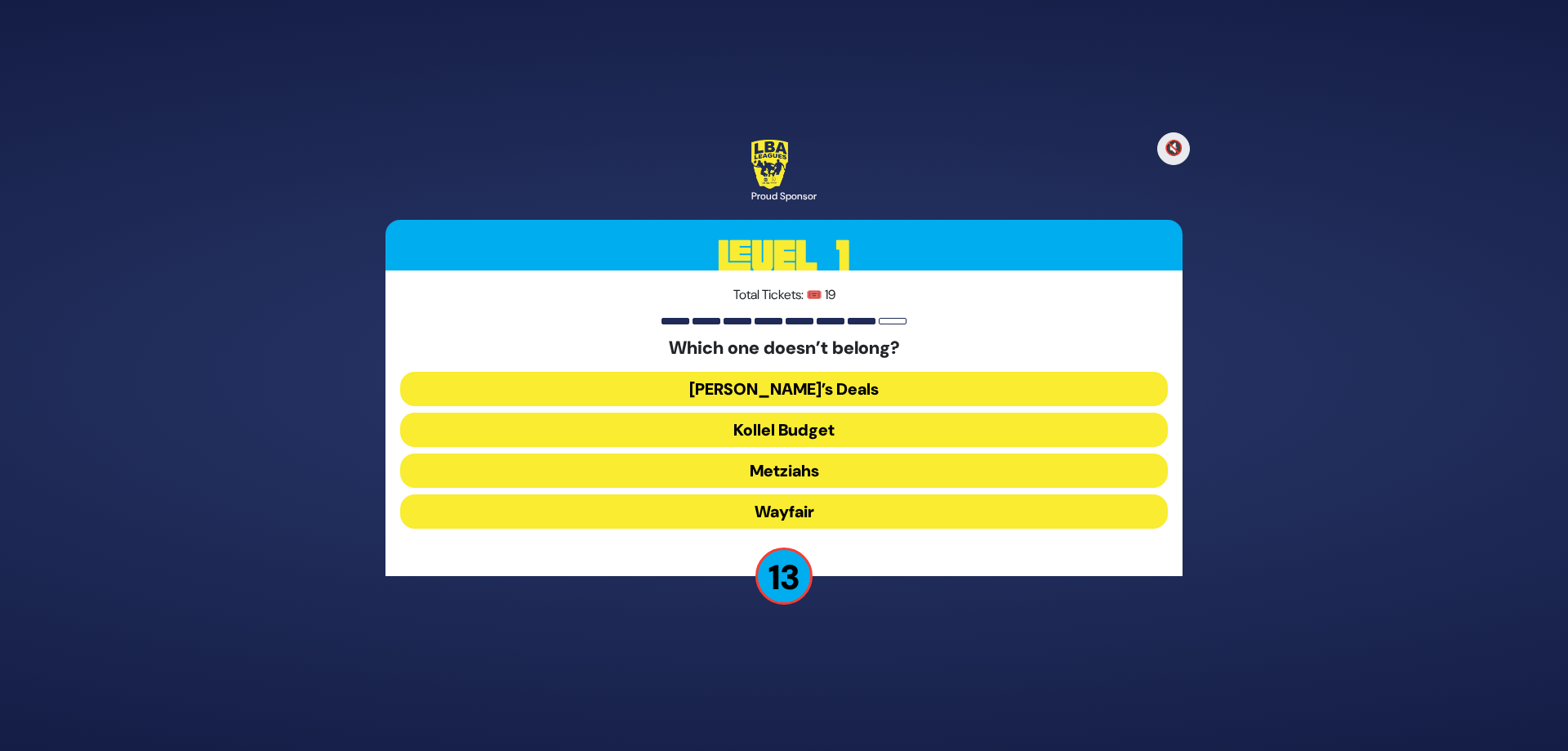
click at [922, 516] on button "Wayfair" at bounding box center [784, 511] width 767 height 35
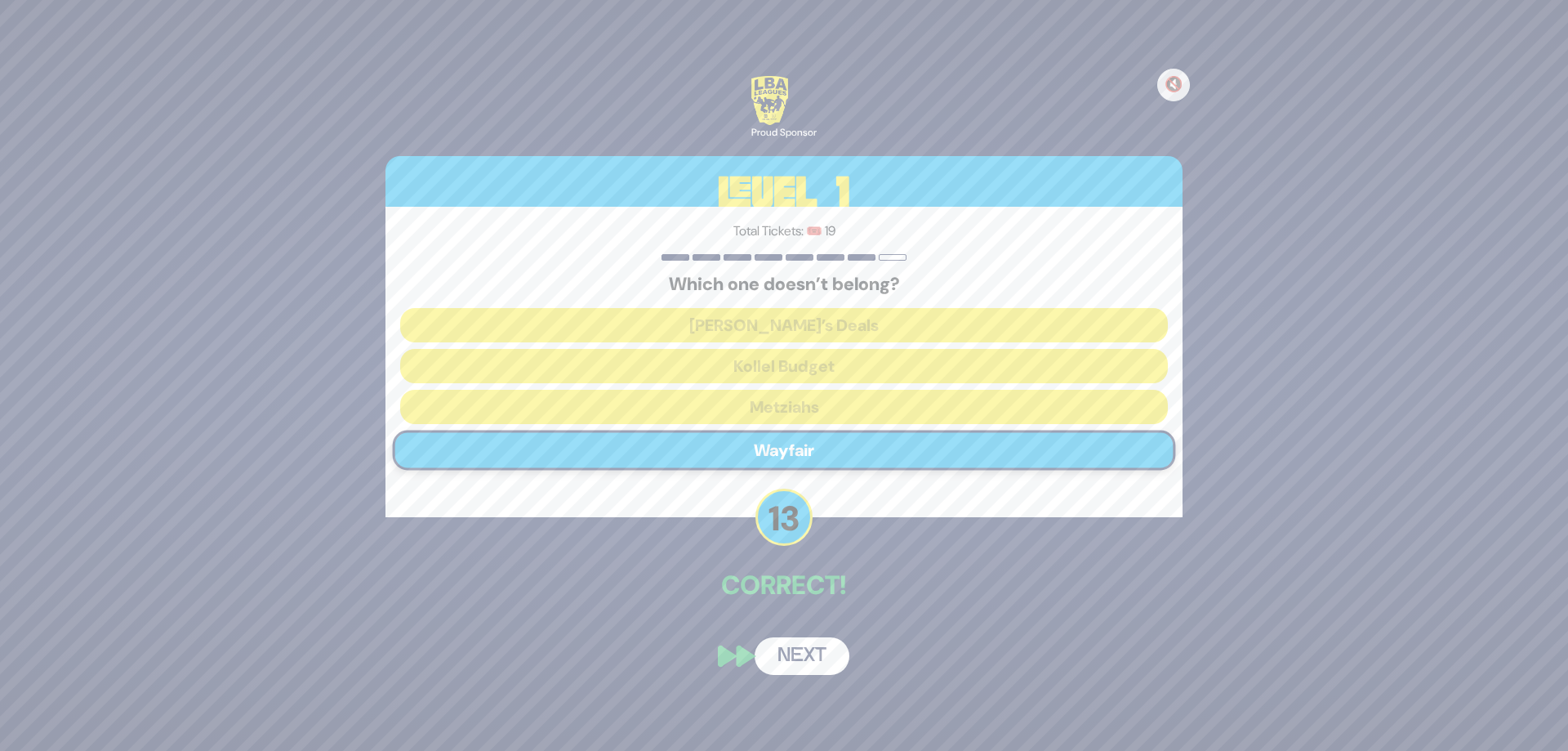
click at [770, 647] on button "Next" at bounding box center [802, 656] width 95 height 37
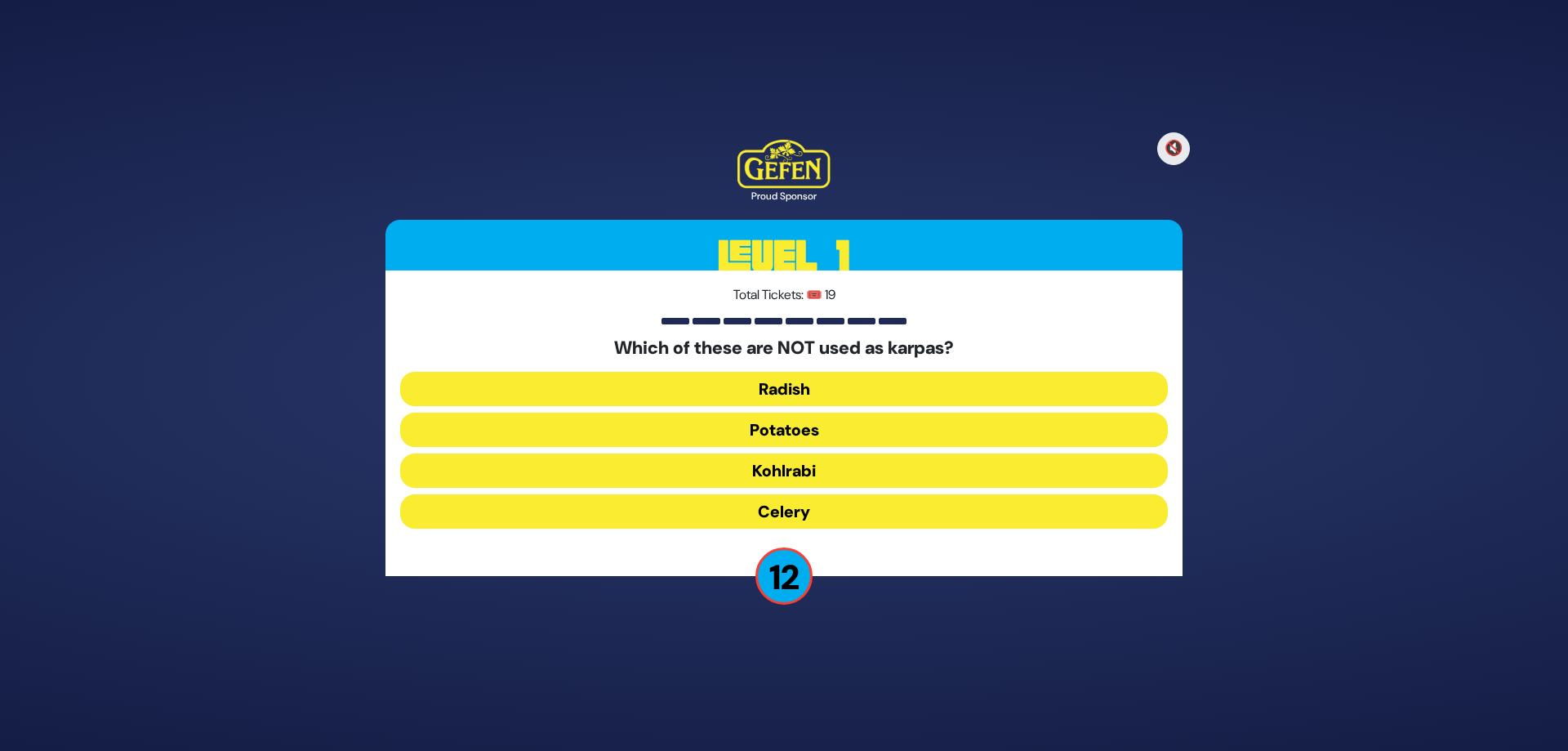
click at [888, 464] on button "Kohlrabi" at bounding box center [784, 471] width 767 height 35
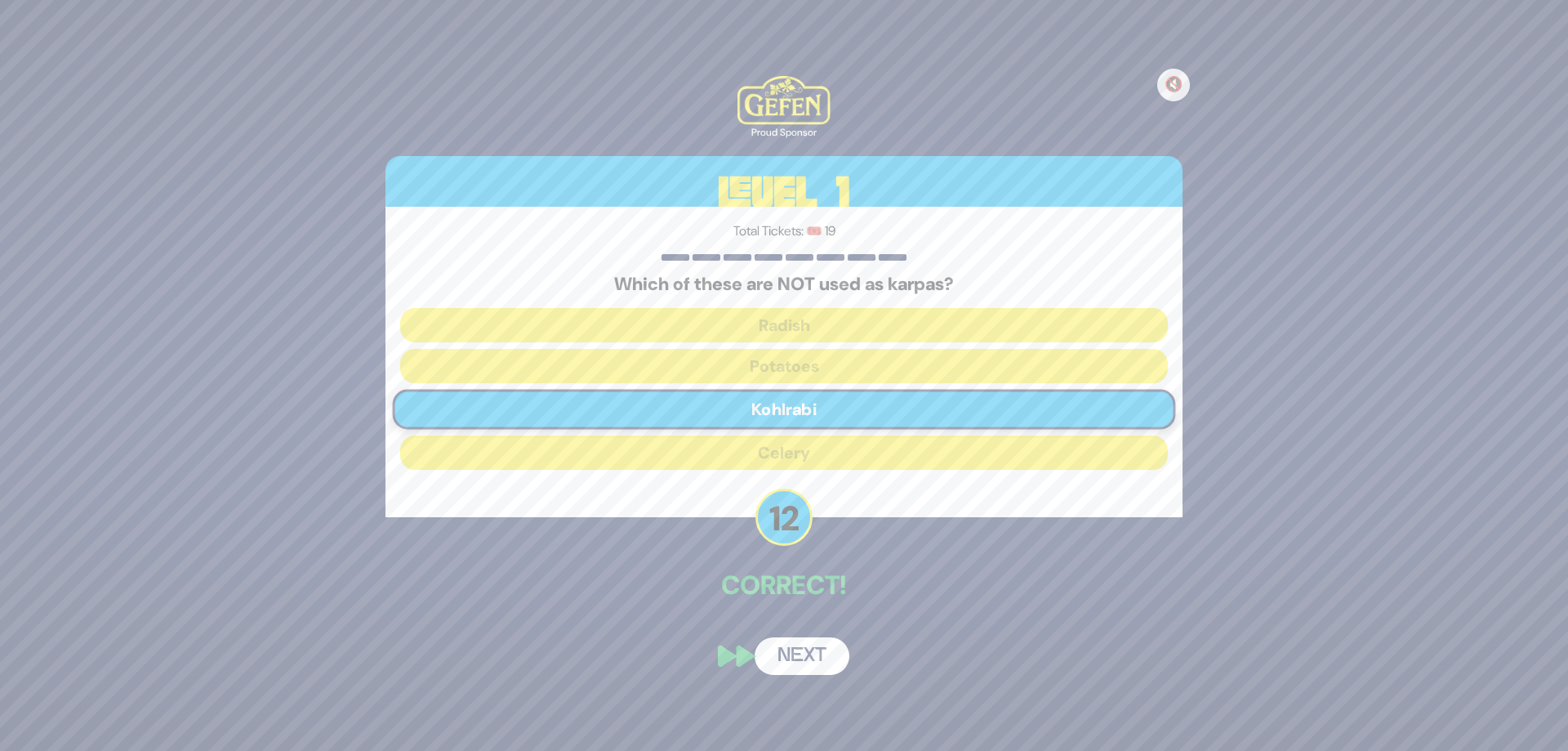
click at [790, 667] on button "Next" at bounding box center [802, 656] width 95 height 37
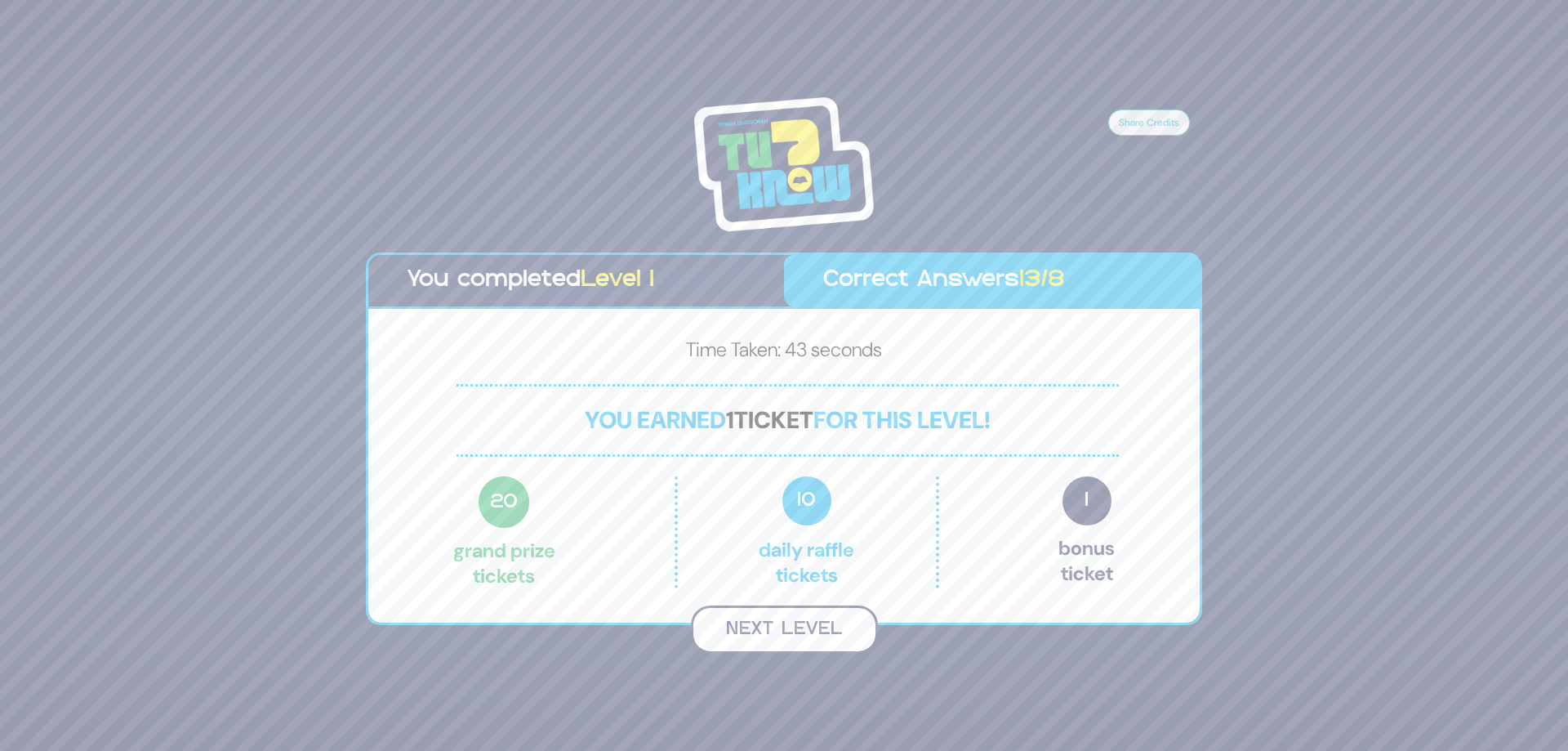
click at [794, 622] on button "Next Level" at bounding box center [784, 629] width 187 height 48
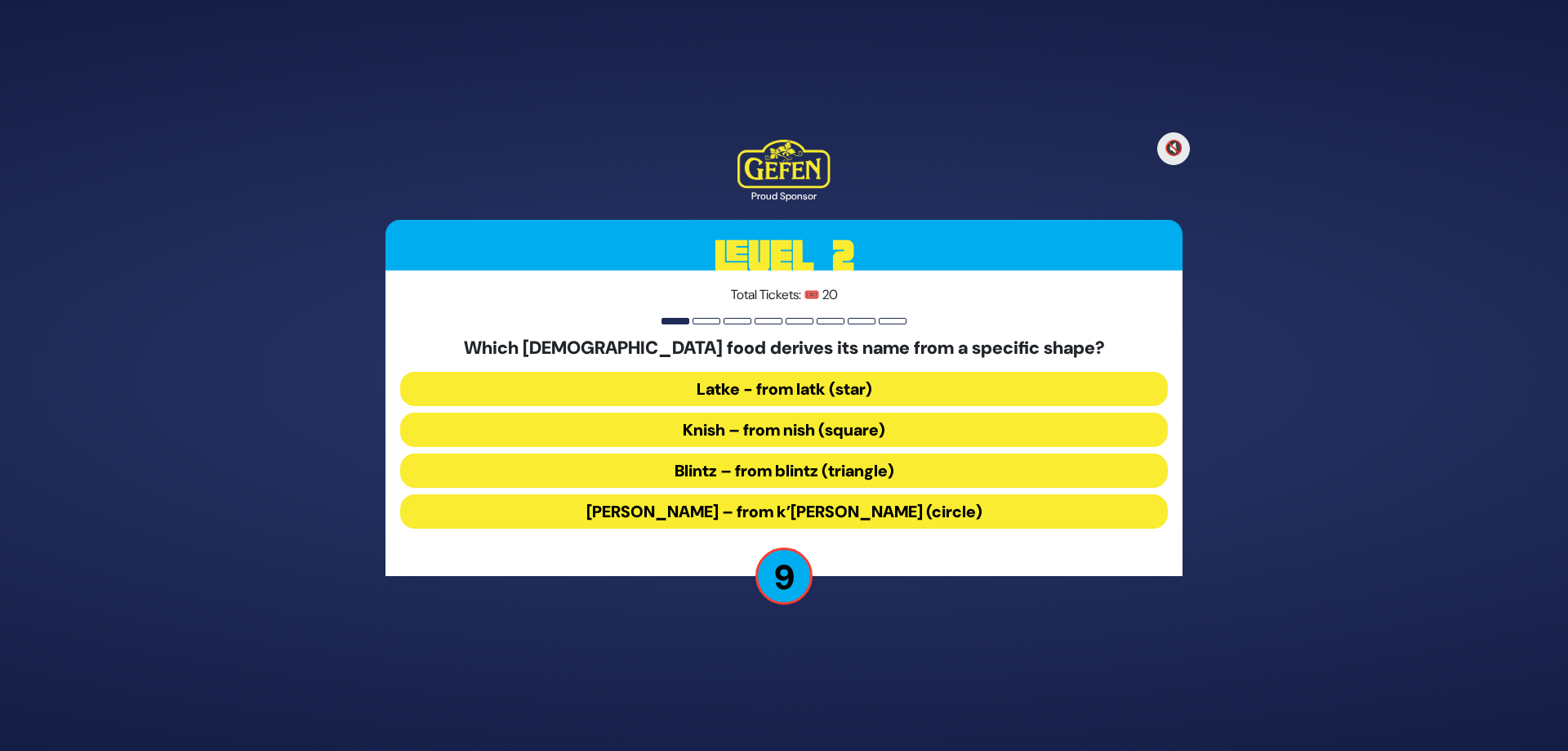
click at [945, 509] on button "Kugel – from k’igel (circle)" at bounding box center [784, 511] width 767 height 35
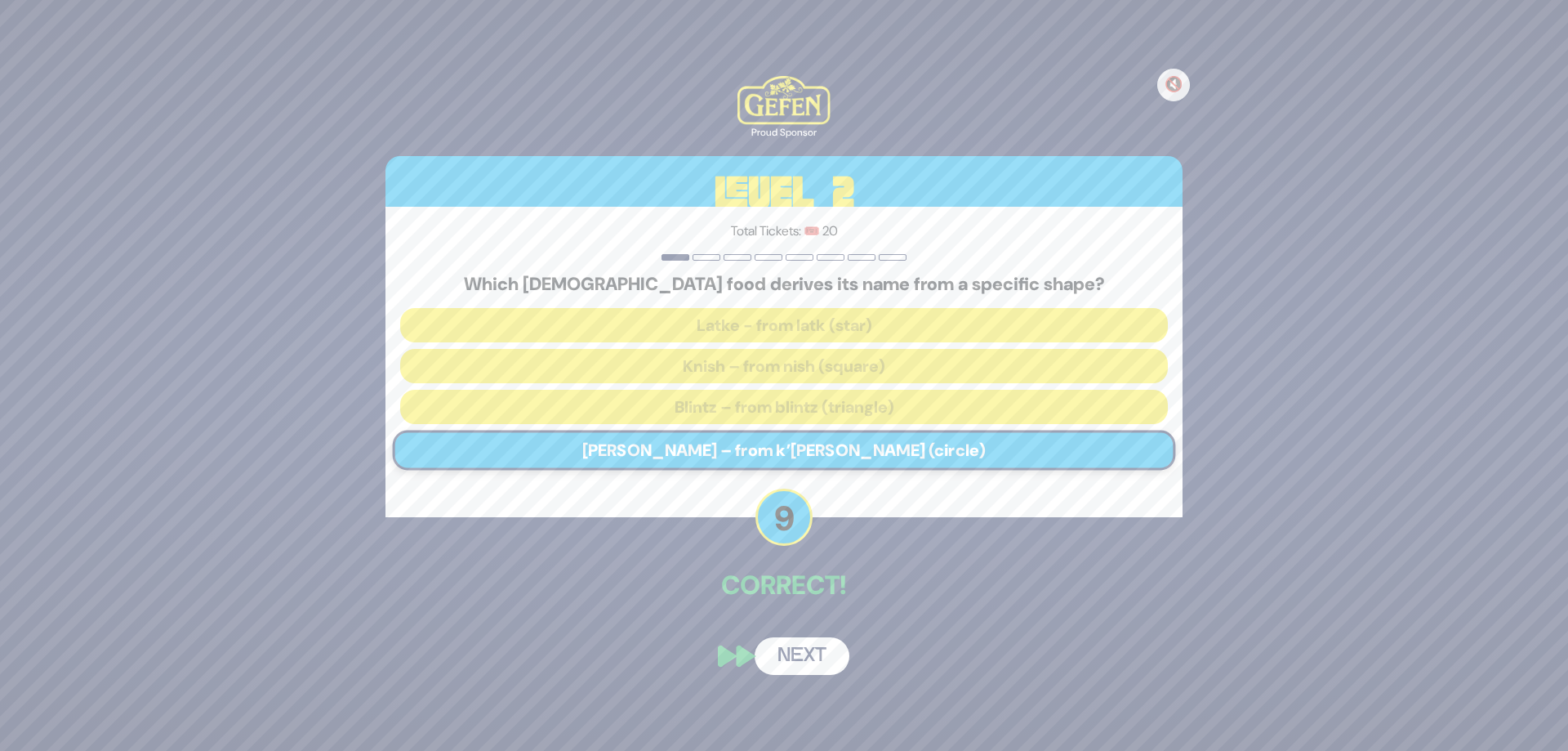
click at [782, 654] on button "Next" at bounding box center [802, 656] width 95 height 37
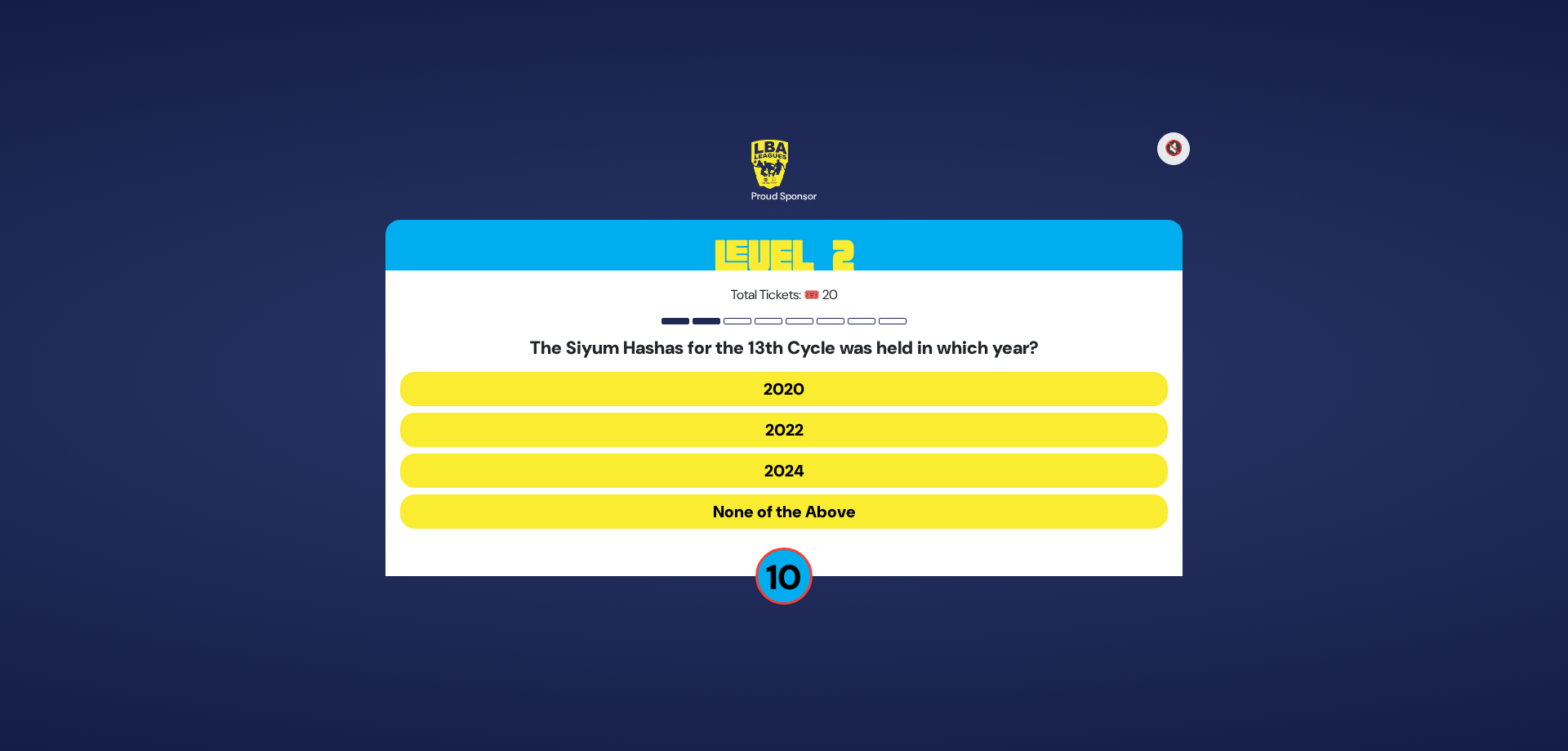
click at [855, 385] on button "2020" at bounding box center [784, 389] width 767 height 35
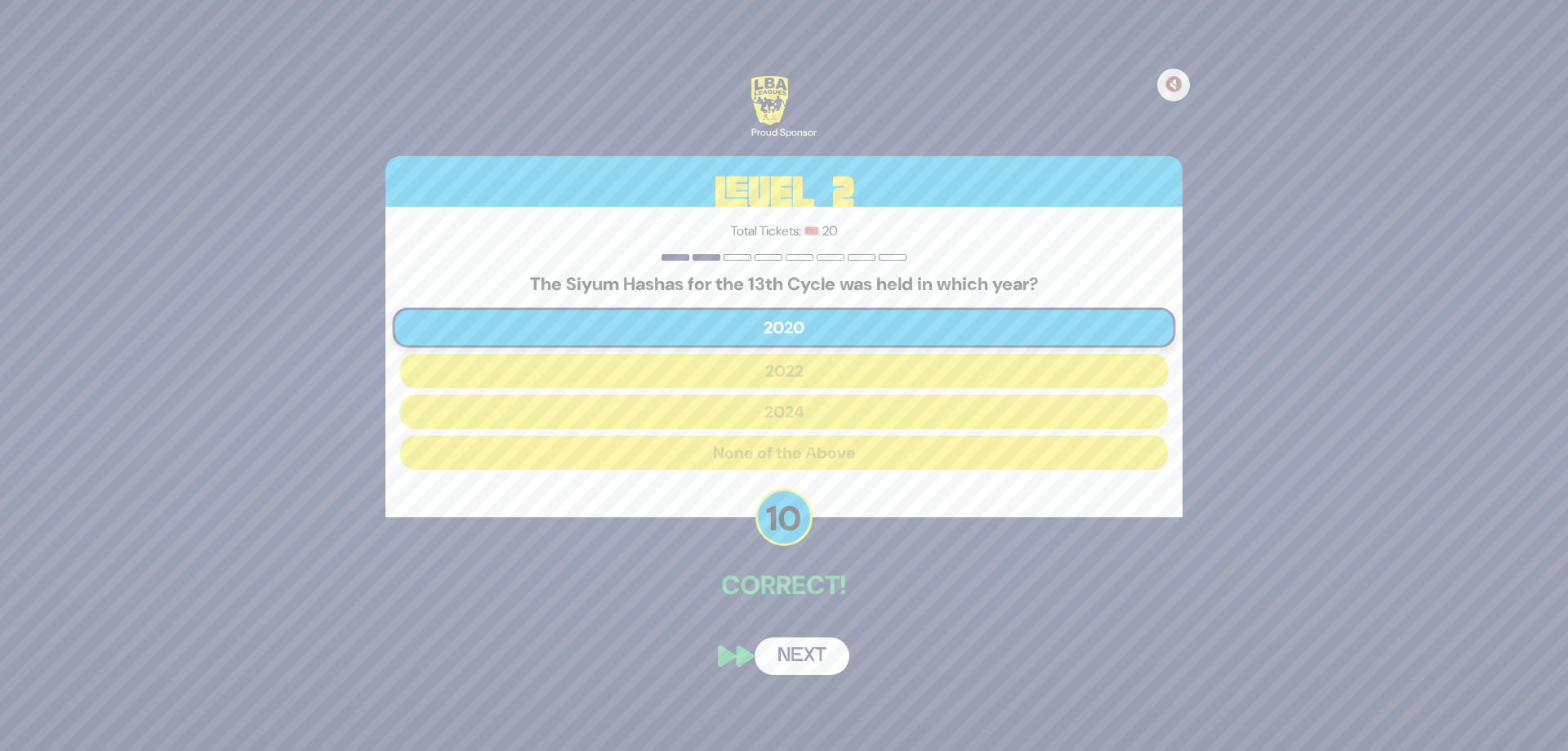
click at [832, 643] on button "Next" at bounding box center [802, 656] width 95 height 37
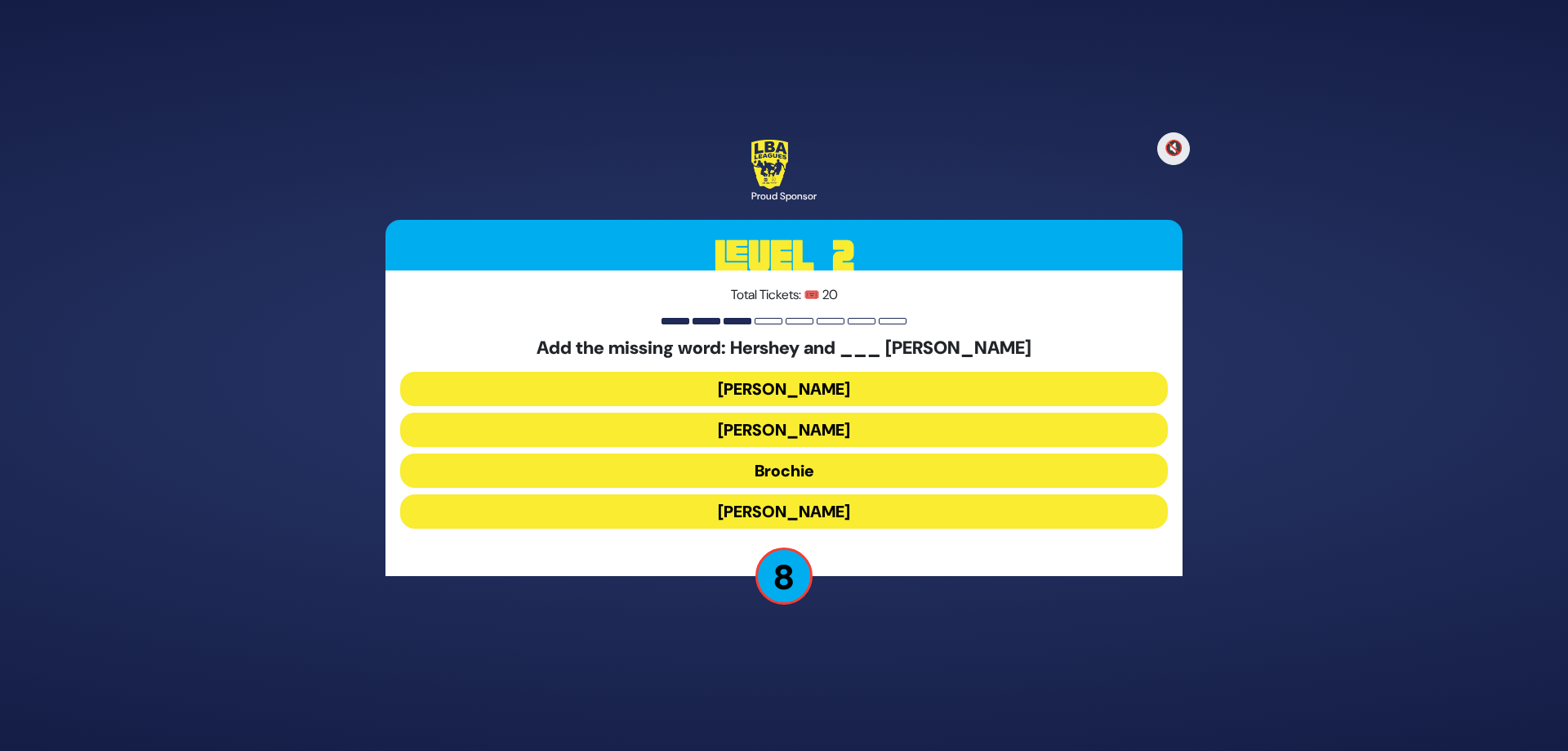
click at [932, 384] on button "Raizy" at bounding box center [784, 389] width 767 height 35
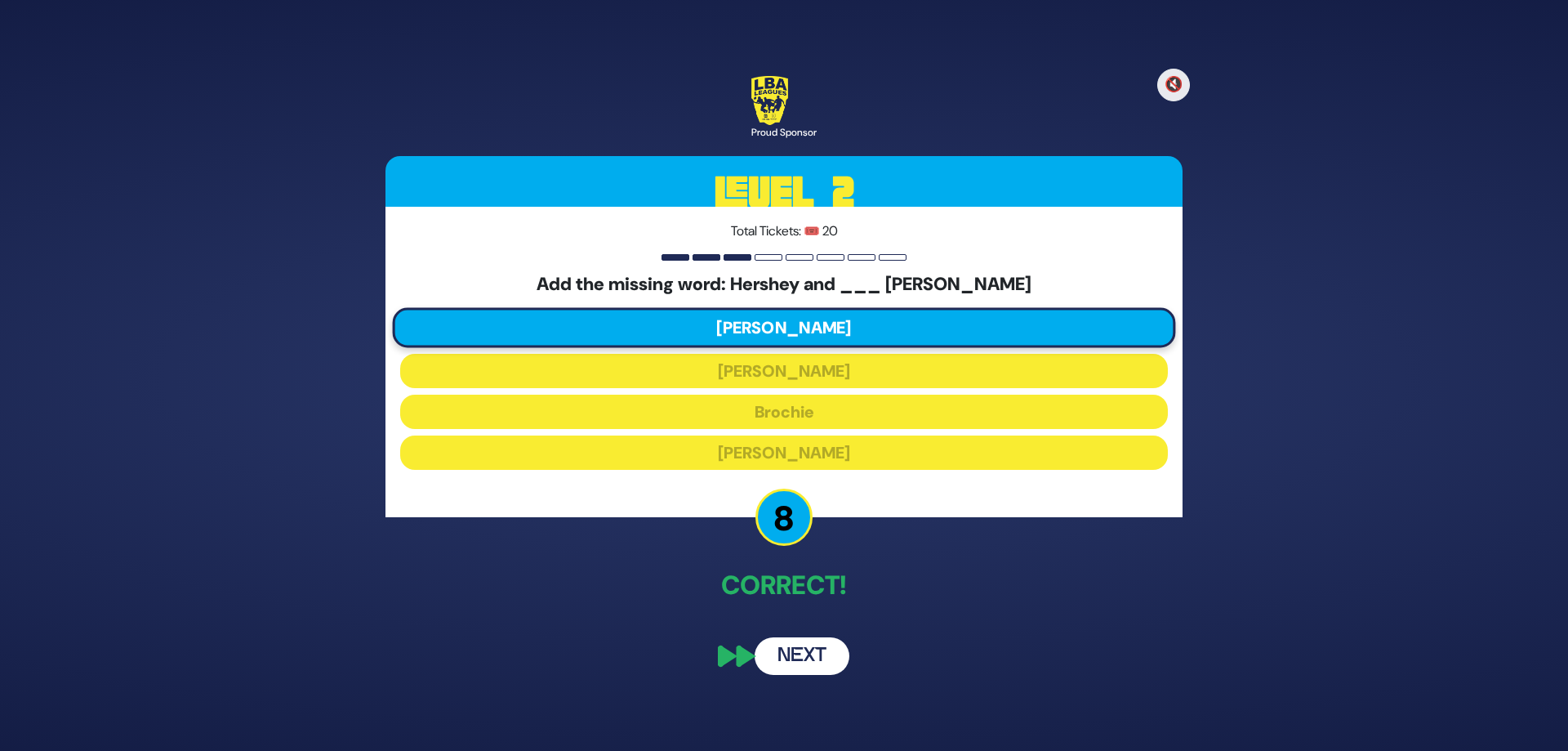
click at [803, 648] on button "Next" at bounding box center [802, 656] width 95 height 37
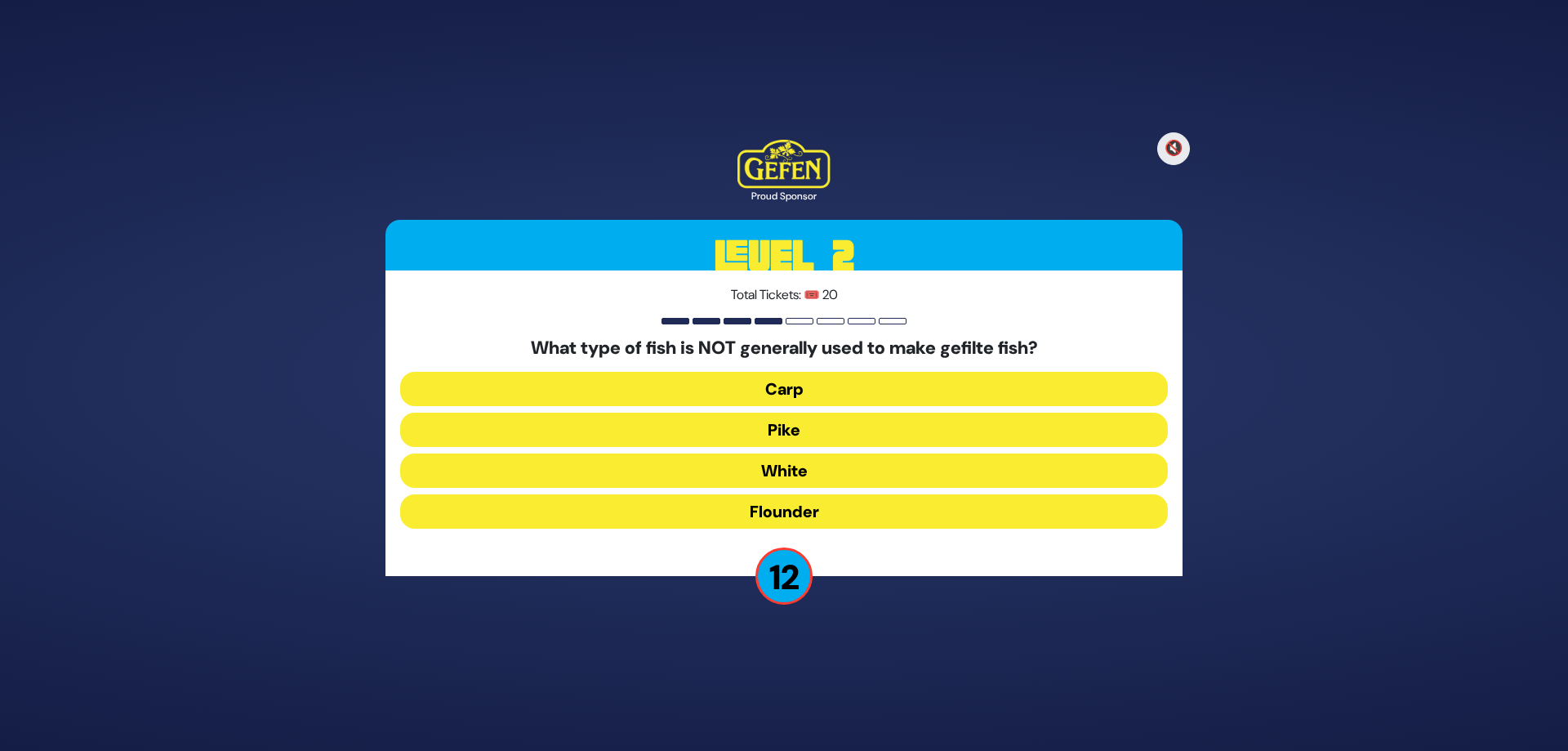
click at [905, 517] on button "Flounder" at bounding box center [784, 511] width 767 height 35
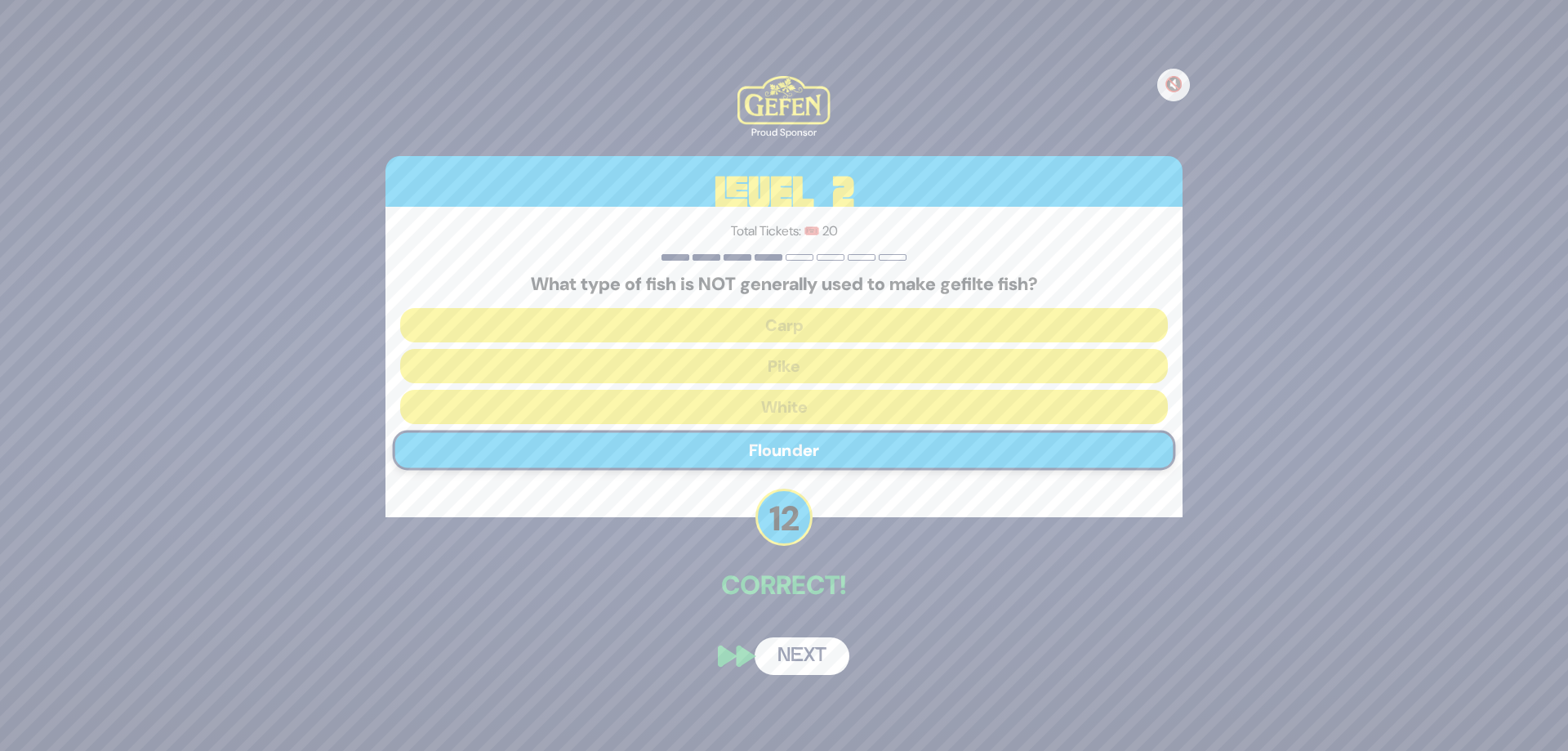
click at [813, 660] on button "Next" at bounding box center [802, 656] width 95 height 37
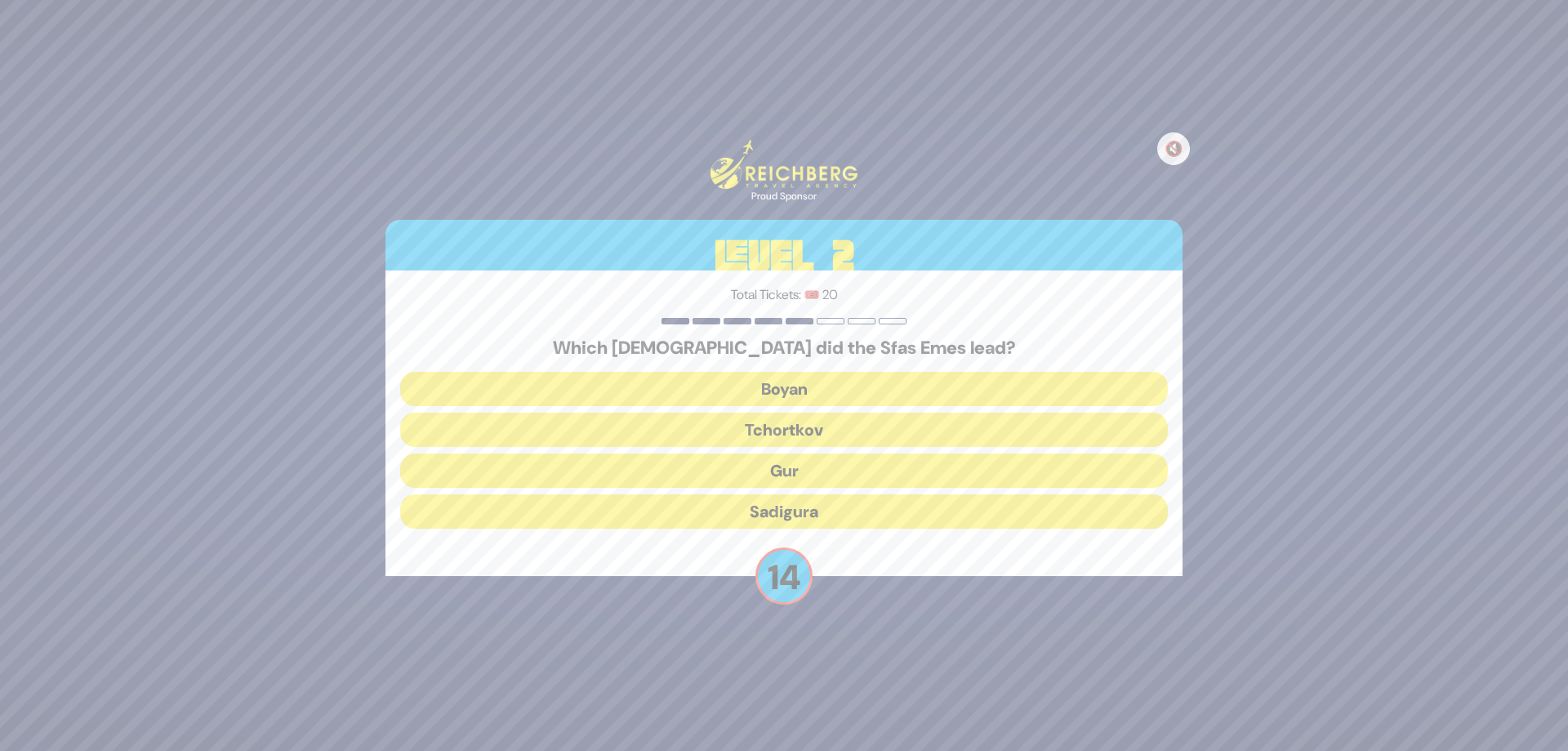
click at [848, 483] on button "Gur" at bounding box center [784, 471] width 767 height 35
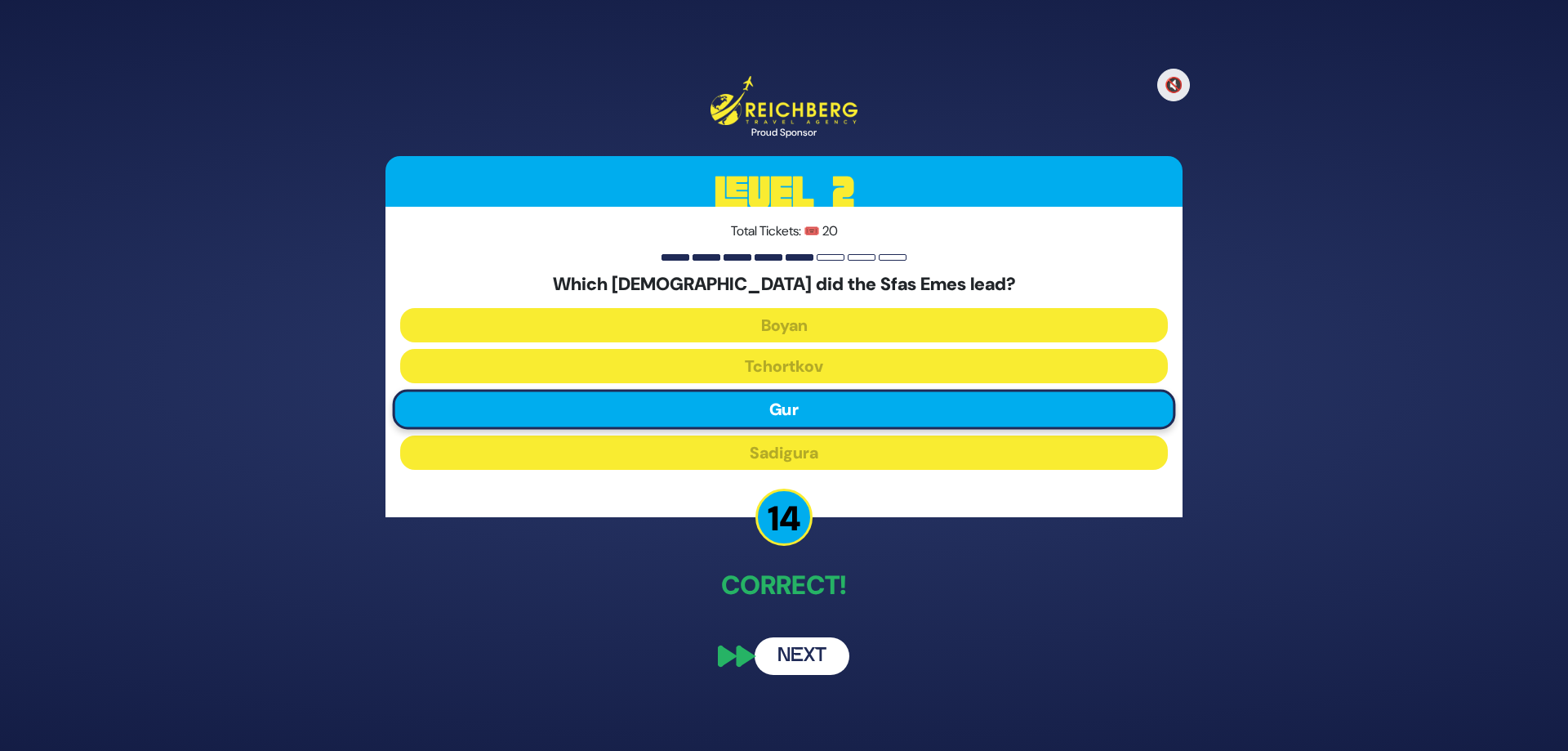
click at [791, 649] on button "Next" at bounding box center [802, 656] width 95 height 37
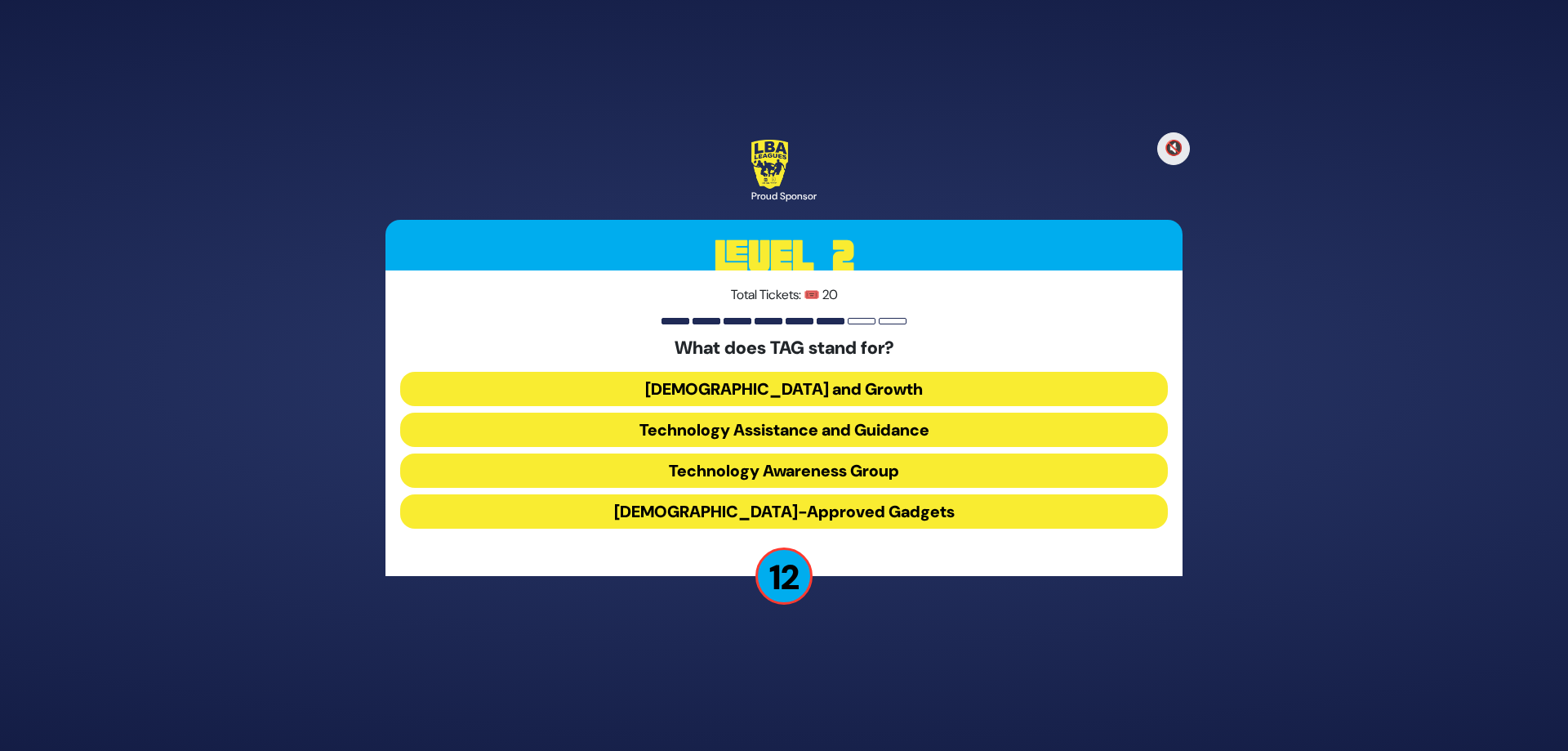
click at [902, 475] on button "Technology Awareness Group" at bounding box center [784, 471] width 767 height 35
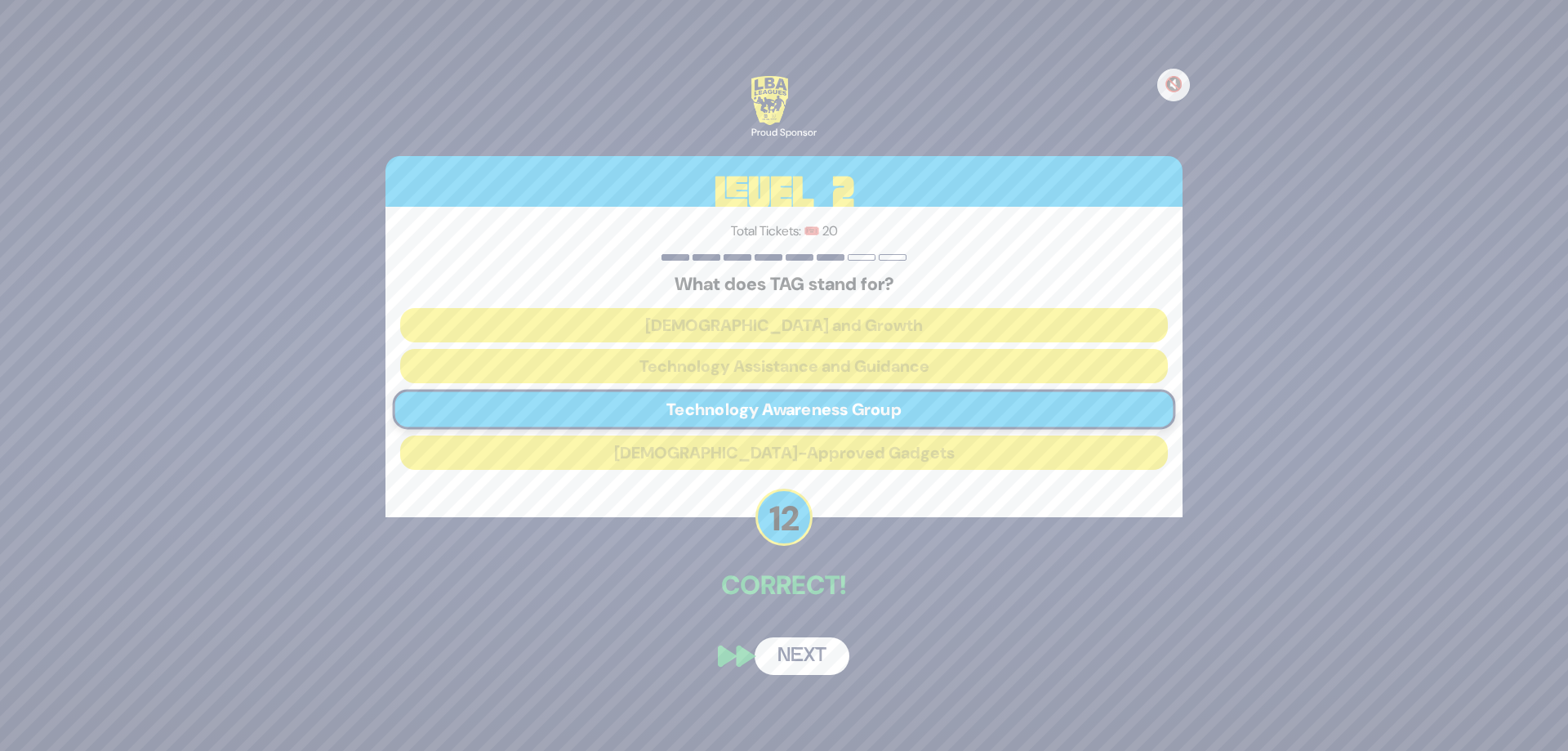
click at [788, 649] on button "Next" at bounding box center [802, 656] width 95 height 37
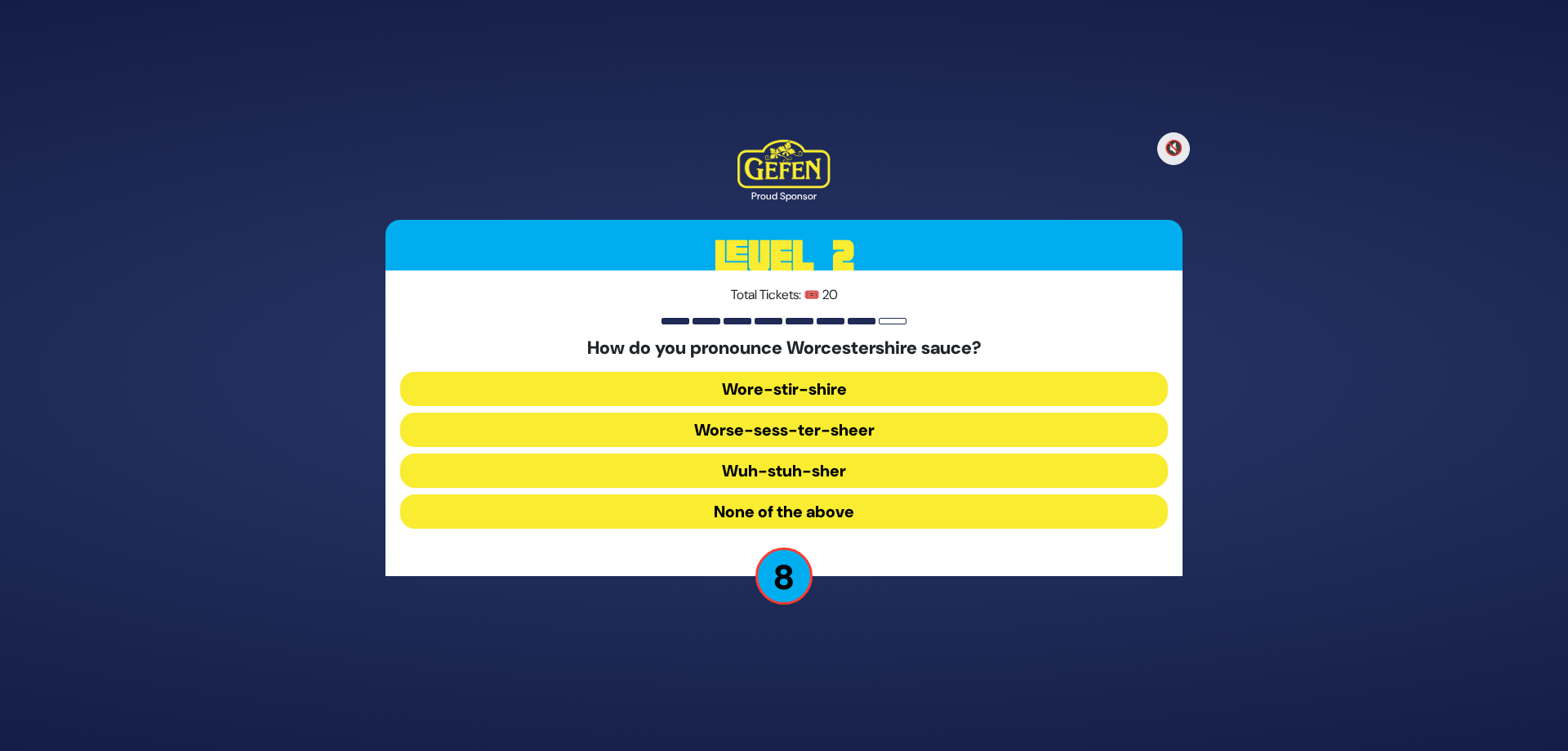
click at [899, 428] on button "Worse-sess-ter-sheer" at bounding box center [784, 429] width 767 height 35
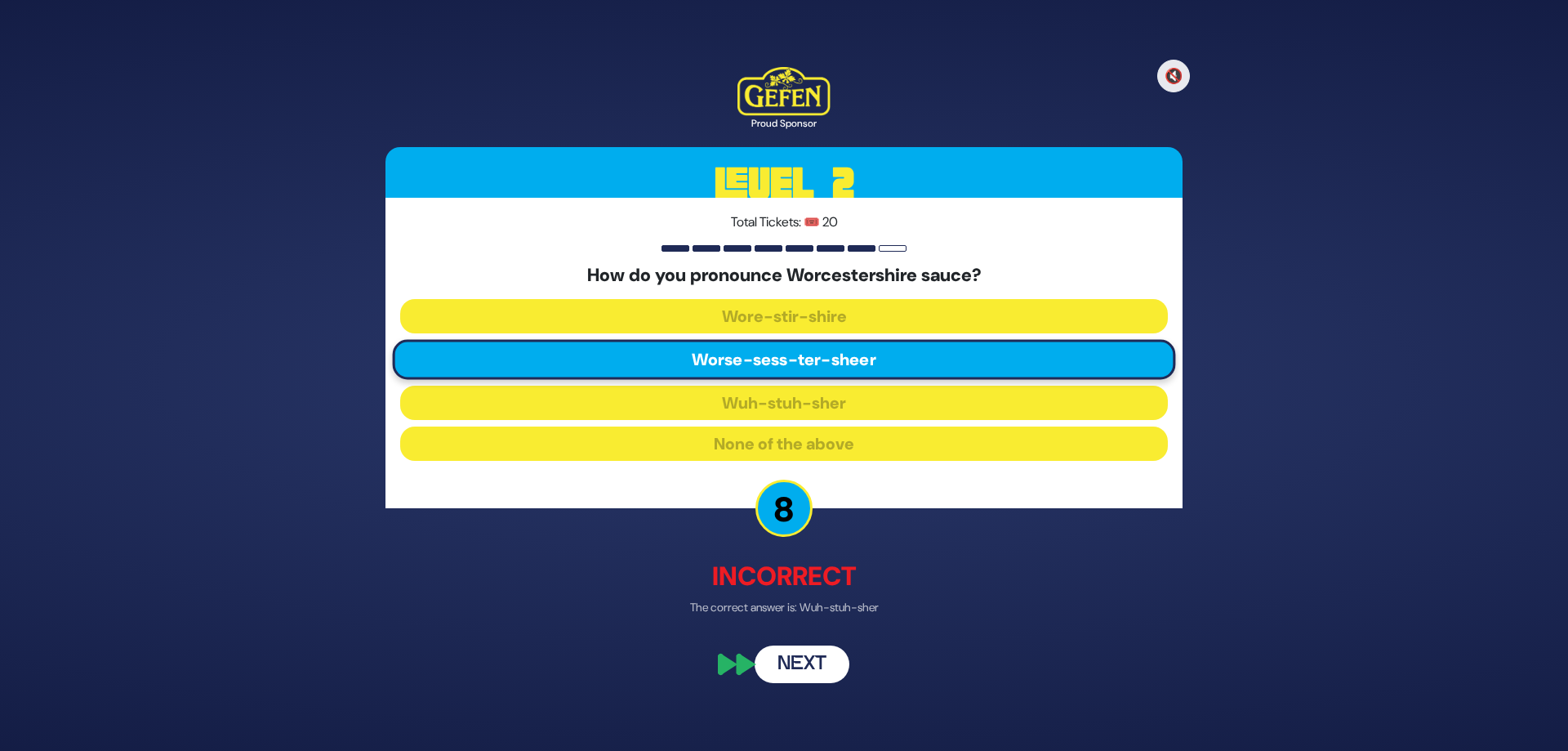
click at [799, 665] on button "Next" at bounding box center [802, 665] width 95 height 37
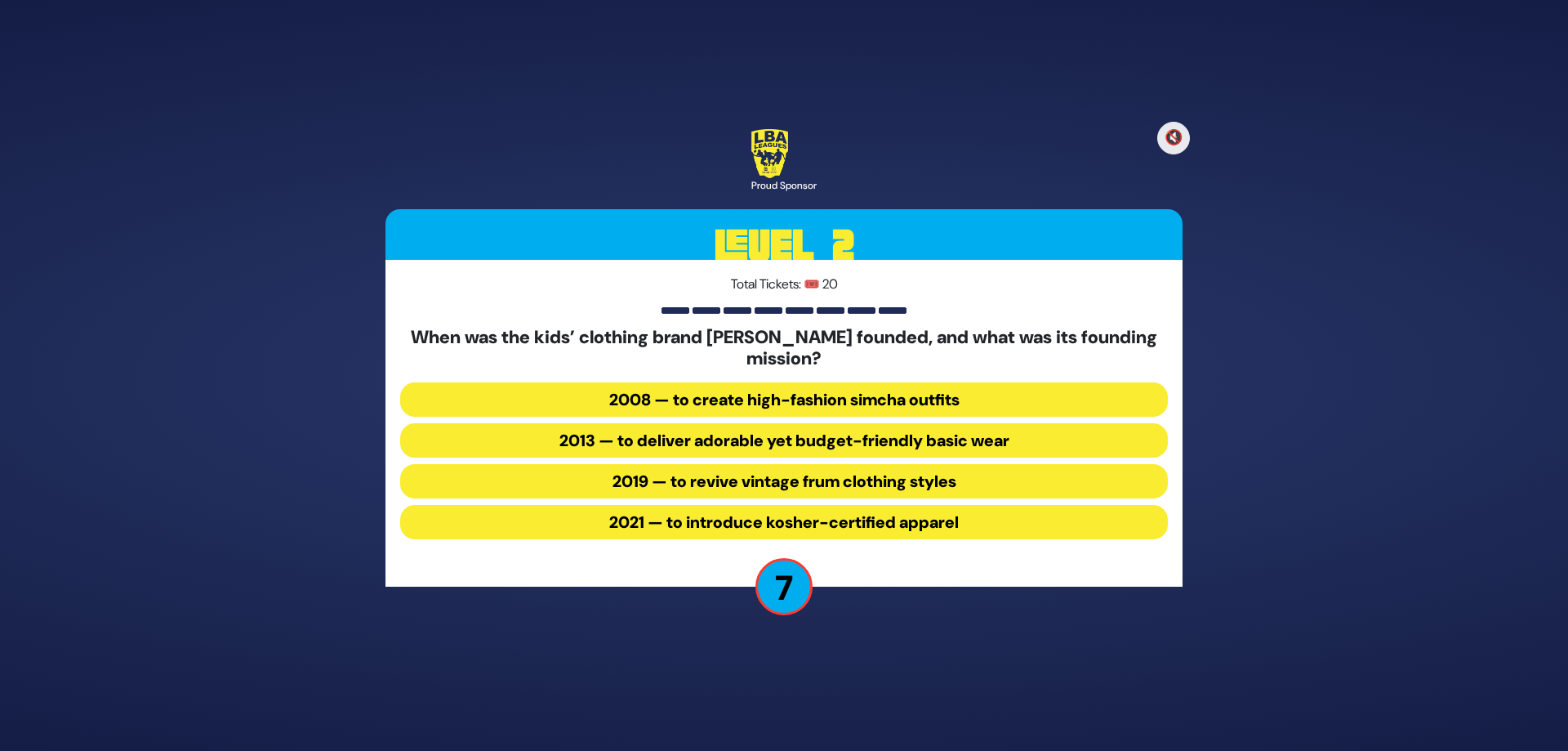
click at [839, 435] on button "2013 — to deliver adorable yet budget-friendly basic wear" at bounding box center [784, 440] width 767 height 35
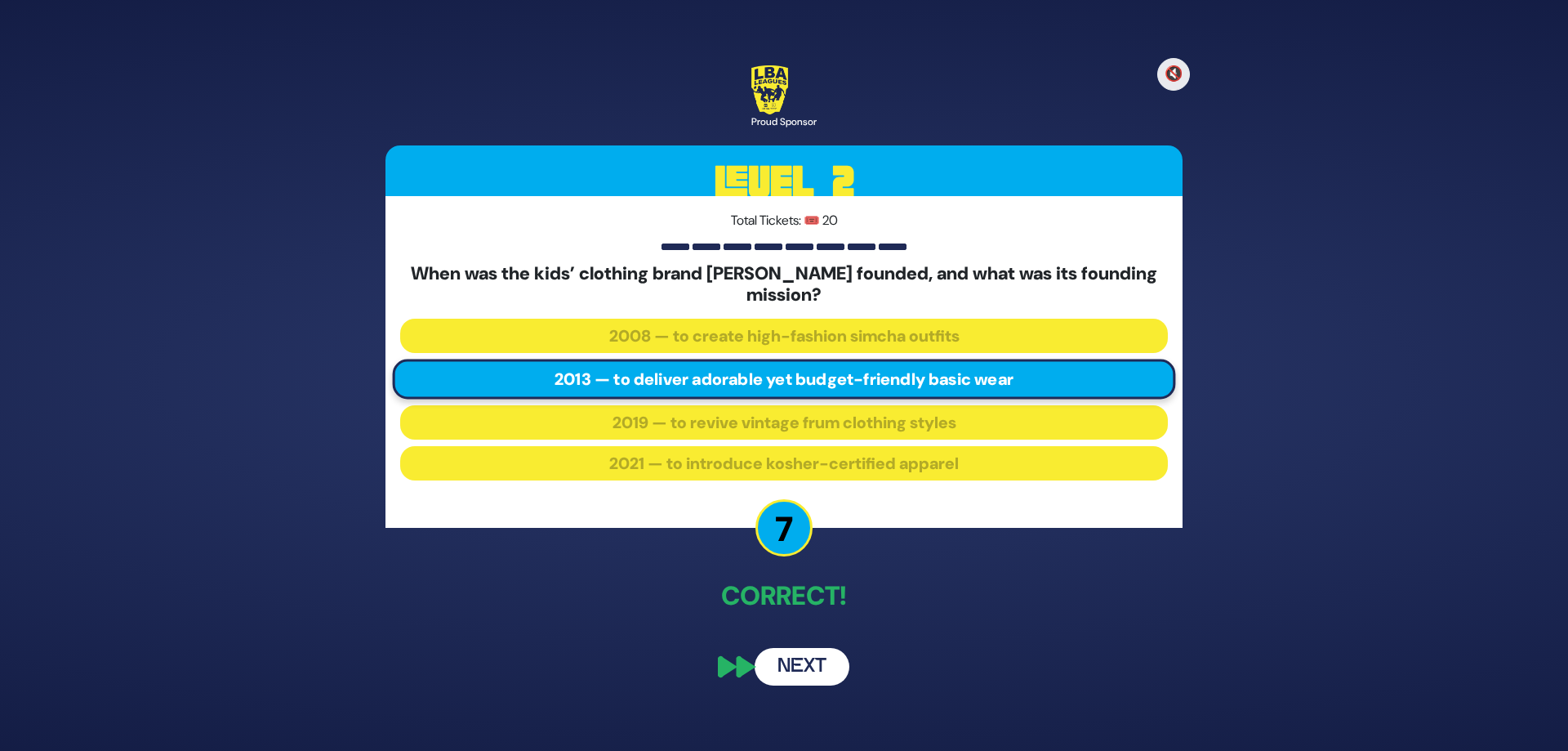
click at [795, 673] on button "Next" at bounding box center [802, 666] width 95 height 37
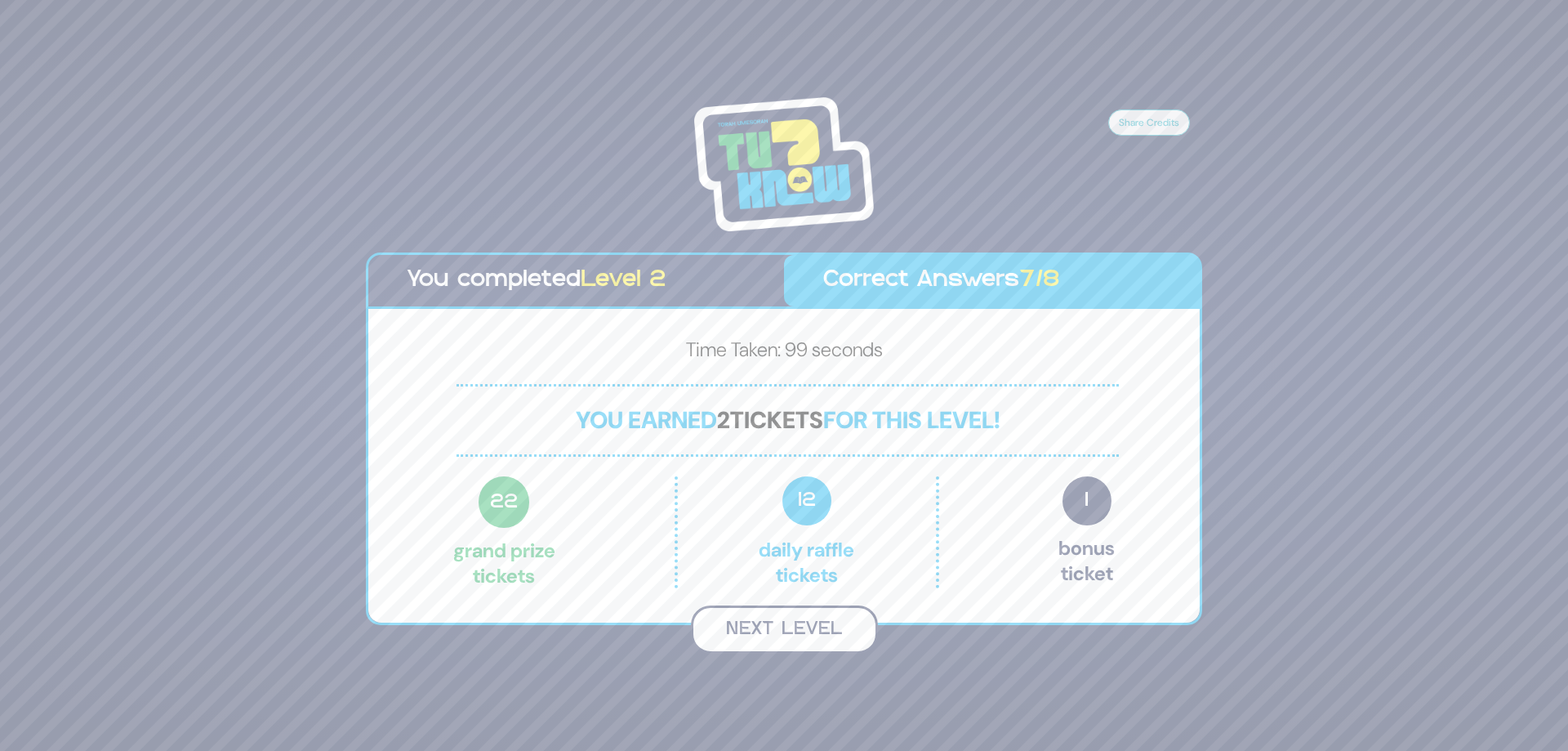
click at [781, 632] on button "Next Level" at bounding box center [784, 629] width 187 height 48
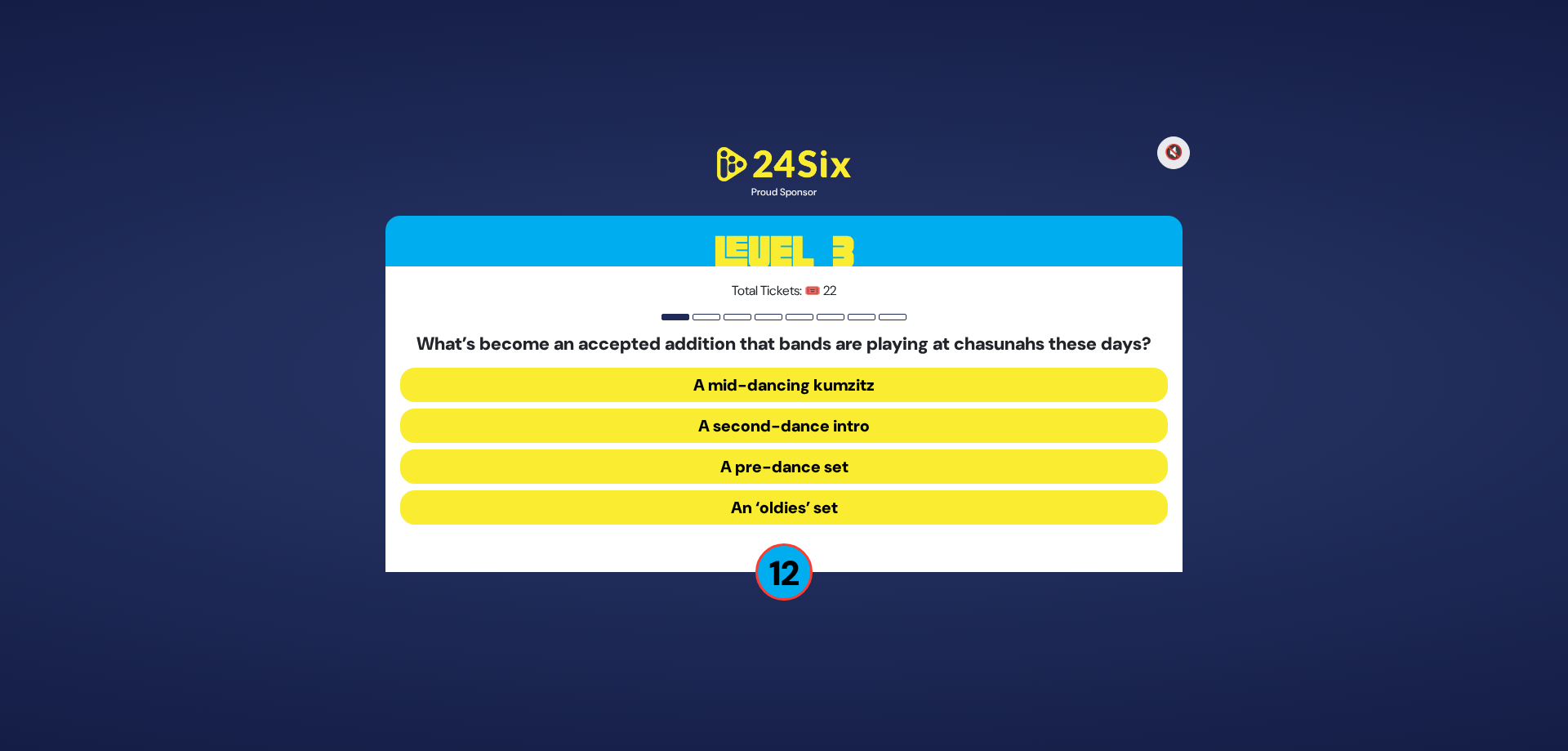
click at [886, 525] on button "An ‘oldies’ set" at bounding box center [784, 507] width 767 height 35
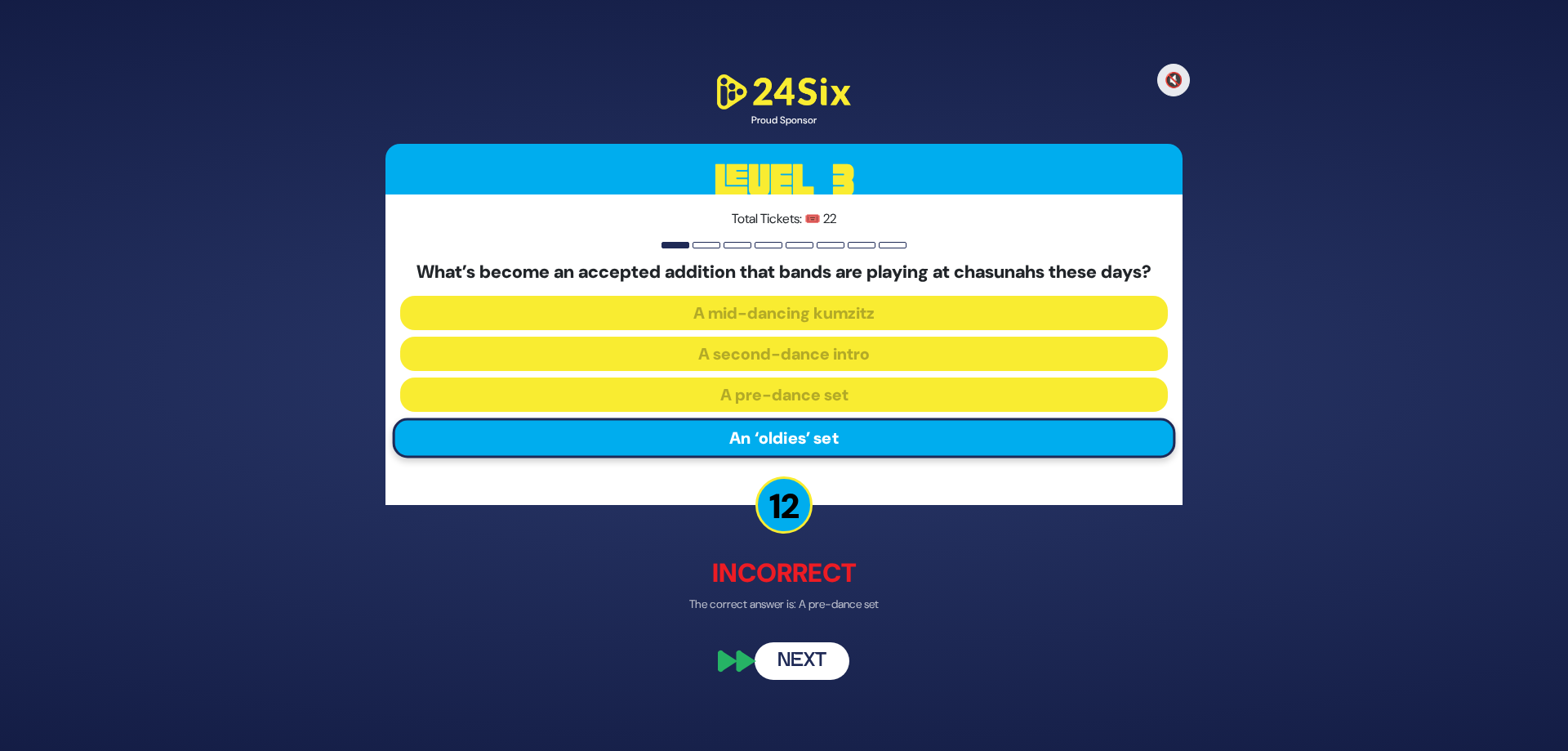
click at [811, 677] on button "Next" at bounding box center [802, 661] width 95 height 37
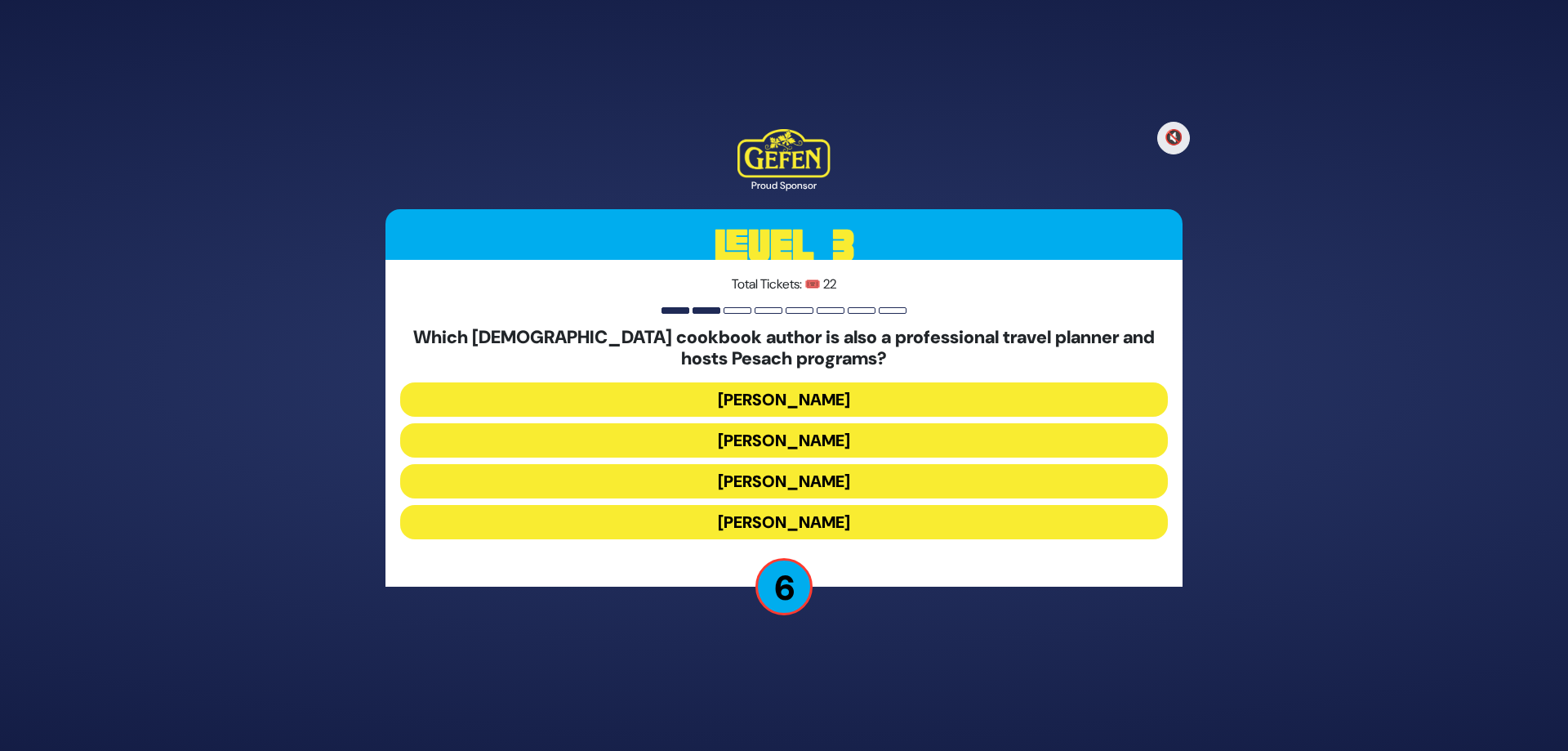
click at [872, 439] on button "Naomi Nachman" at bounding box center [784, 440] width 767 height 35
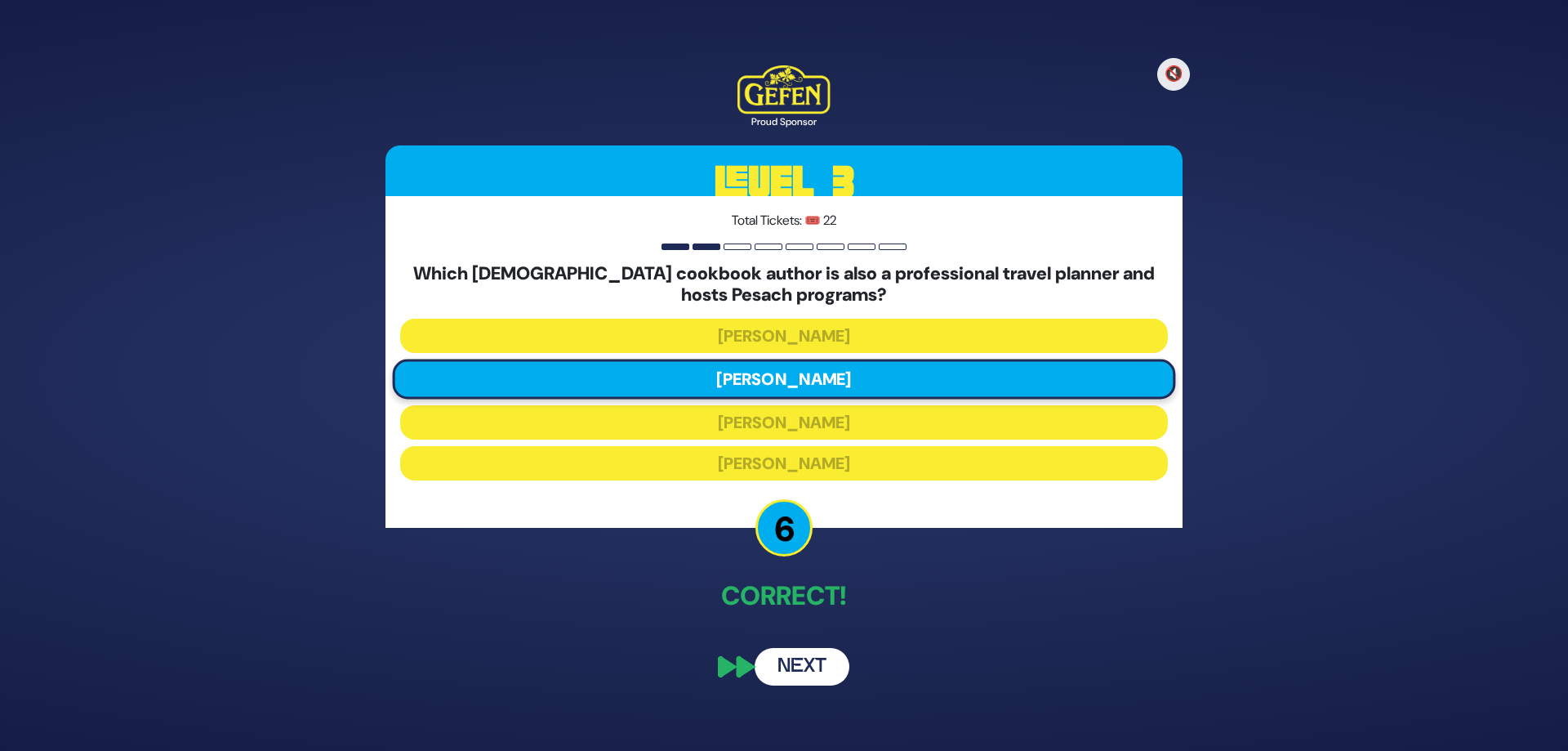
click at [824, 660] on button "Next" at bounding box center [802, 666] width 95 height 37
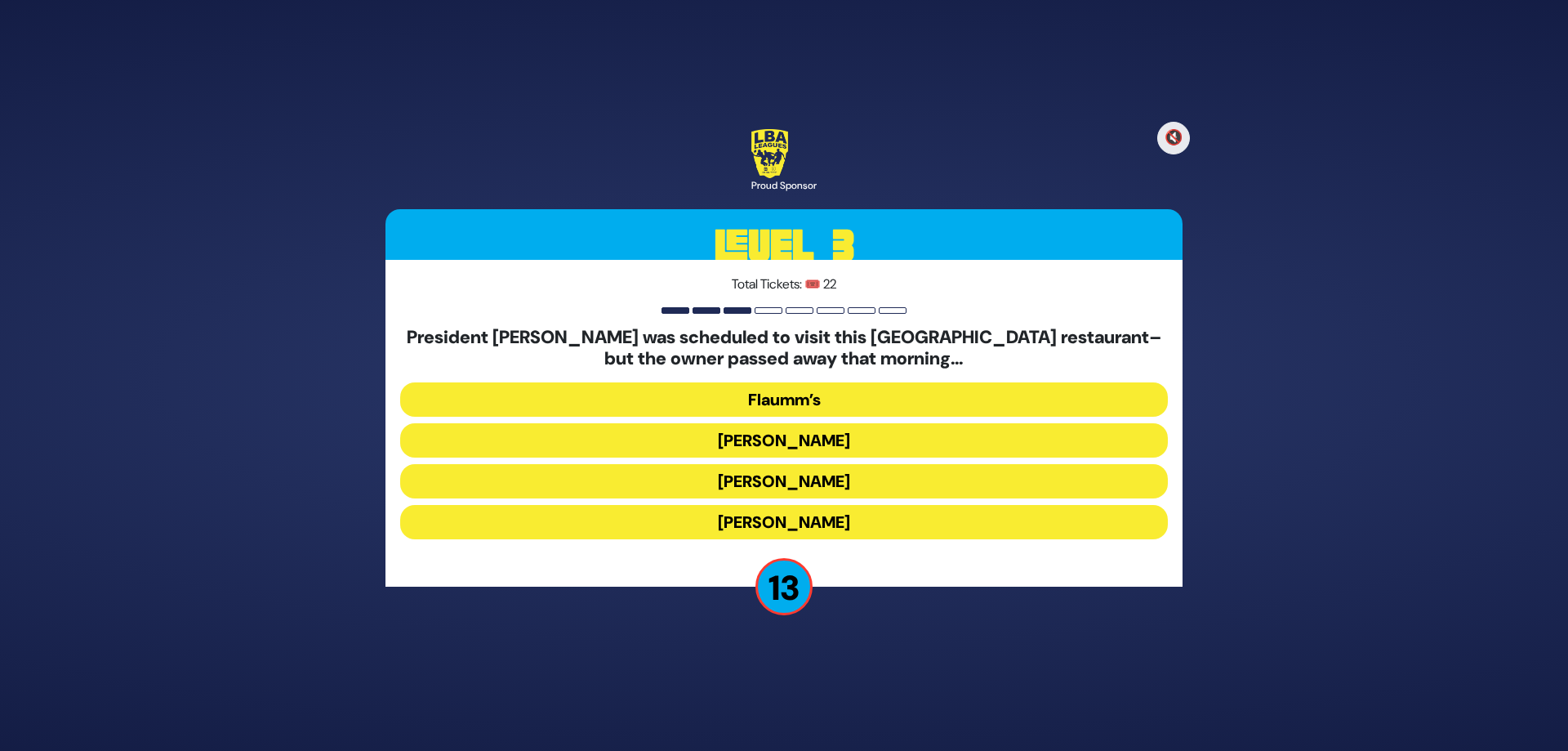
click at [821, 483] on button "Gottlieb’s" at bounding box center [784, 481] width 767 height 35
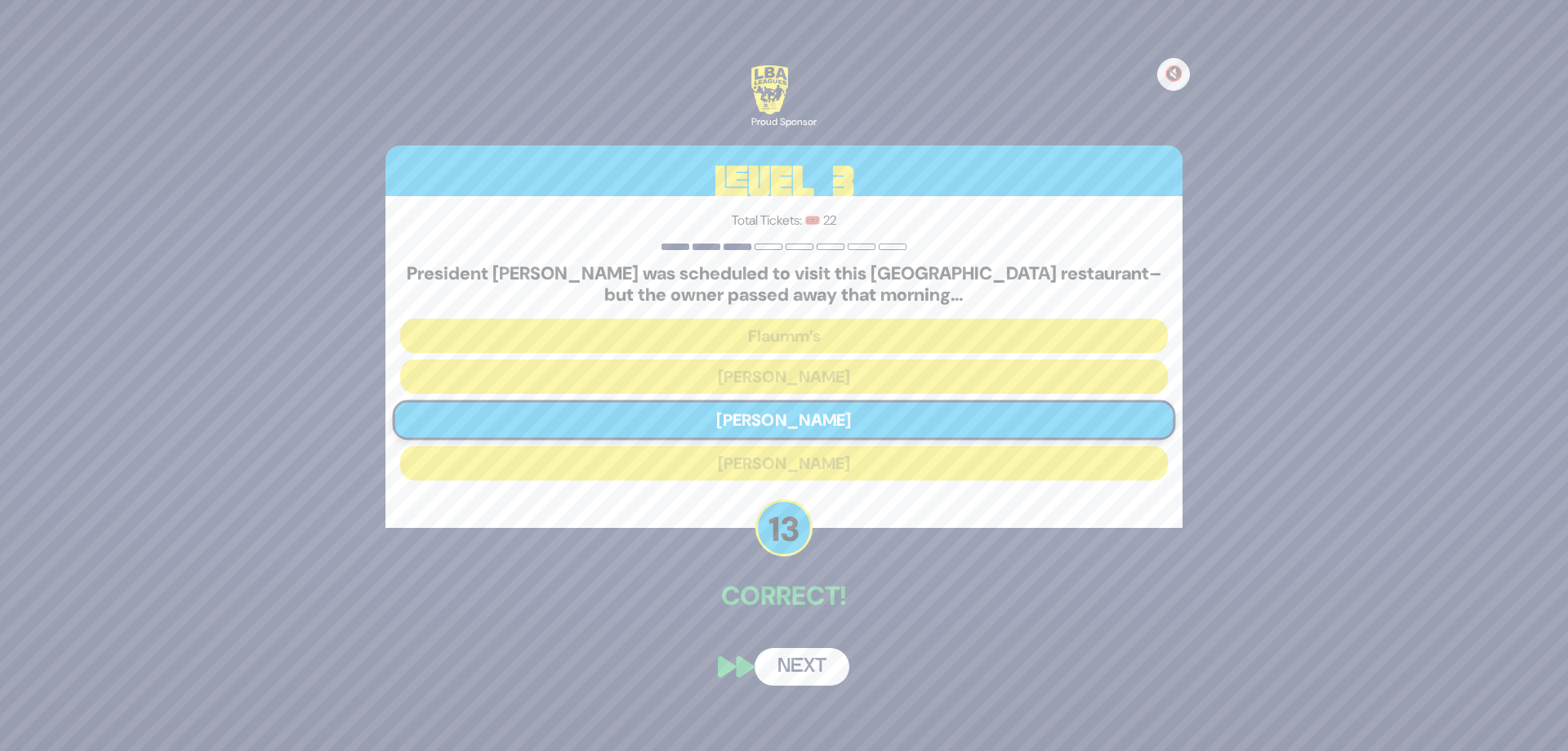
click at [790, 659] on button "Next" at bounding box center [802, 666] width 95 height 37
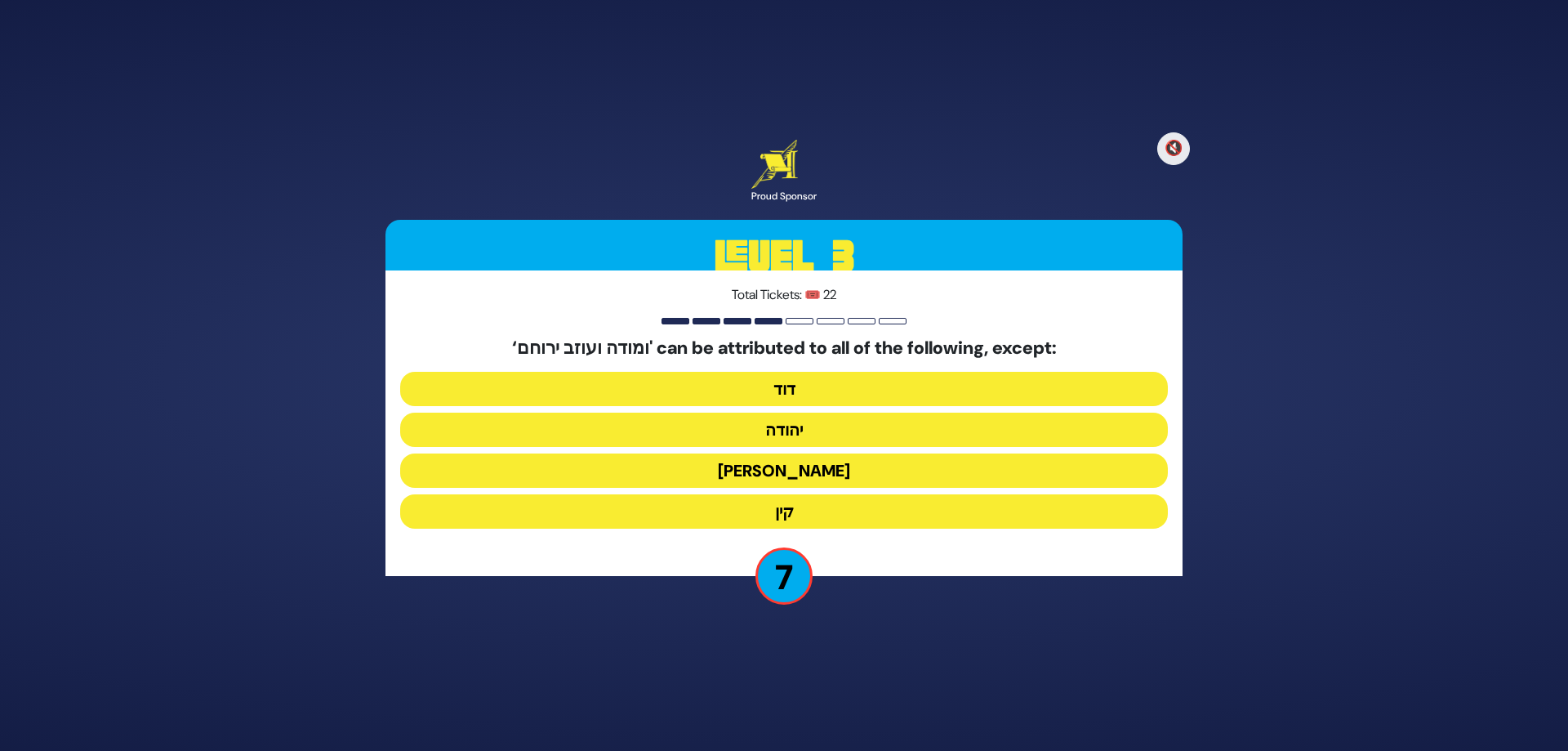
click at [899, 474] on button "יונה" at bounding box center [784, 471] width 767 height 35
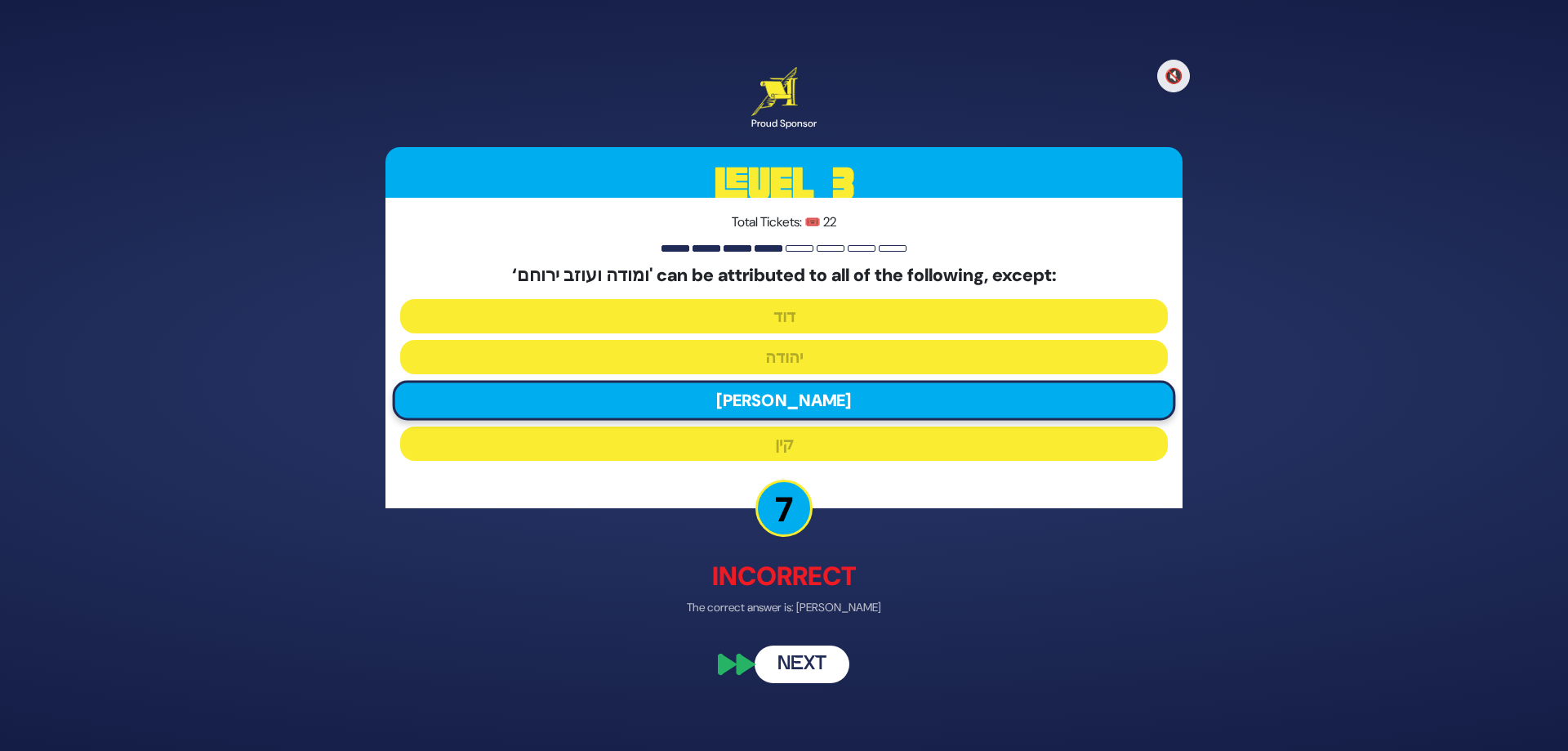
click at [781, 674] on button "Next" at bounding box center [802, 665] width 95 height 37
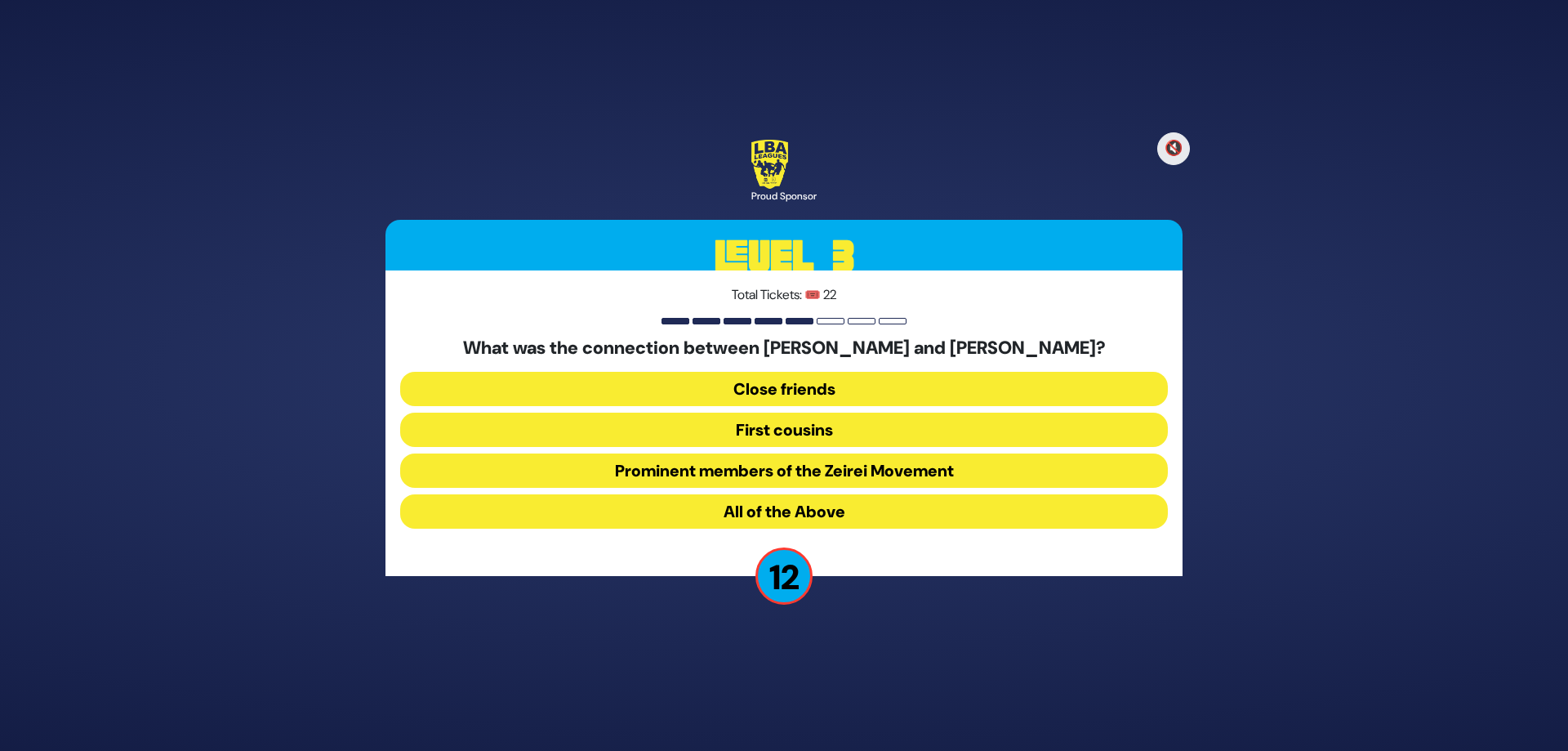
click at [869, 519] on button "All of the Above" at bounding box center [784, 511] width 767 height 35
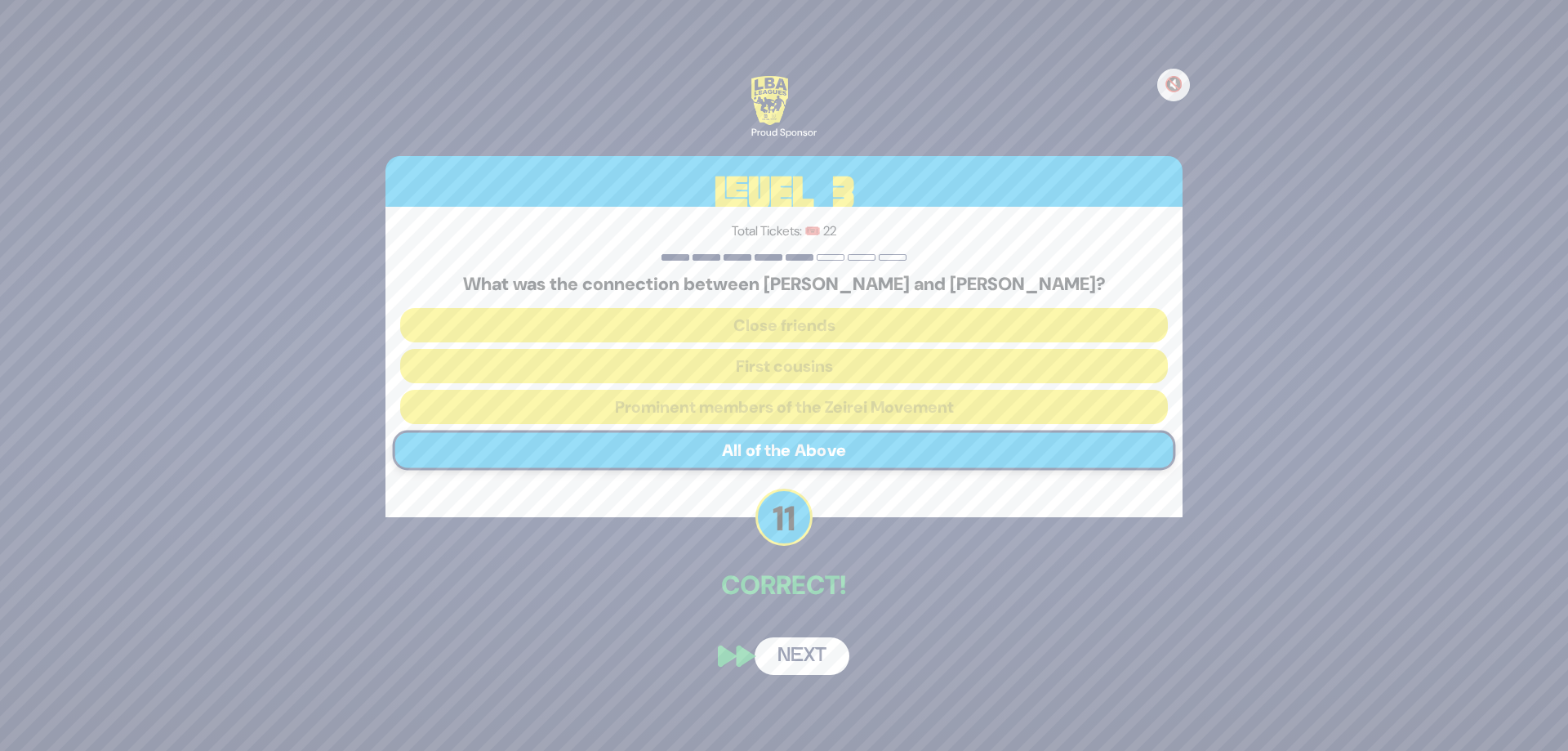
click at [816, 668] on button "Next" at bounding box center [802, 656] width 95 height 37
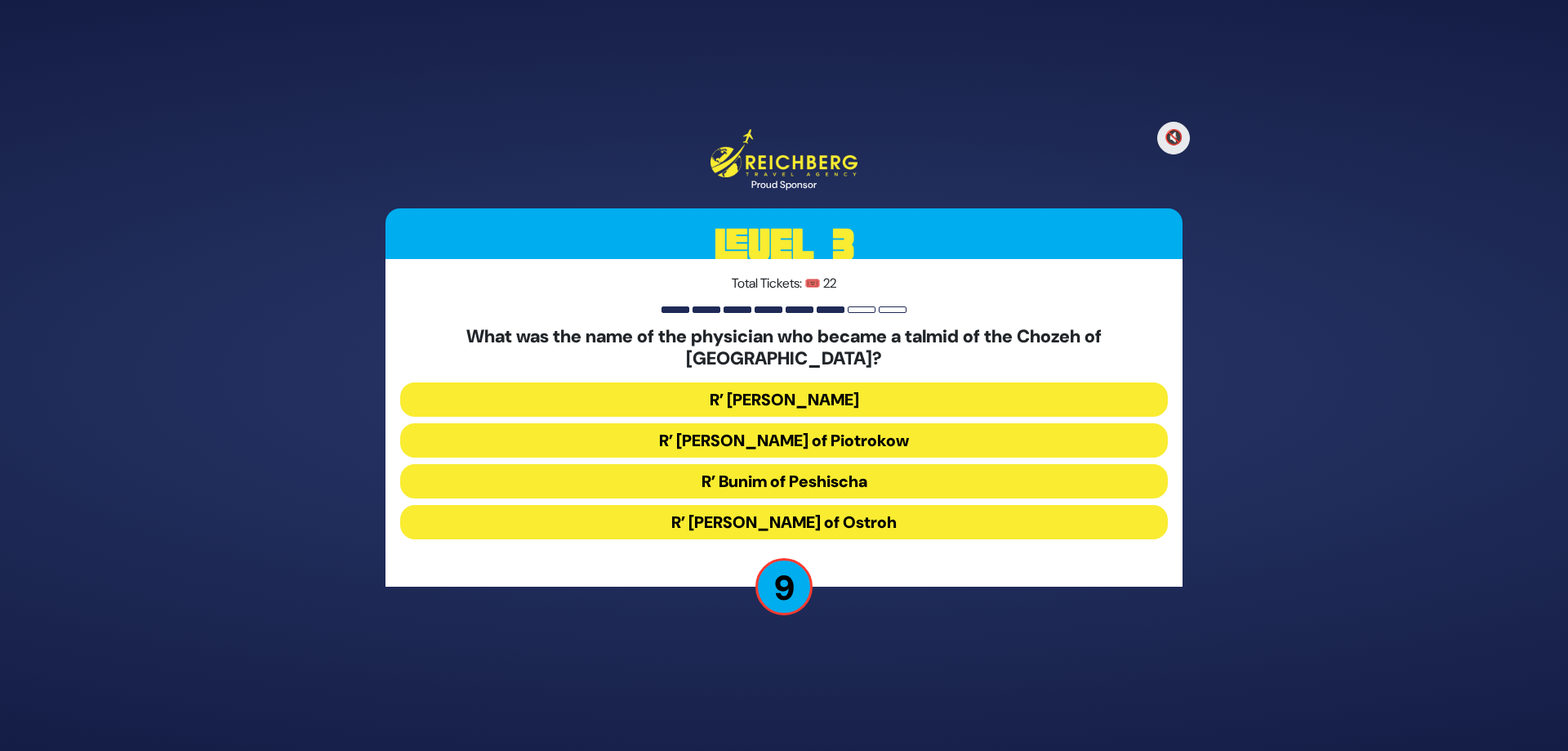
click at [910, 516] on button "R’ Aaron Gordon of Ostroh" at bounding box center [784, 522] width 767 height 35
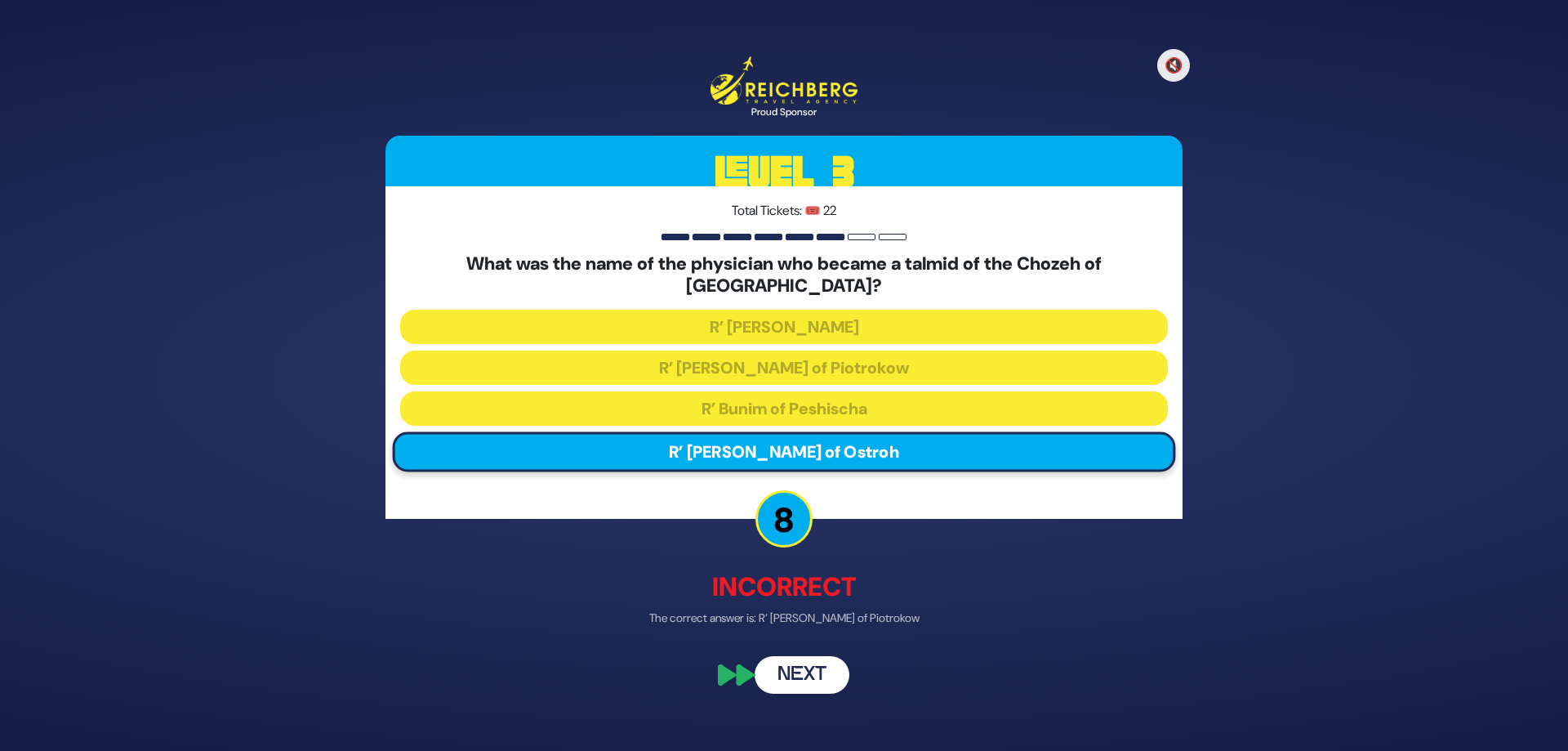
click at [828, 657] on button "Next" at bounding box center [802, 676] width 95 height 37
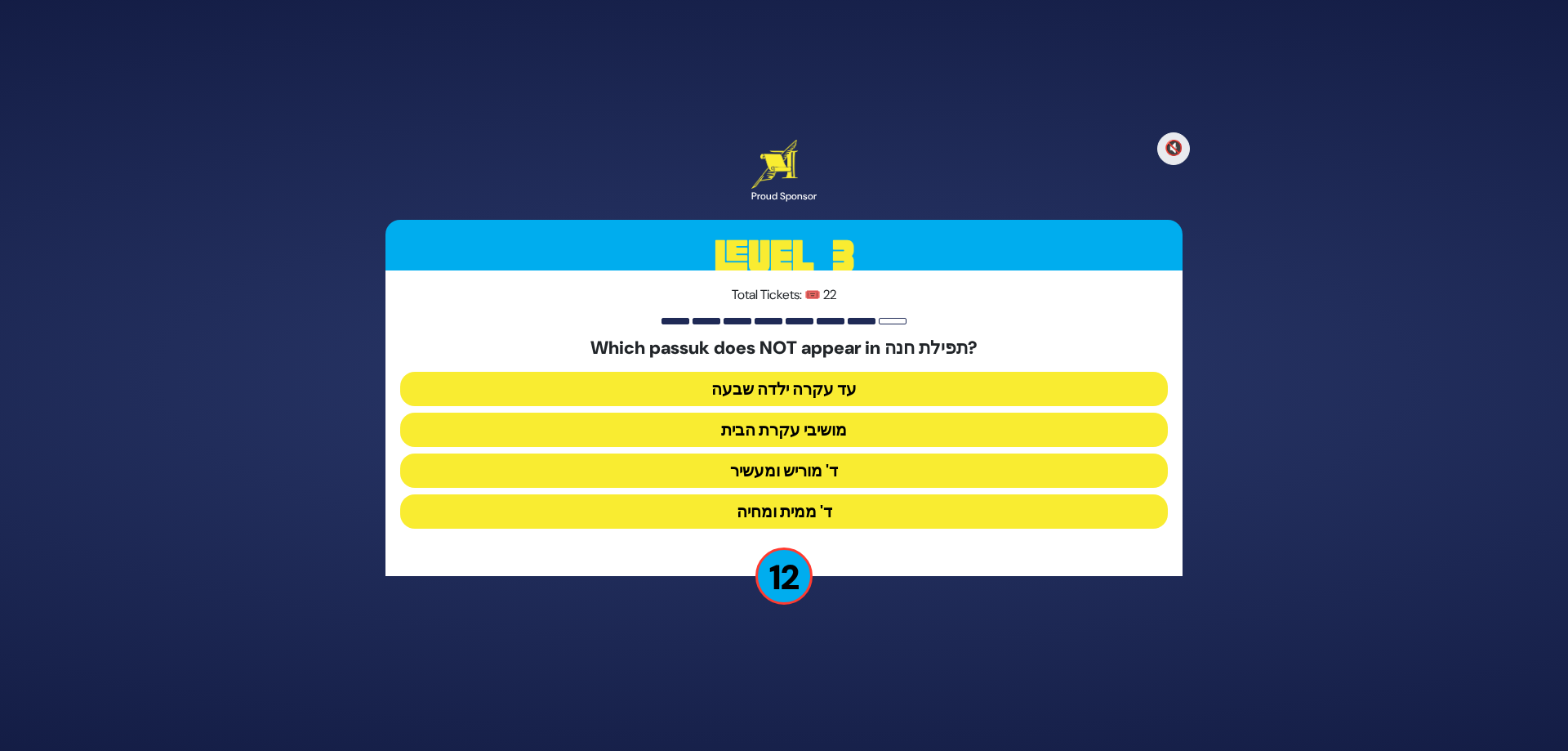
click at [900, 425] on button "מושיבי עקרת הבית" at bounding box center [784, 429] width 767 height 35
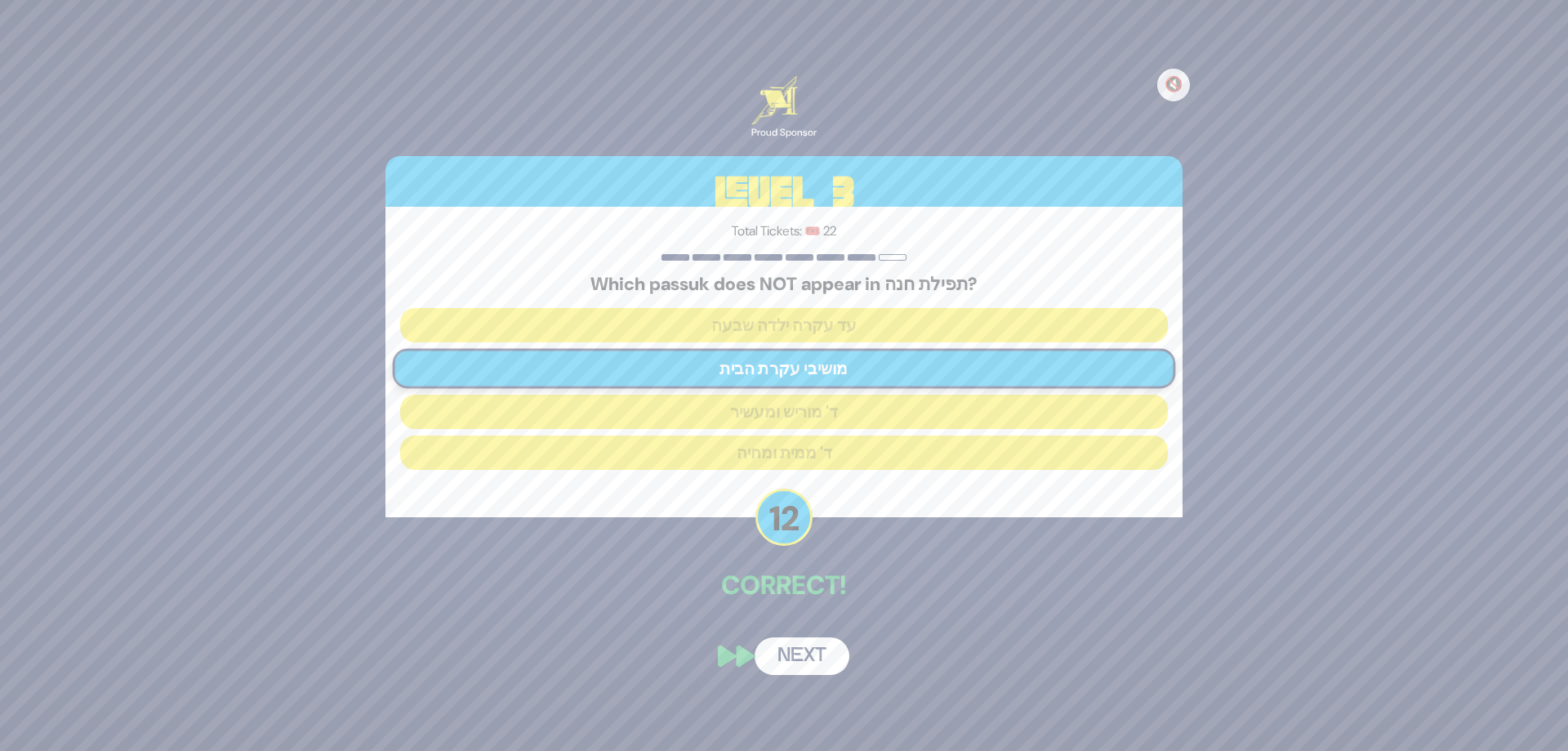
click at [790, 664] on button "Next" at bounding box center [802, 656] width 95 height 37
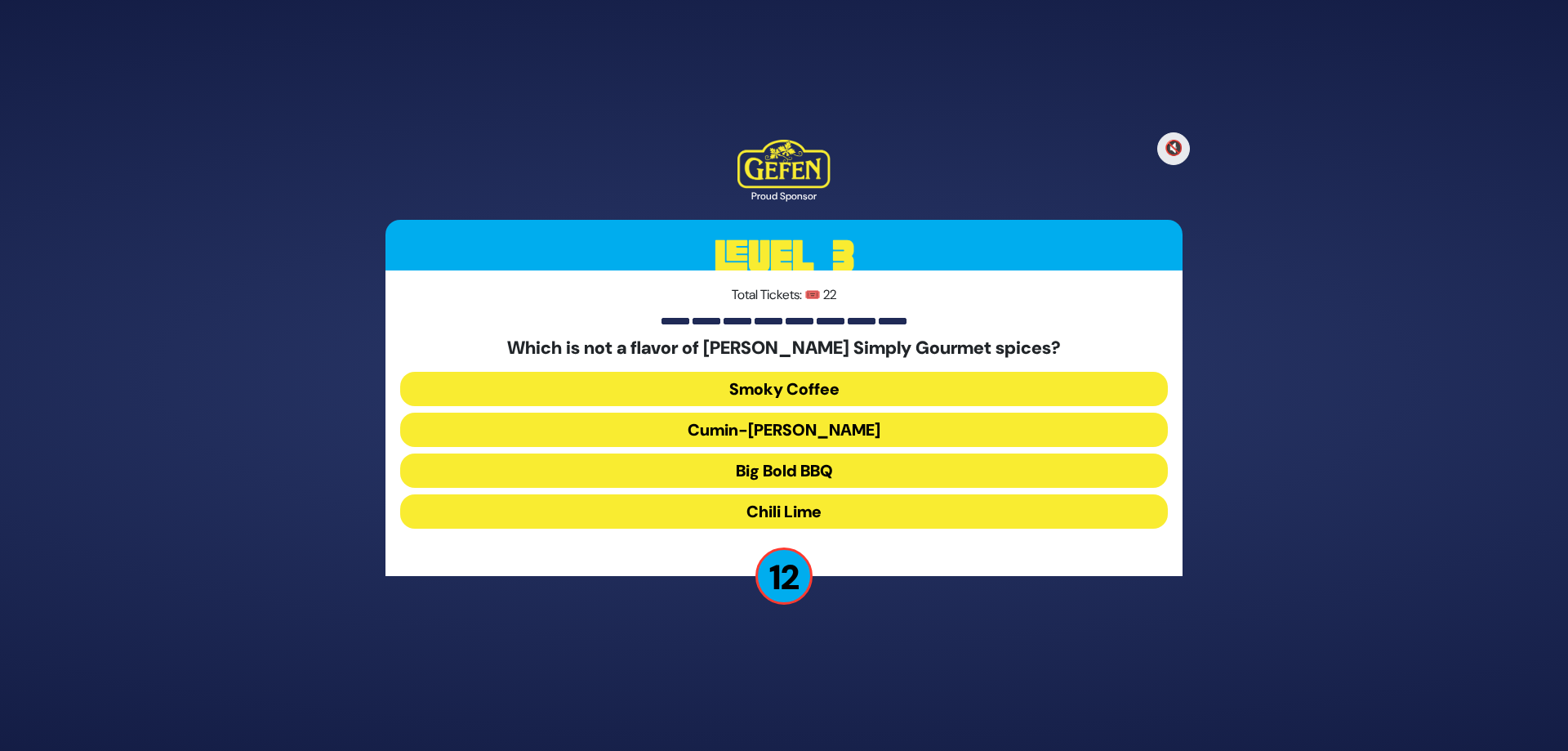
click at [858, 390] on button "Smoky Coffee" at bounding box center [784, 389] width 767 height 35
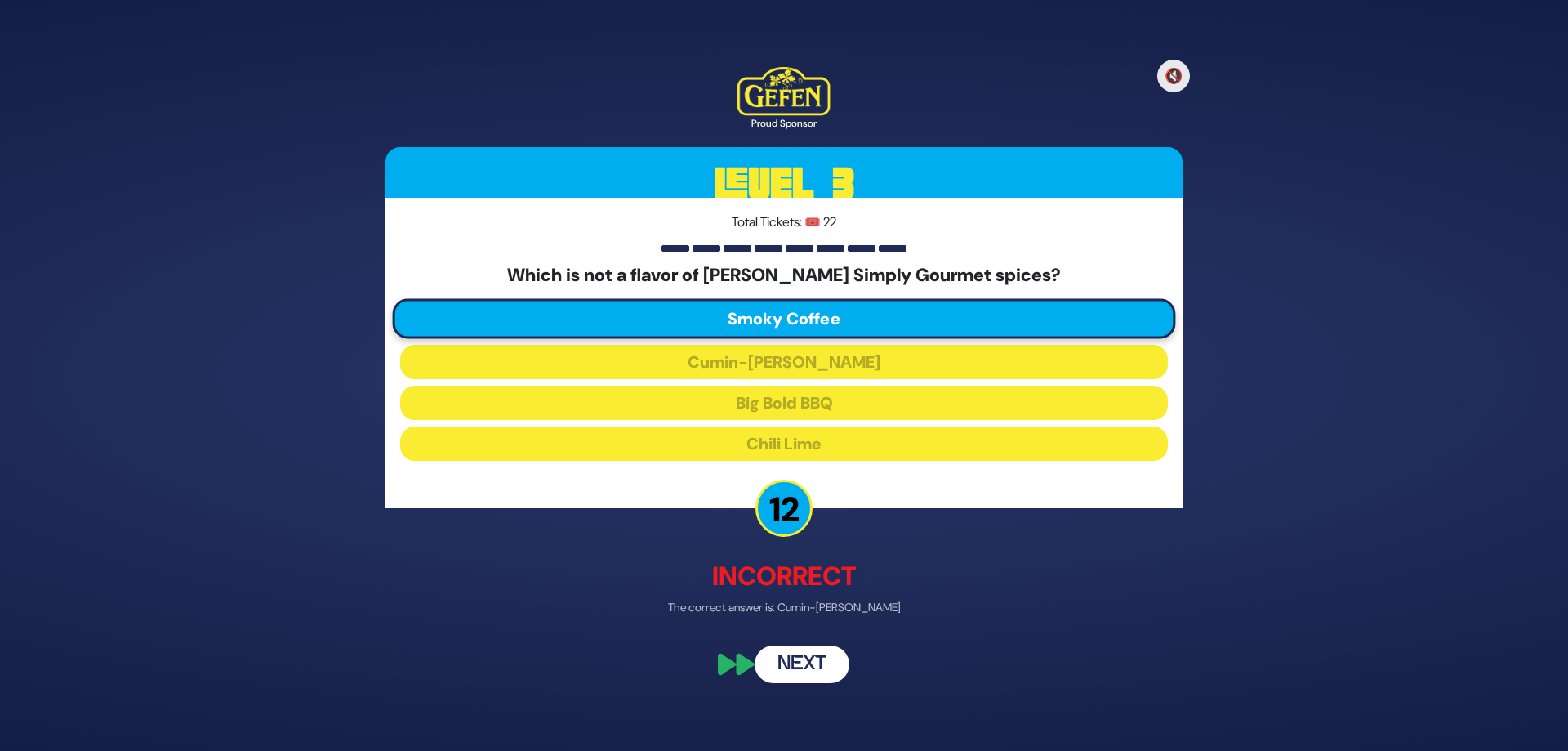
click at [804, 660] on button "Next" at bounding box center [802, 665] width 95 height 37
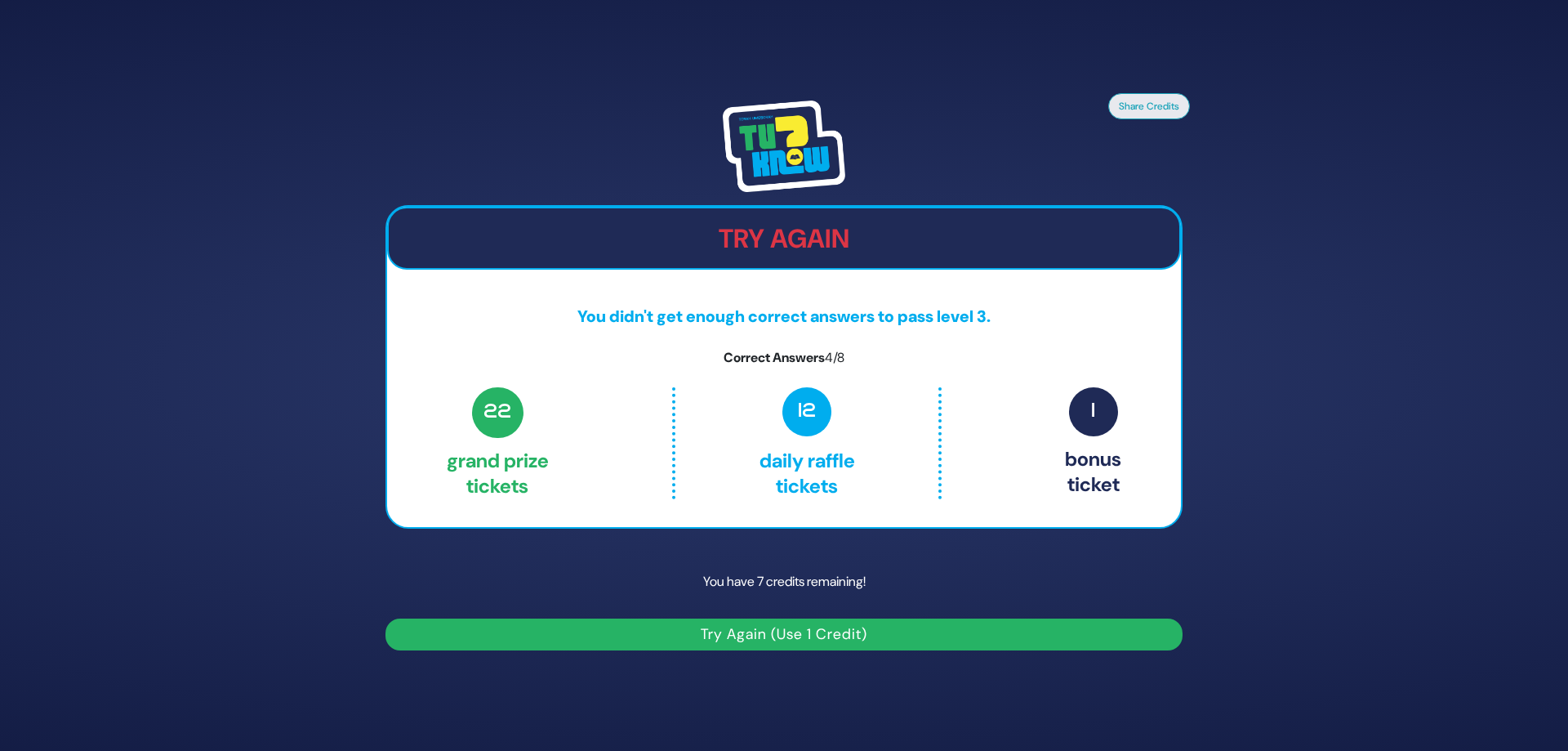
click at [669, 641] on button "Try Again (Use 1 Credit)" at bounding box center [784, 635] width 797 height 32
